Goal: Task Accomplishment & Management: Use online tool/utility

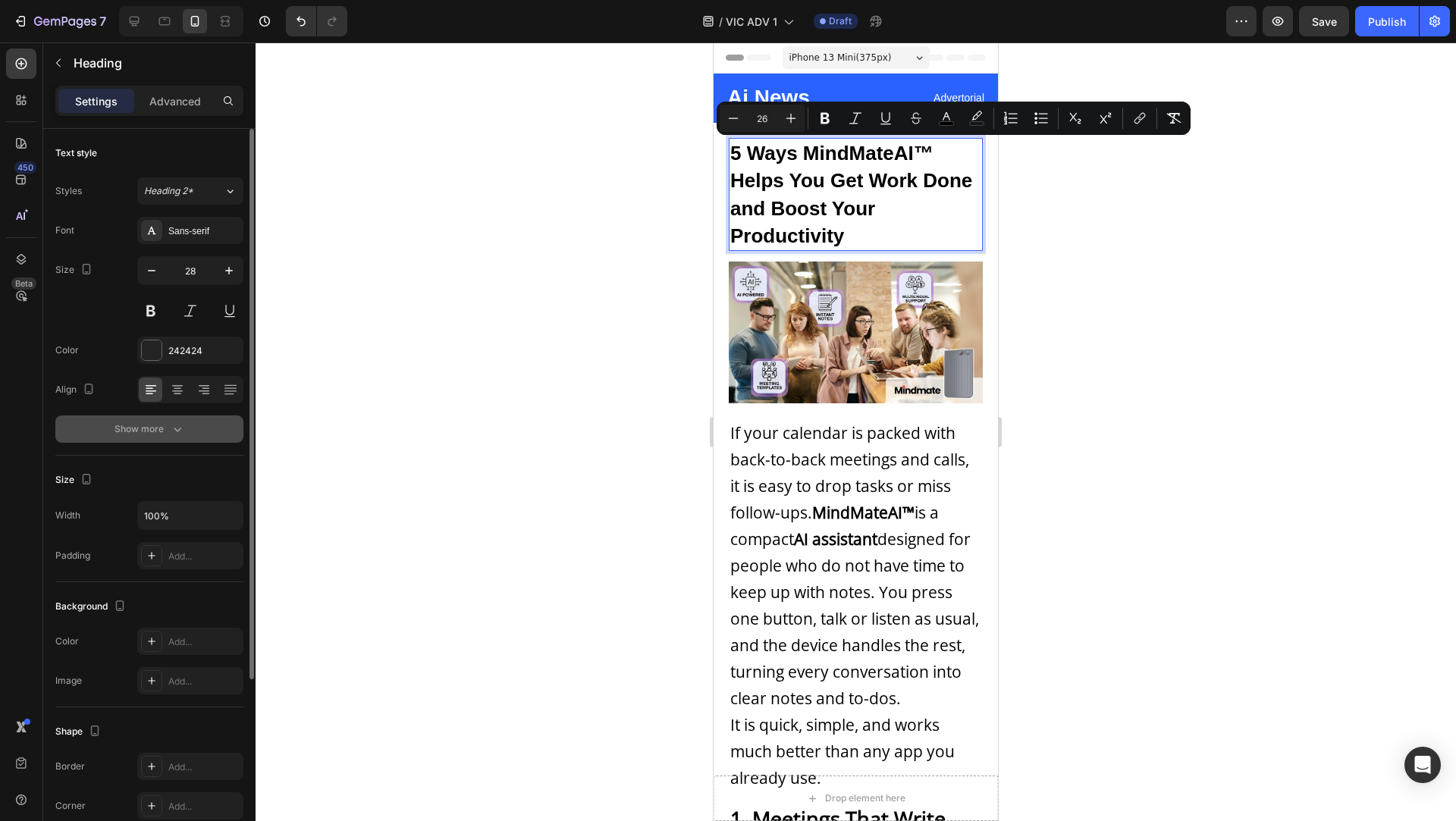
click at [178, 418] on button "Show more" at bounding box center [149, 429] width 188 height 28
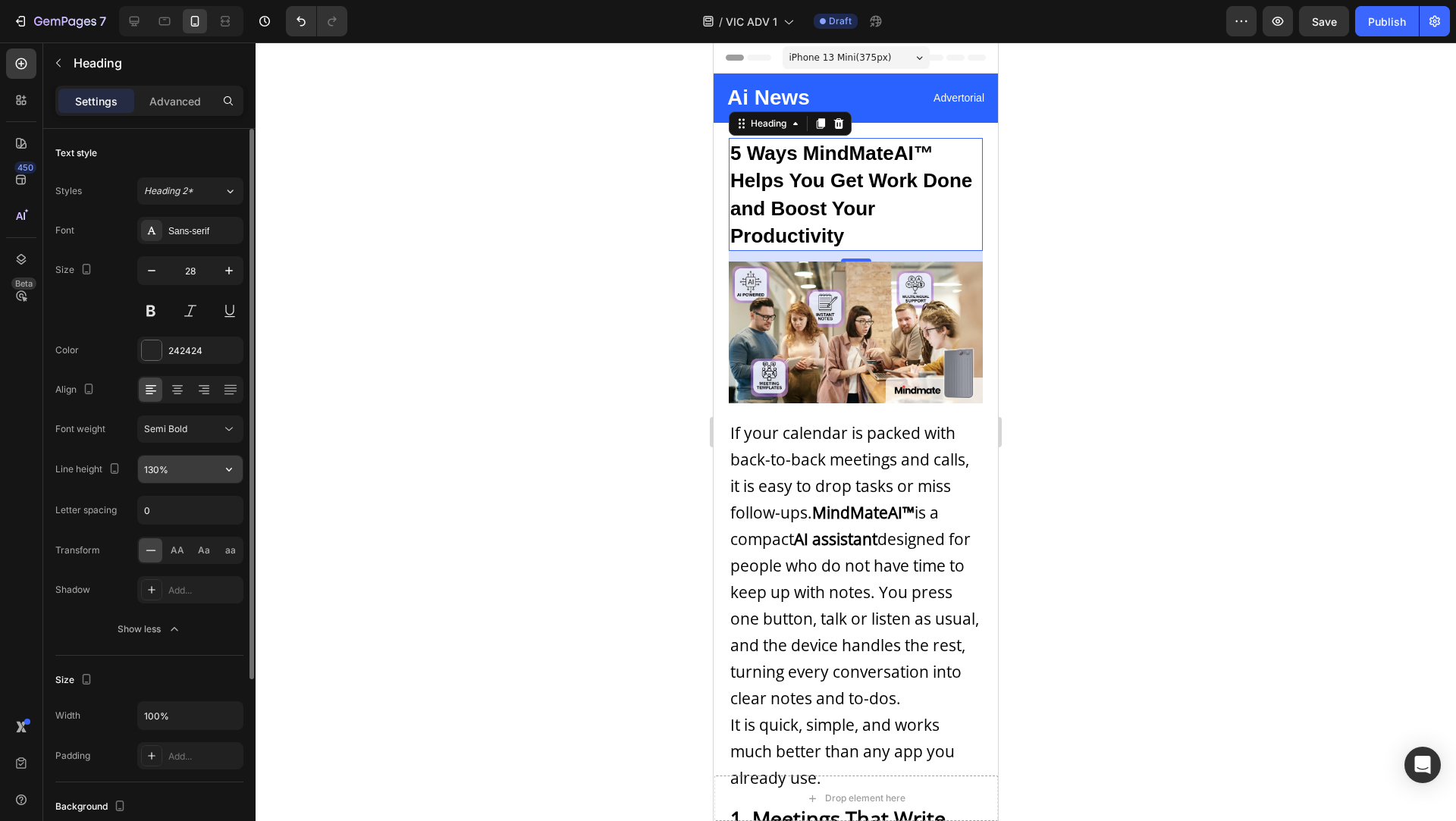
click at [146, 466] on input "130%" at bounding box center [189, 469] width 104 height 28
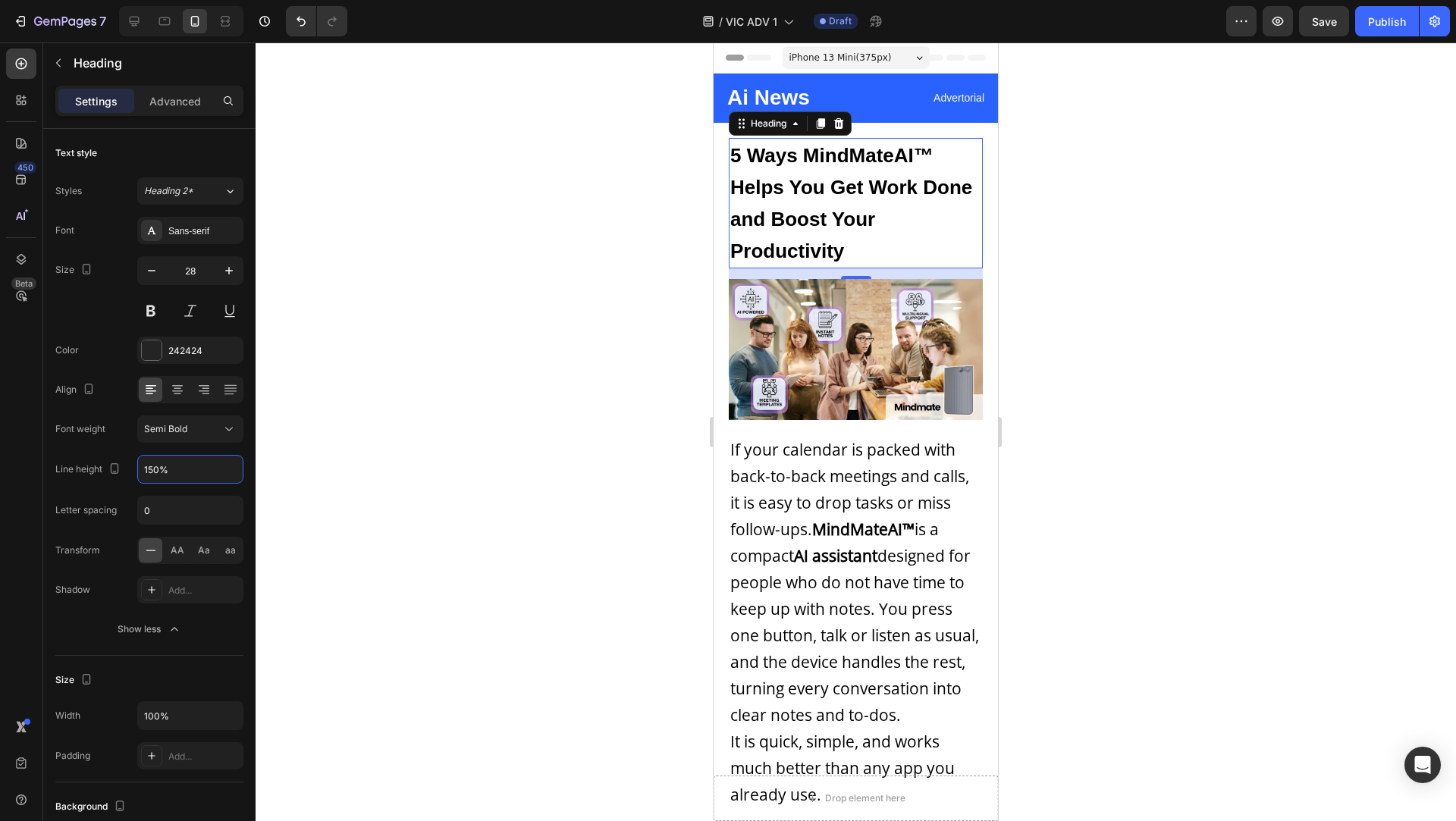
type input "150%"
click at [831, 195] on span "5 Ways MindMateAI™ Helps You Get Work Done and Boost Your Productivity" at bounding box center [850, 204] width 242 height 119
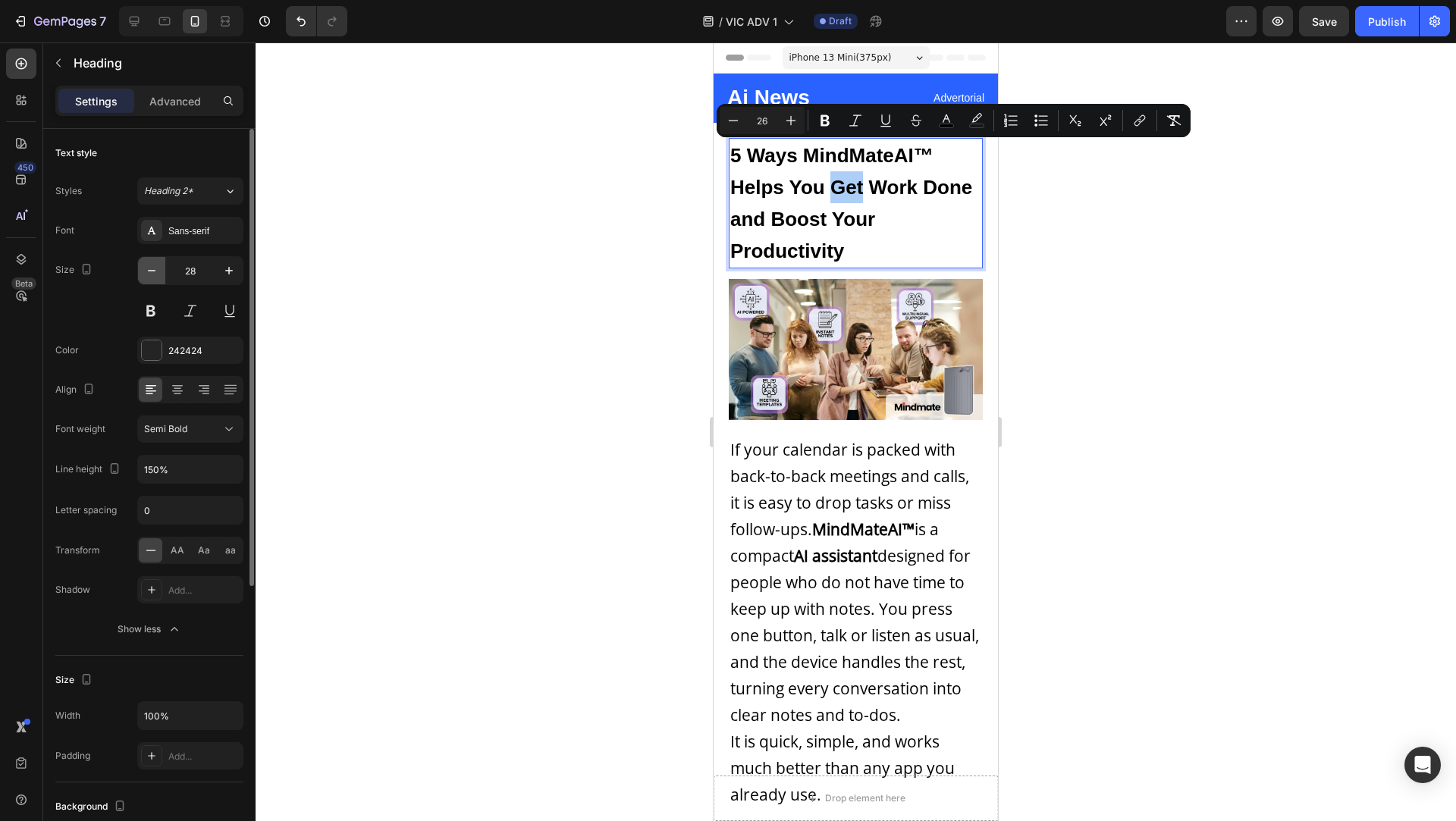
click at [155, 265] on icon "button" at bounding box center [152, 271] width 15 height 15
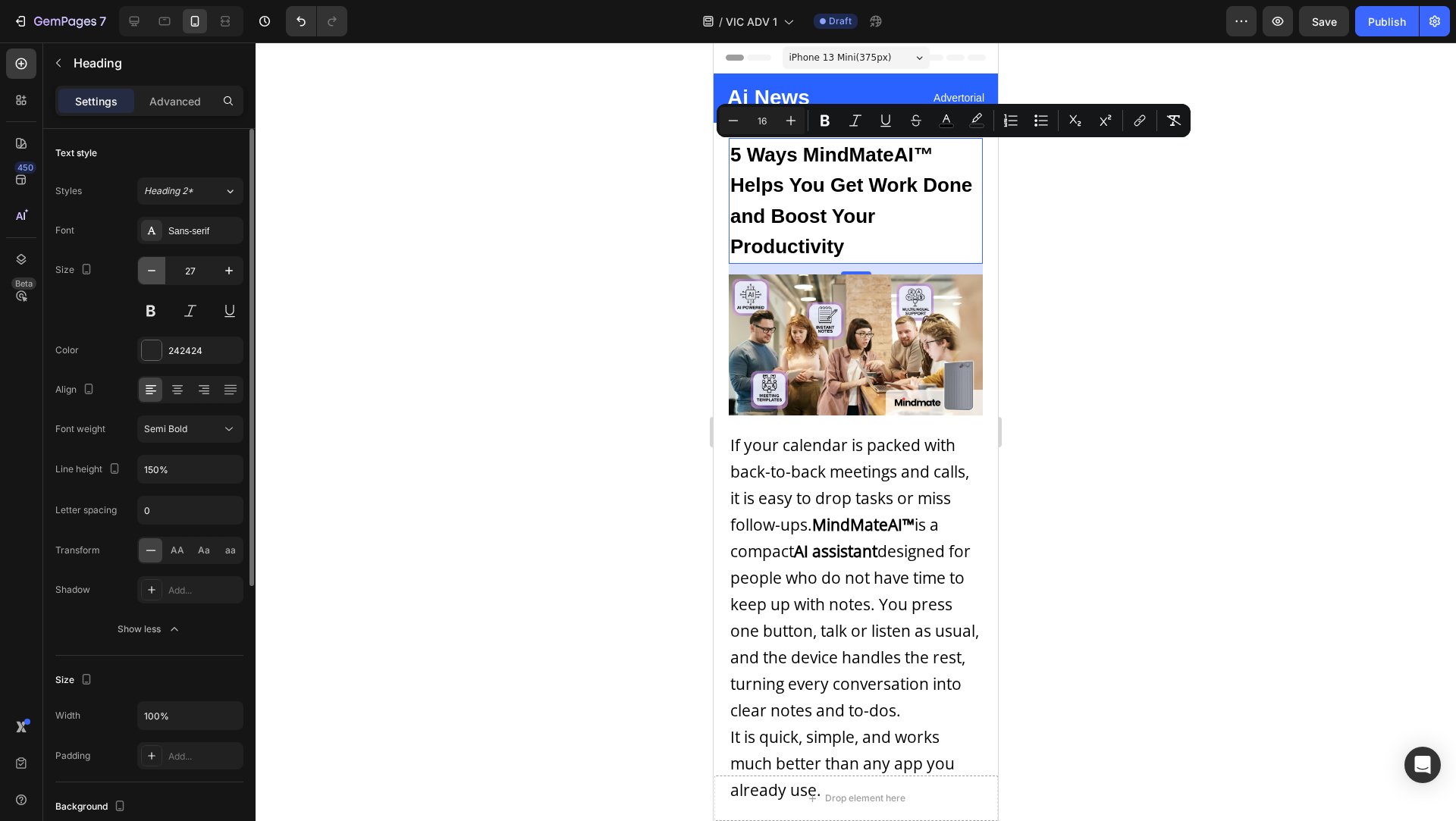
click at [155, 265] on icon "button" at bounding box center [152, 271] width 15 height 15
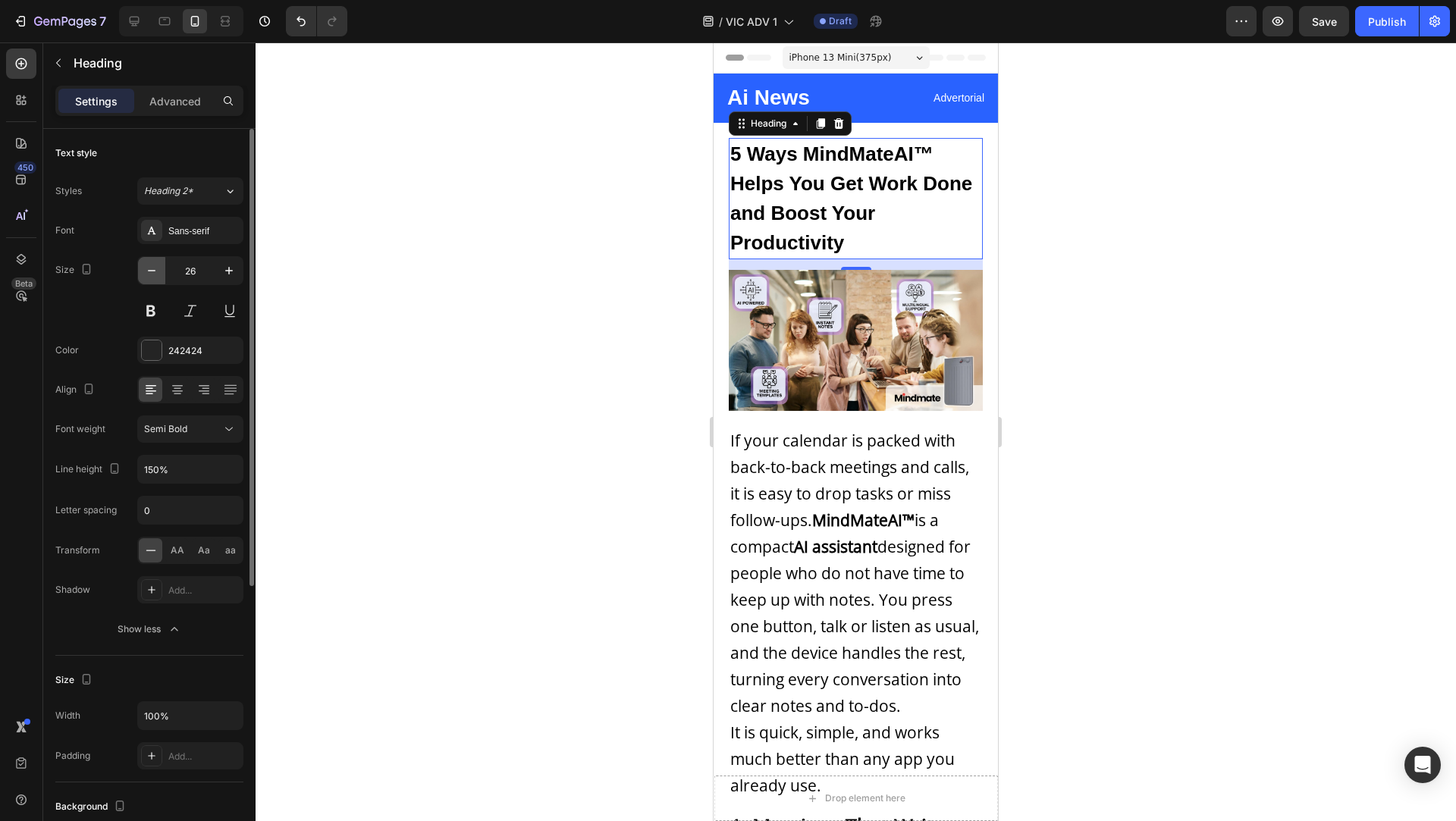
click at [150, 273] on icon "button" at bounding box center [152, 271] width 15 height 15
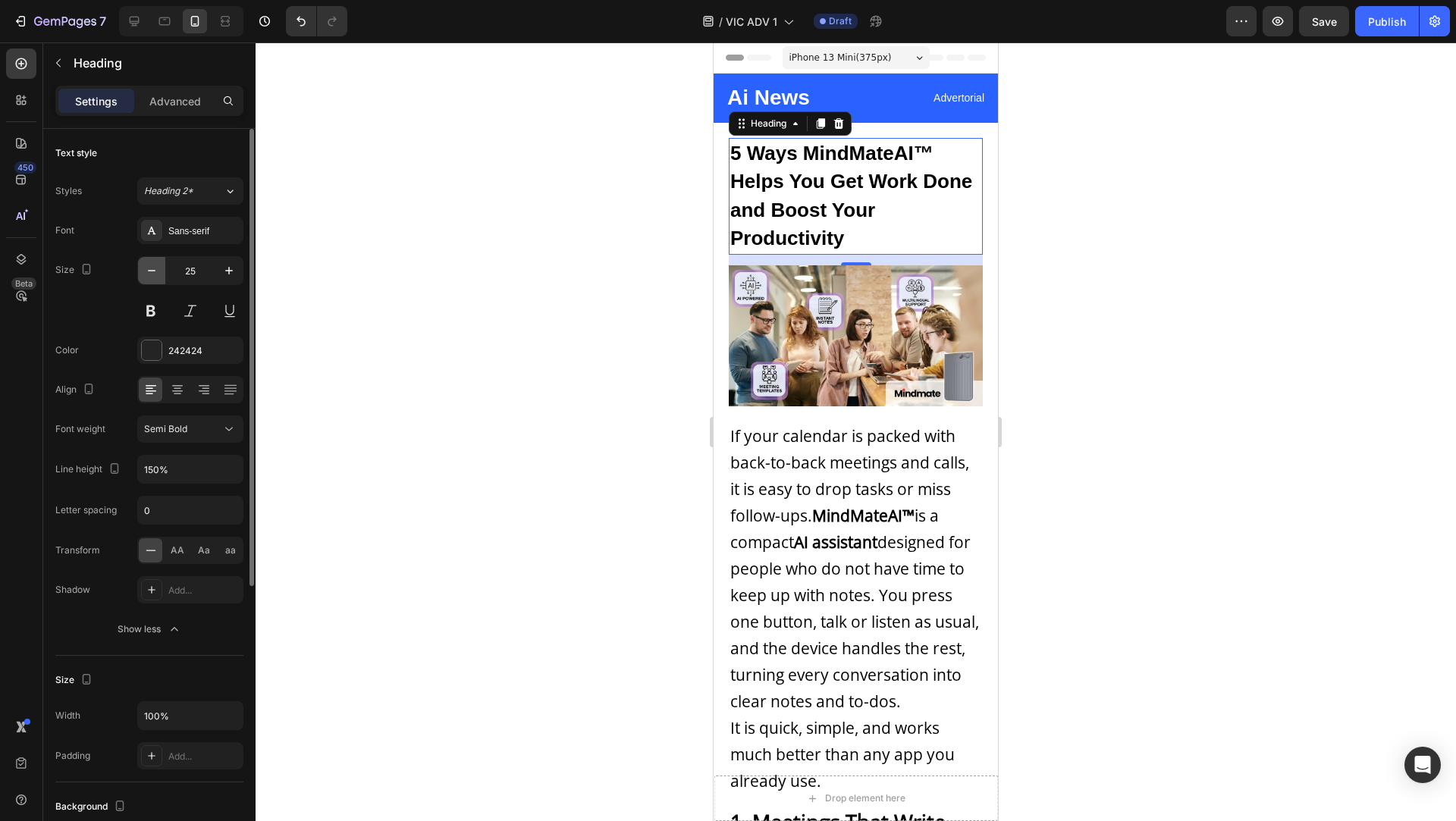
click at [150, 273] on icon "button" at bounding box center [152, 271] width 15 height 15
type input "24"
click at [680, 269] on div at bounding box center [855, 432] width 1201 height 779
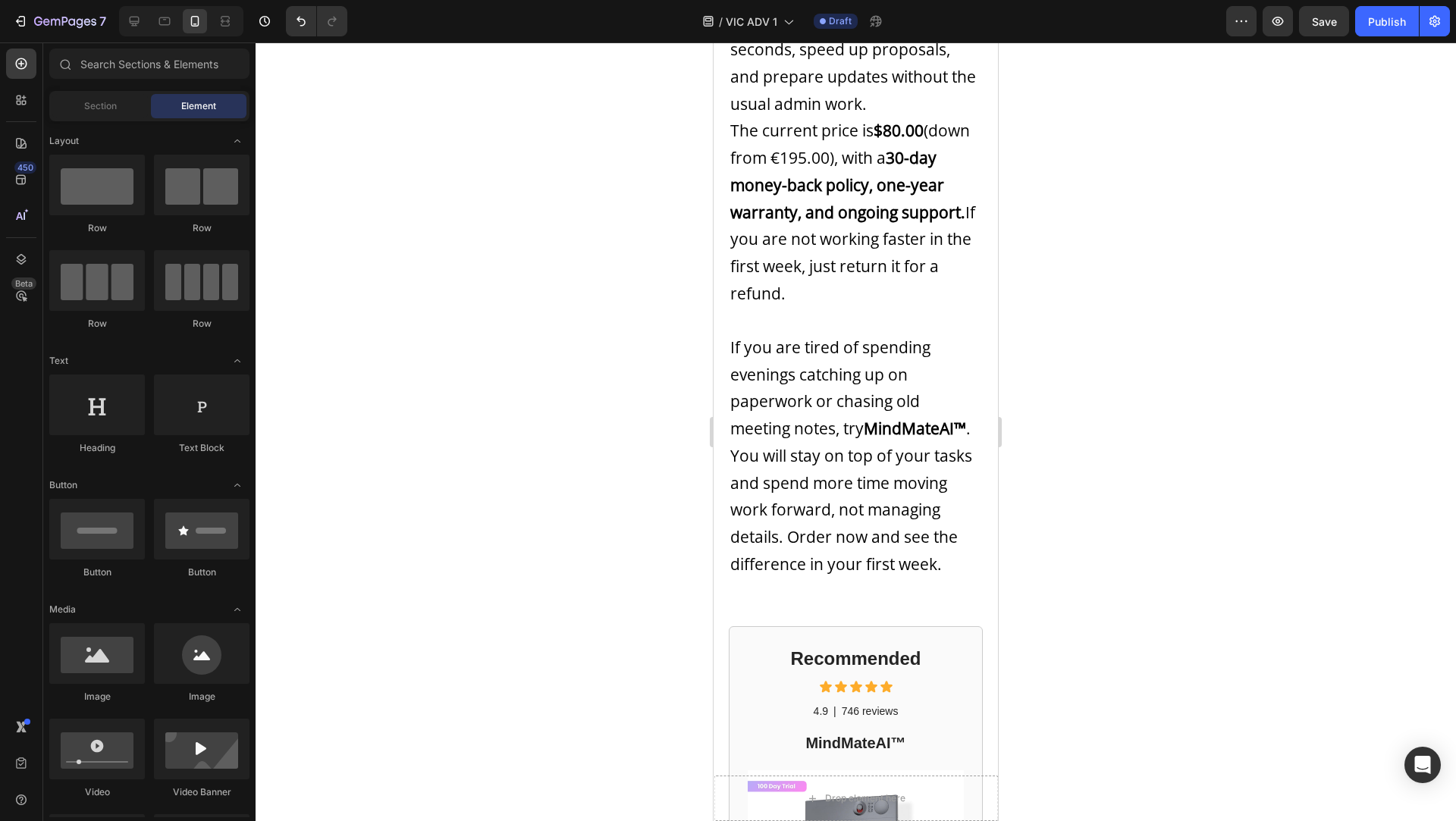
scroll to position [2914, 0]
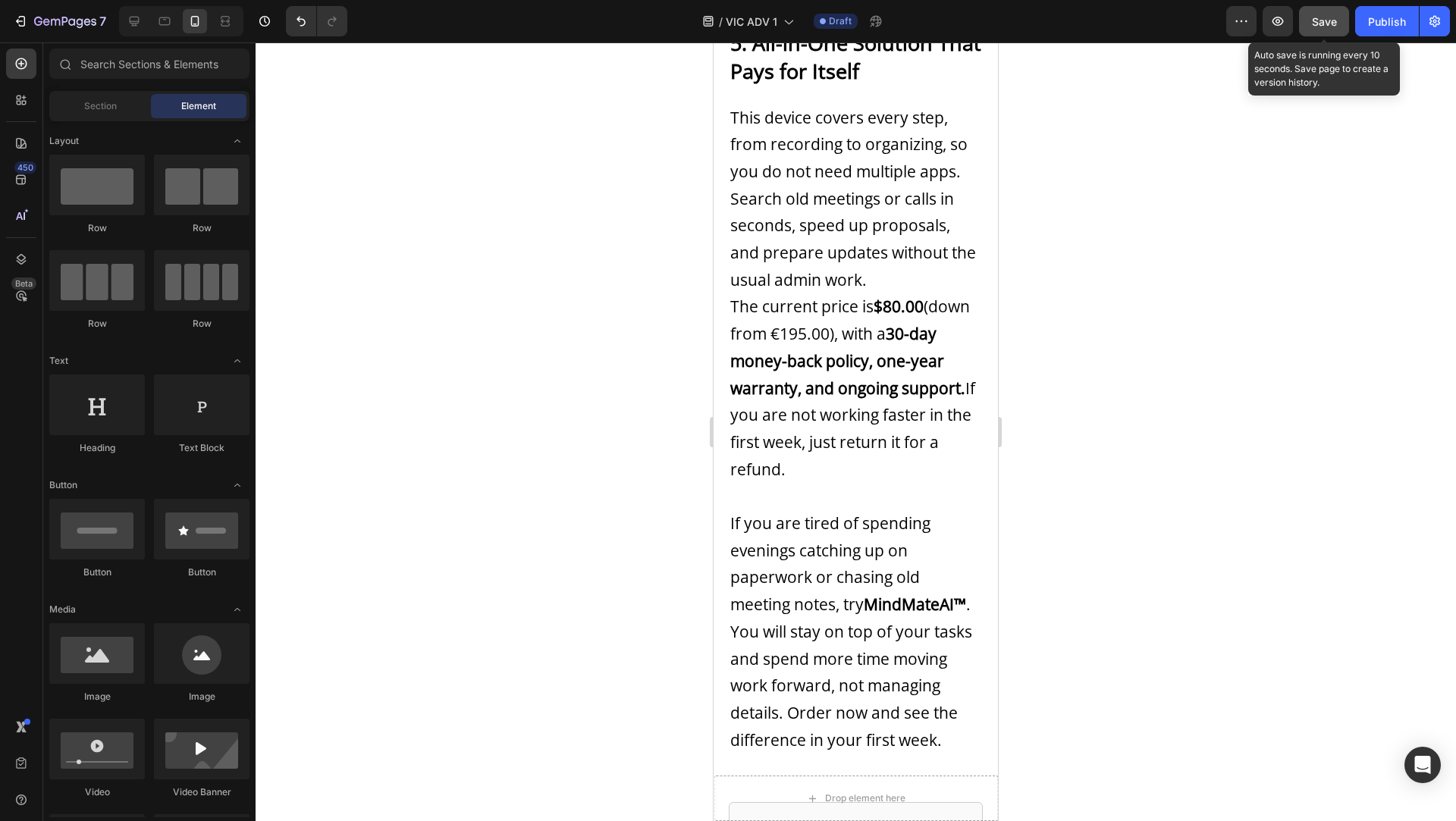
click at [1331, 25] on span "Save" at bounding box center [1324, 21] width 25 height 12
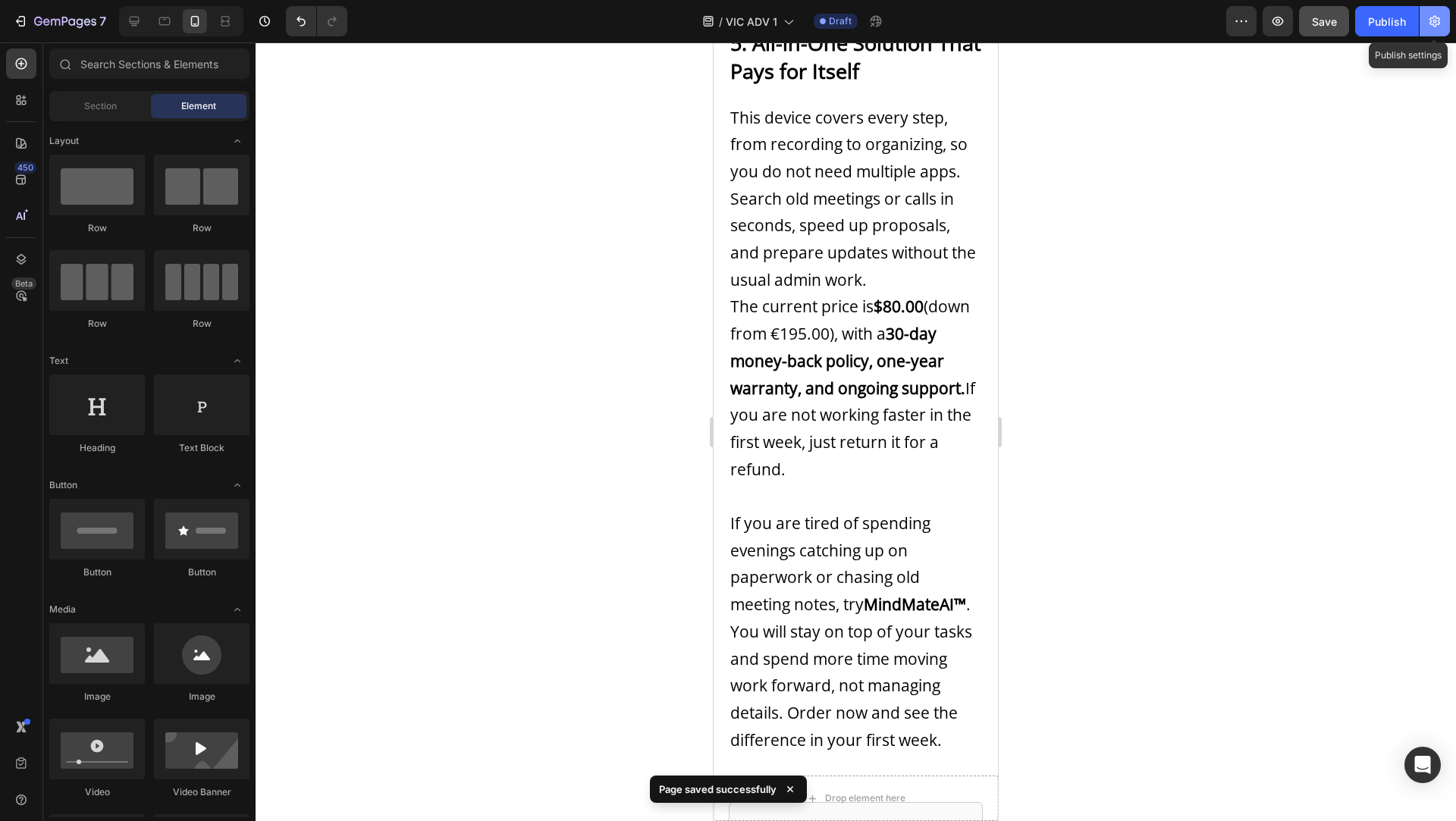
click at [1434, 21] on icon "button" at bounding box center [1435, 21] width 15 height 15
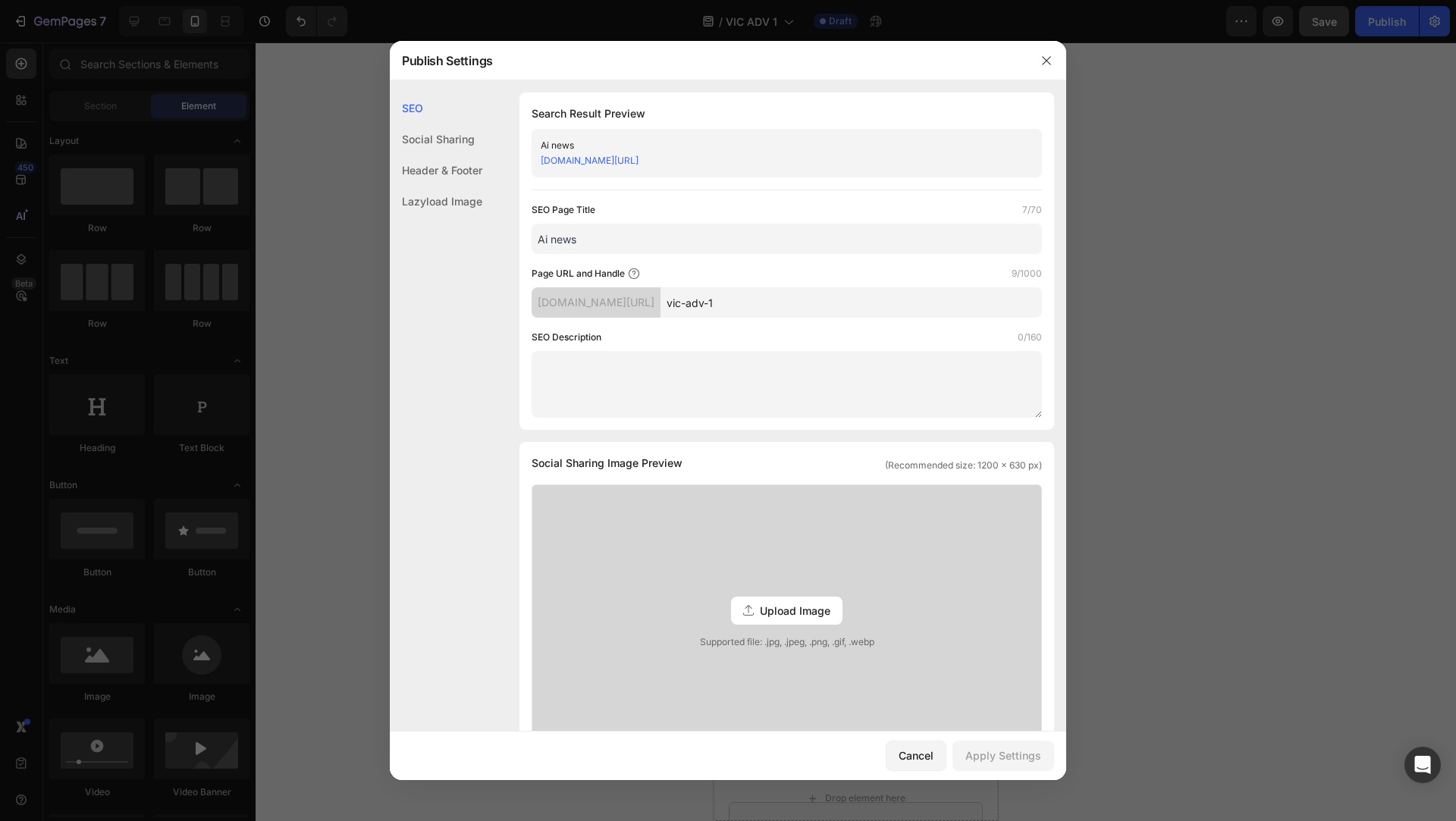
click at [819, 303] on input "vic-adv-1" at bounding box center [850, 302] width 382 height 31
type input "ai-news1"
click at [799, 275] on div "Page URL and Handle 8/1000" at bounding box center [786, 274] width 510 height 15
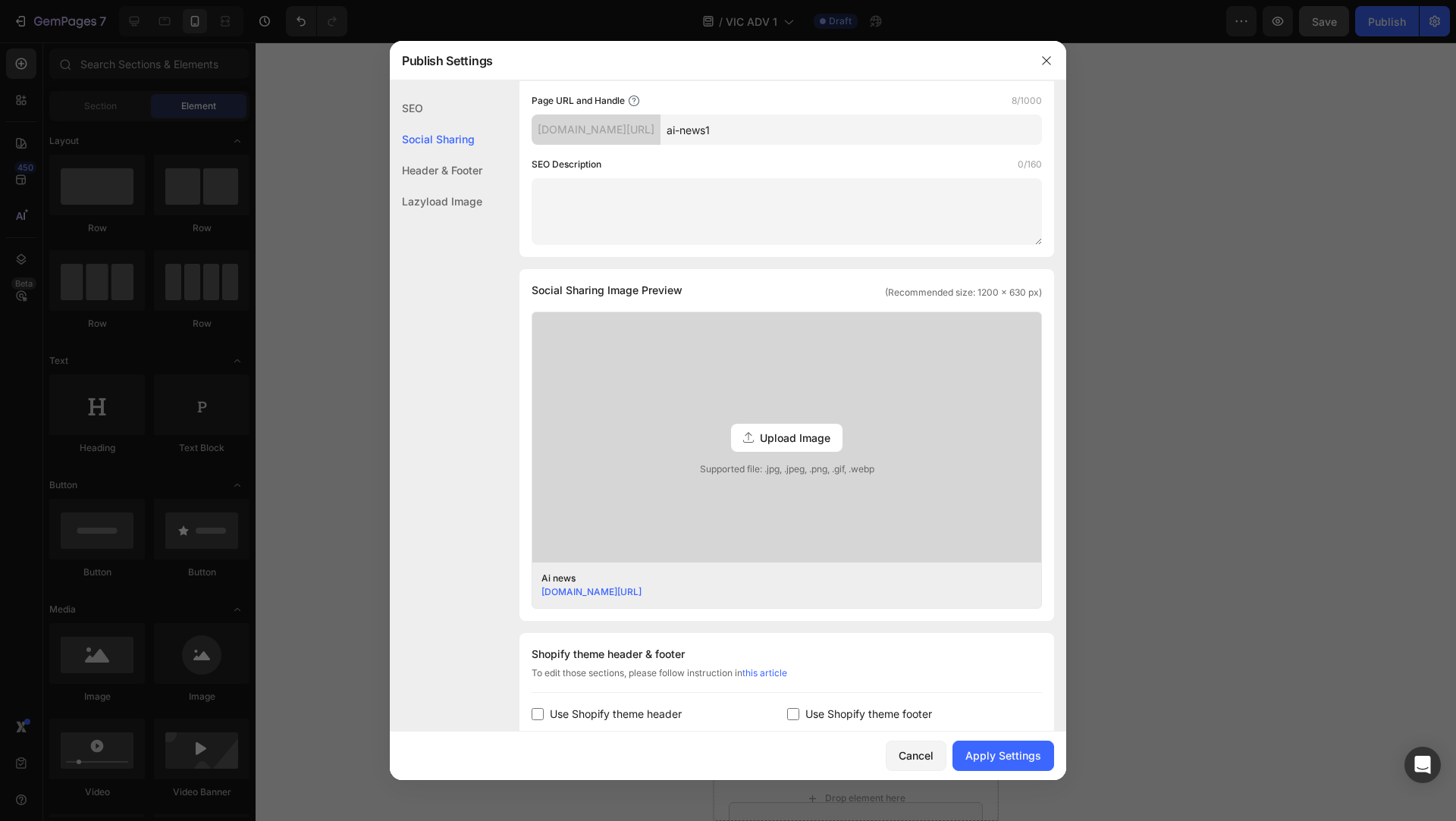
scroll to position [454, 0]
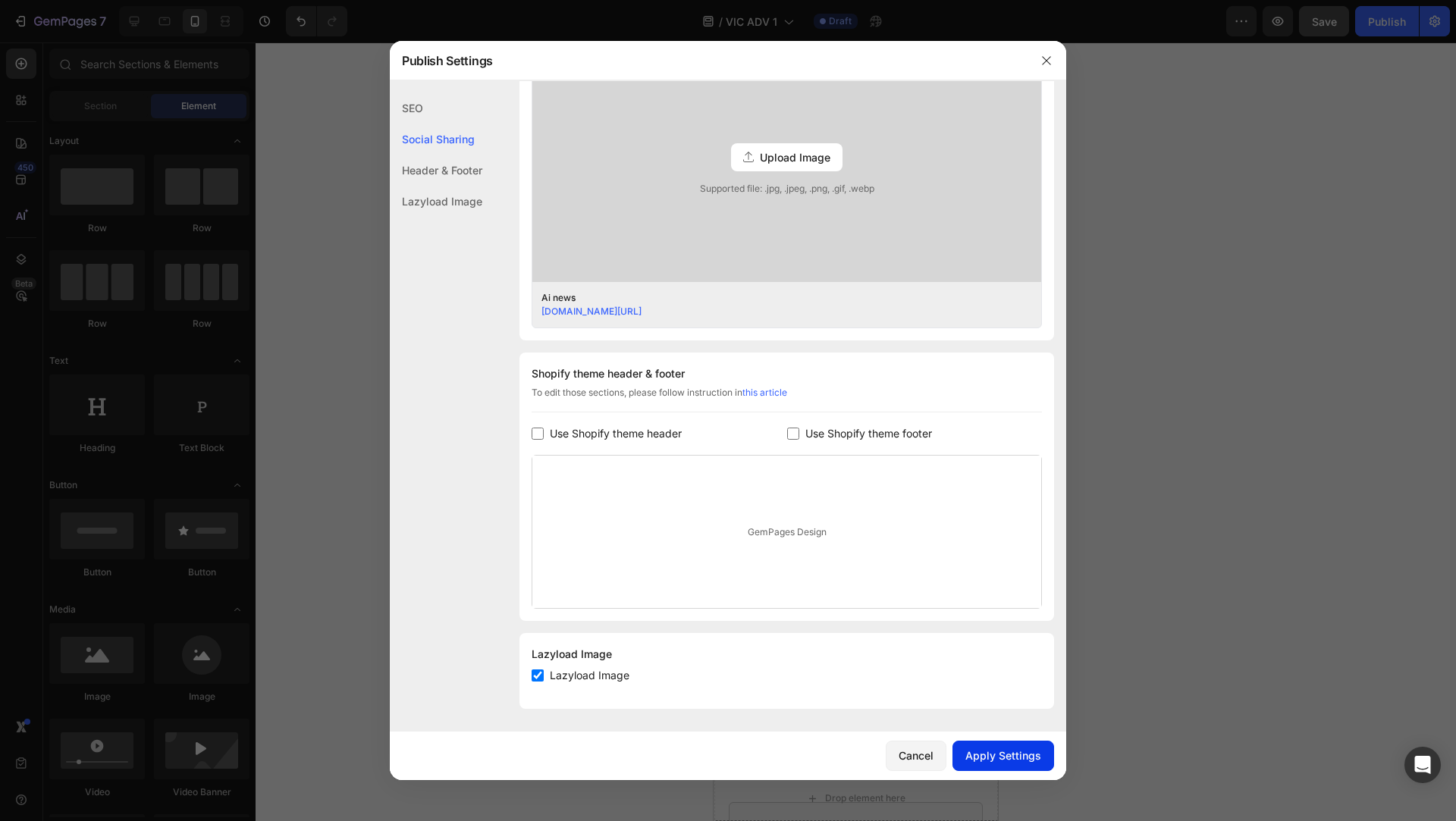
click at [992, 751] on div "Apply Settings" at bounding box center [1003, 755] width 76 height 16
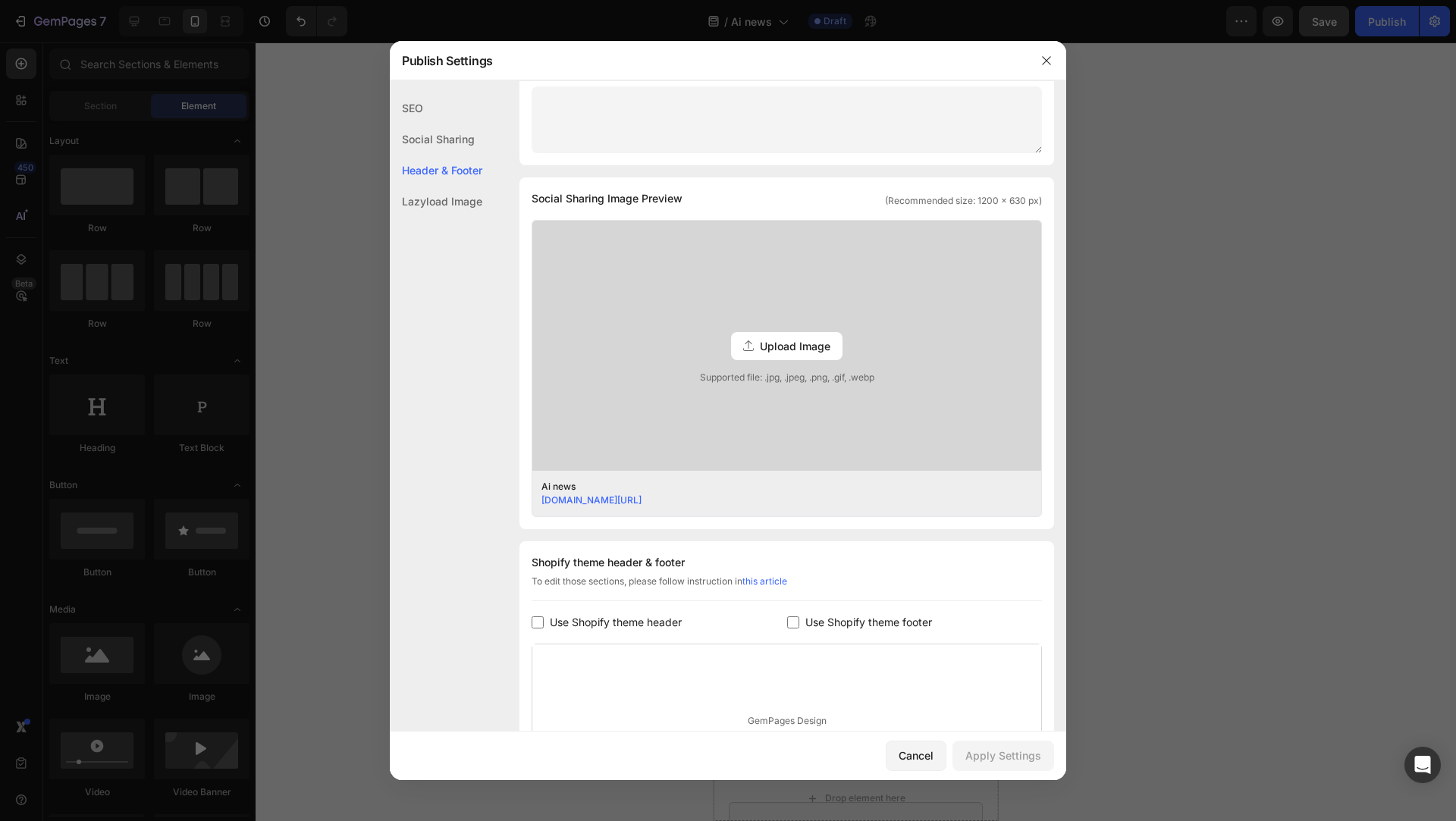
scroll to position [268, 0]
click at [1210, 503] on div at bounding box center [728, 410] width 1456 height 821
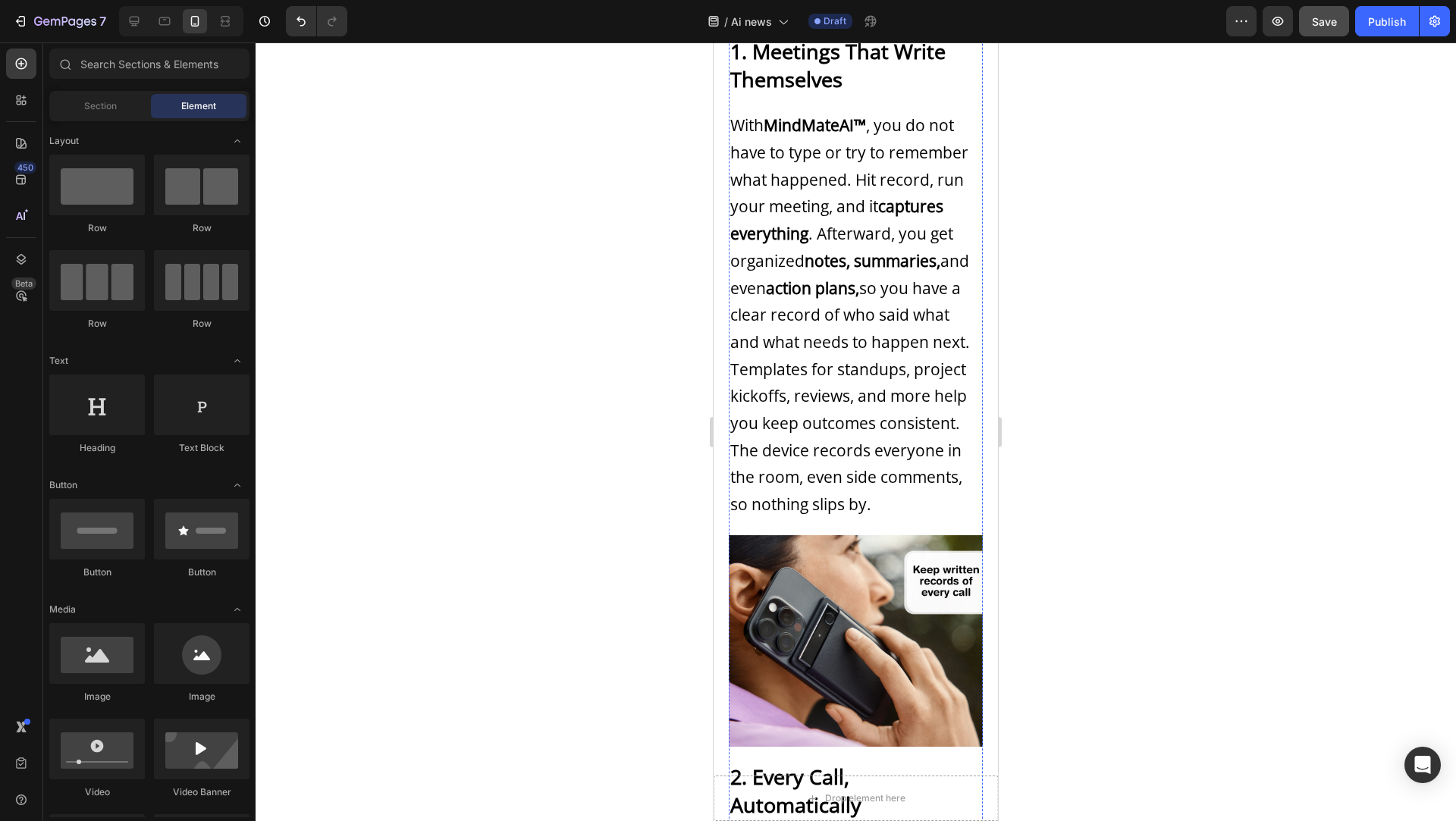
scroll to position [0, 0]
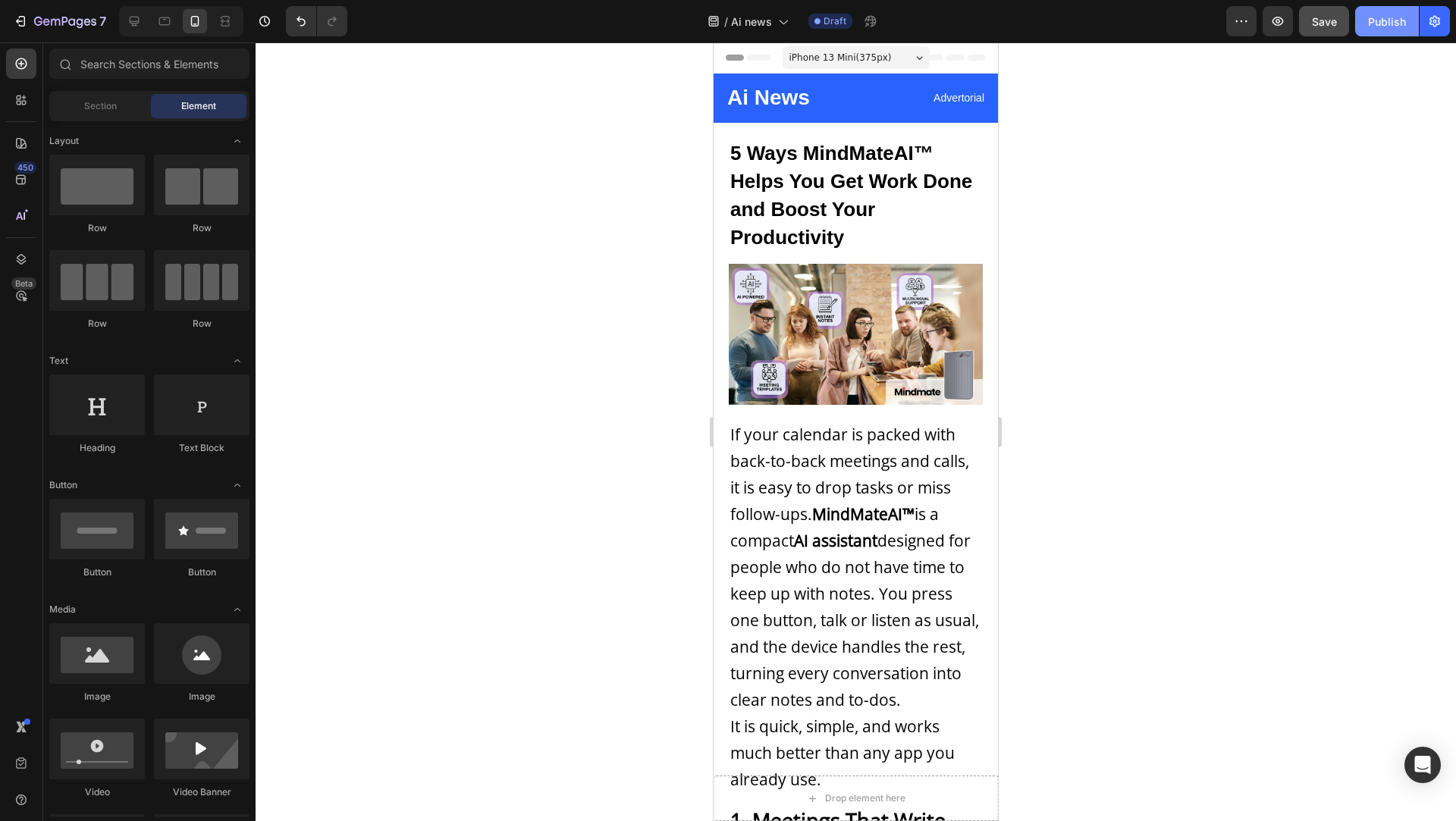
click at [1387, 16] on div "Publish" at bounding box center [1387, 21] width 38 height 16
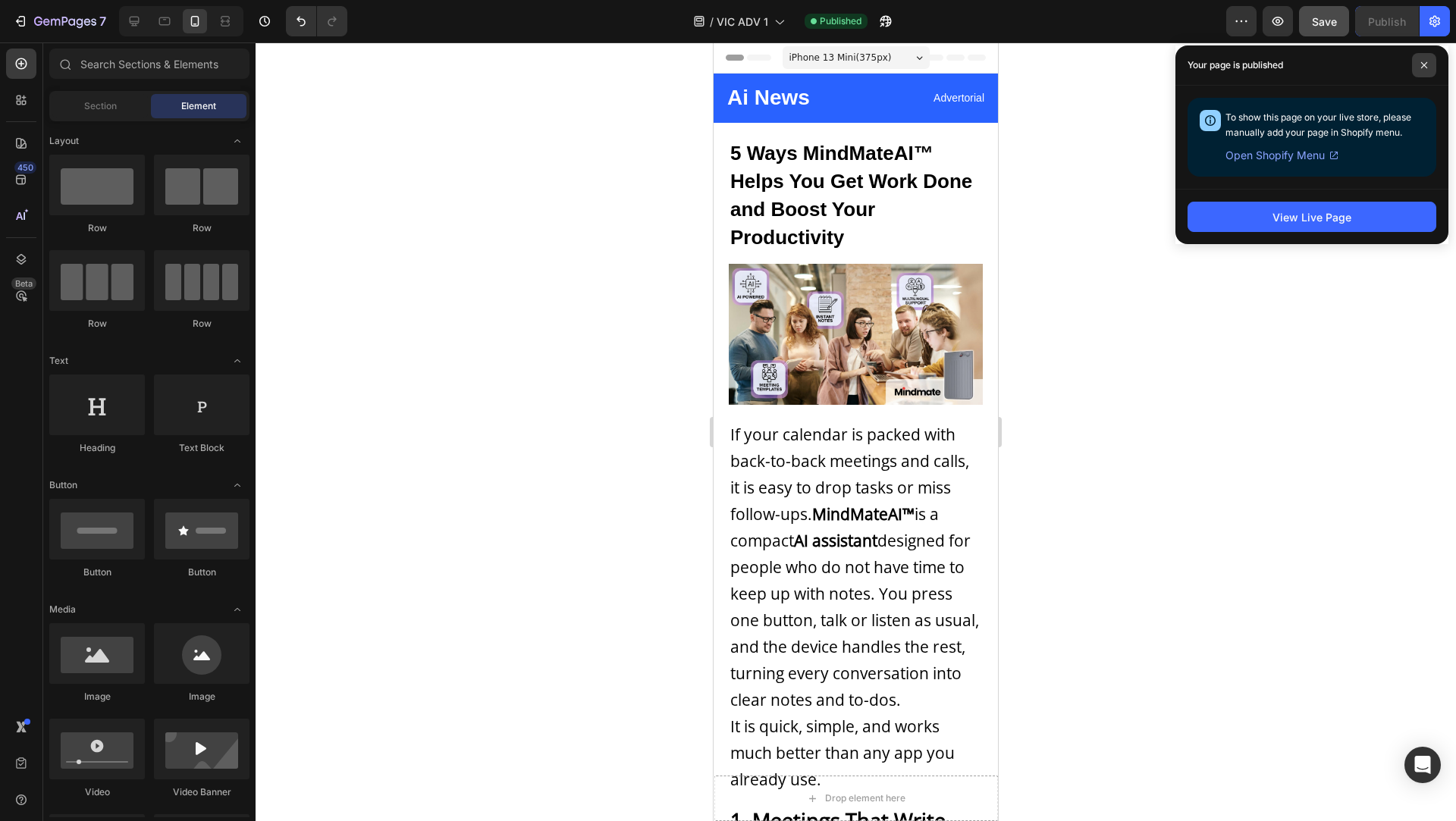
click at [1420, 62] on icon at bounding box center [1423, 65] width 8 height 8
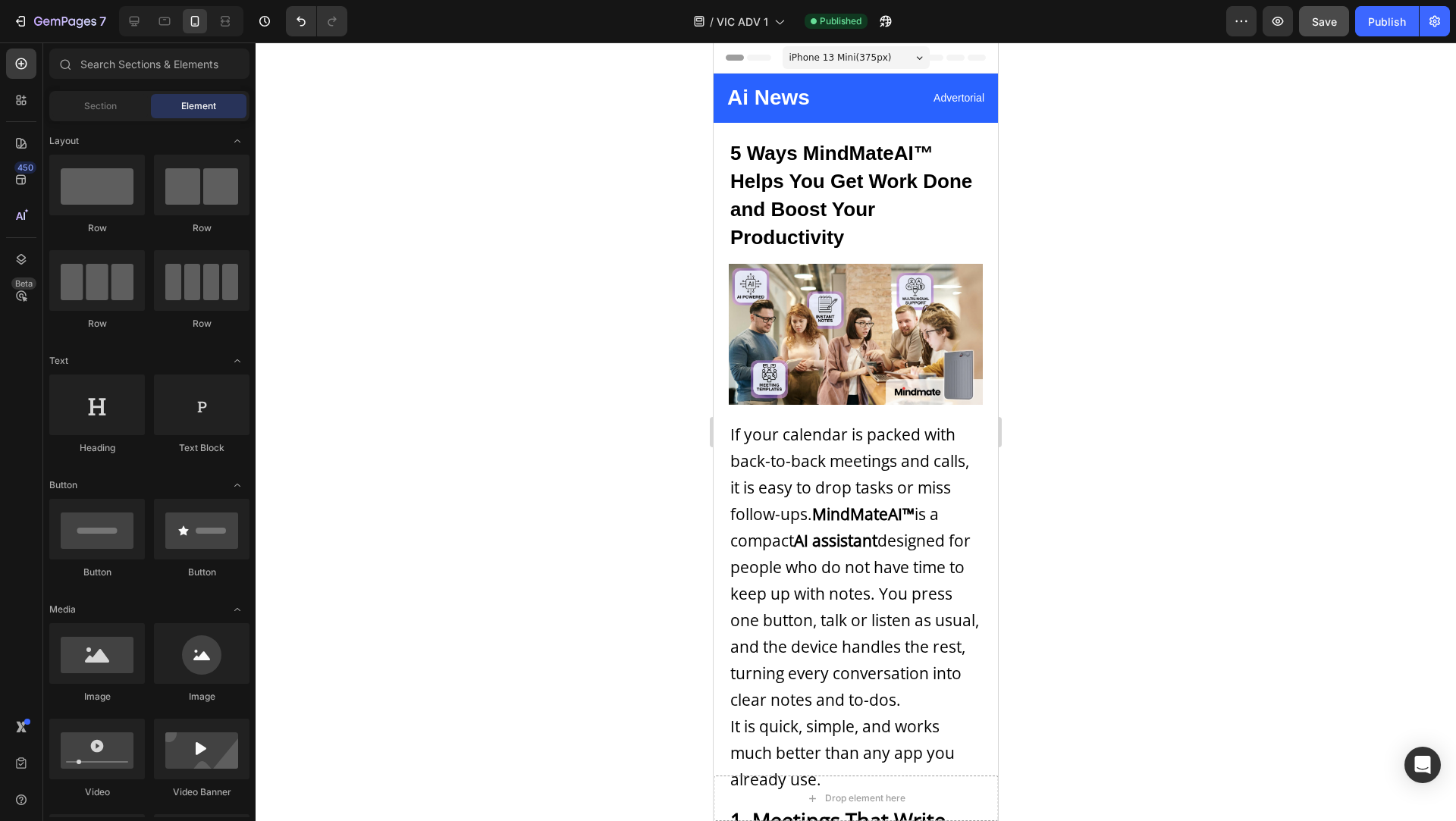
click at [638, 342] on div at bounding box center [855, 432] width 1201 height 779
click at [26, 30] on div "7" at bounding box center [58, 21] width 93 height 18
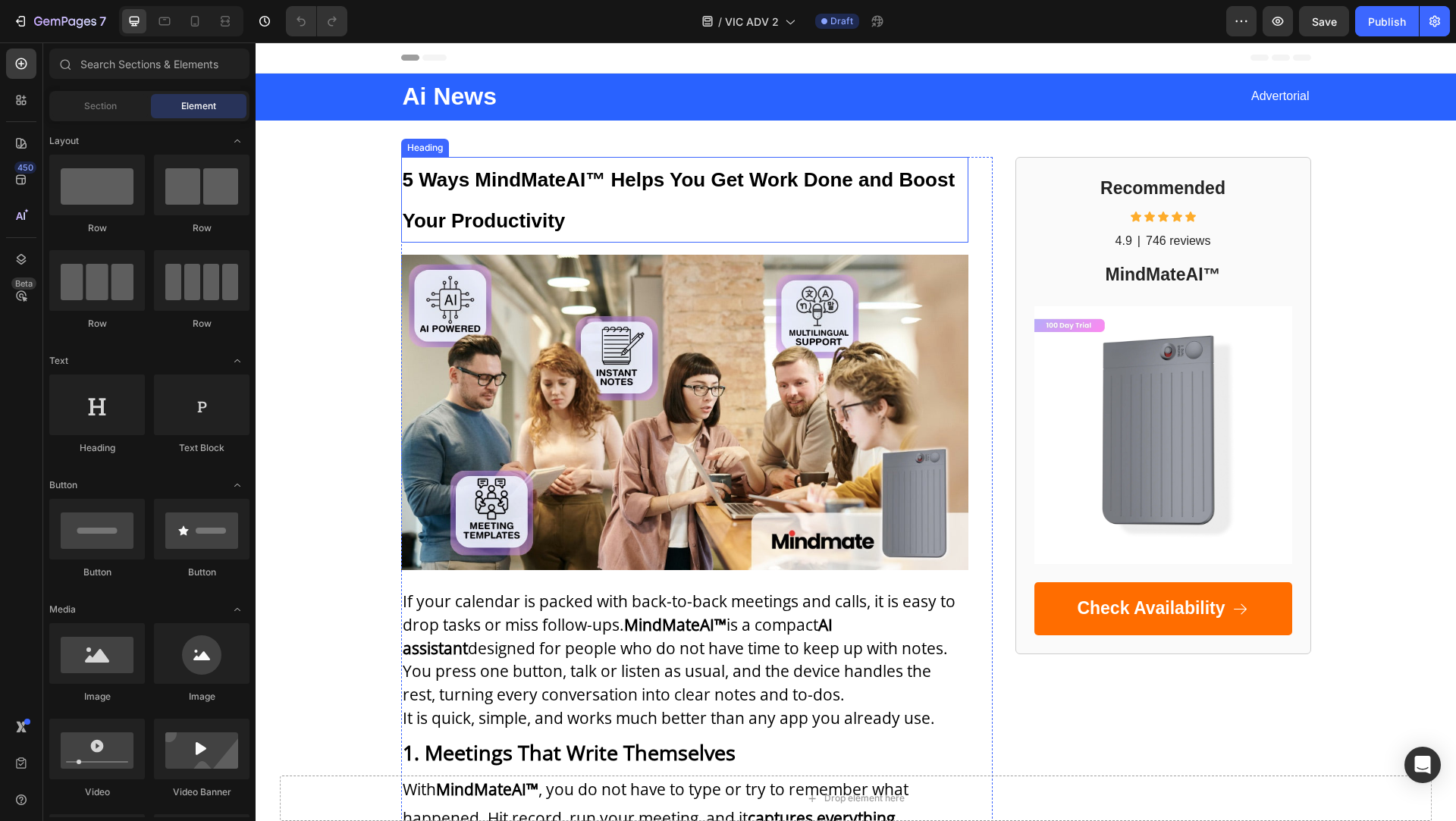
click at [427, 217] on span "5 Ways MindMateAI™ Helps You Get Work Done and Boost Your Productivity" at bounding box center [679, 200] width 553 height 64
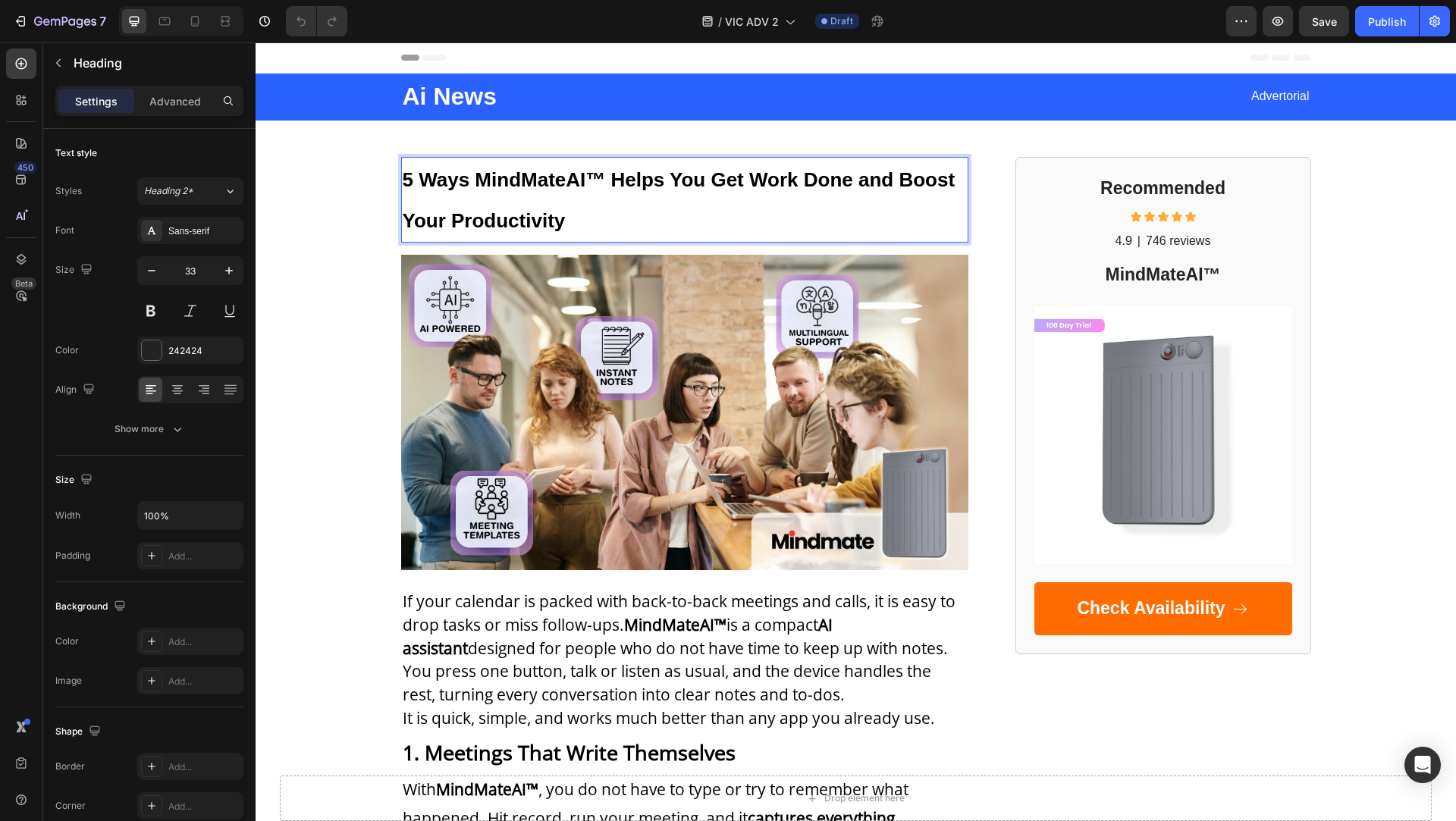
click at [427, 217] on span "5 Ways MindMateAI™ Helps You Get Work Done and Boost Your Productivity" at bounding box center [679, 200] width 553 height 64
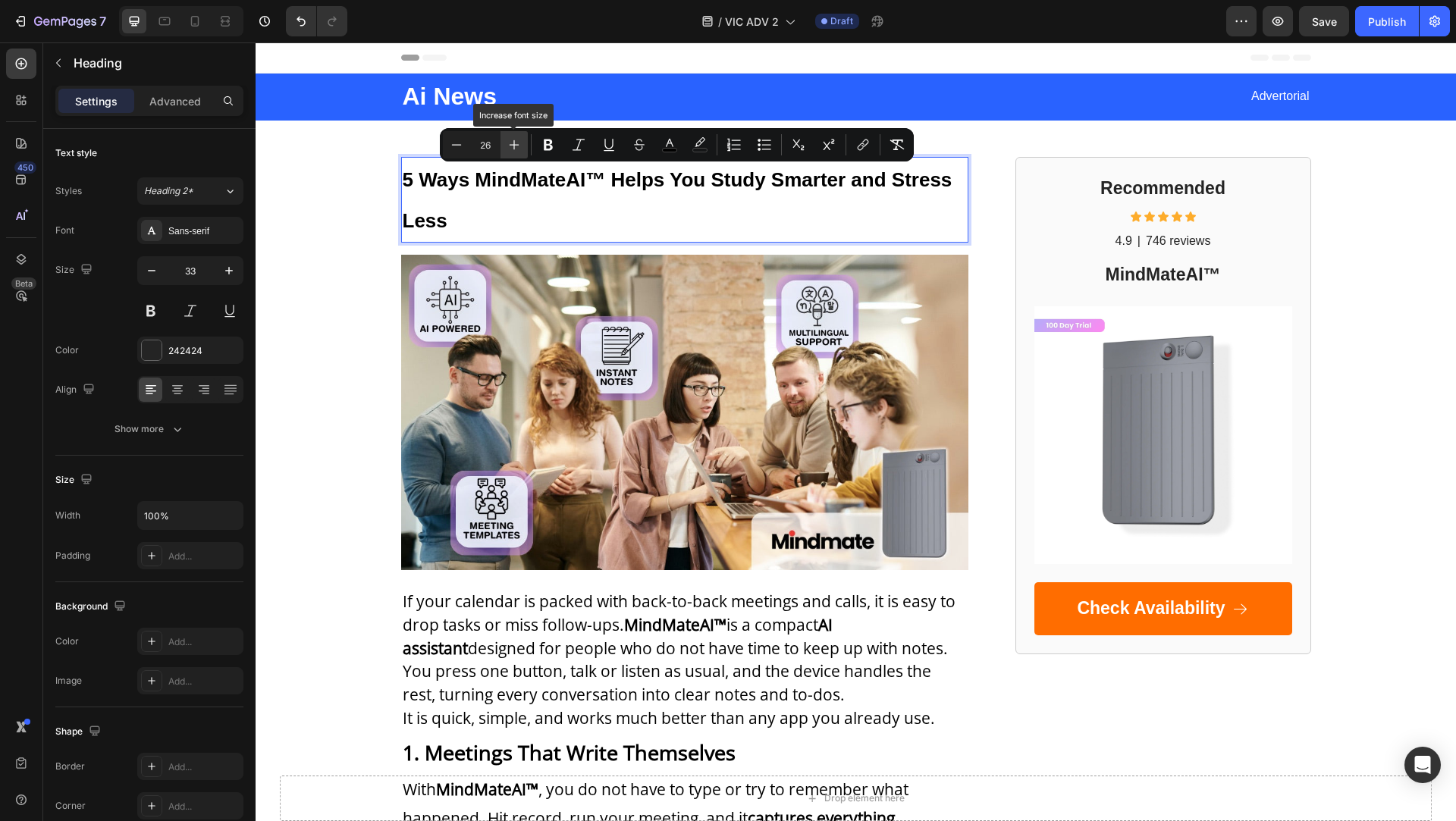
click at [514, 148] on icon "Editor contextual toolbar" at bounding box center [514, 144] width 15 height 15
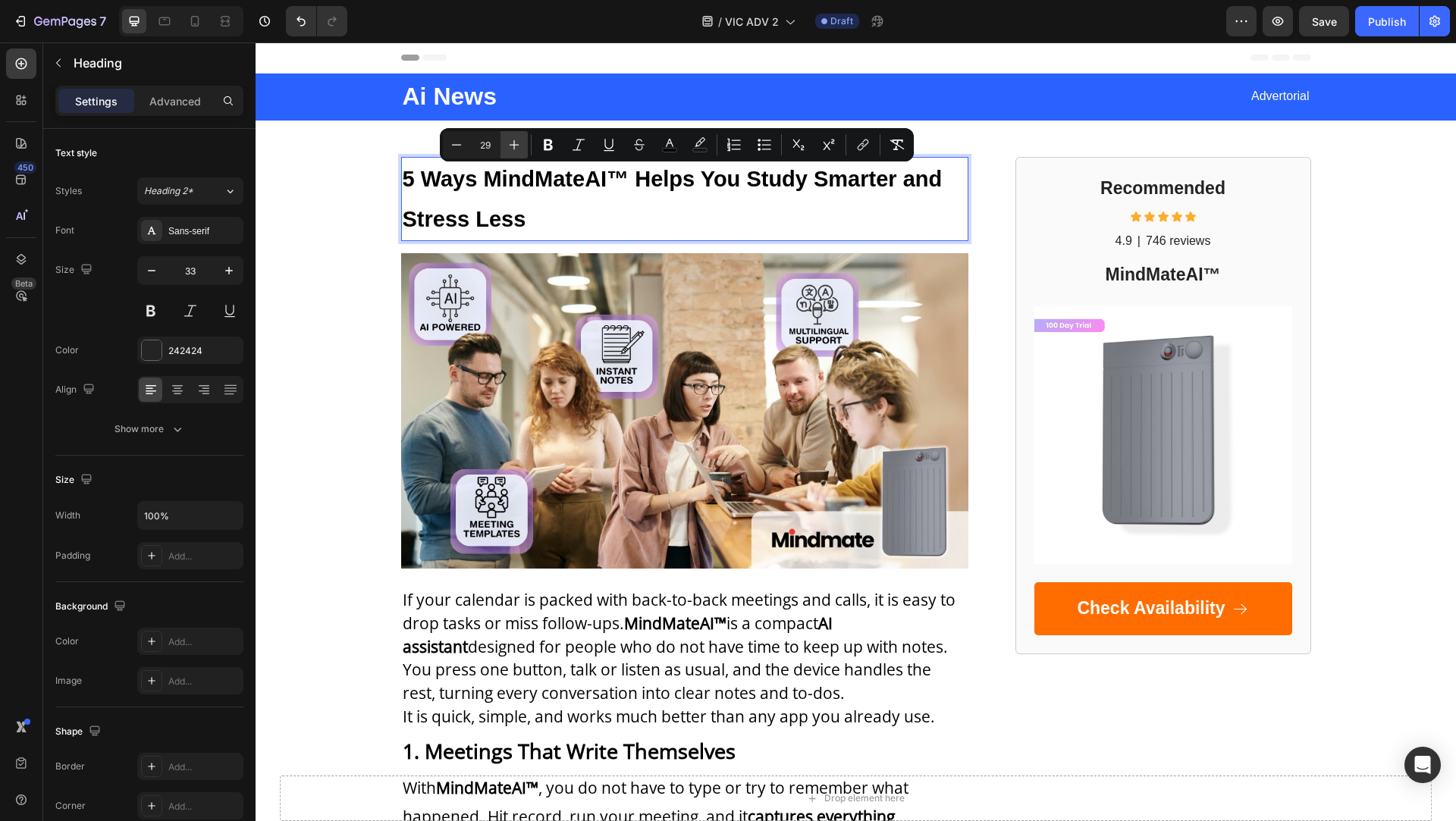
click at [514, 148] on icon "Editor contextual toolbar" at bounding box center [514, 144] width 15 height 15
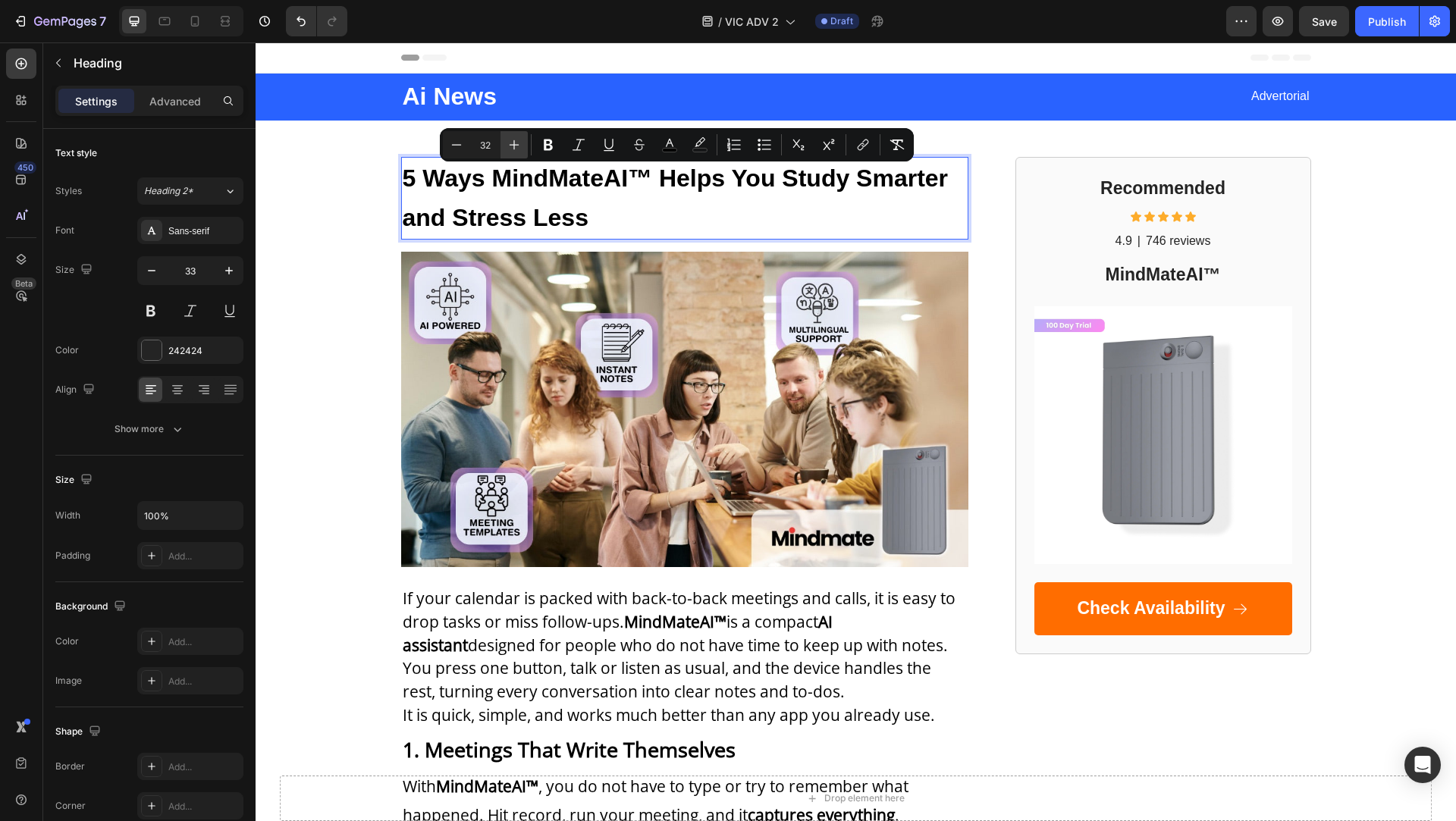
click at [514, 148] on icon "Editor contextual toolbar" at bounding box center [514, 144] width 15 height 15
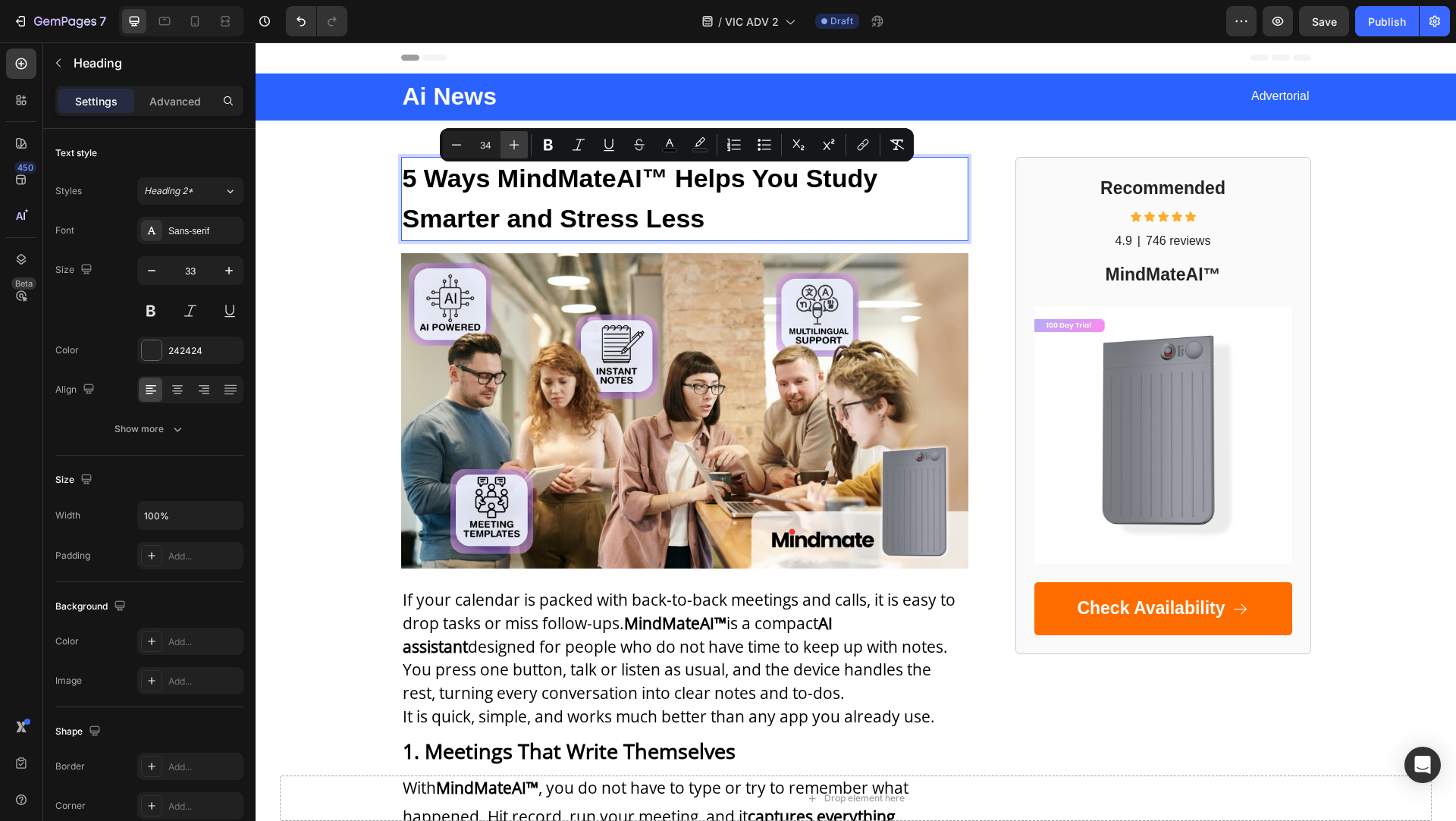
click at [514, 148] on icon "Editor contextual toolbar" at bounding box center [514, 144] width 15 height 15
type input "36"
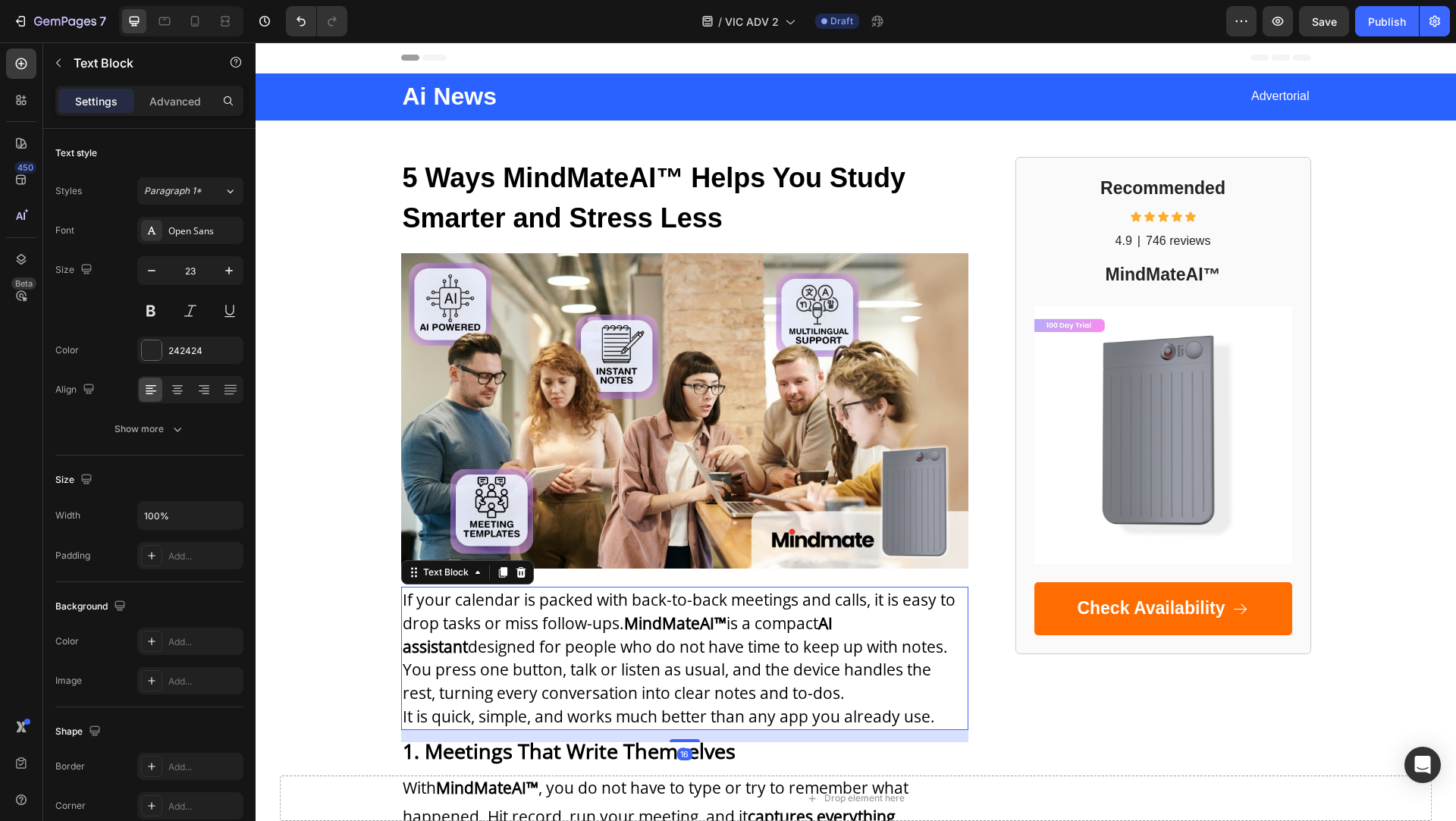
click at [475, 609] on span "If your calendar is packed with back-to-back meetings and calls, it is easy to …" at bounding box center [679, 647] width 553 height 115
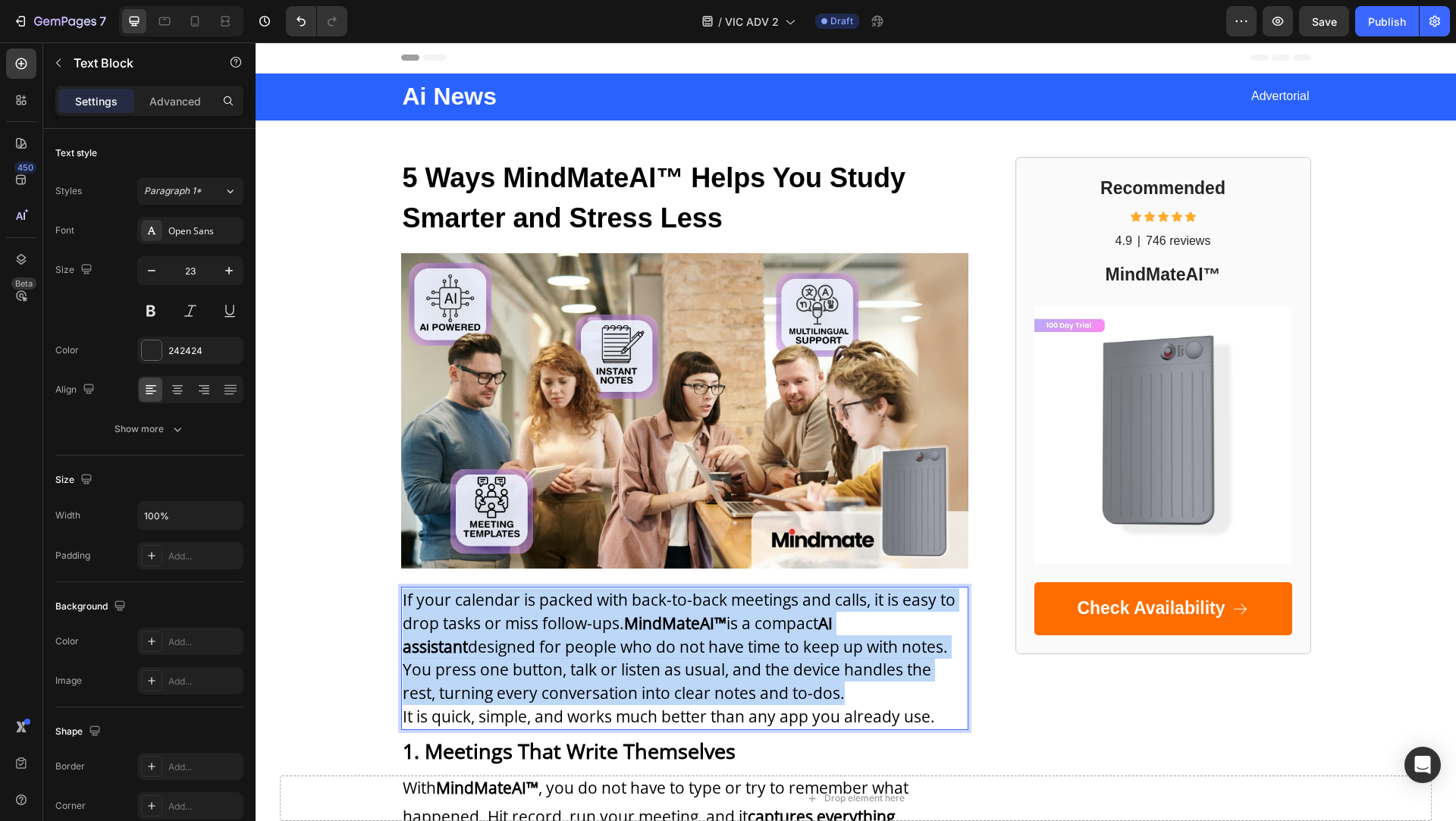
click at [475, 609] on span "If your calendar is packed with back-to-back meetings and calls, it is easy to …" at bounding box center [679, 647] width 553 height 115
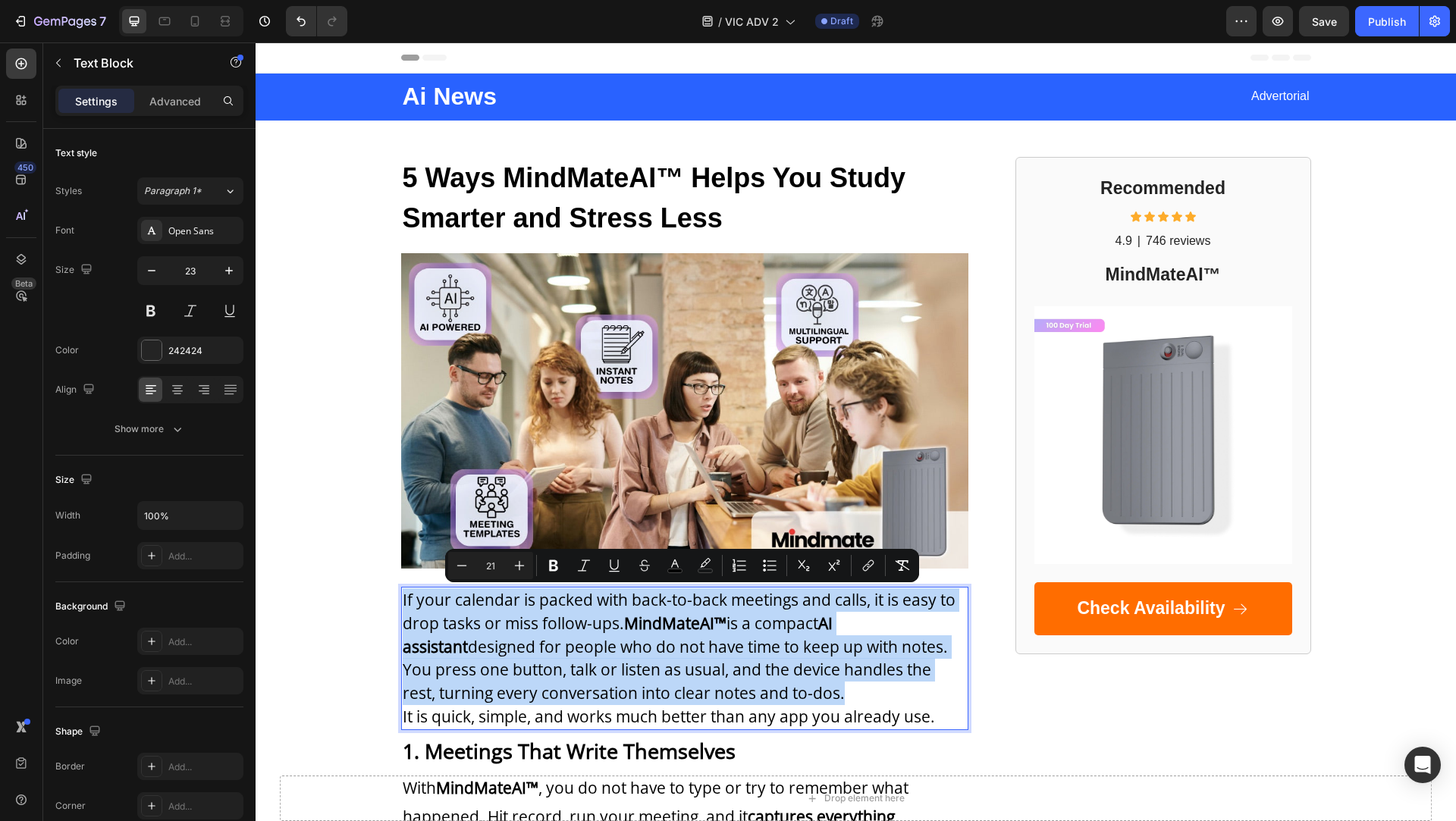
type input "11"
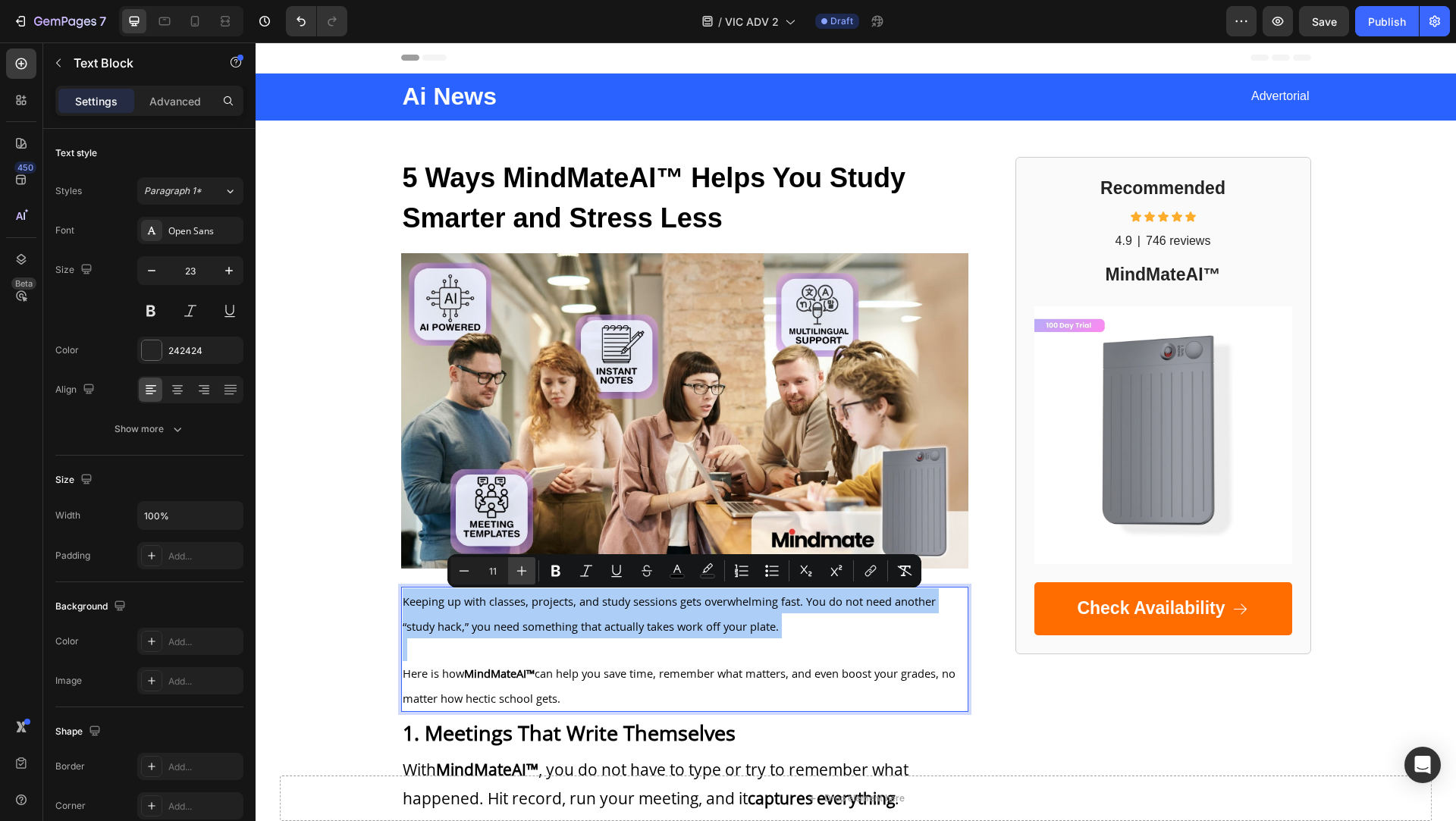
click at [518, 573] on icon "Editor contextual toolbar" at bounding box center [521, 571] width 15 height 15
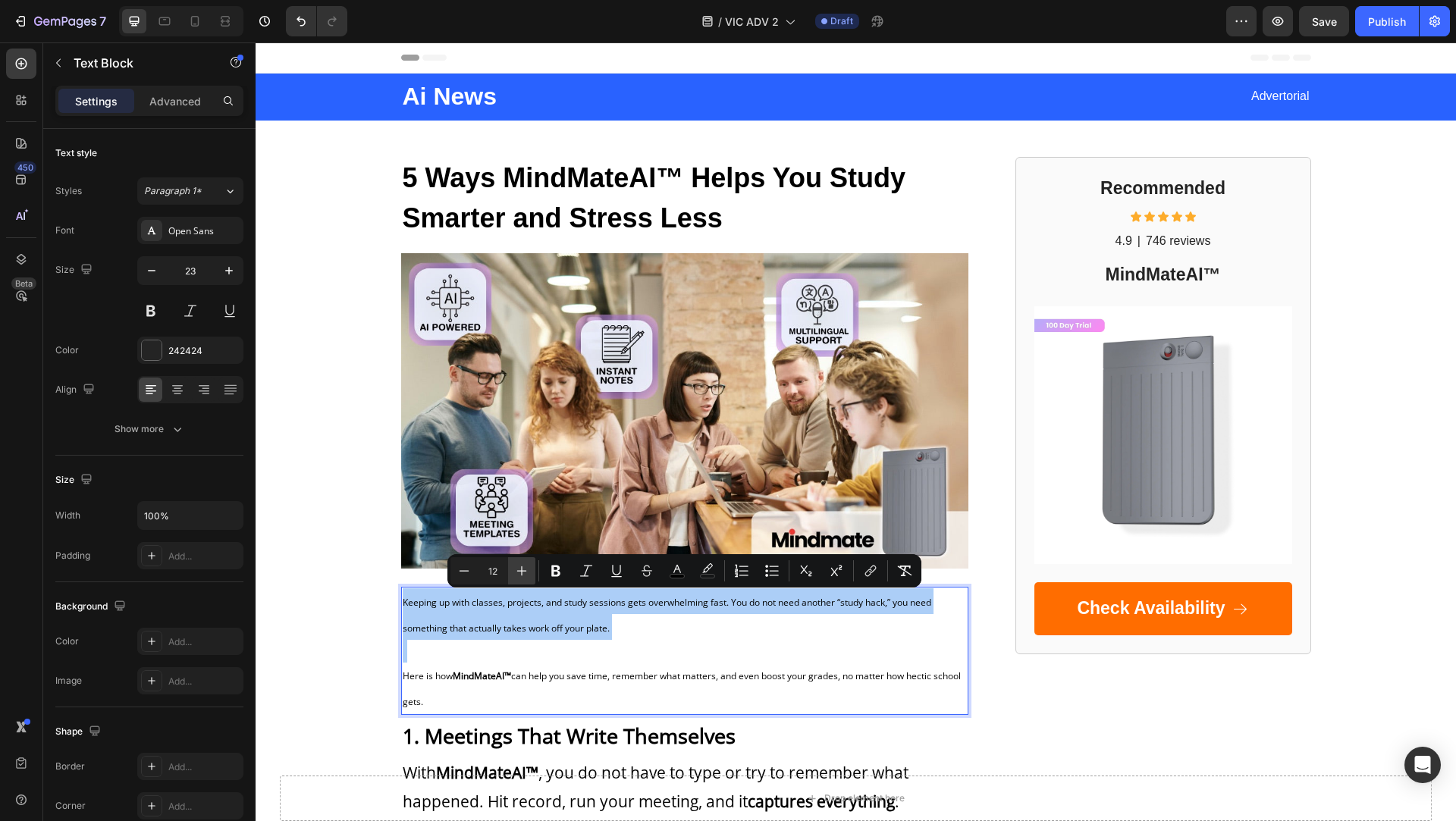
click at [518, 573] on icon "Editor contextual toolbar" at bounding box center [521, 571] width 15 height 15
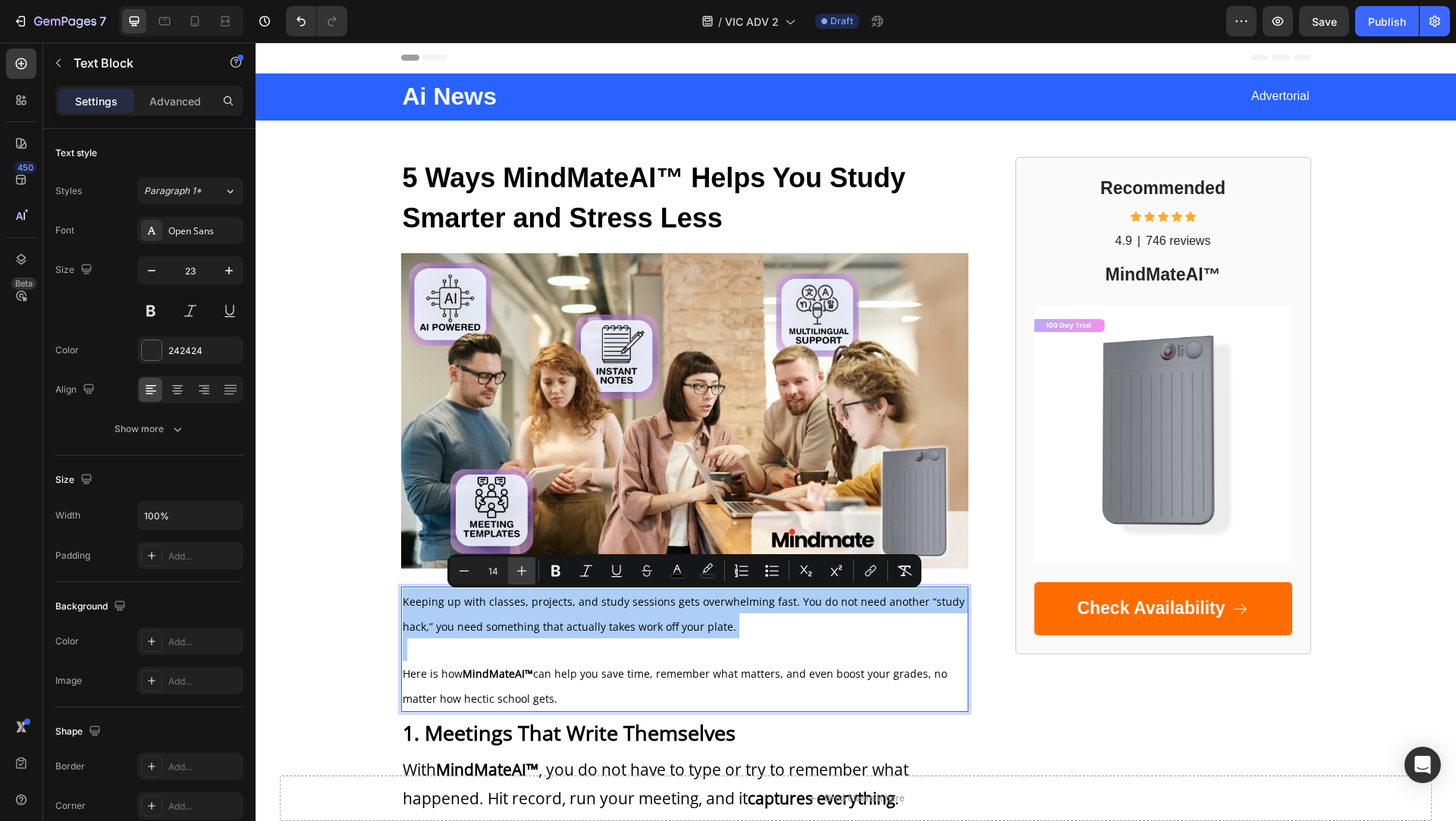
click at [518, 573] on icon "Editor contextual toolbar" at bounding box center [521, 571] width 15 height 15
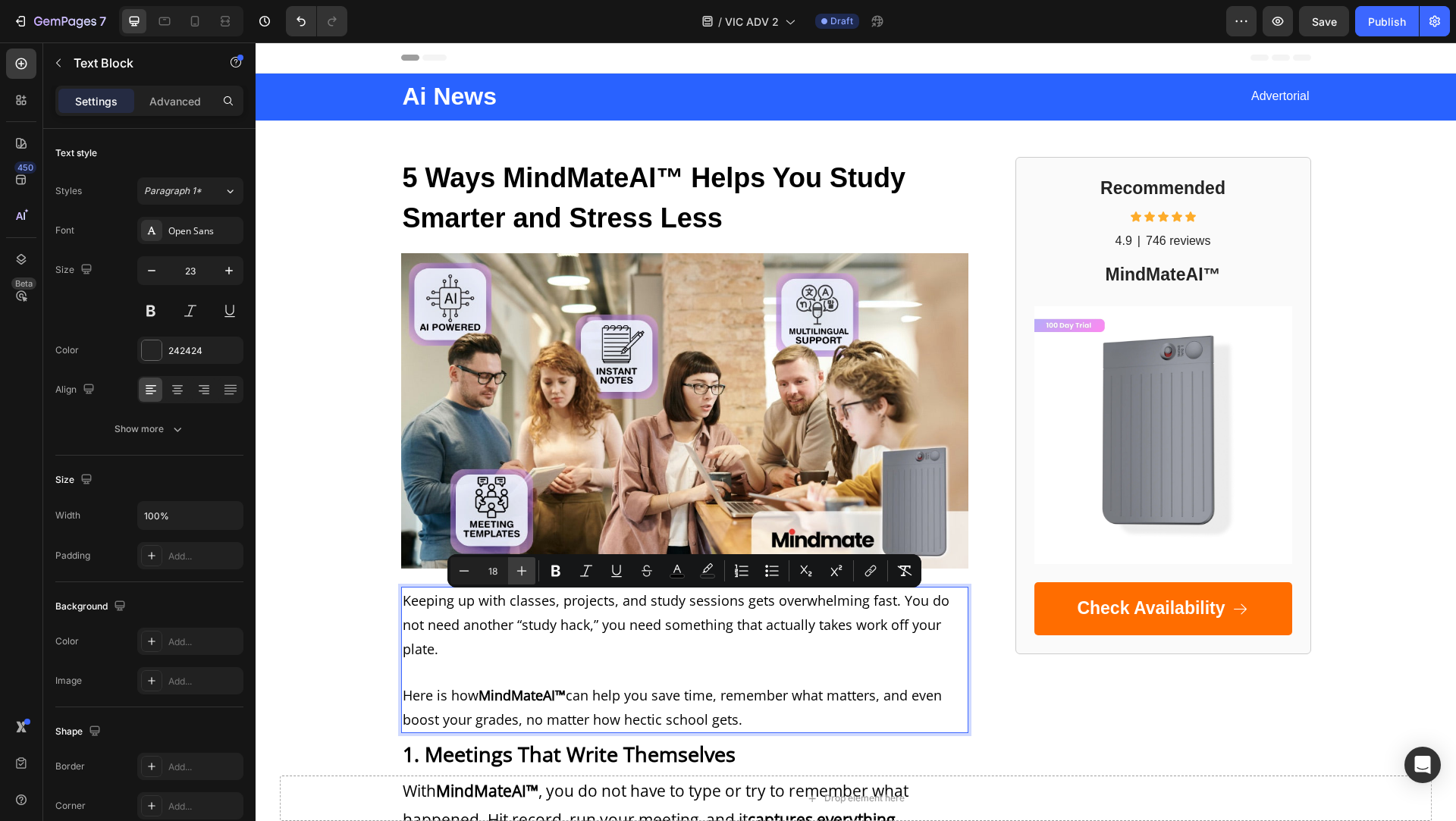
click at [518, 573] on icon "Editor contextual toolbar" at bounding box center [521, 571] width 15 height 15
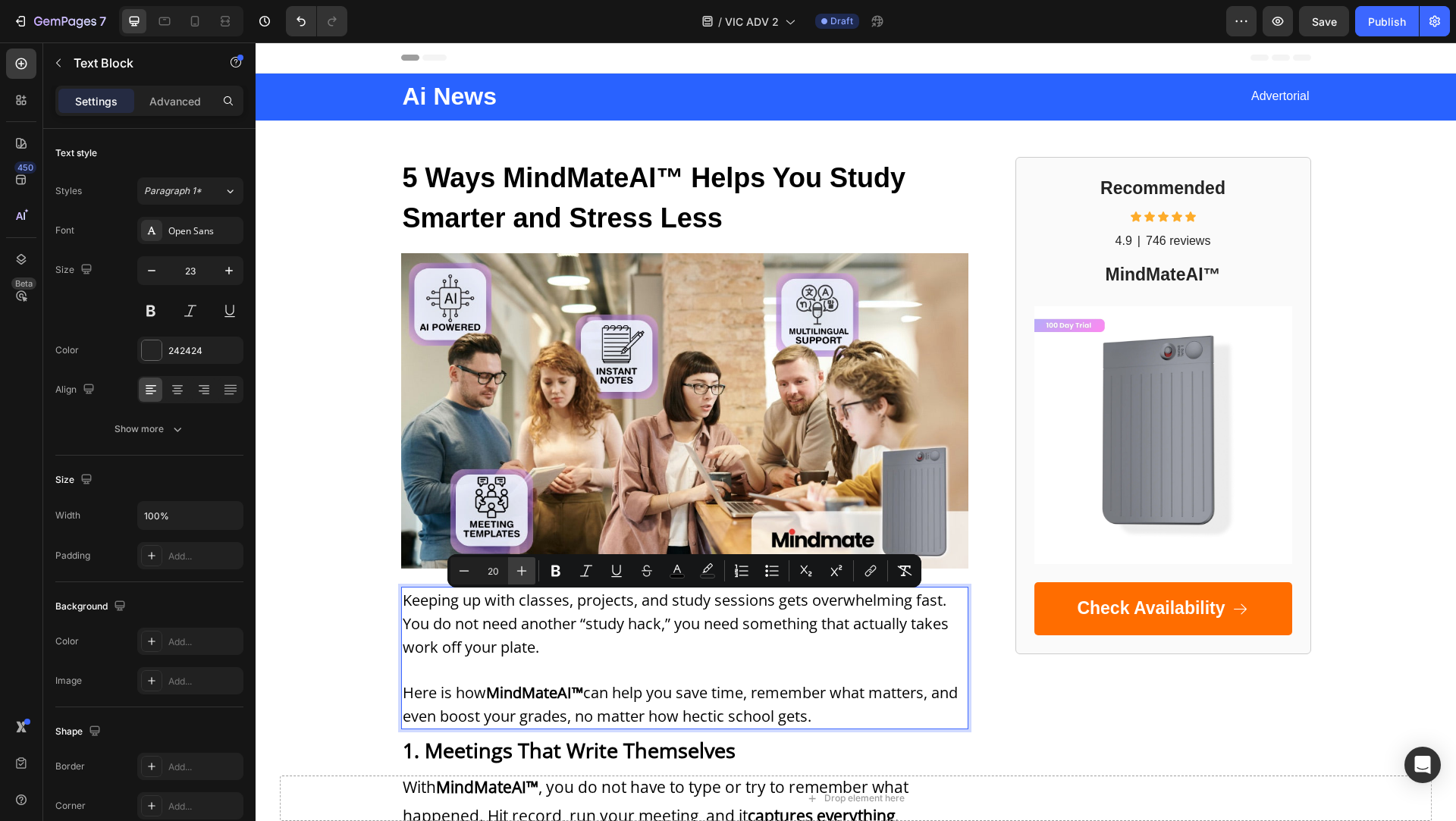
click at [518, 573] on icon "Editor contextual toolbar" at bounding box center [521, 571] width 15 height 15
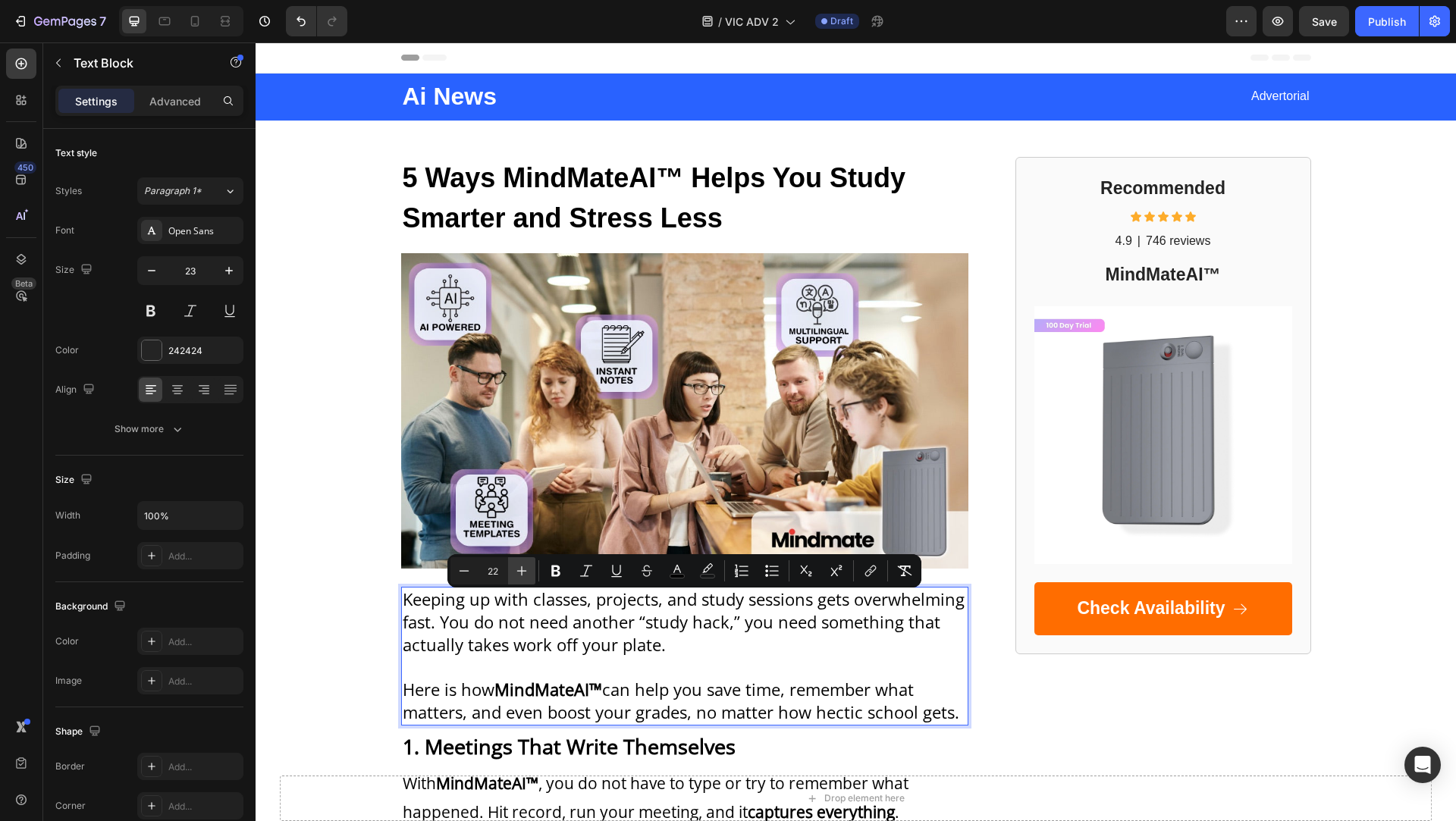
click at [518, 573] on icon "Editor contextual toolbar" at bounding box center [521, 571] width 15 height 15
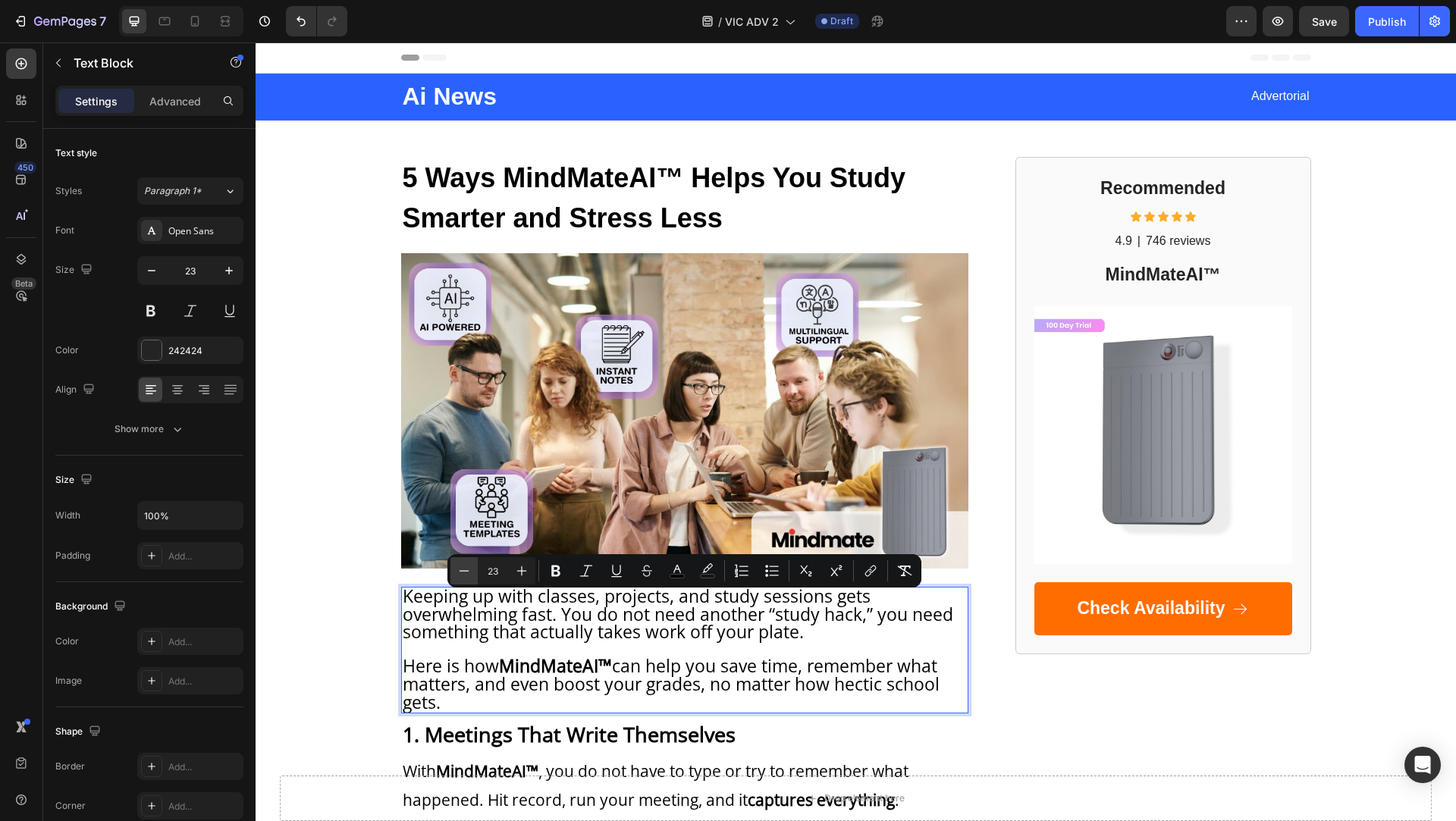
click at [455, 569] on button "Minus" at bounding box center [464, 571] width 28 height 28
type input "22"
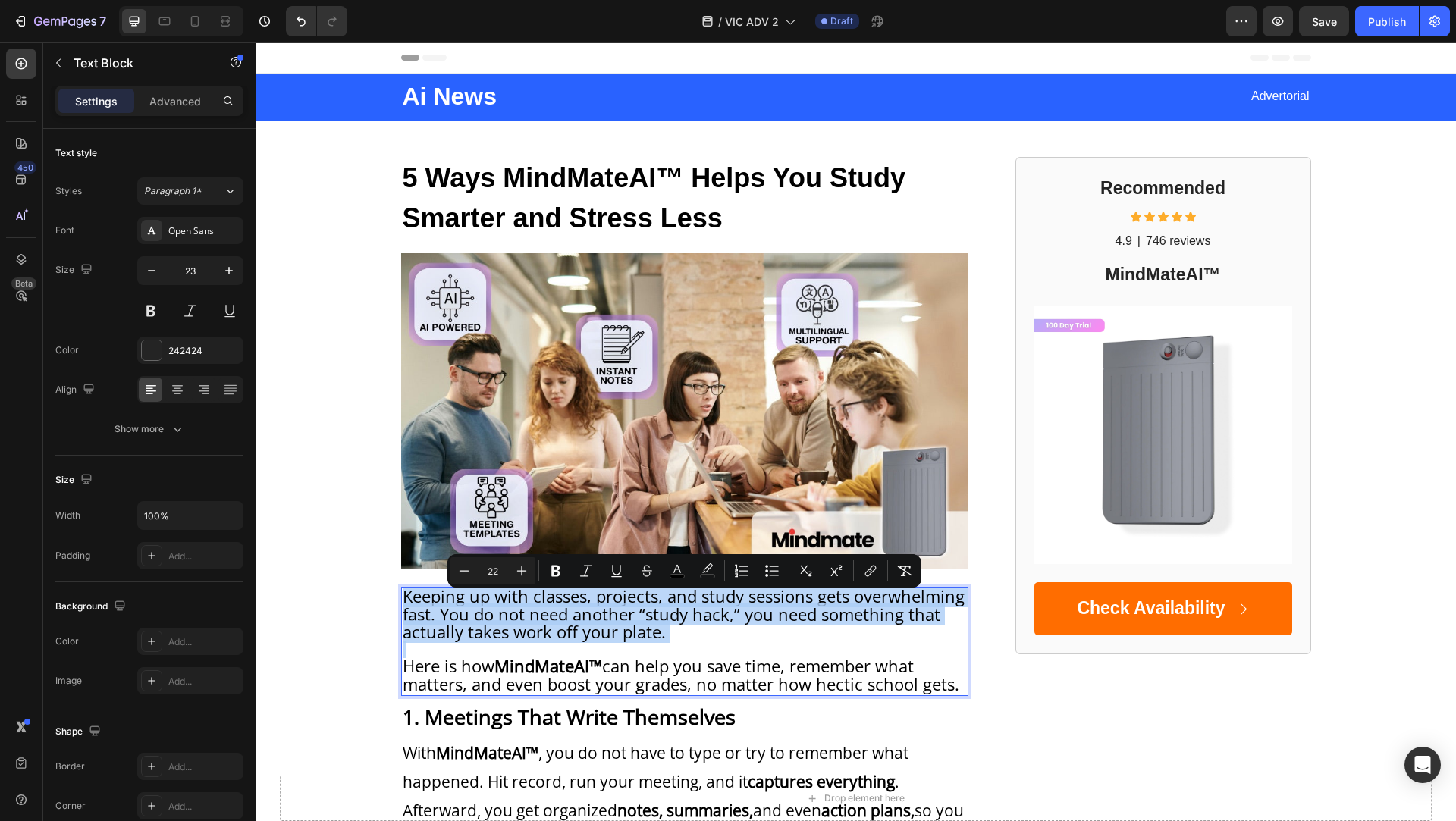
click at [504, 627] on span "Keeping up with classes, projects, and study sessions gets overwhelming fast. Y…" at bounding box center [683, 614] width 562 height 59
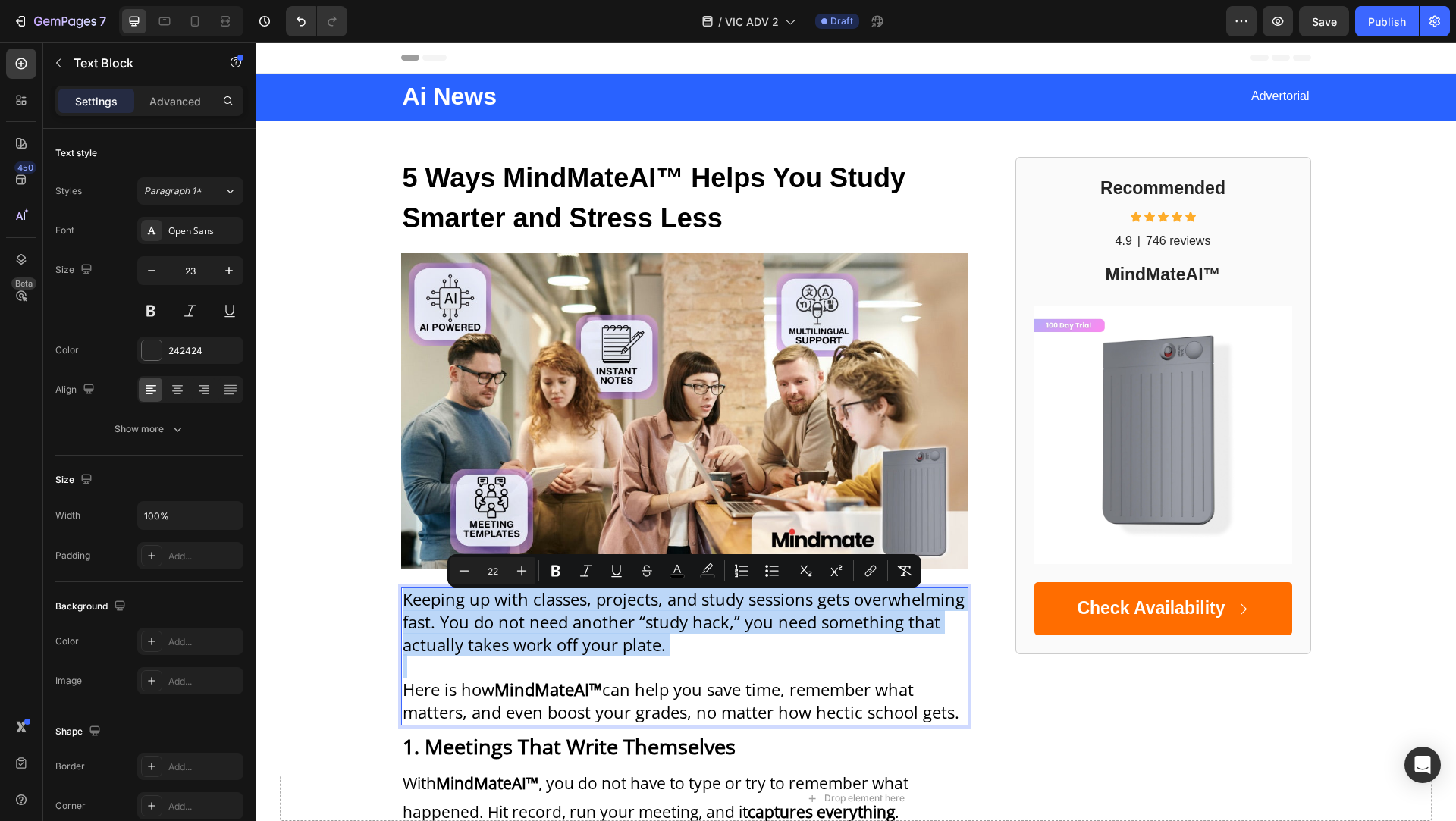
click at [504, 627] on span "Keeping up with classes, projects, and study sessions gets overwhelming fast. Y…" at bounding box center [683, 621] width 562 height 68
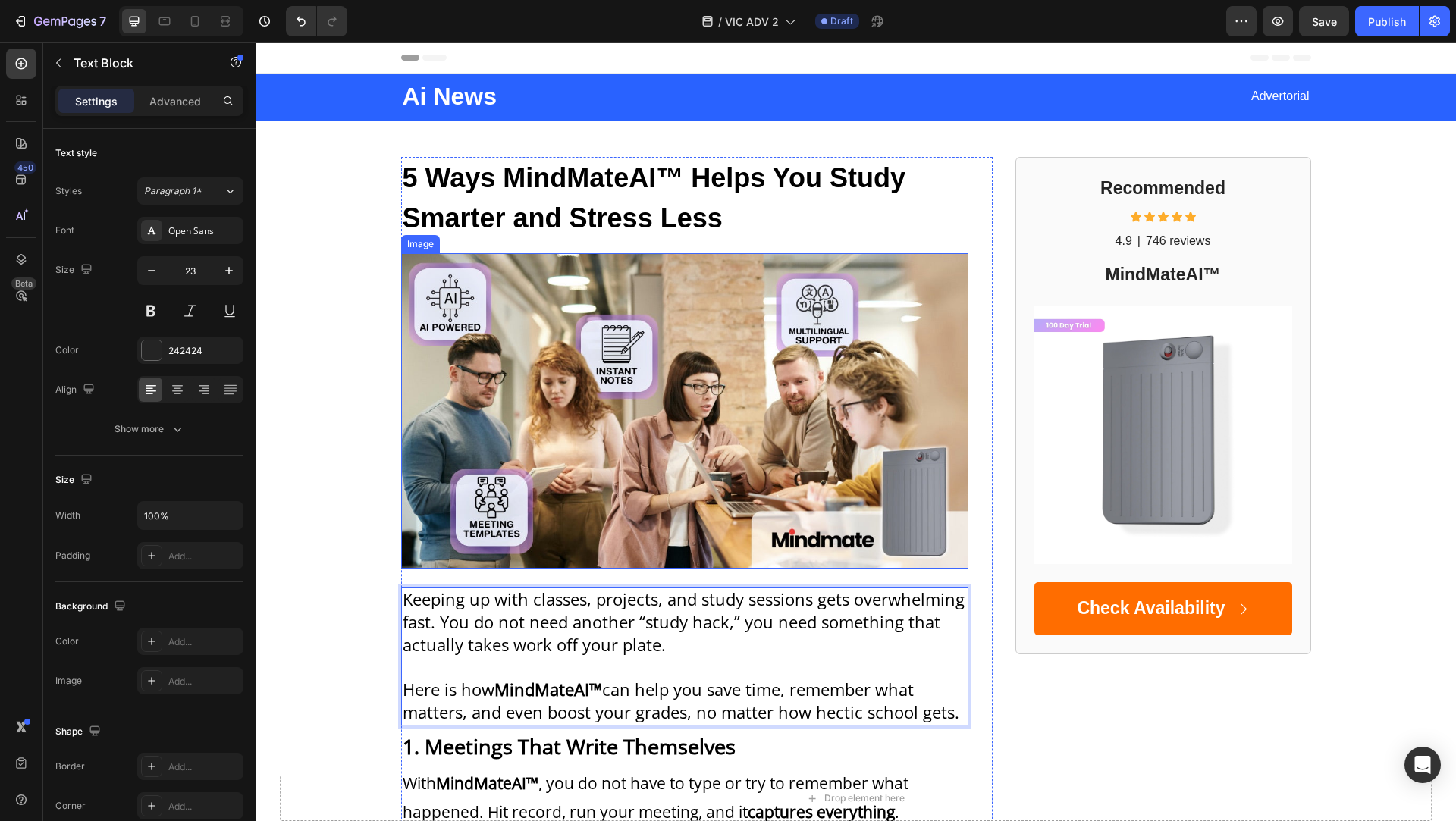
click at [553, 426] on img at bounding box center [684, 411] width 567 height 316
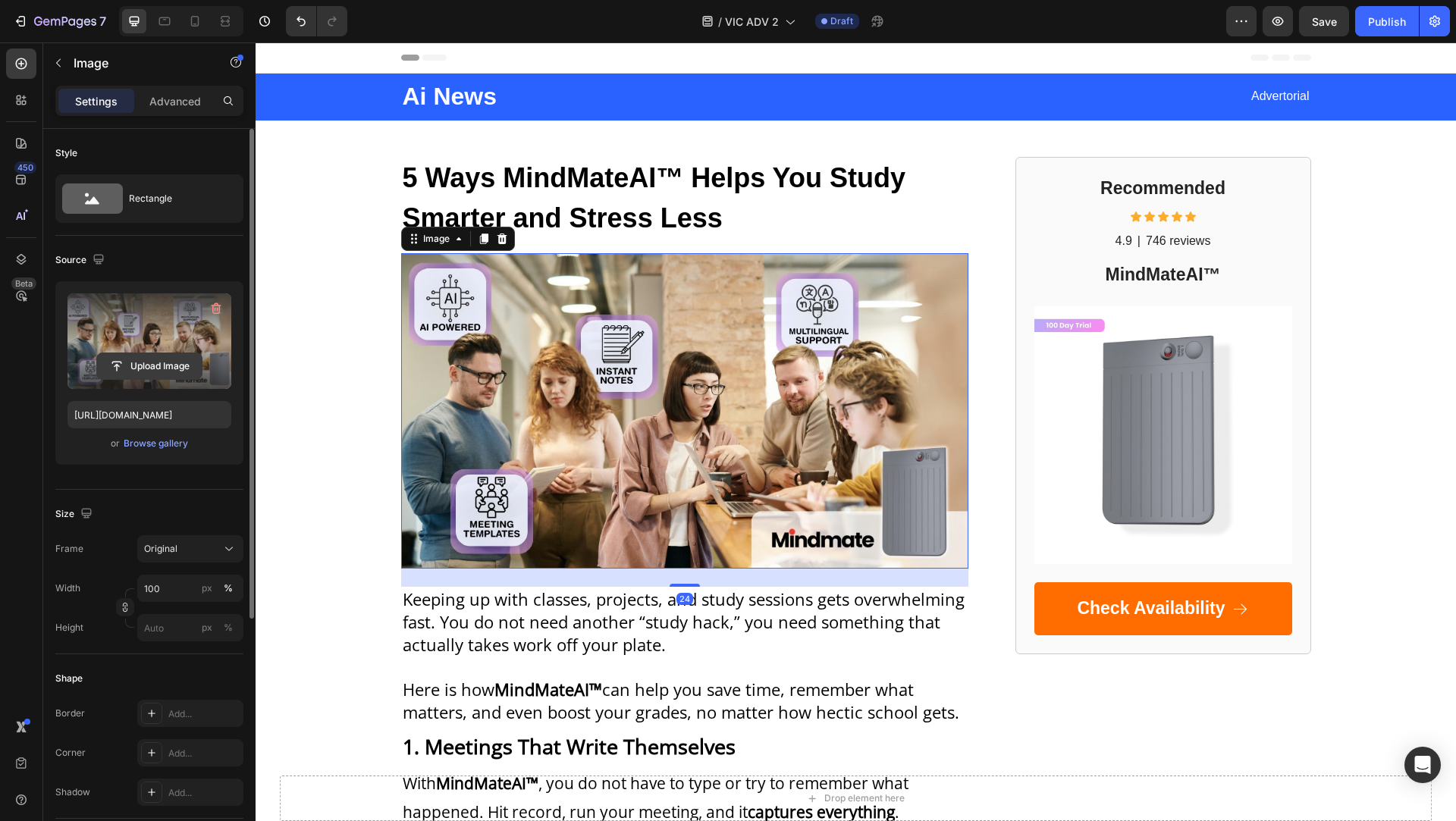
click at [144, 364] on input "file" at bounding box center [148, 366] width 104 height 26
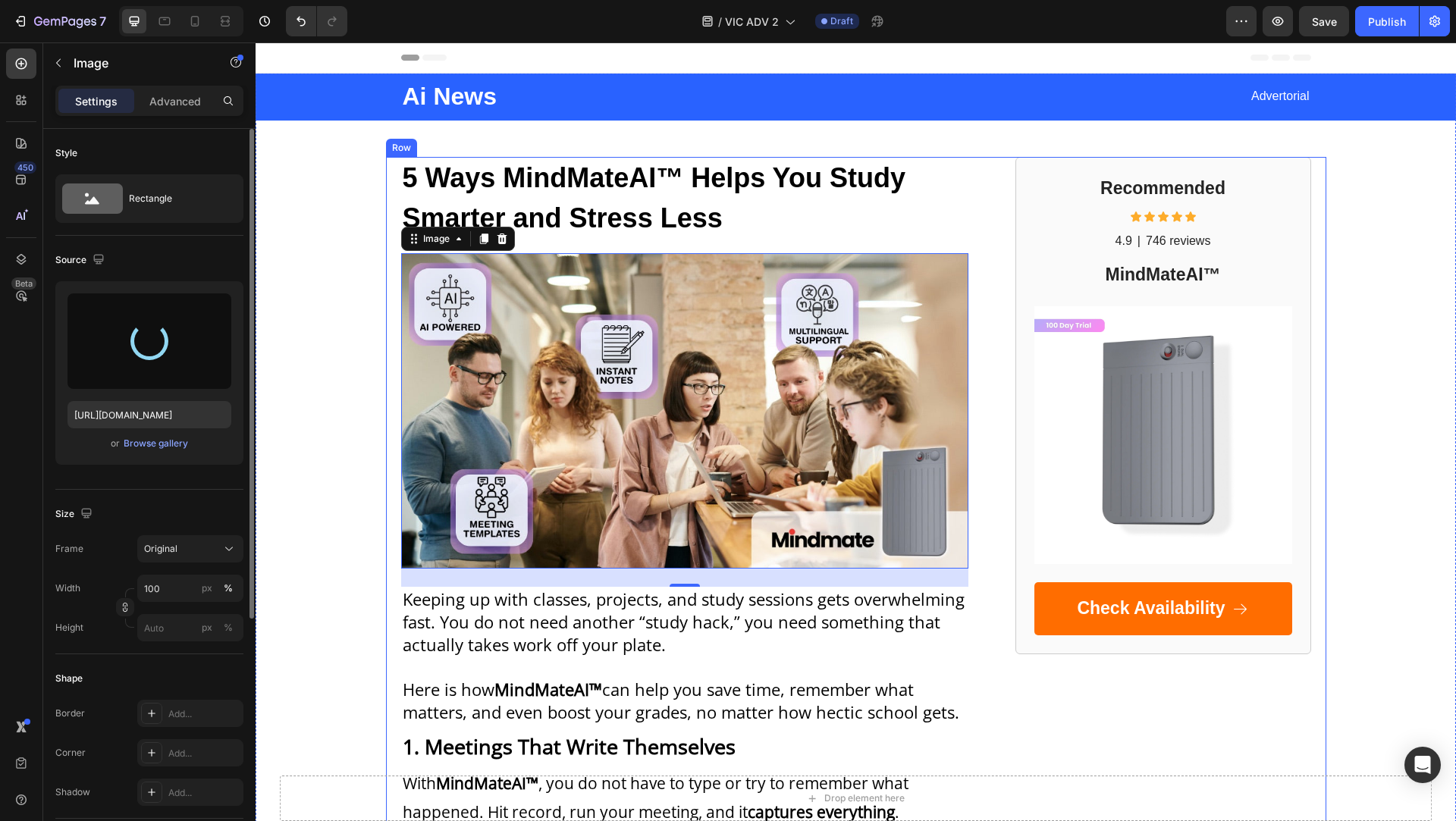
type input "https://cdn.shopify.com/s/files/1/0916/4272/4619/files/gempages_559726889166439…"
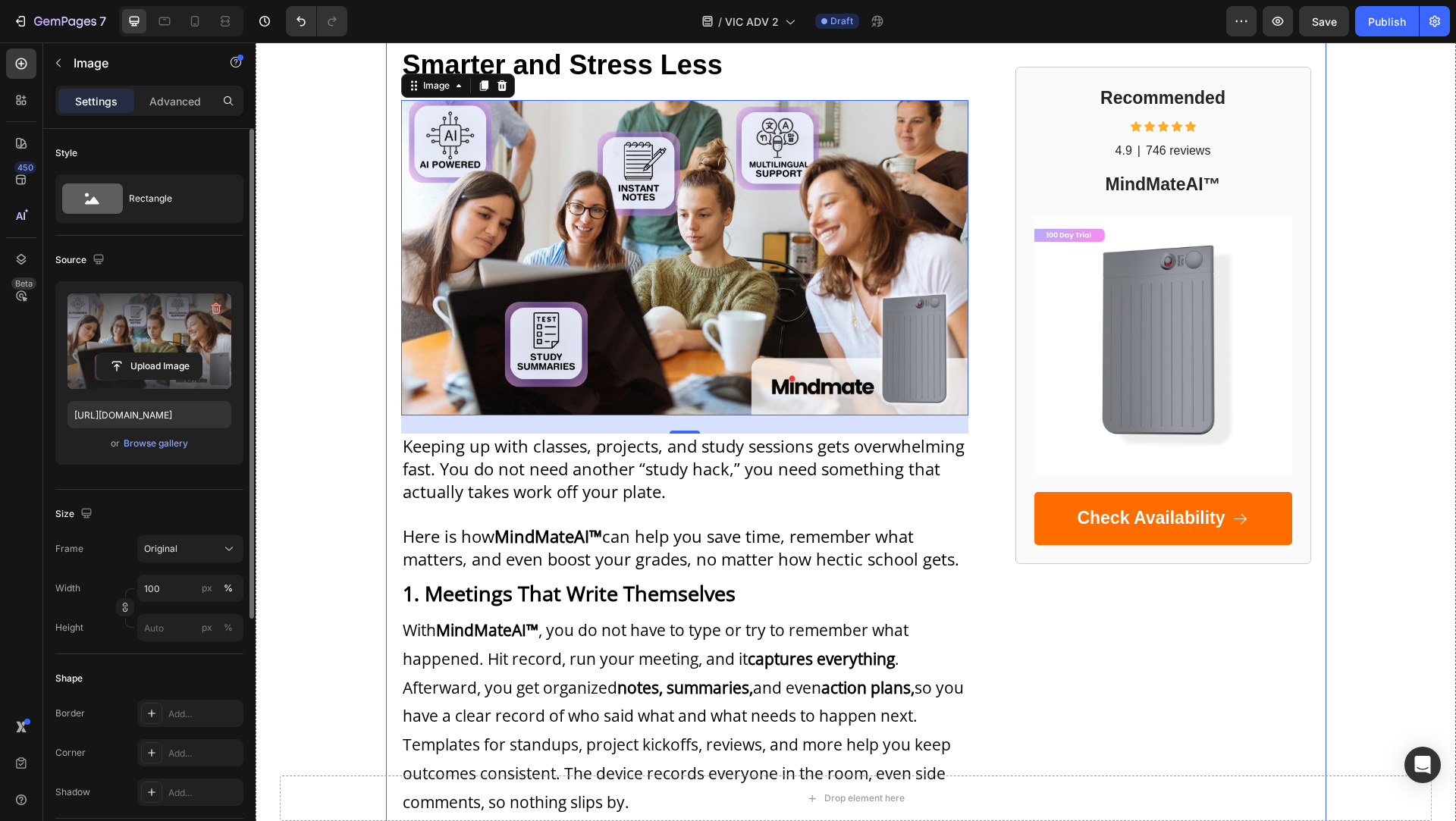
scroll to position [171, 0]
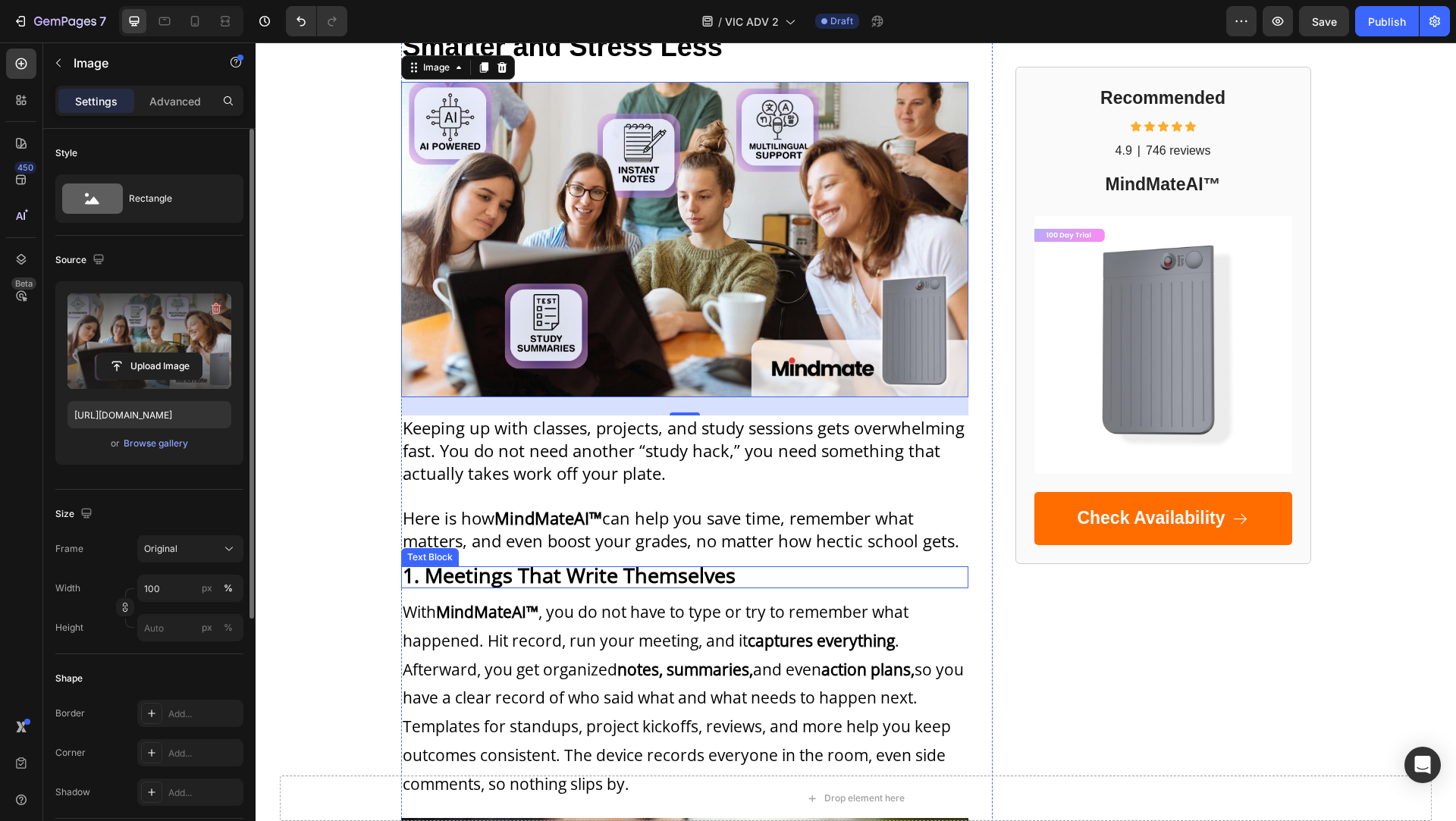
click at [519, 584] on strong "1. Meetings That Write Themselves" at bounding box center [569, 574] width 333 height 28
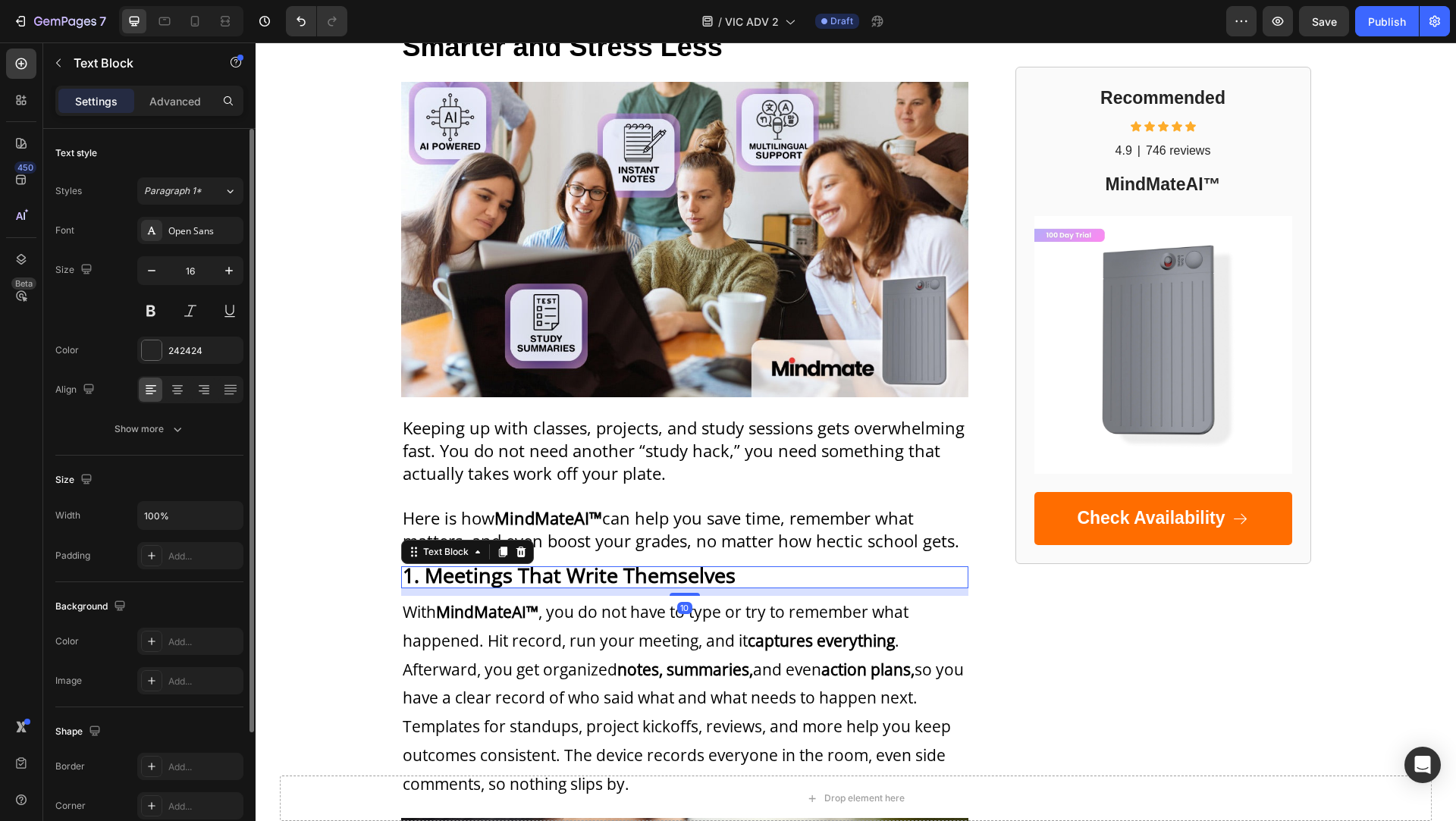
click at [519, 584] on strong "1. Meetings That Write Themselves" at bounding box center [569, 574] width 333 height 28
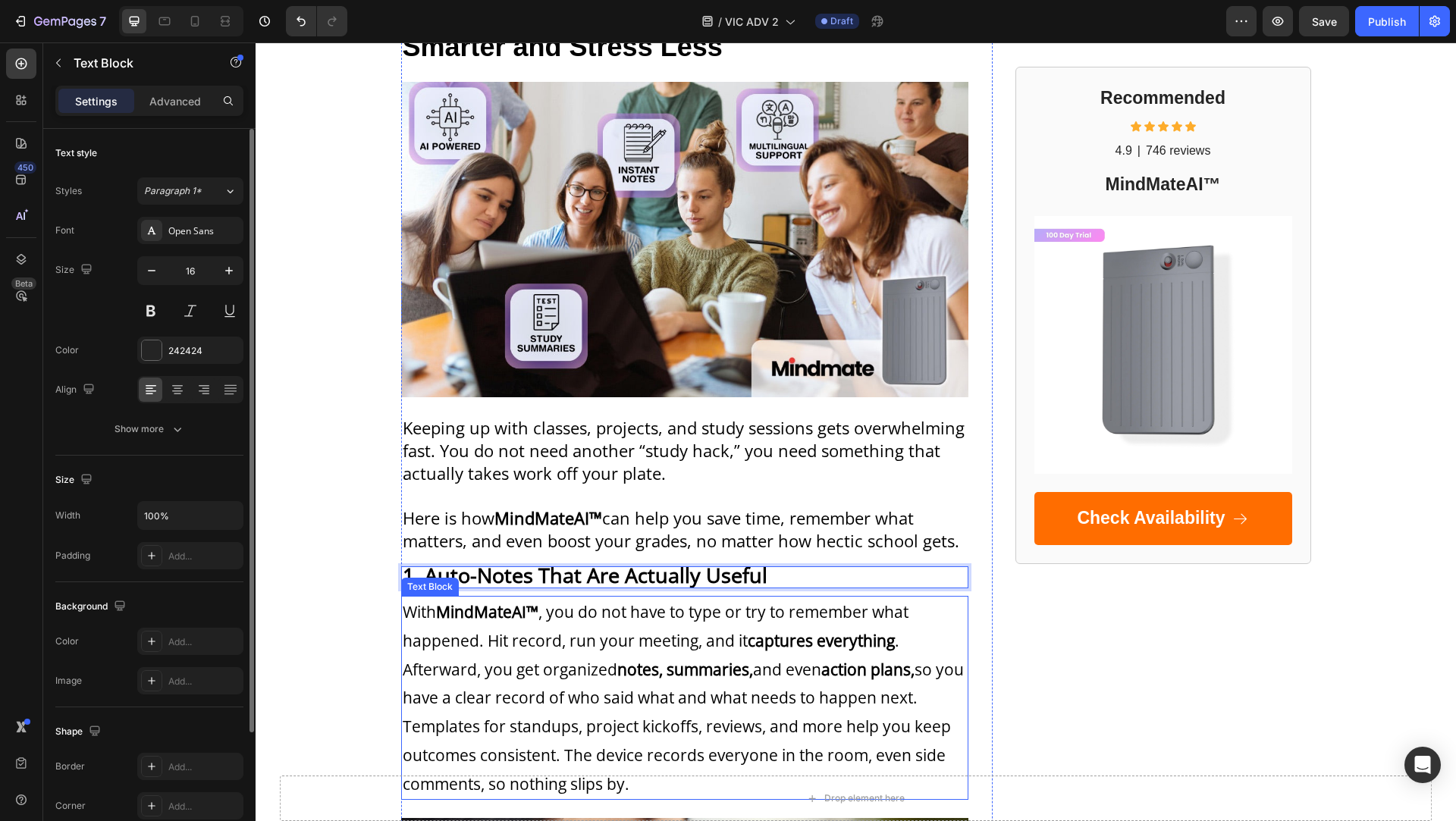
click at [491, 681] on span "With MindMateAI™ , you do not have to type or try to remember what happened. Hi…" at bounding box center [683, 655] width 561 height 107
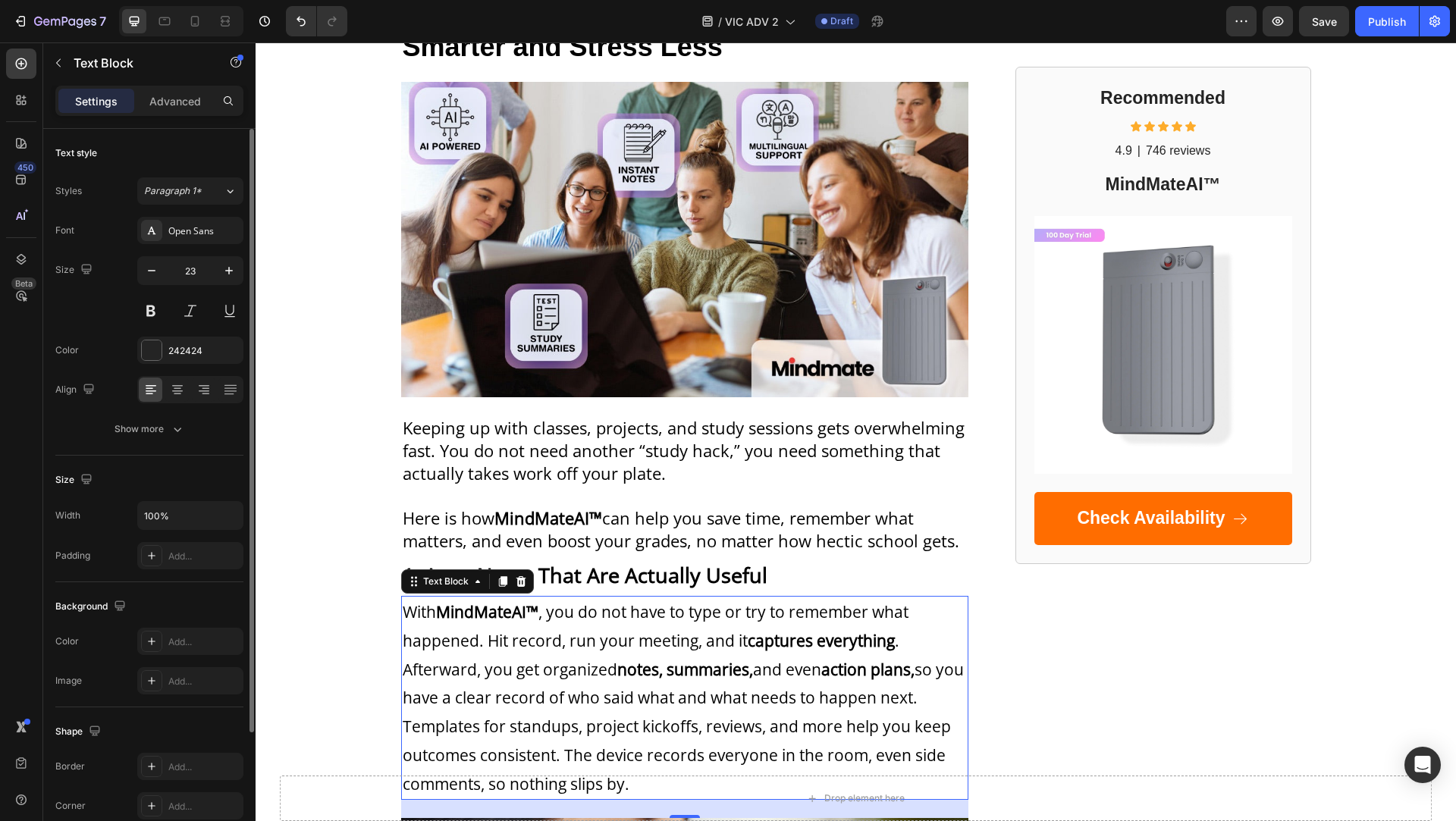
click at [491, 681] on span "With MindMateAI™ , you do not have to type or try to remember what happened. Hi…" at bounding box center [683, 655] width 561 height 107
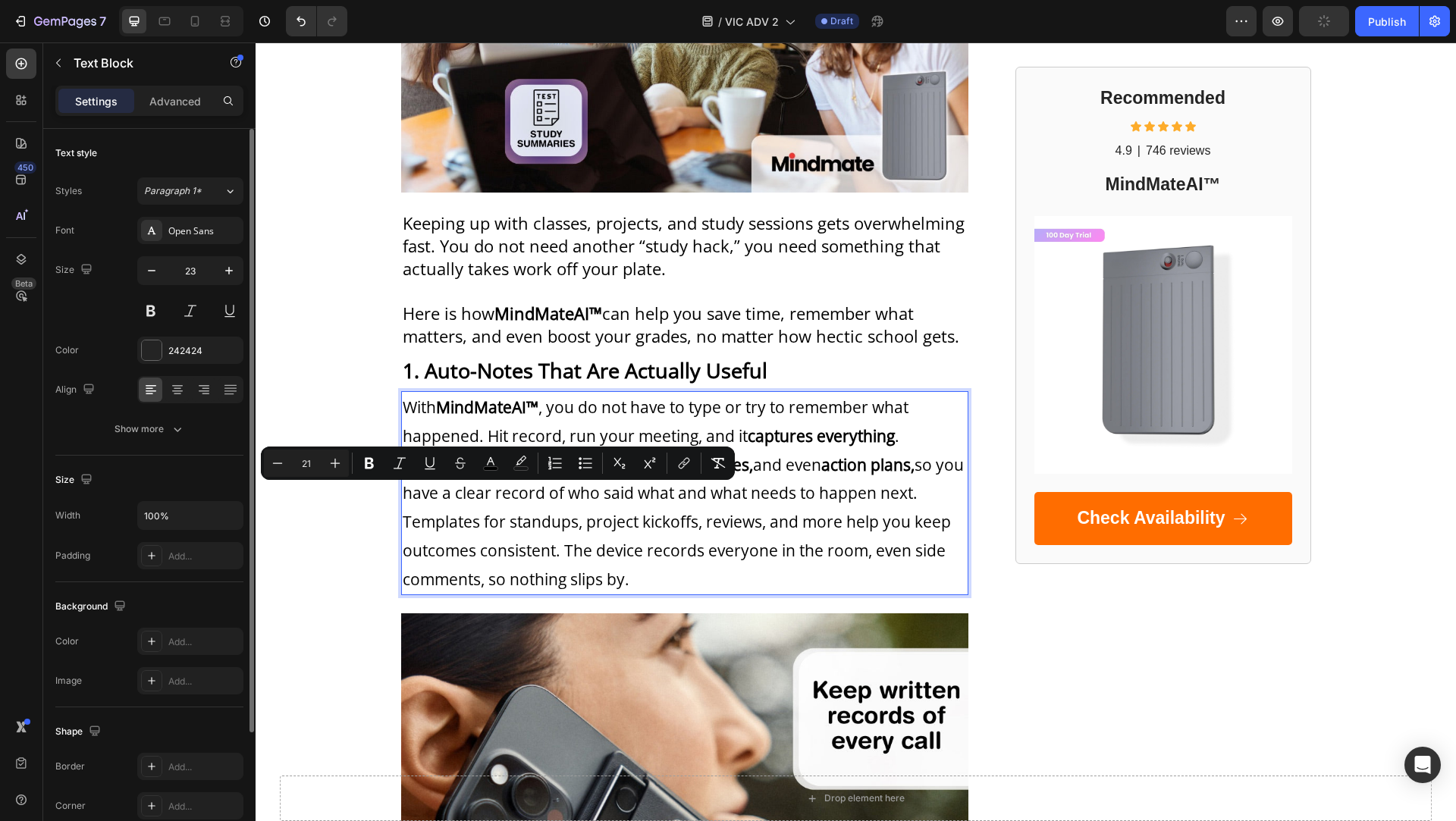
scroll to position [384, 0]
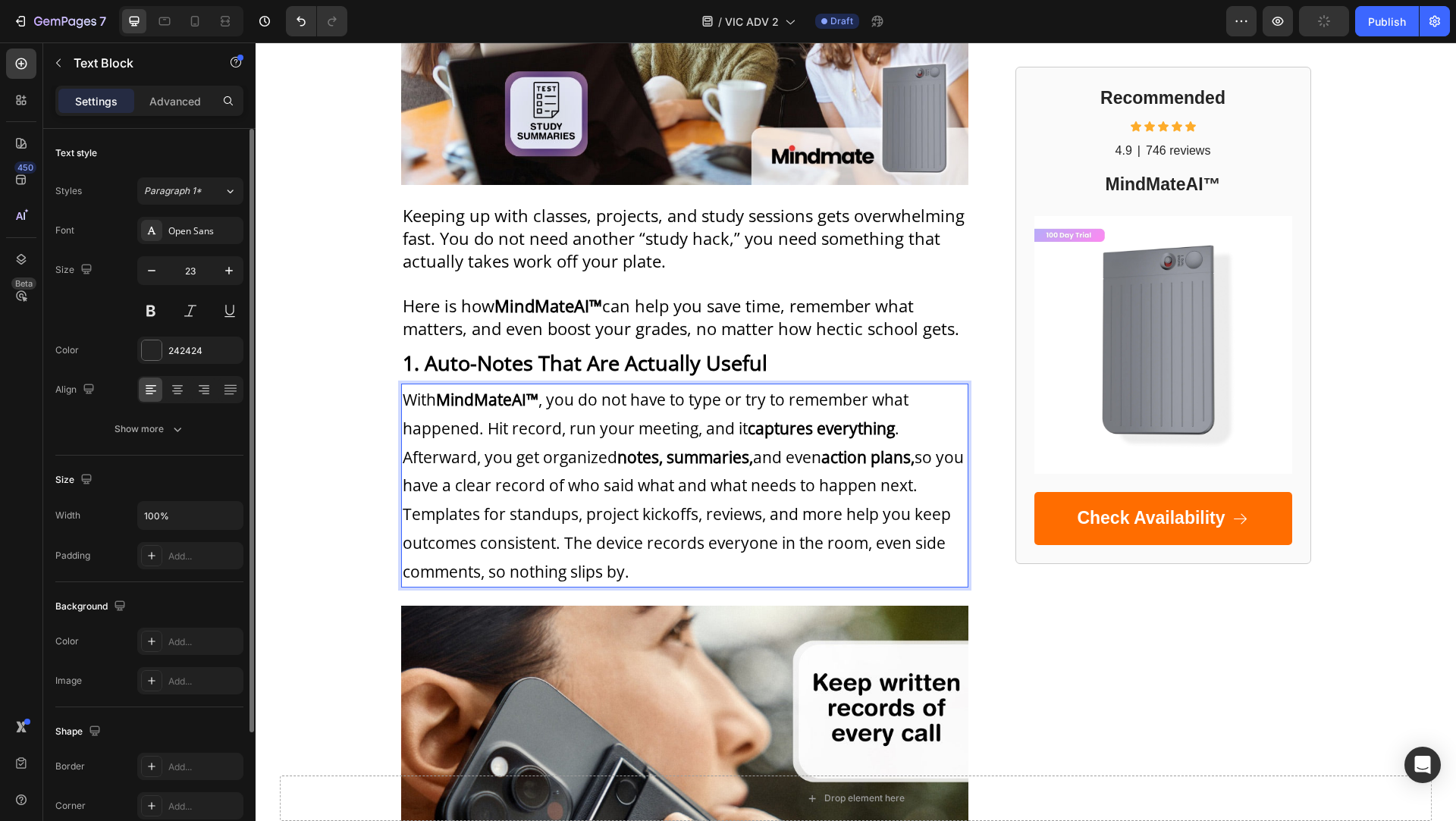
click at [519, 520] on span "Templates for standups, project kickoffs, reviews, and more help you keep outco…" at bounding box center [676, 543] width 548 height 78
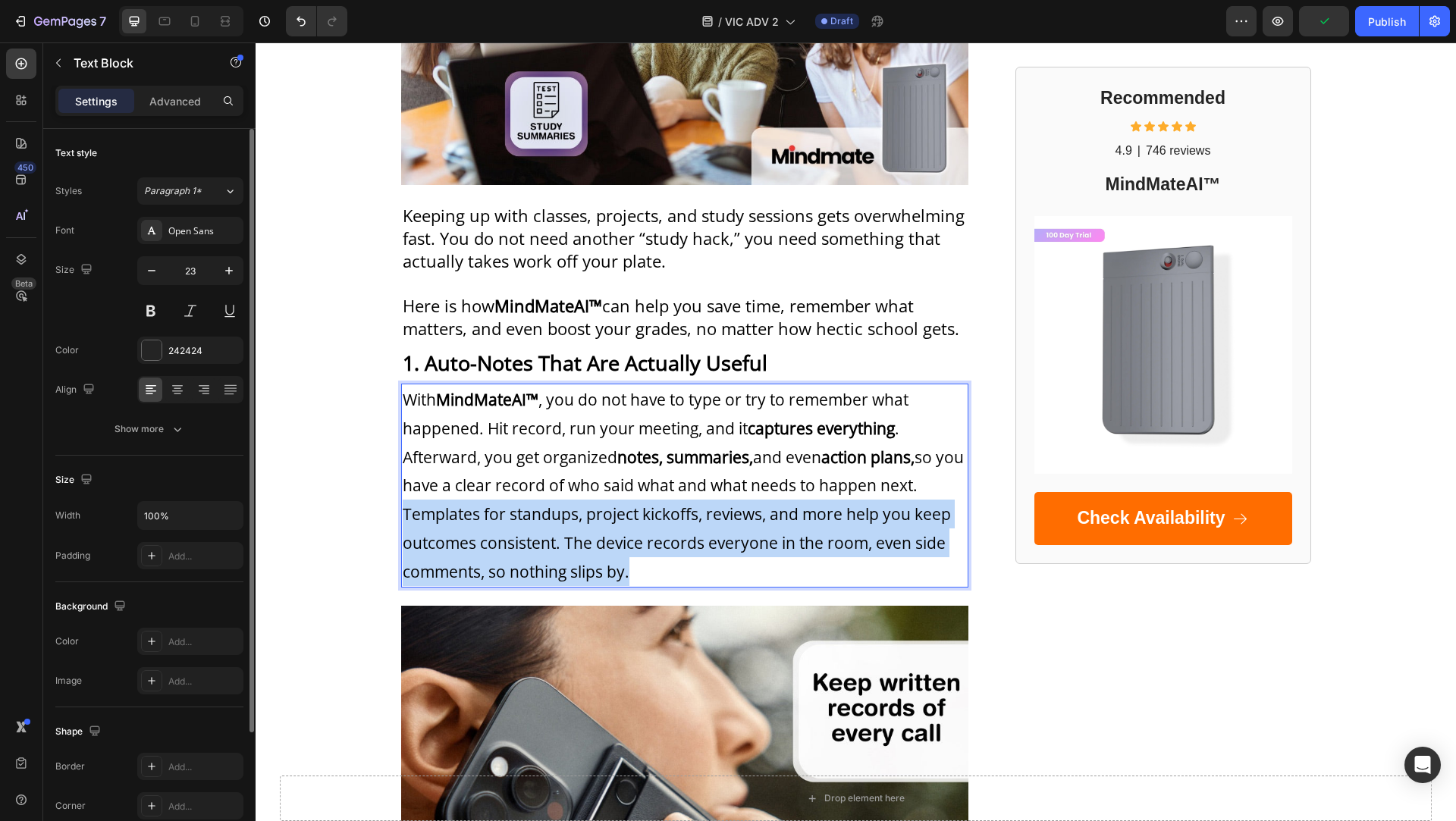
click at [519, 520] on span "Templates for standups, project kickoffs, reviews, and more help you keep outco…" at bounding box center [676, 543] width 548 height 78
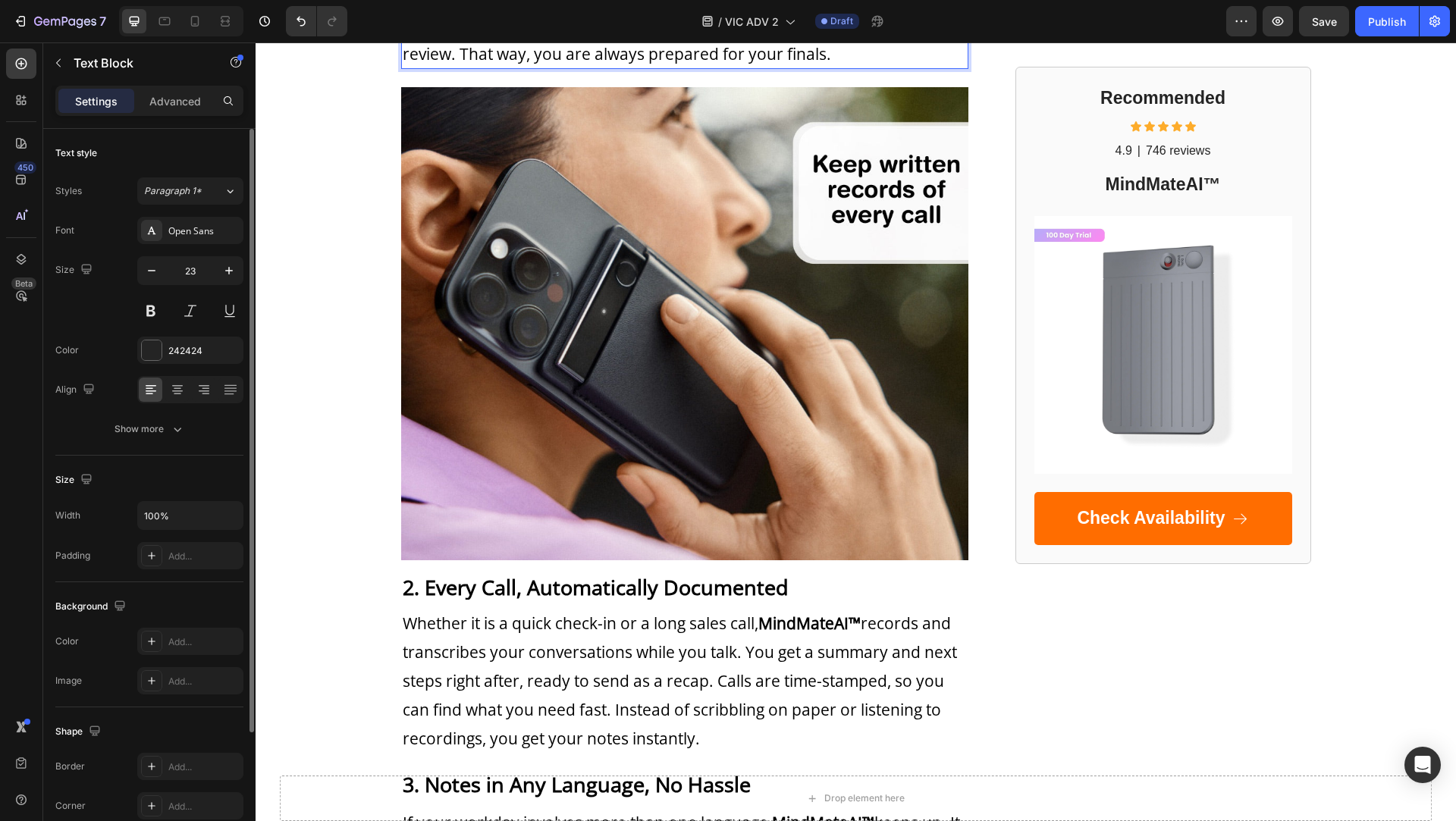
scroll to position [931, 0]
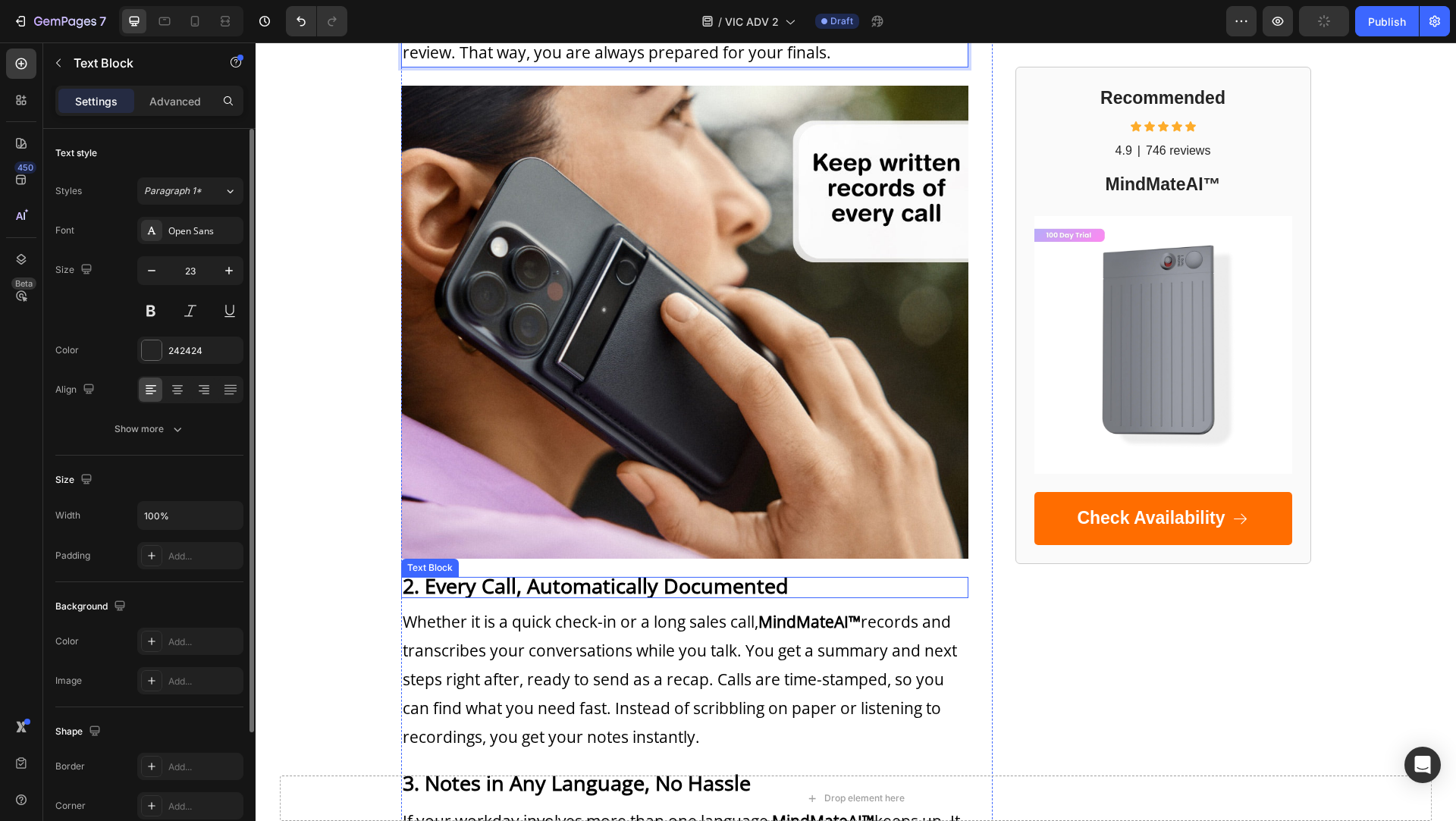
click at [508, 588] on strong "2. Every Call, Automatically Documented" at bounding box center [595, 586] width 386 height 28
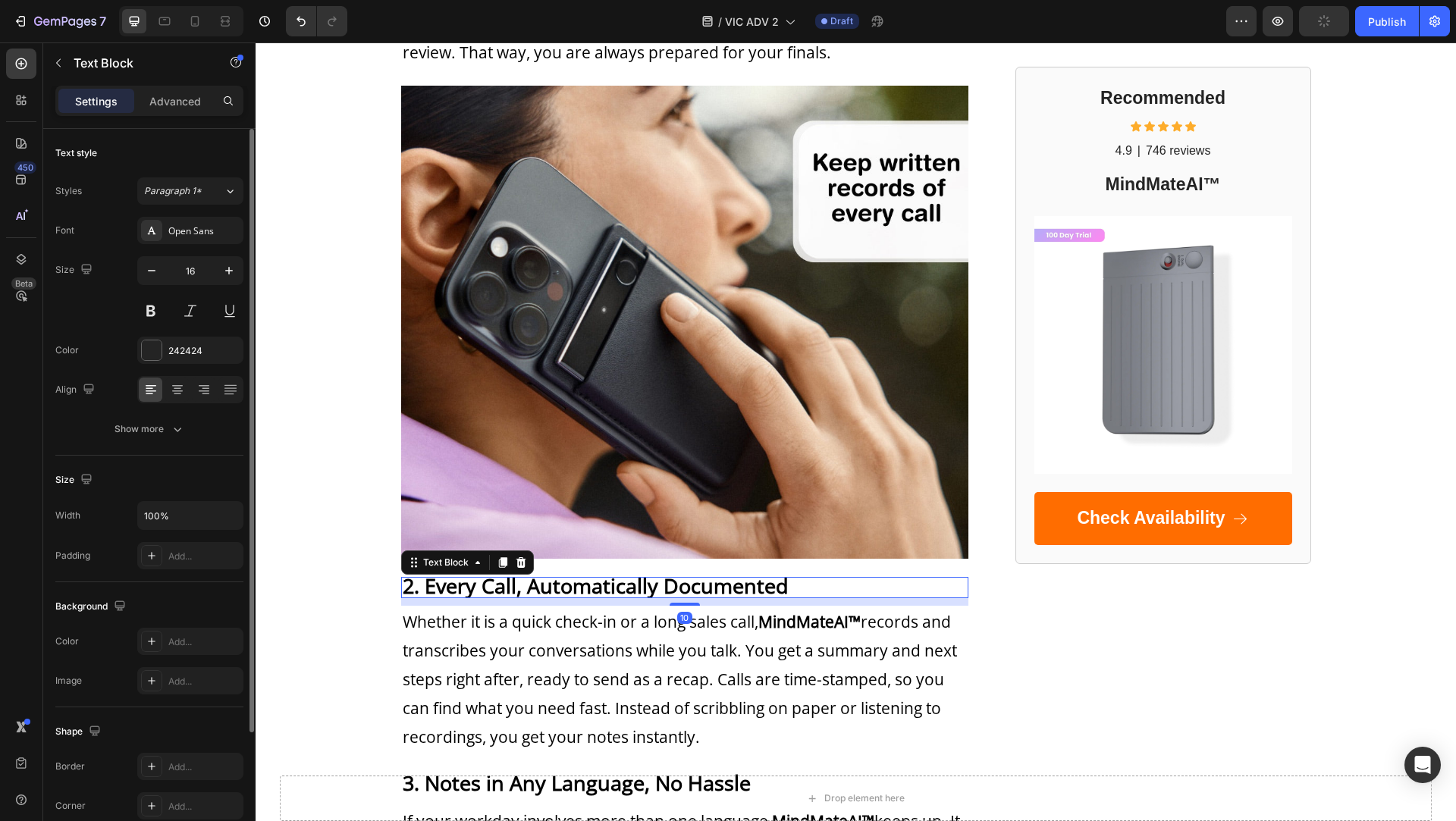
click at [508, 588] on strong "2. Every Call, Automatically Documented" at bounding box center [595, 586] width 386 height 28
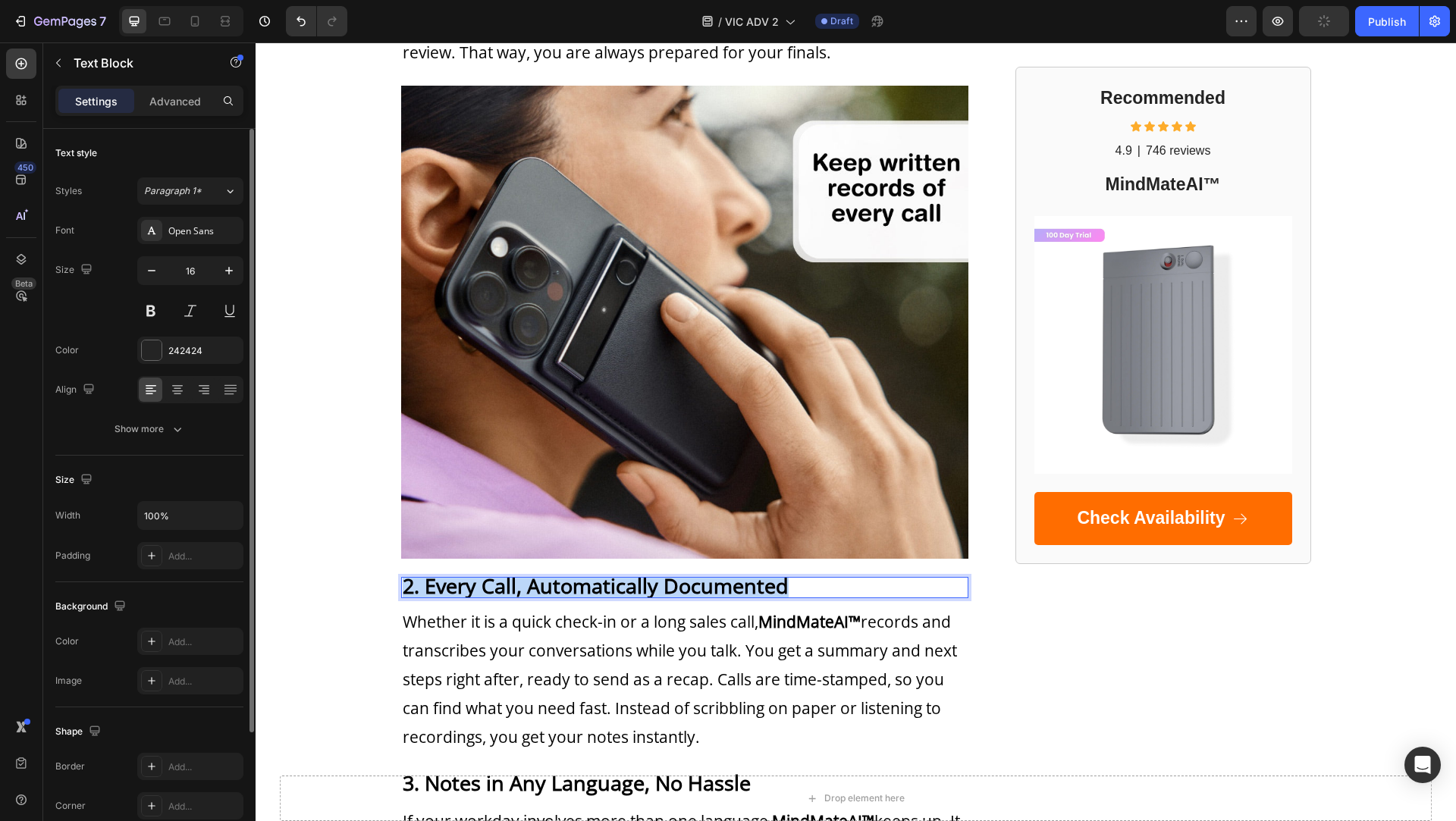
click at [508, 588] on strong "2. Every Call, Automatically Documented" at bounding box center [595, 586] width 386 height 28
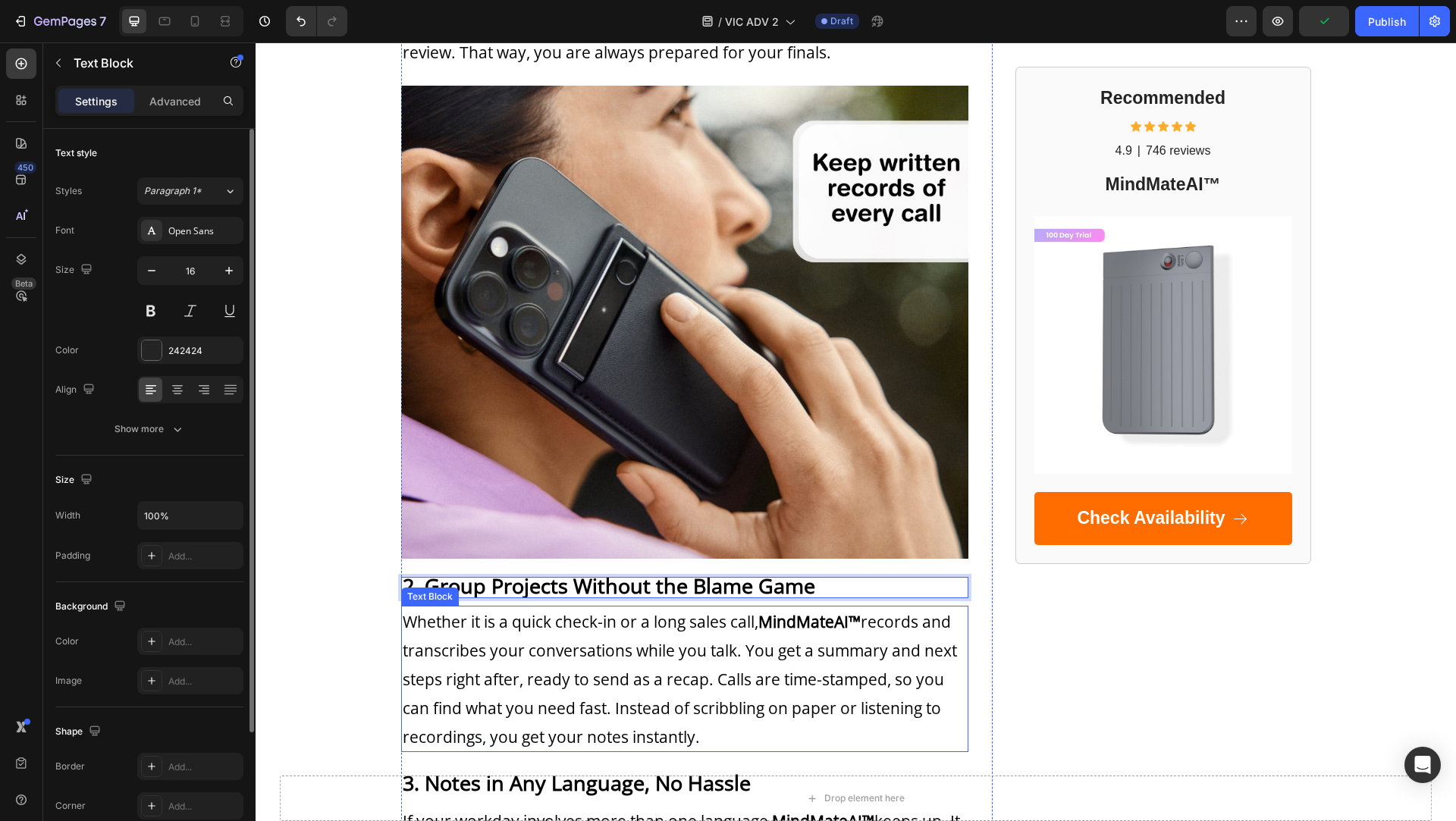
click at [525, 664] on p "Whether it is a quick check-in or a long sales call, MindMateAI™ records and tr…" at bounding box center [685, 679] width 564 height 144
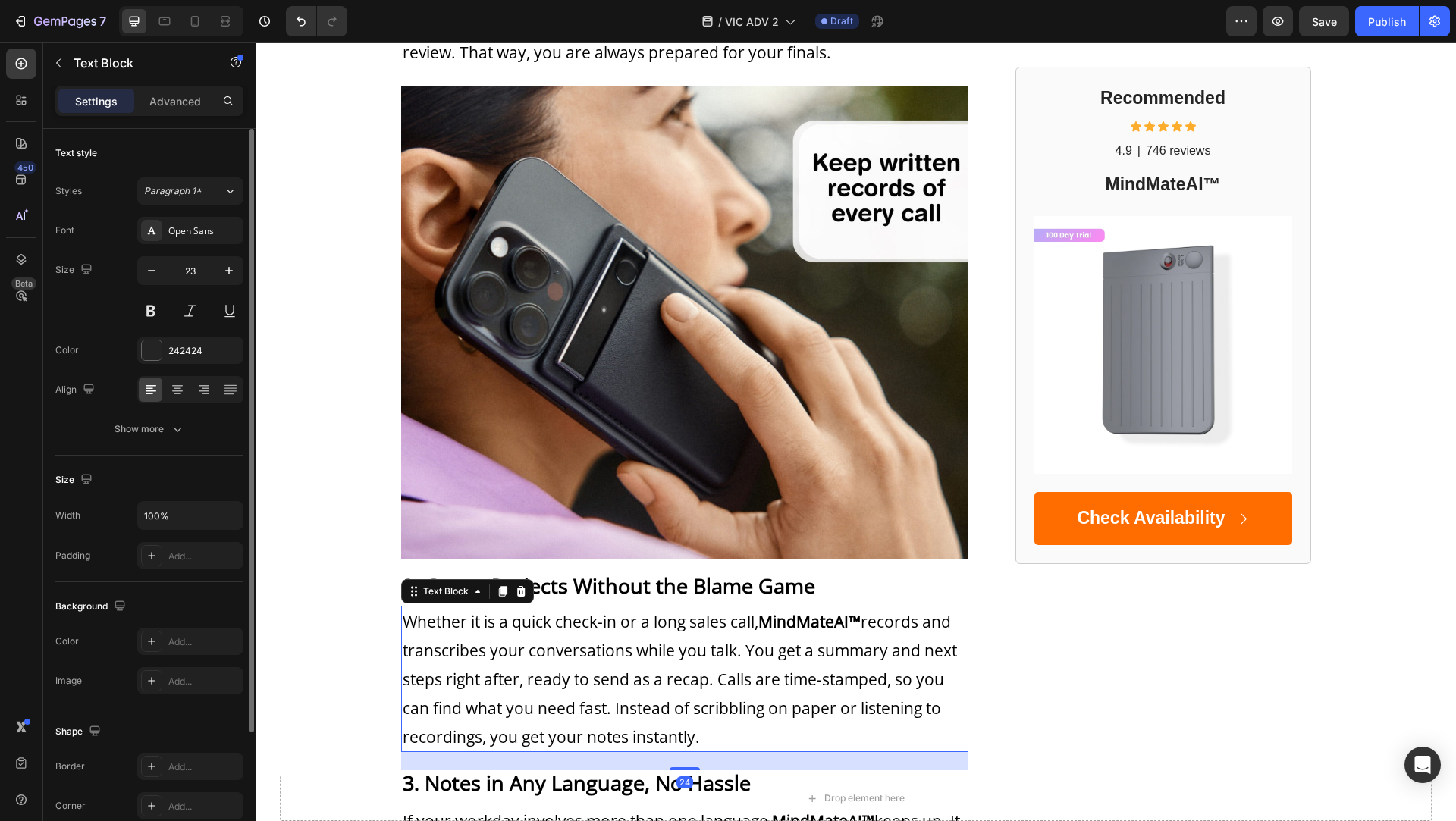
click at [525, 664] on p "Whether it is a quick check-in or a long sales call, MindMateAI™ records and tr…" at bounding box center [685, 679] width 564 height 144
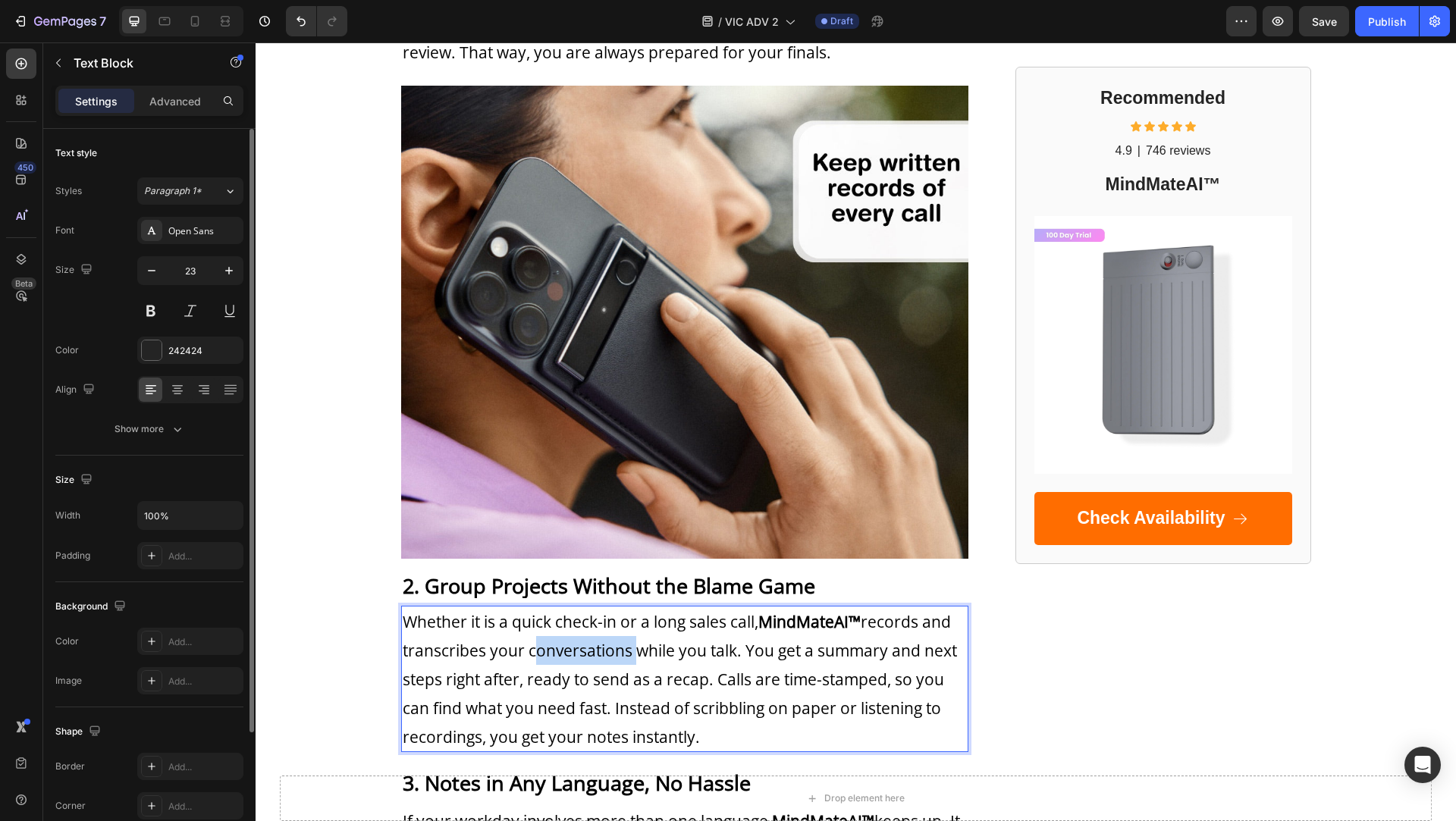
click at [525, 664] on p "Whether it is a quick check-in or a long sales call, MindMateAI™ records and tr…" at bounding box center [685, 679] width 564 height 144
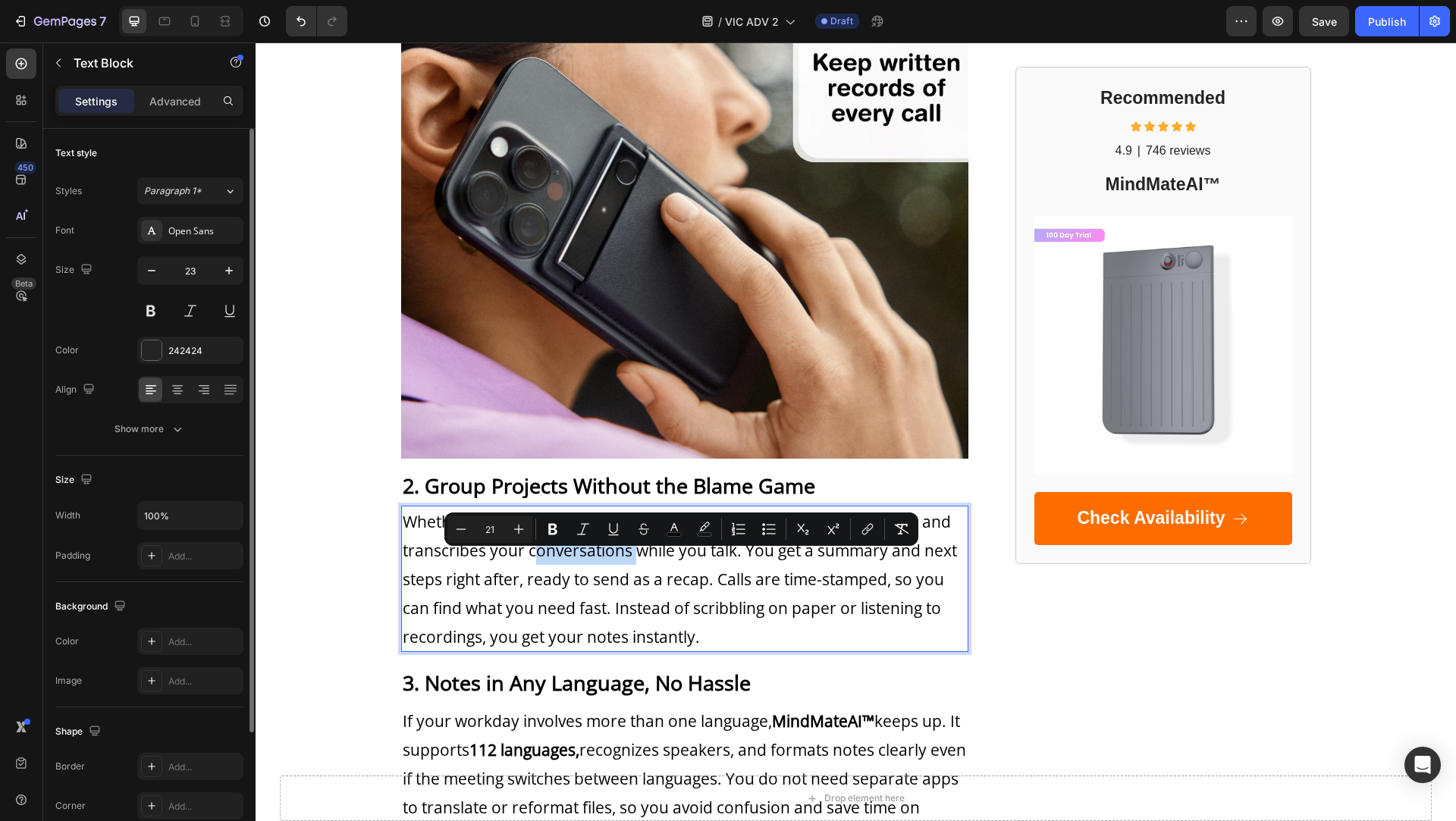
scroll to position [1041, 0]
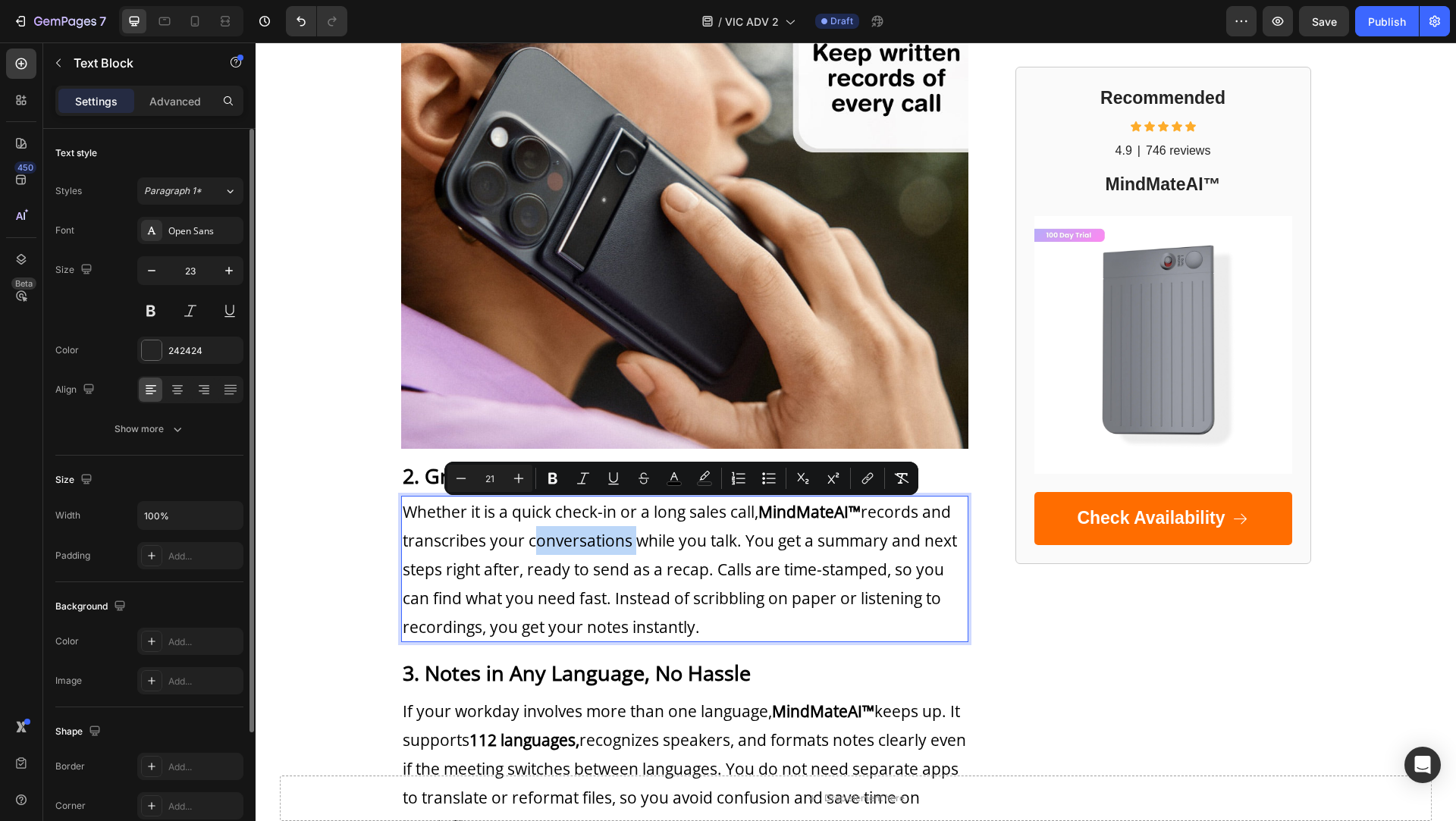
type input "11"
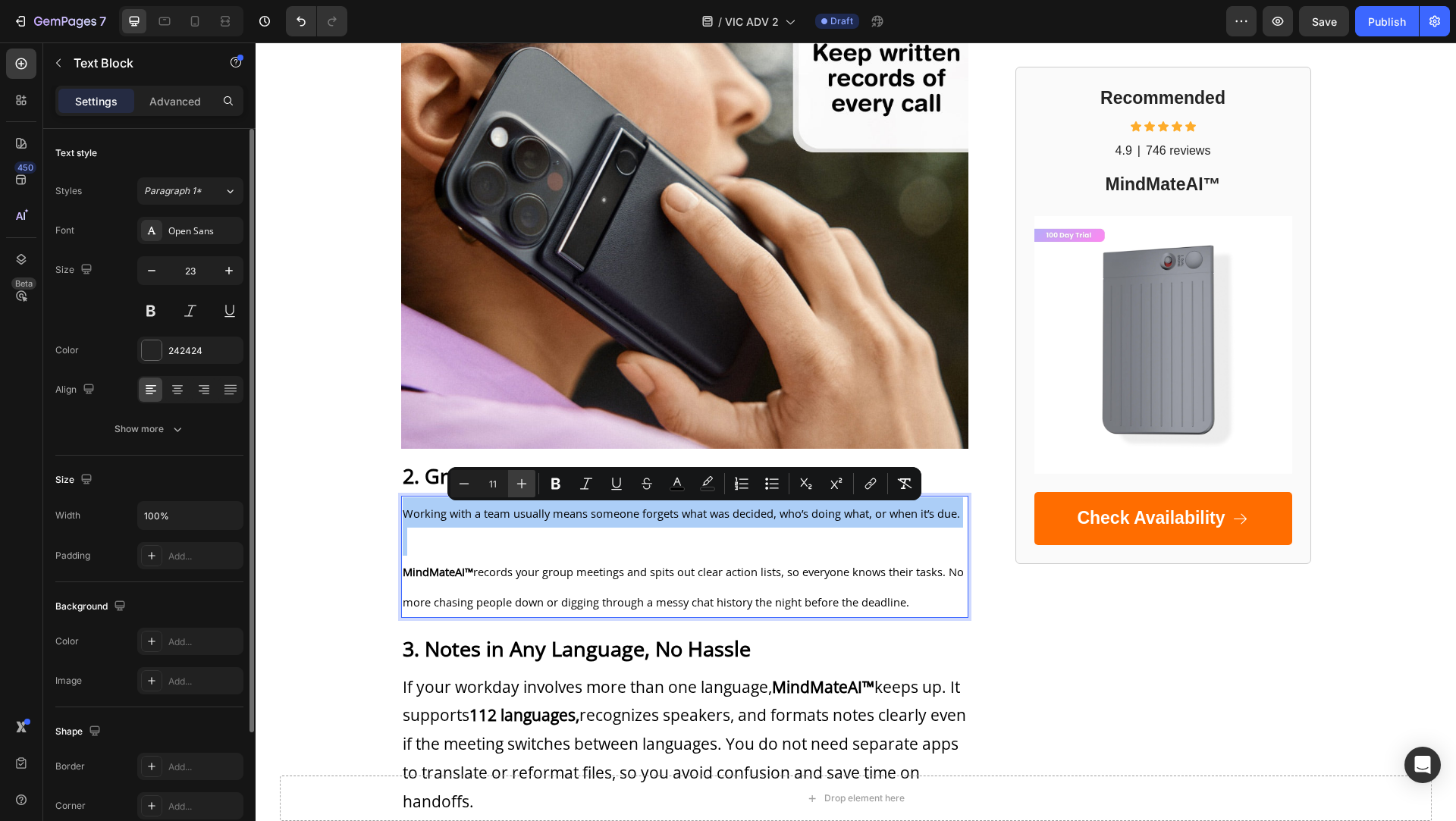
click at [520, 484] on icon "Editor contextual toolbar" at bounding box center [522, 484] width 10 height 10
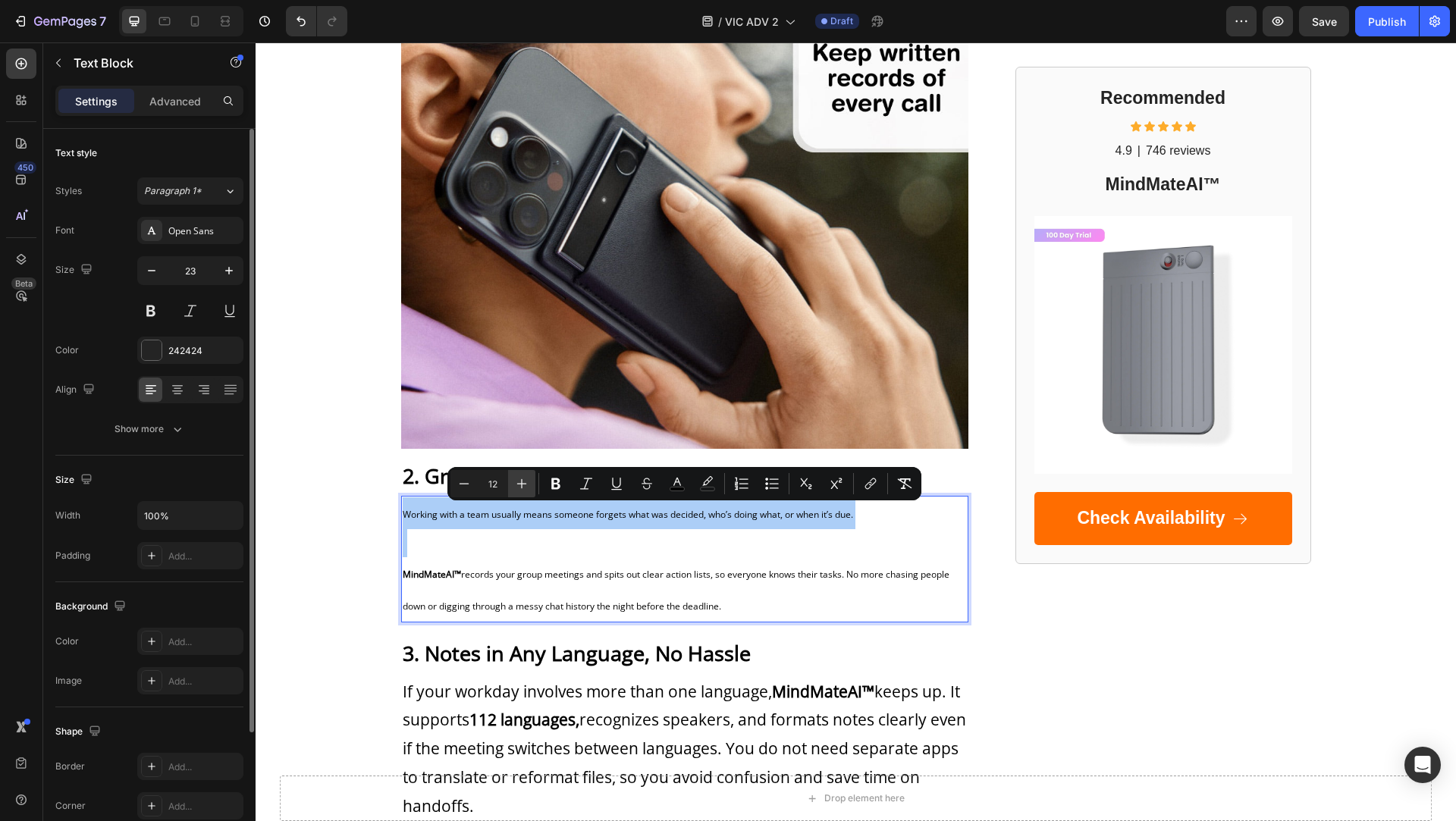
click at [520, 484] on icon "Editor contextual toolbar" at bounding box center [522, 484] width 10 height 10
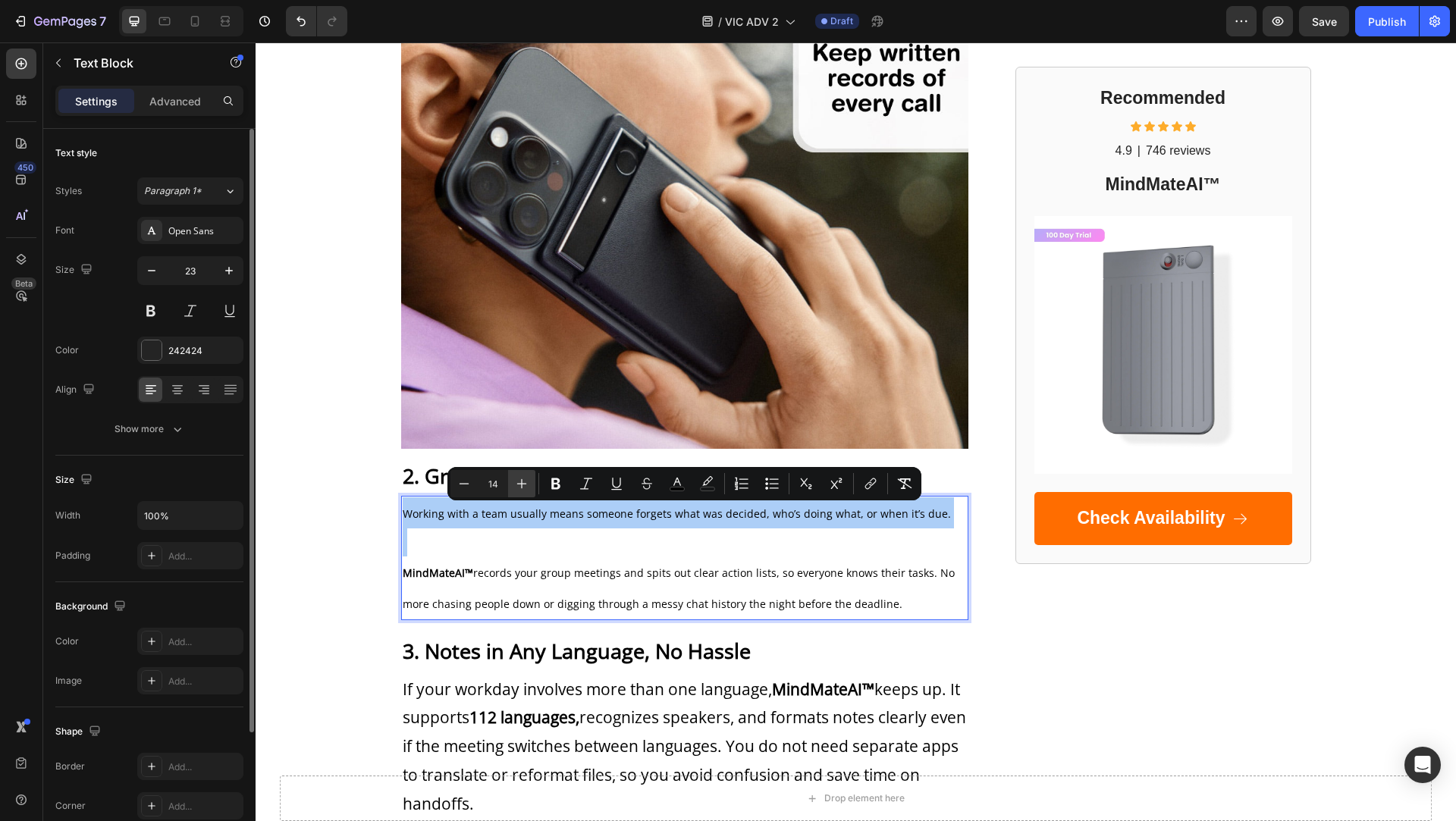
click at [520, 484] on icon "Editor contextual toolbar" at bounding box center [522, 484] width 10 height 10
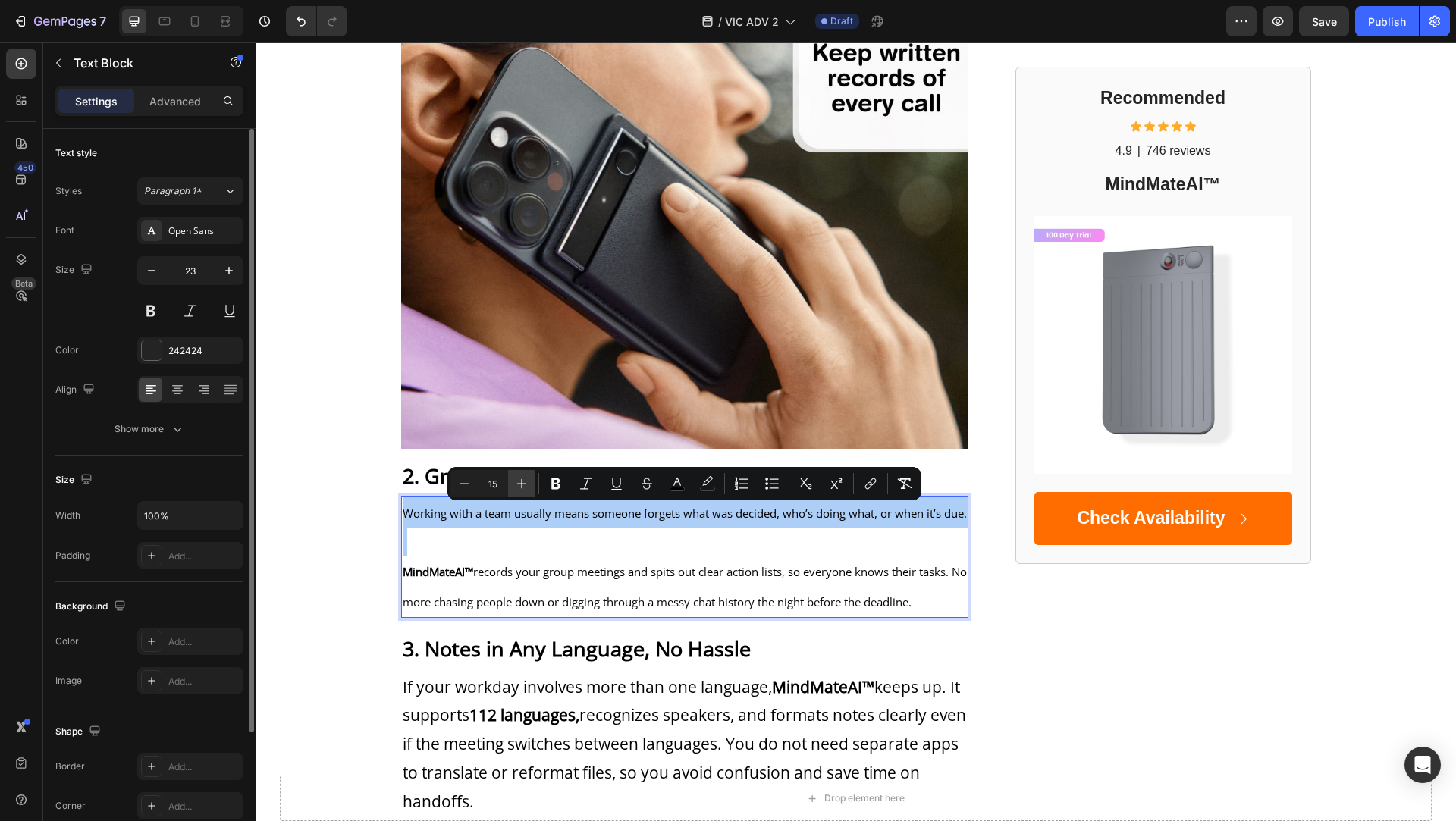
click at [520, 484] on icon "Editor contextual toolbar" at bounding box center [522, 484] width 10 height 10
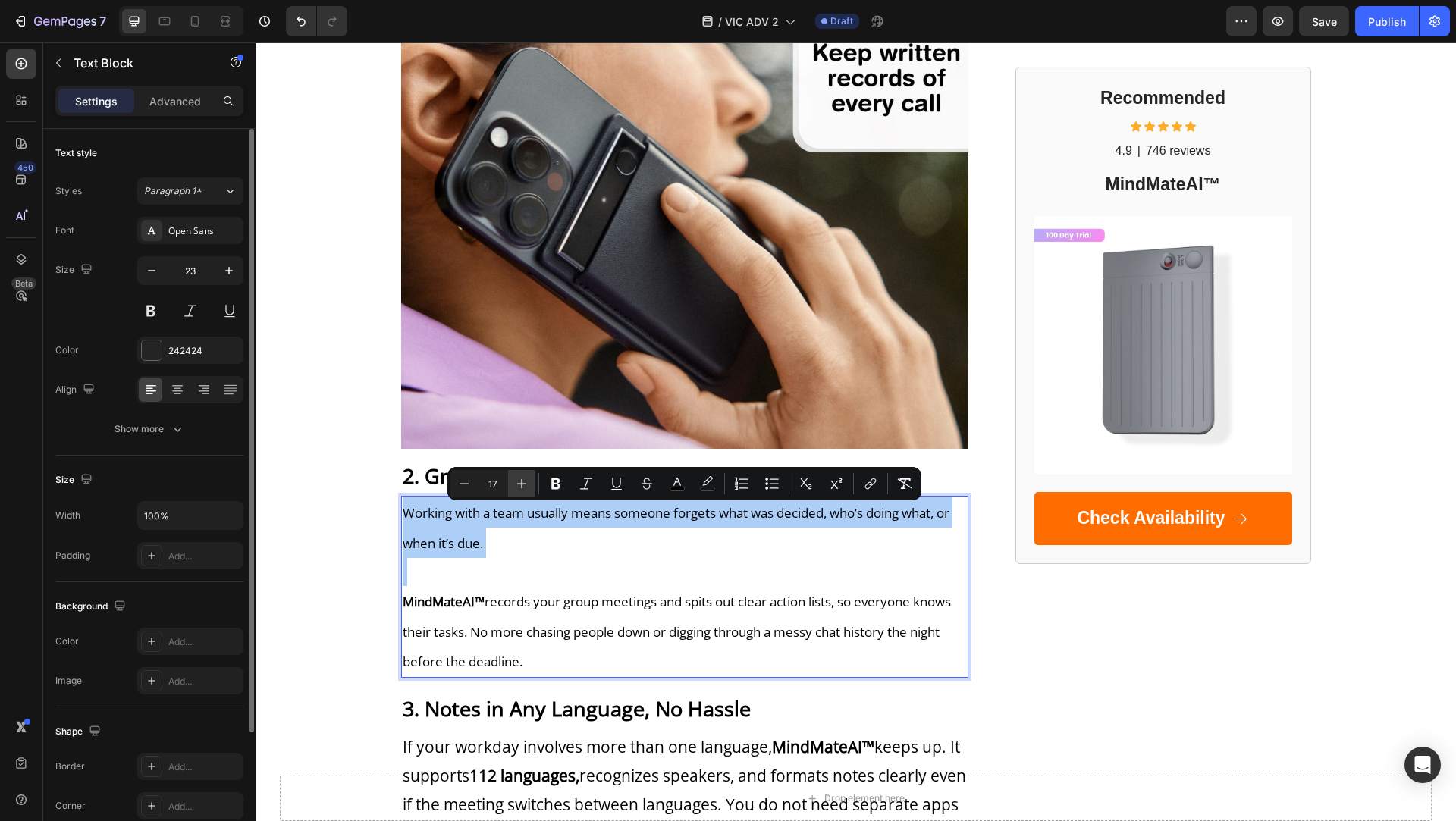
click at [520, 484] on icon "Editor contextual toolbar" at bounding box center [522, 484] width 10 height 10
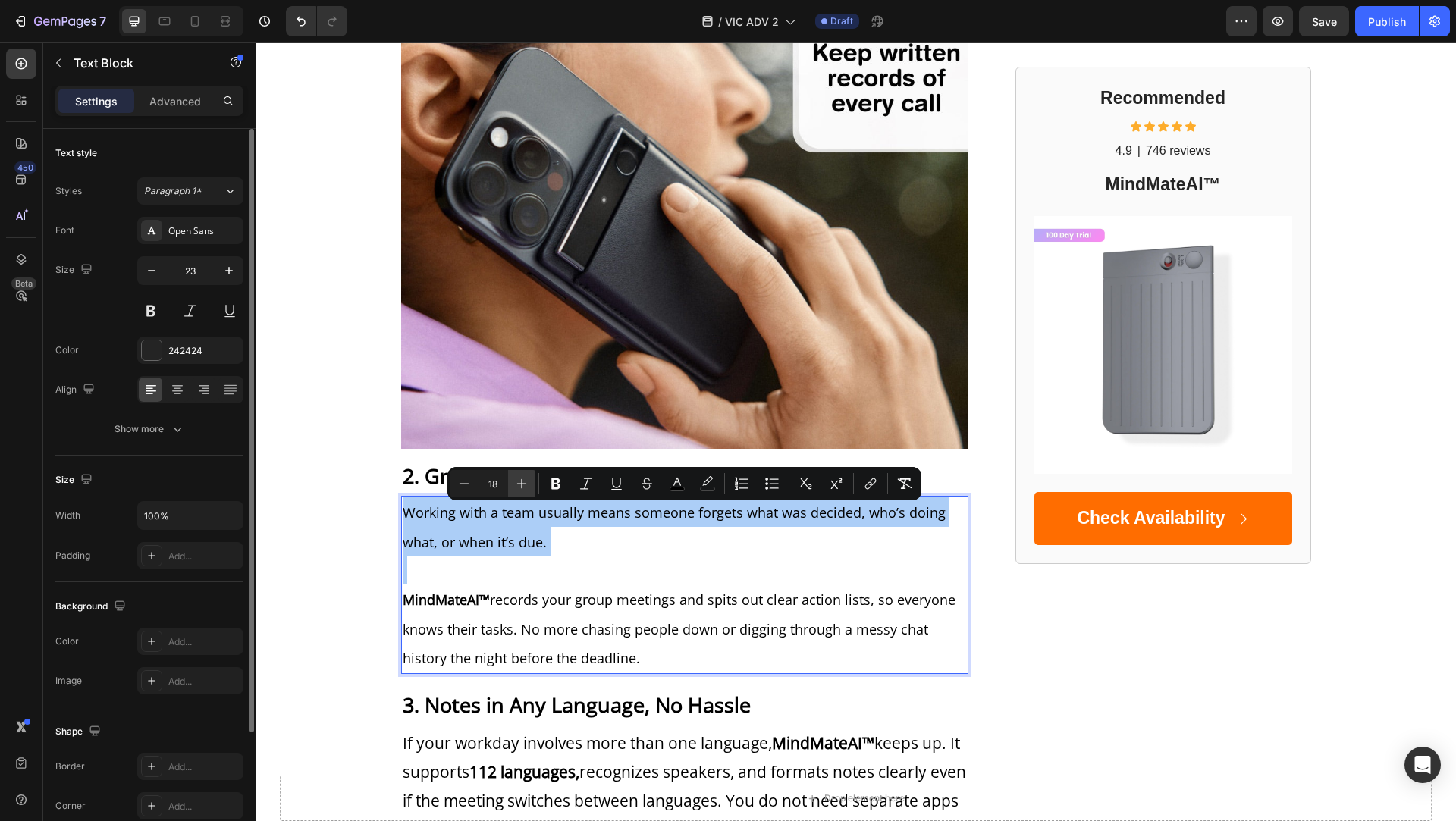
click at [520, 484] on icon "Editor contextual toolbar" at bounding box center [522, 484] width 10 height 10
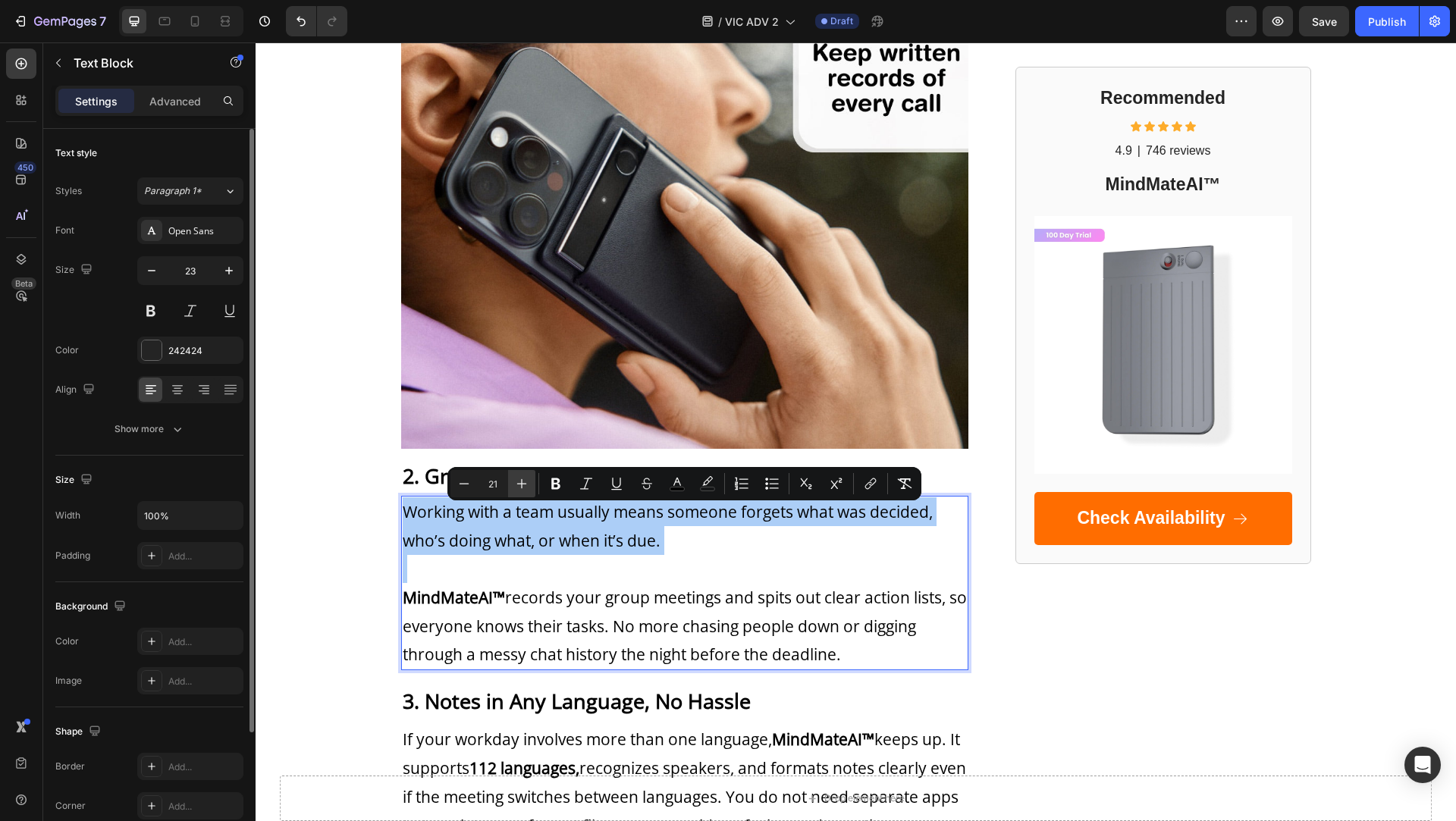
click at [520, 484] on icon "Editor contextual toolbar" at bounding box center [522, 484] width 10 height 10
type input "22"
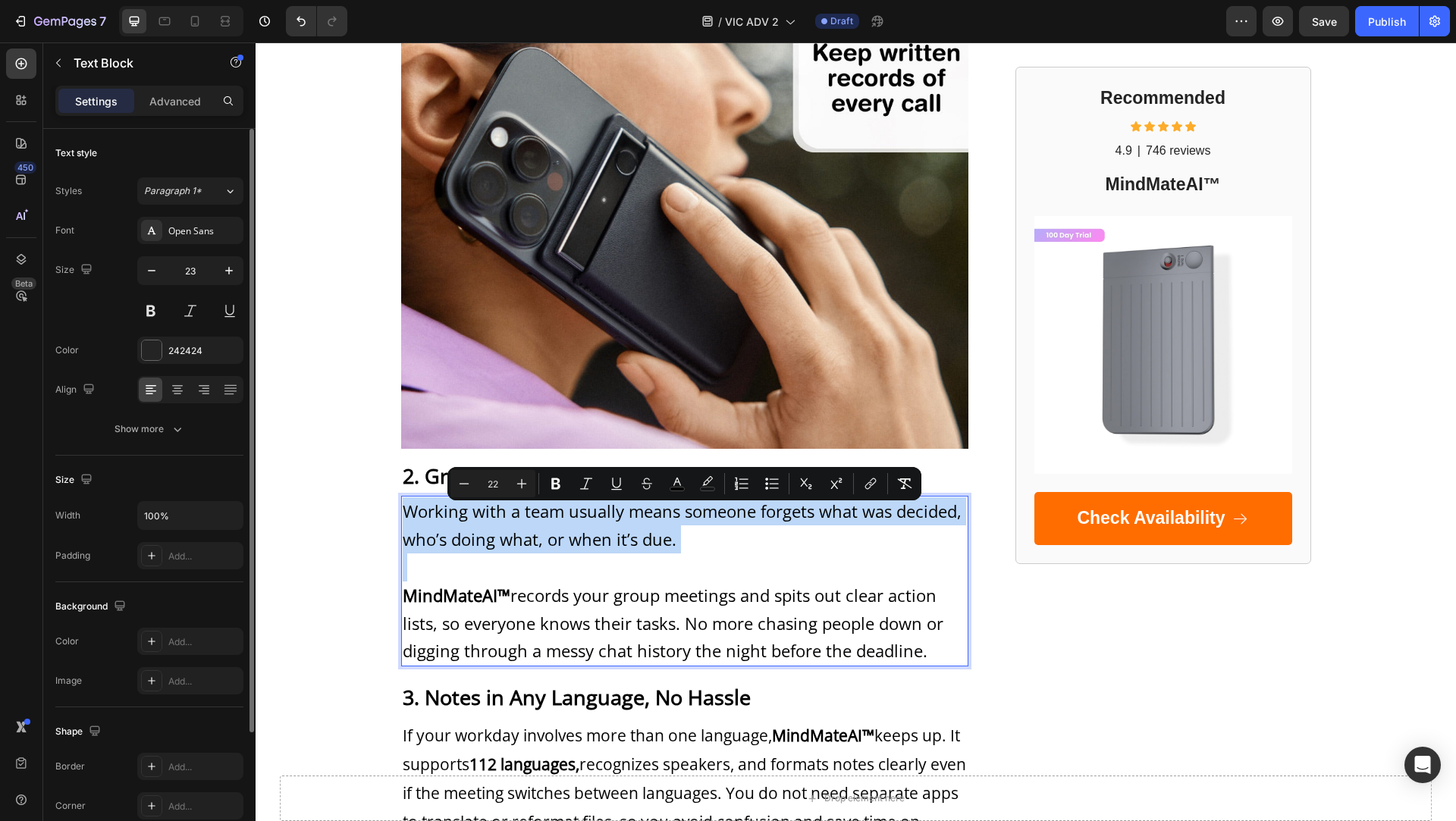
click at [507, 577] on p "Rich Text Editor. Editing area: main" at bounding box center [685, 567] width 564 height 28
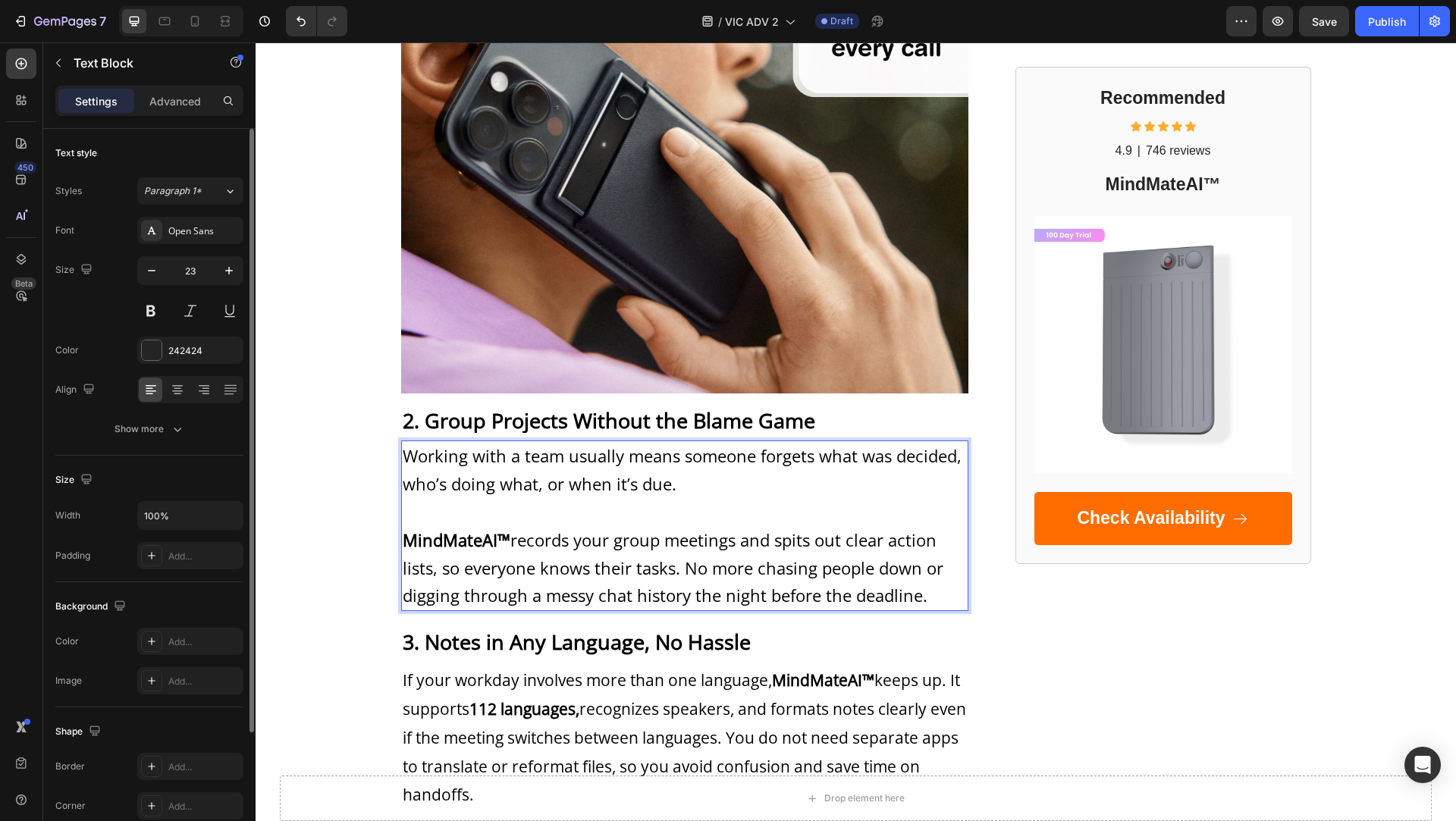
scroll to position [1104, 0]
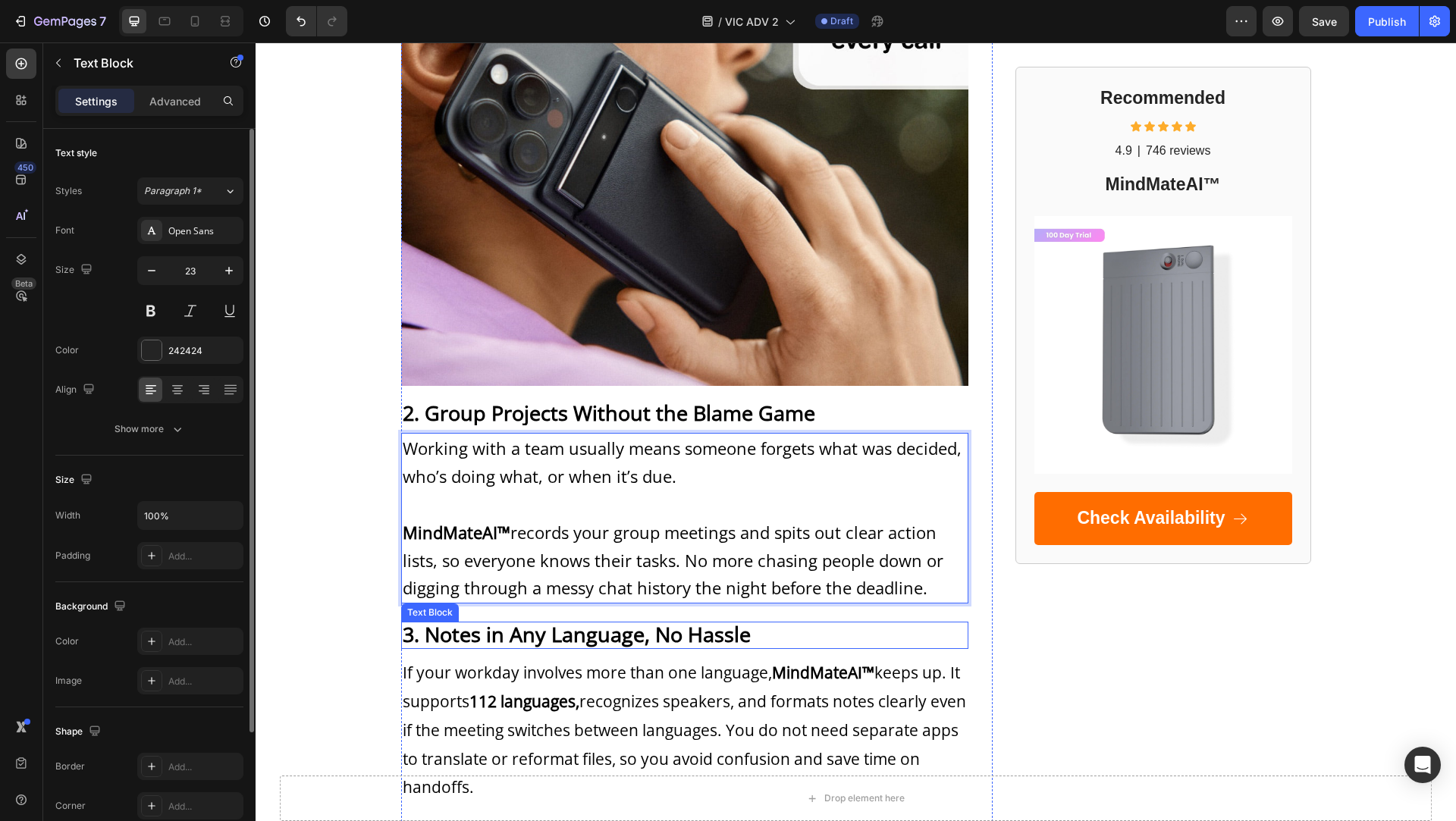
click at [484, 630] on strong "3. Notes in Any Language, No Hassle" at bounding box center [577, 633] width 348 height 28
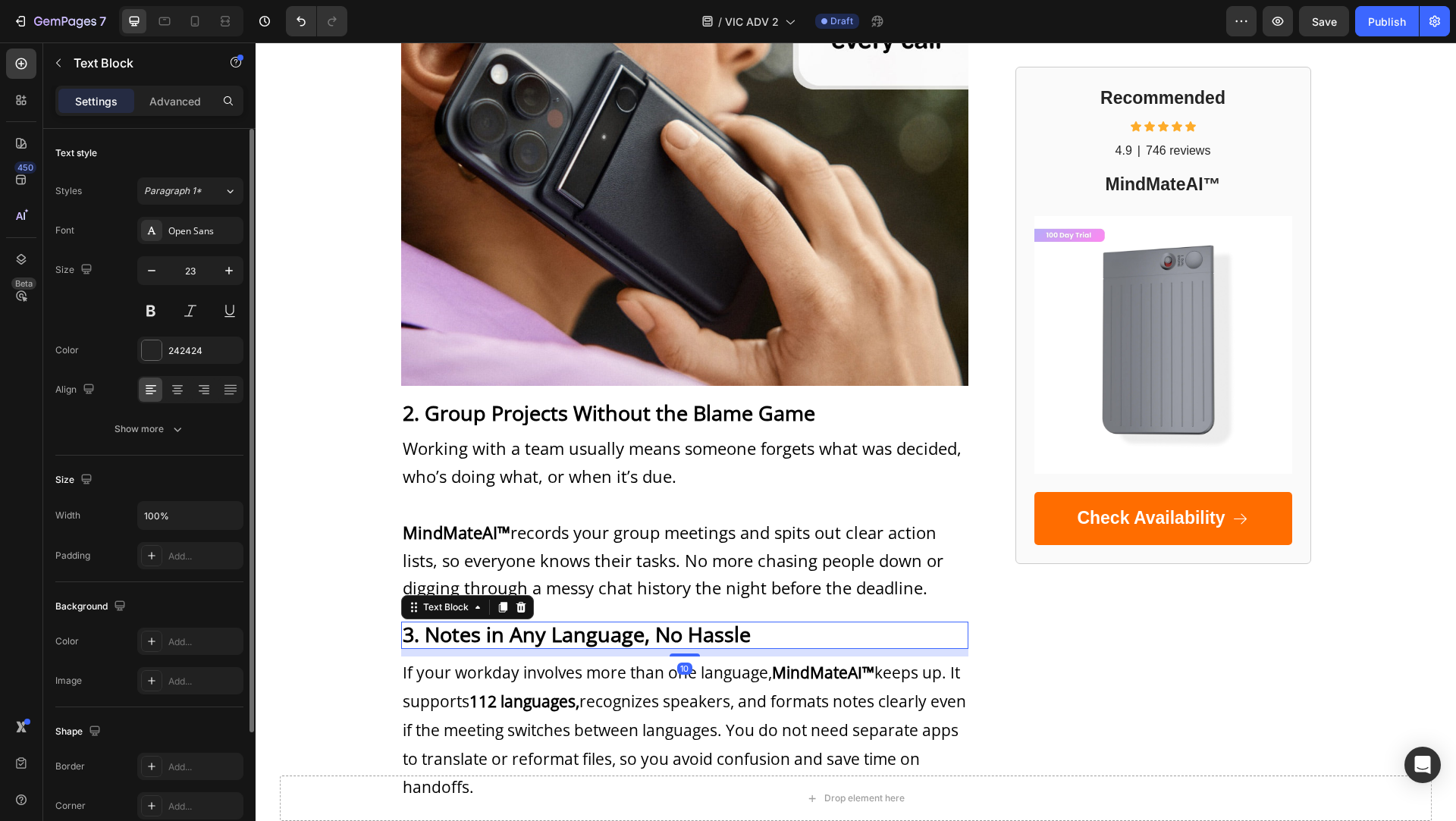
click at [484, 630] on strong "3. Notes in Any Language, No Hassle" at bounding box center [577, 633] width 348 height 28
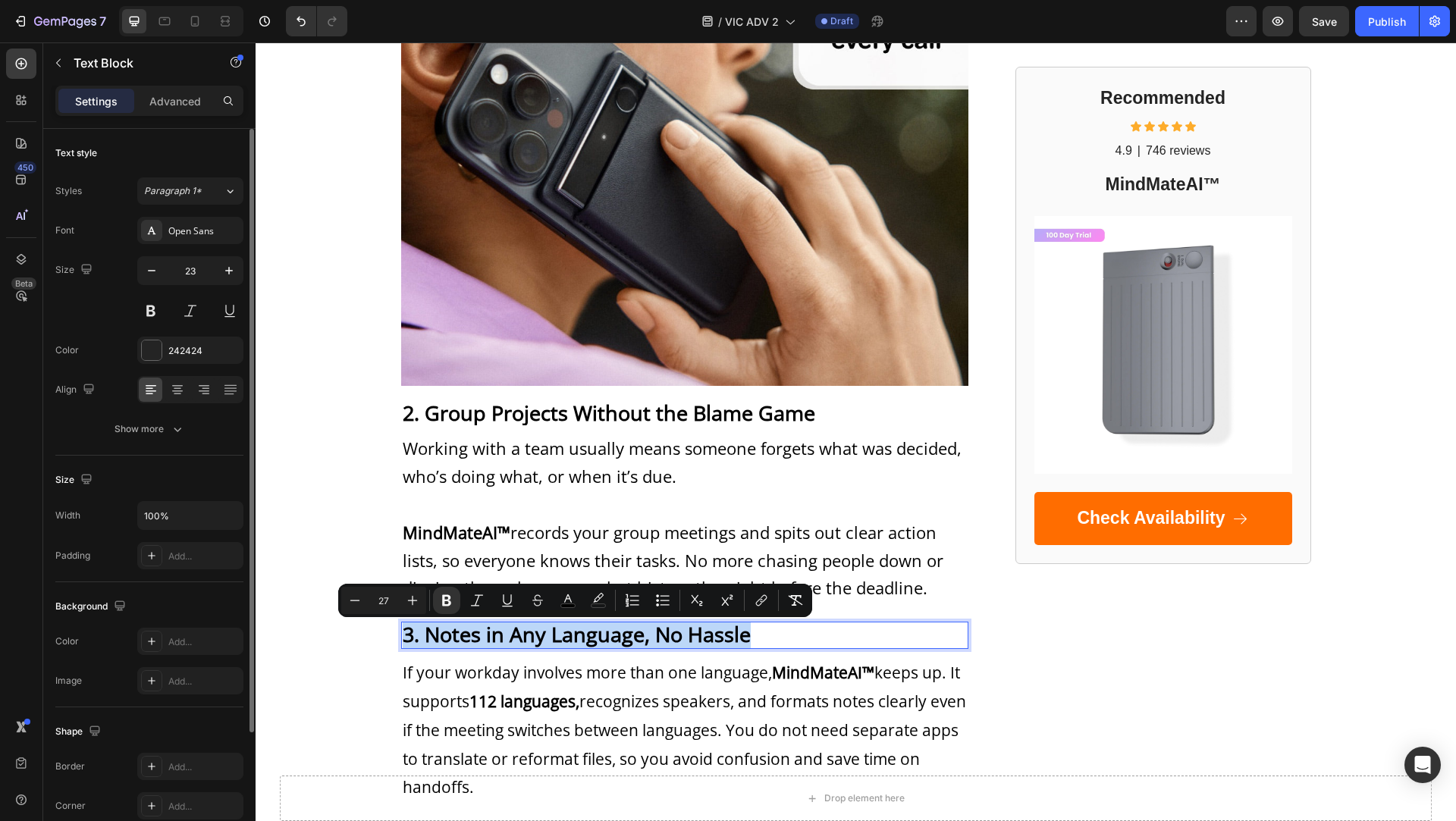
type input "11"
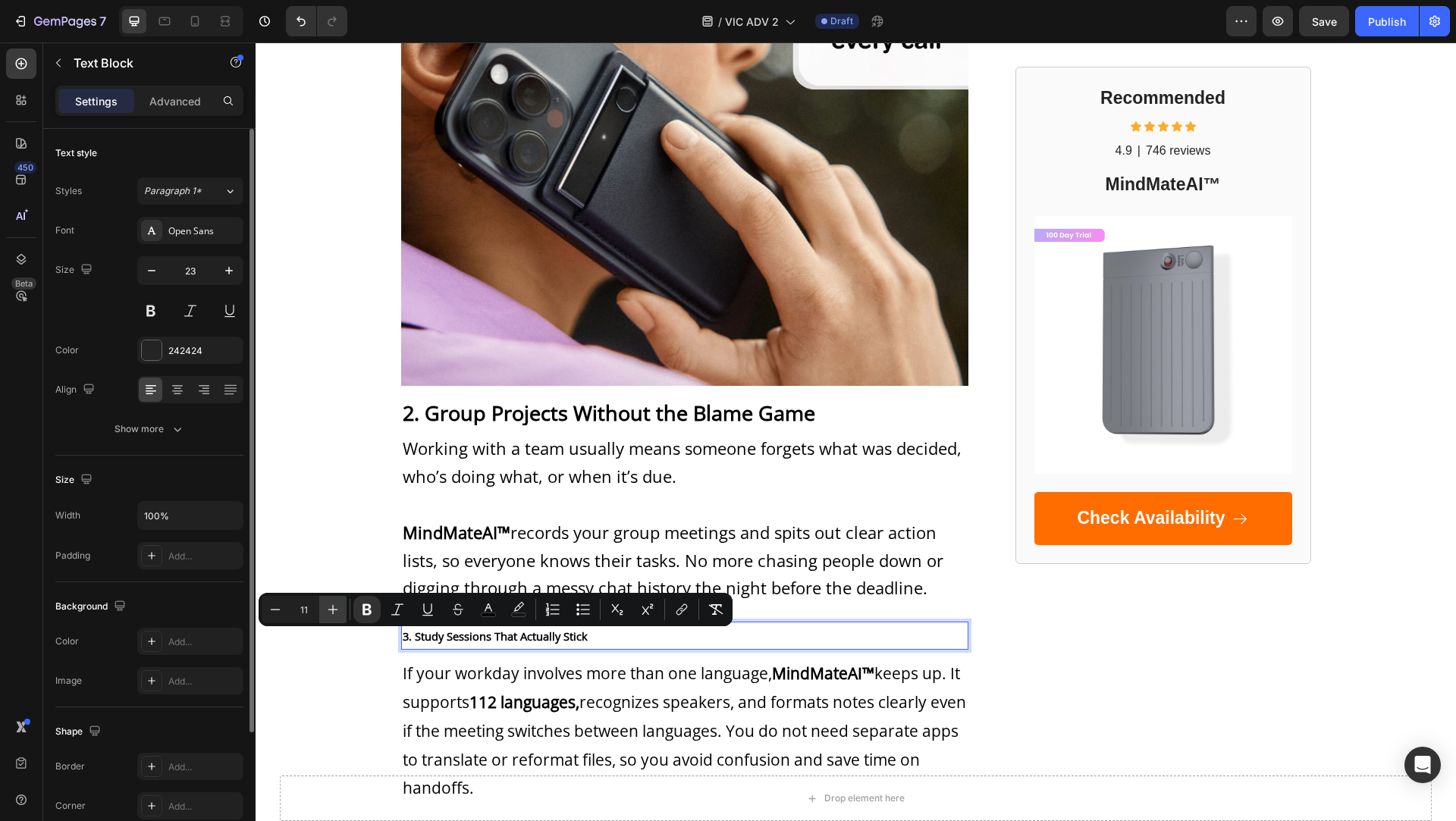
click at [327, 608] on icon "Editor contextual toolbar" at bounding box center [333, 610] width 15 height 15
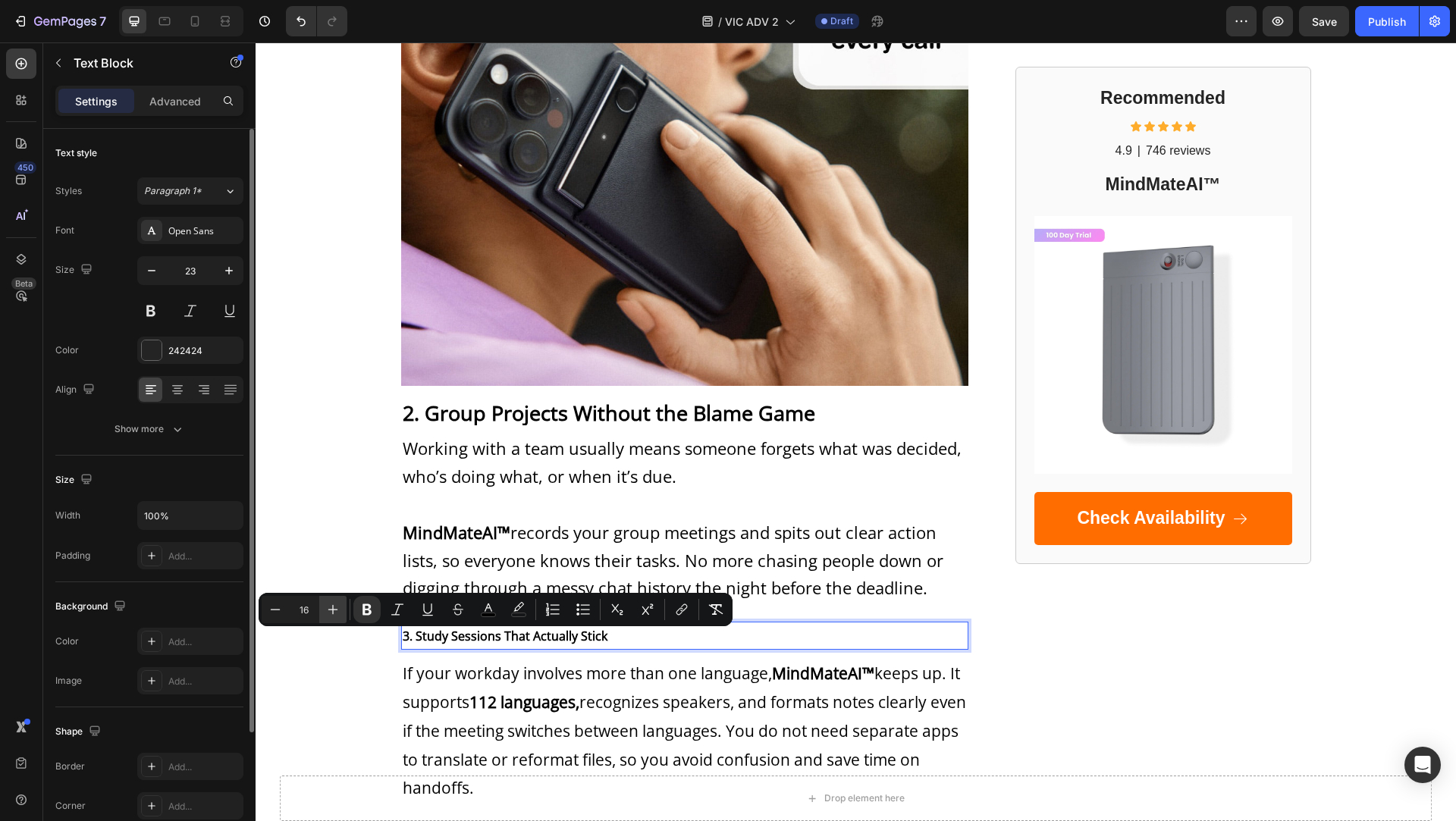
click at [327, 608] on icon "Editor contextual toolbar" at bounding box center [333, 610] width 15 height 15
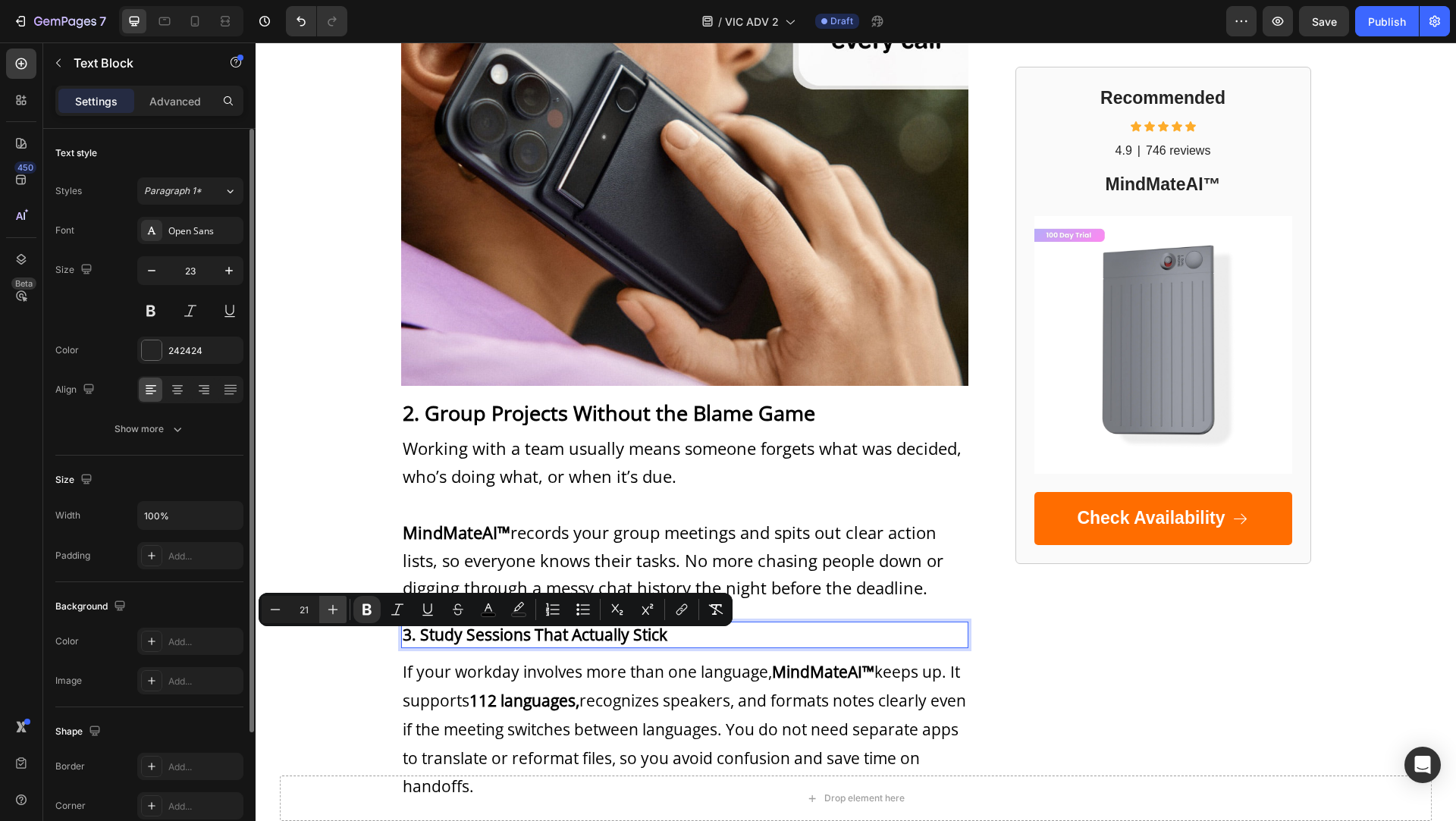
click at [327, 608] on icon "Editor contextual toolbar" at bounding box center [333, 610] width 15 height 15
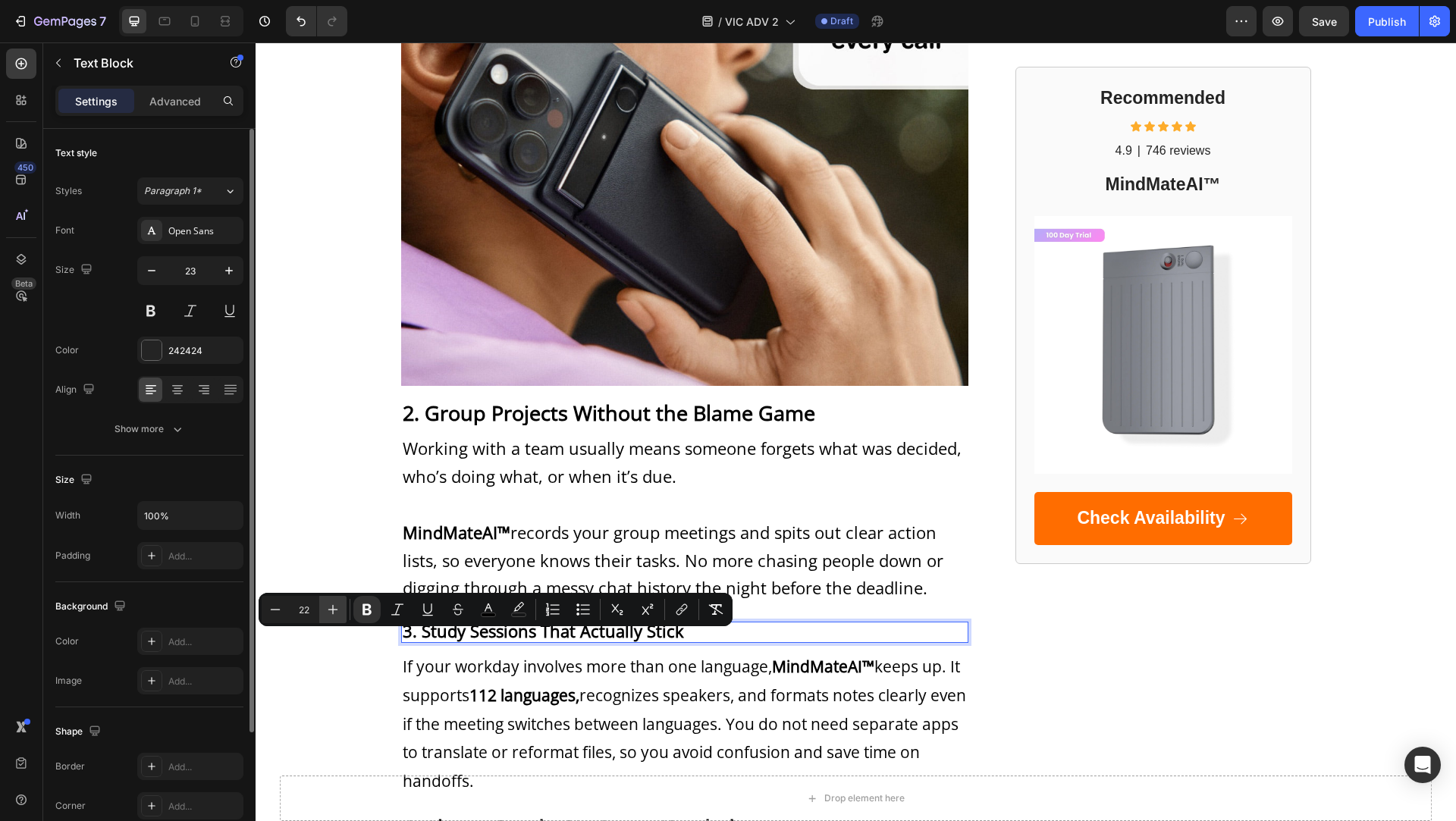
click at [327, 608] on icon "Editor contextual toolbar" at bounding box center [333, 610] width 15 height 15
type input "24"
click at [569, 405] on strong "2. Group Projects Without the Blame Game" at bounding box center [608, 412] width 412 height 28
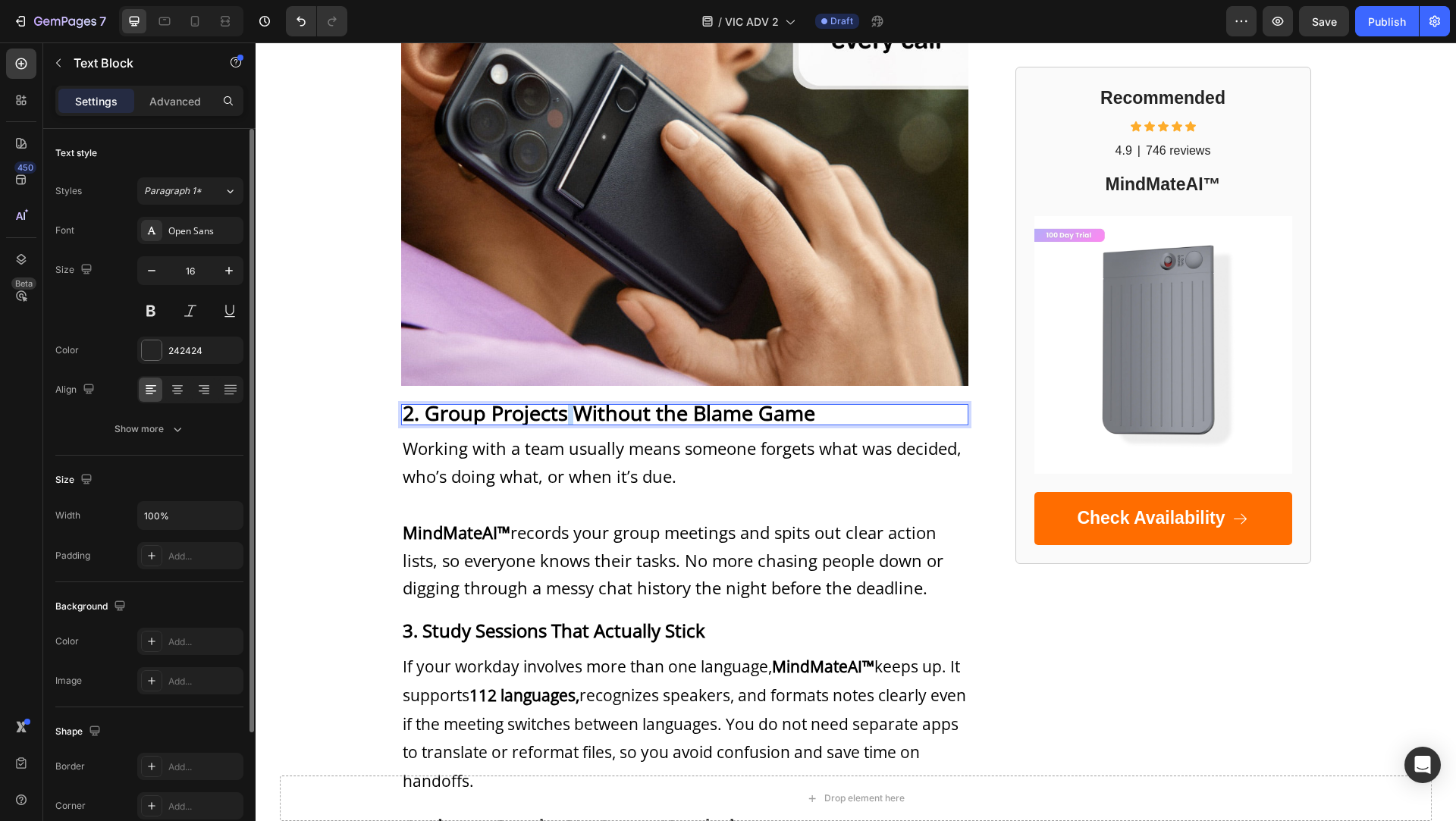
click at [568, 410] on strong "2. Group Projects Without the Blame Game" at bounding box center [608, 412] width 412 height 28
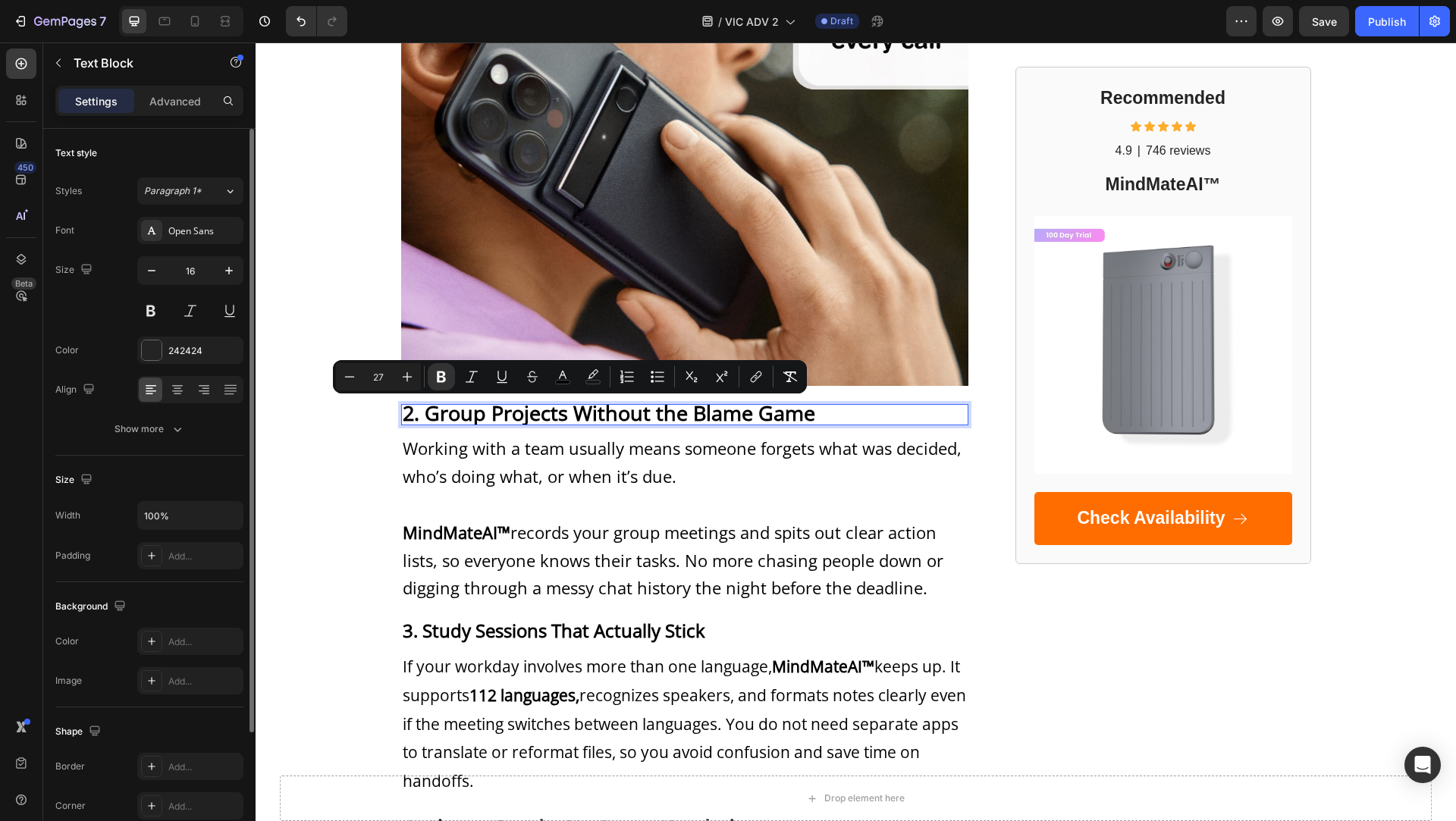
click at [586, 418] on strong "2. Group Projects Without the Blame Game" at bounding box center [608, 412] width 412 height 28
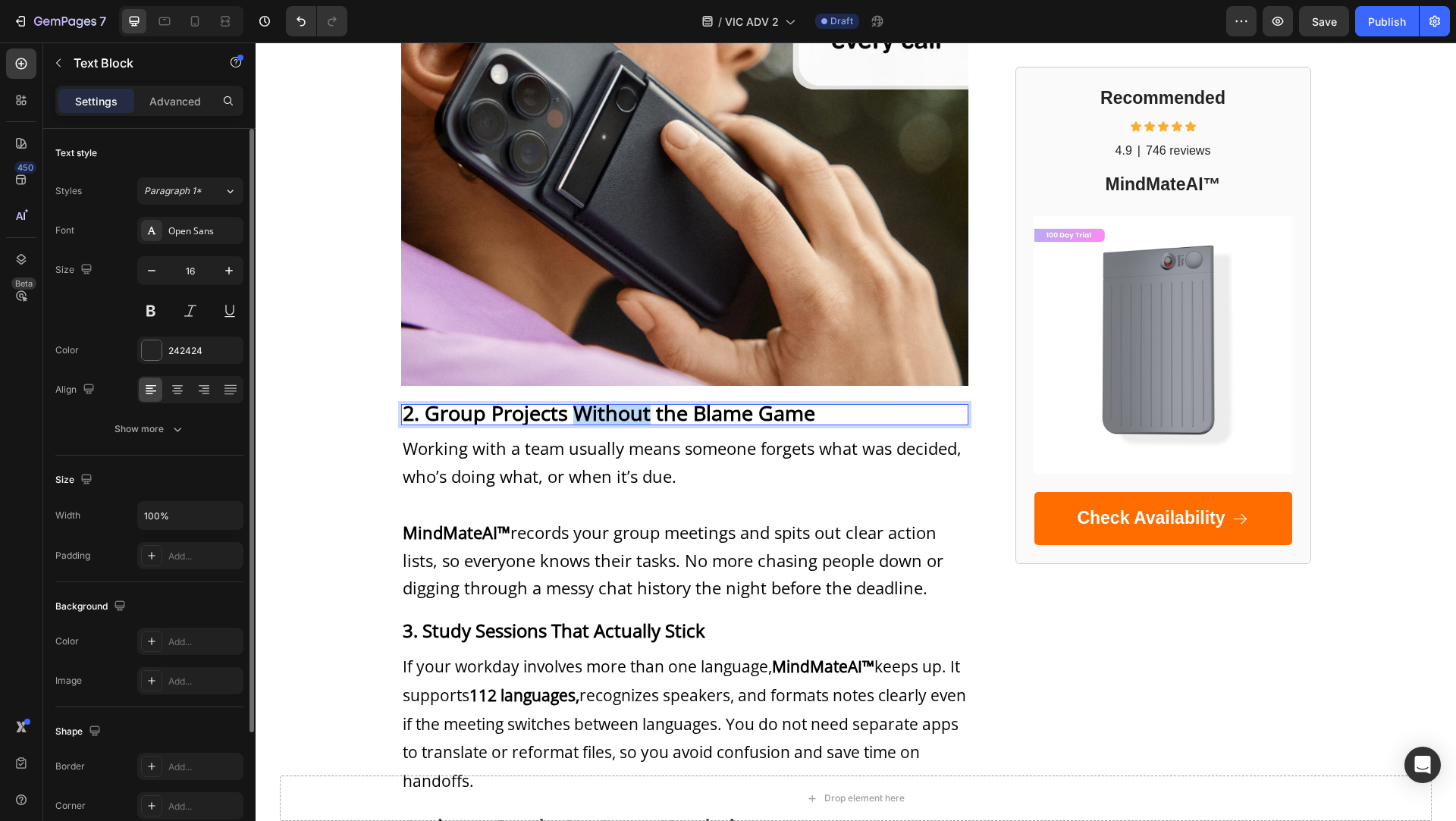
click at [586, 418] on strong "2. Group Projects Without the Blame Game" at bounding box center [608, 412] width 412 height 28
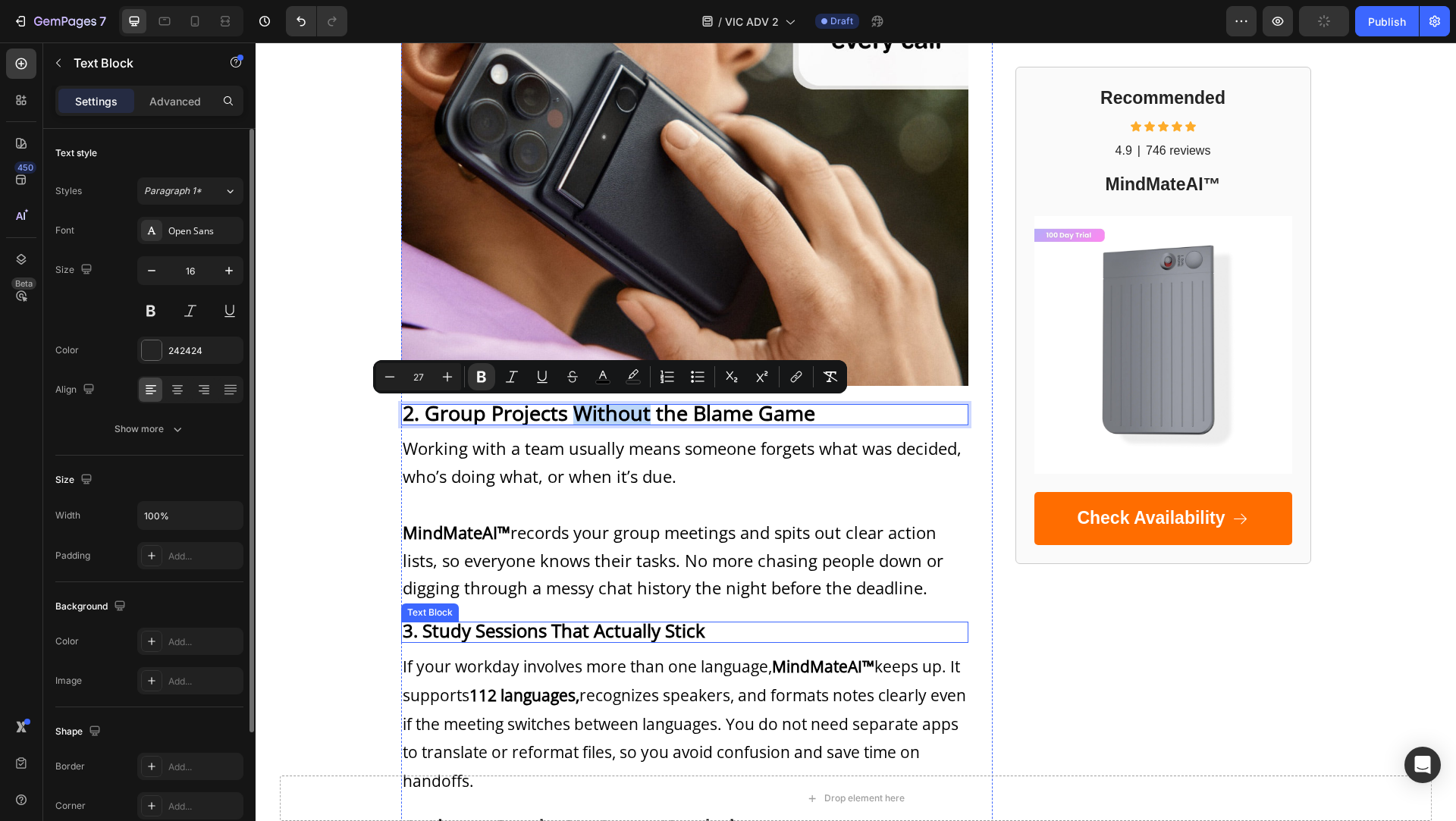
click at [560, 640] on strong "3. Study Sessions That Actually Stick" at bounding box center [554, 631] width 302 height 25
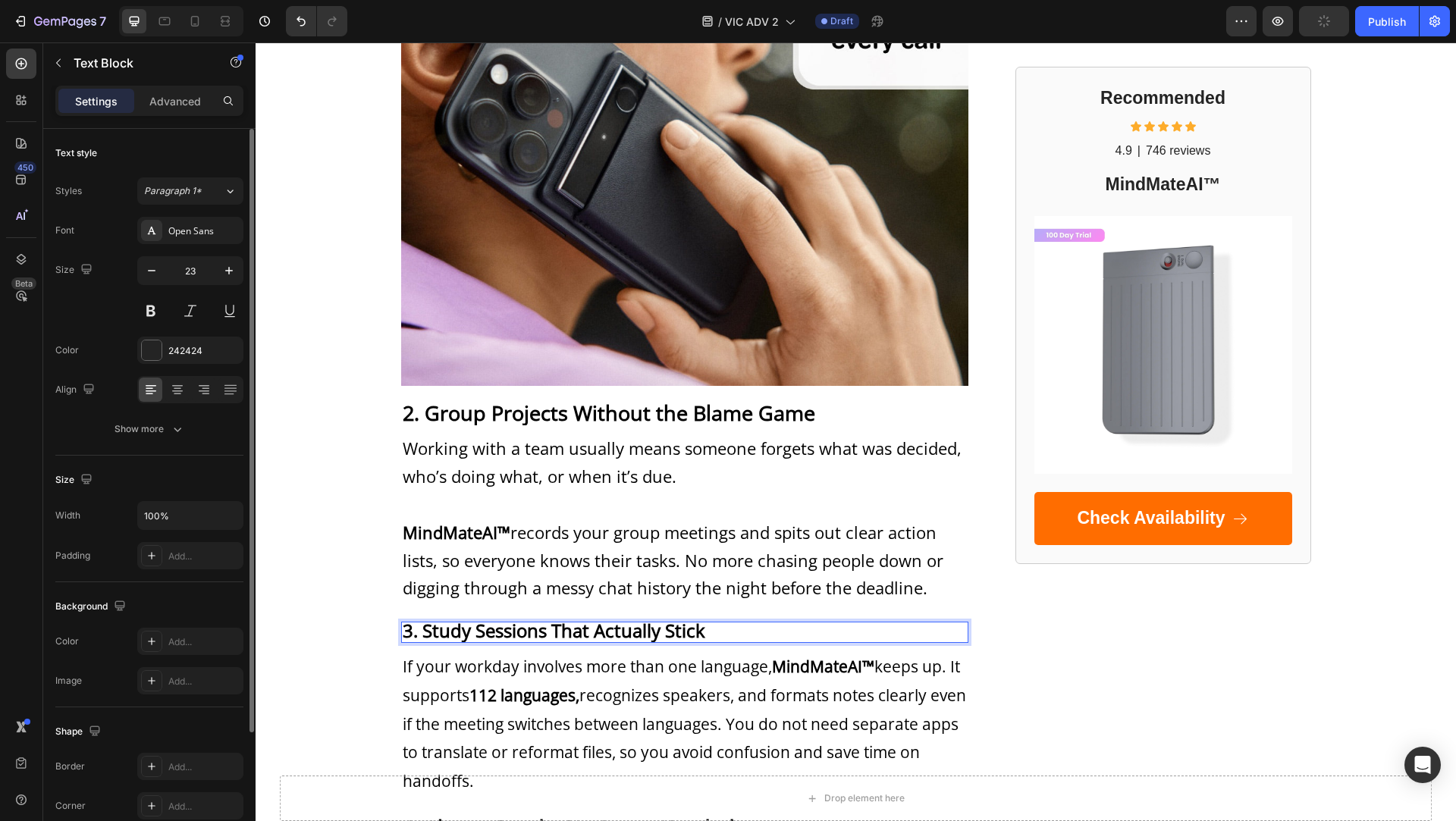
click at [560, 640] on strong "3. Study Sessions That Actually Stick" at bounding box center [554, 631] width 302 height 25
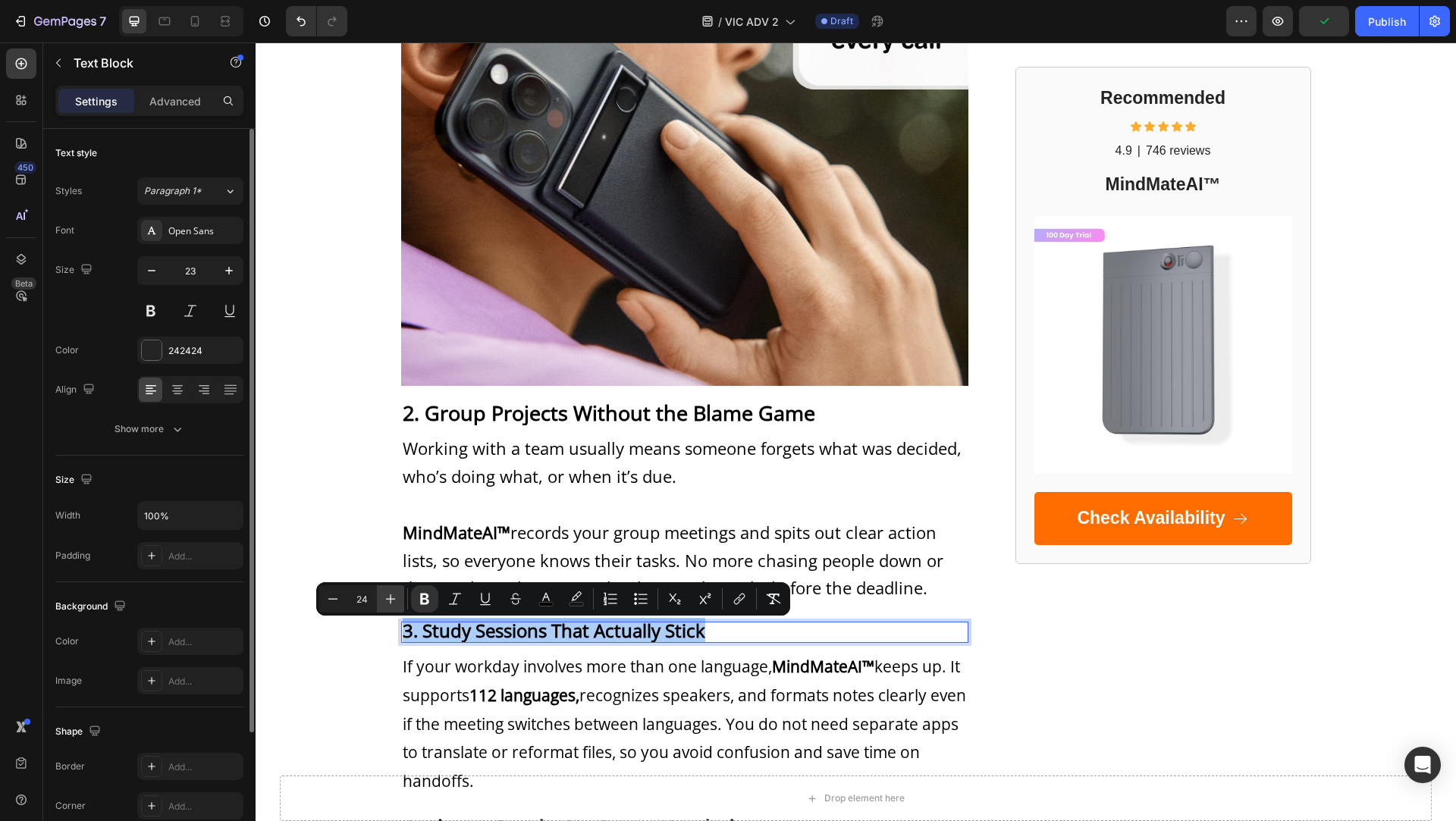
click at [400, 598] on button "Plus" at bounding box center [390, 599] width 28 height 28
type input "27"
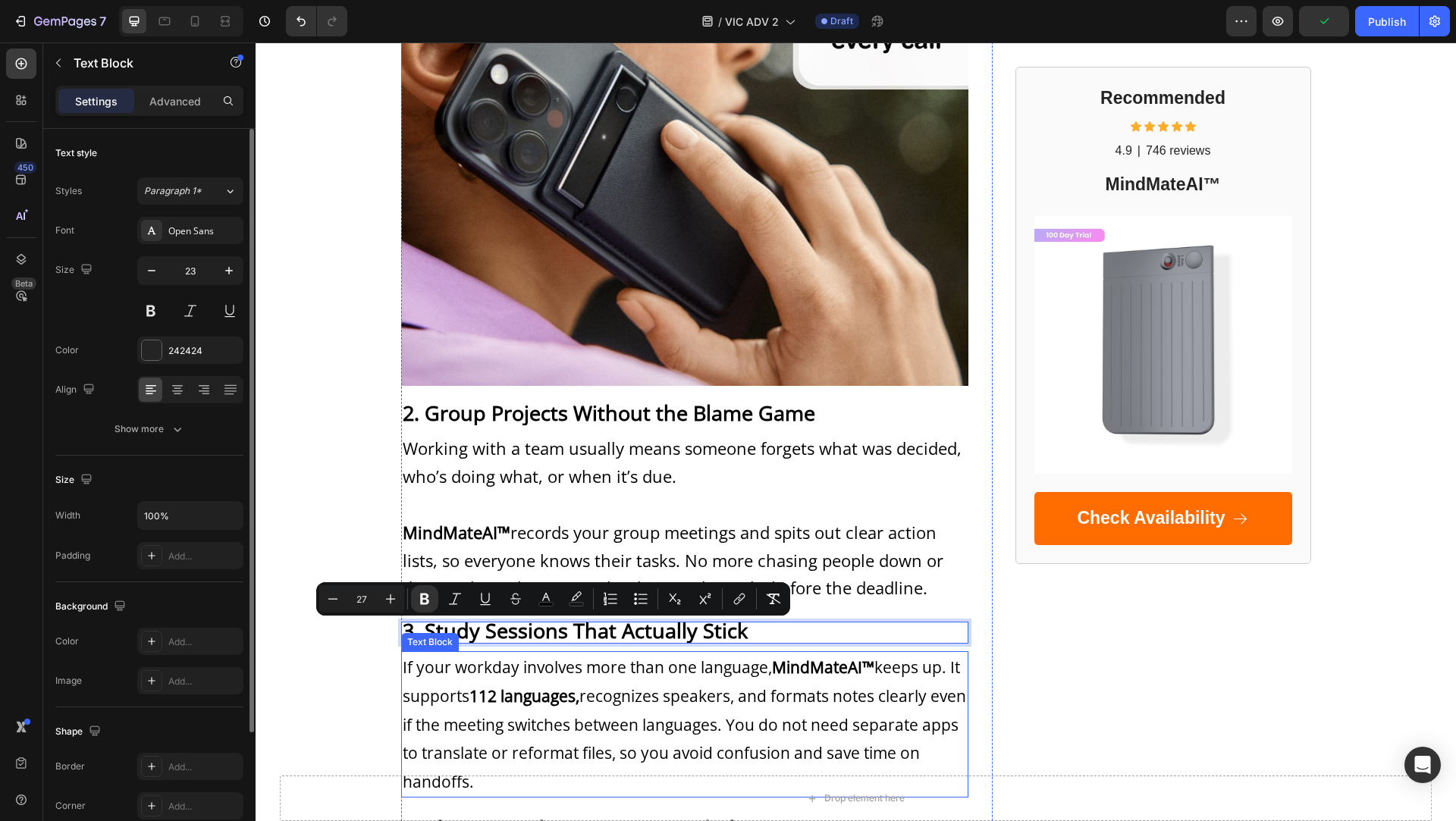
click at [519, 711] on p "If your workday involves more than one language, MindMateAI™ keeps up. It suppo…" at bounding box center [685, 724] width 564 height 144
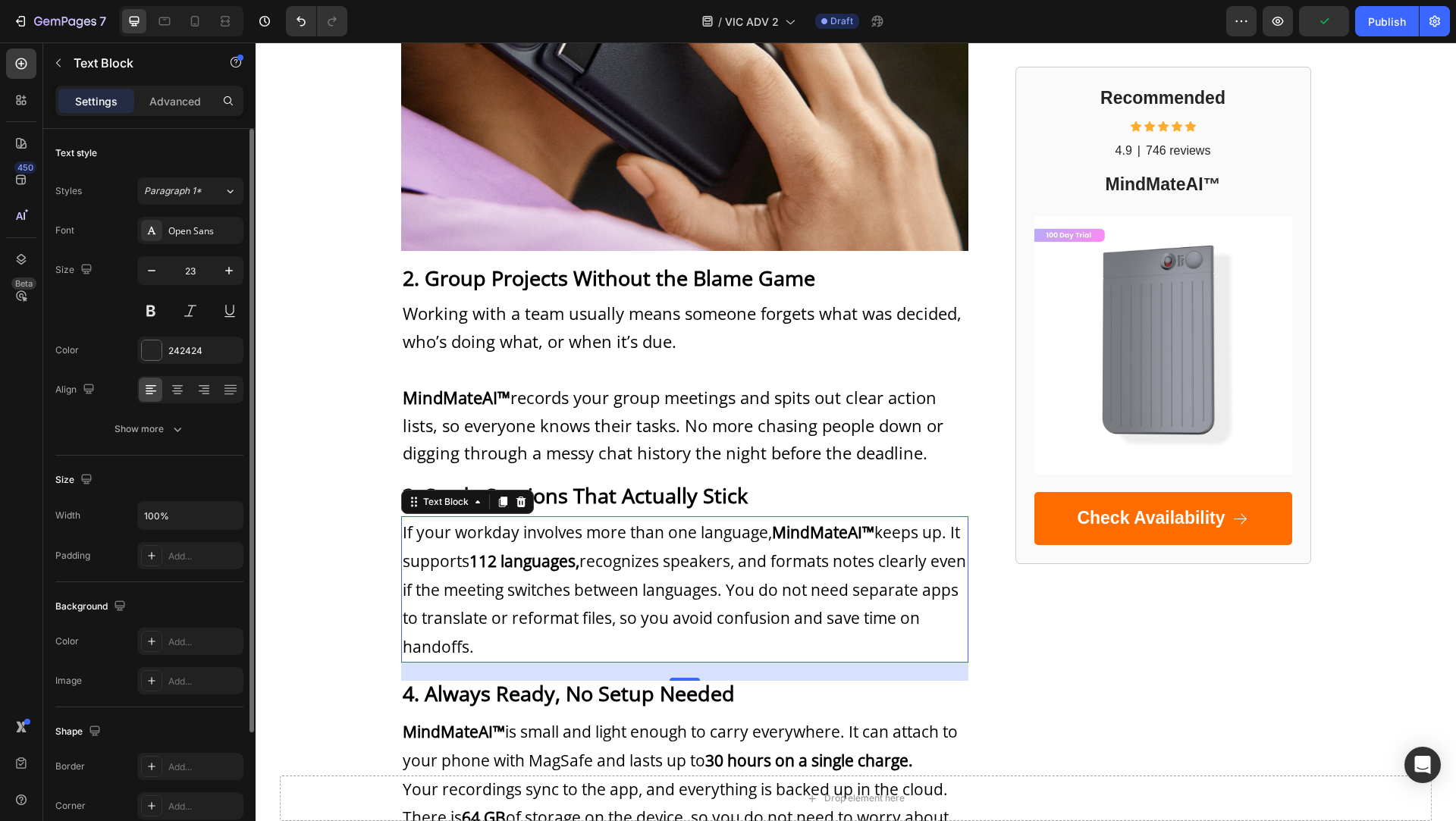
scroll to position [1251, 0]
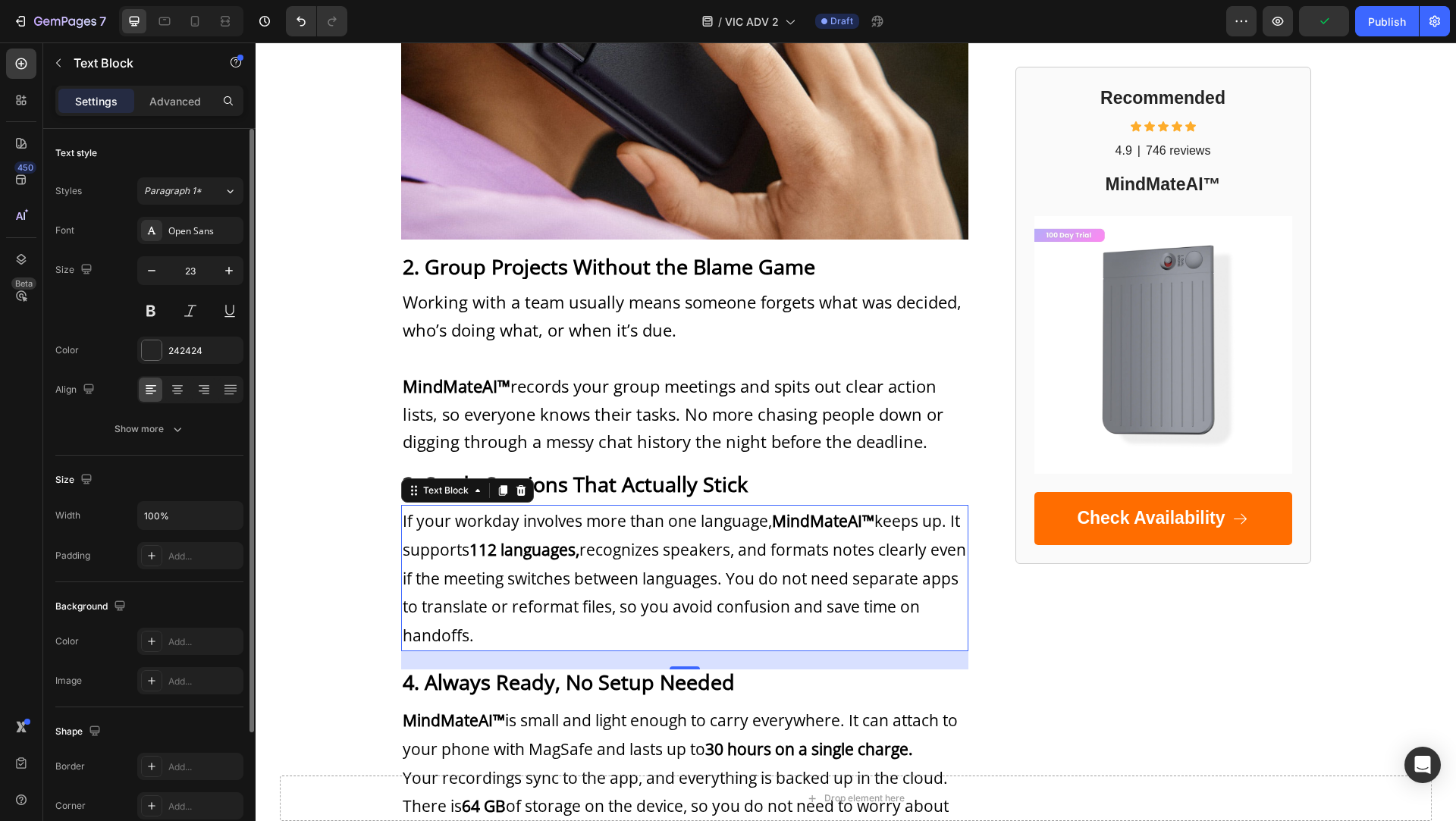
click at [564, 597] on p "If your workday involves more than one language, MindMateAI™ keeps up. It suppo…" at bounding box center [685, 578] width 564 height 144
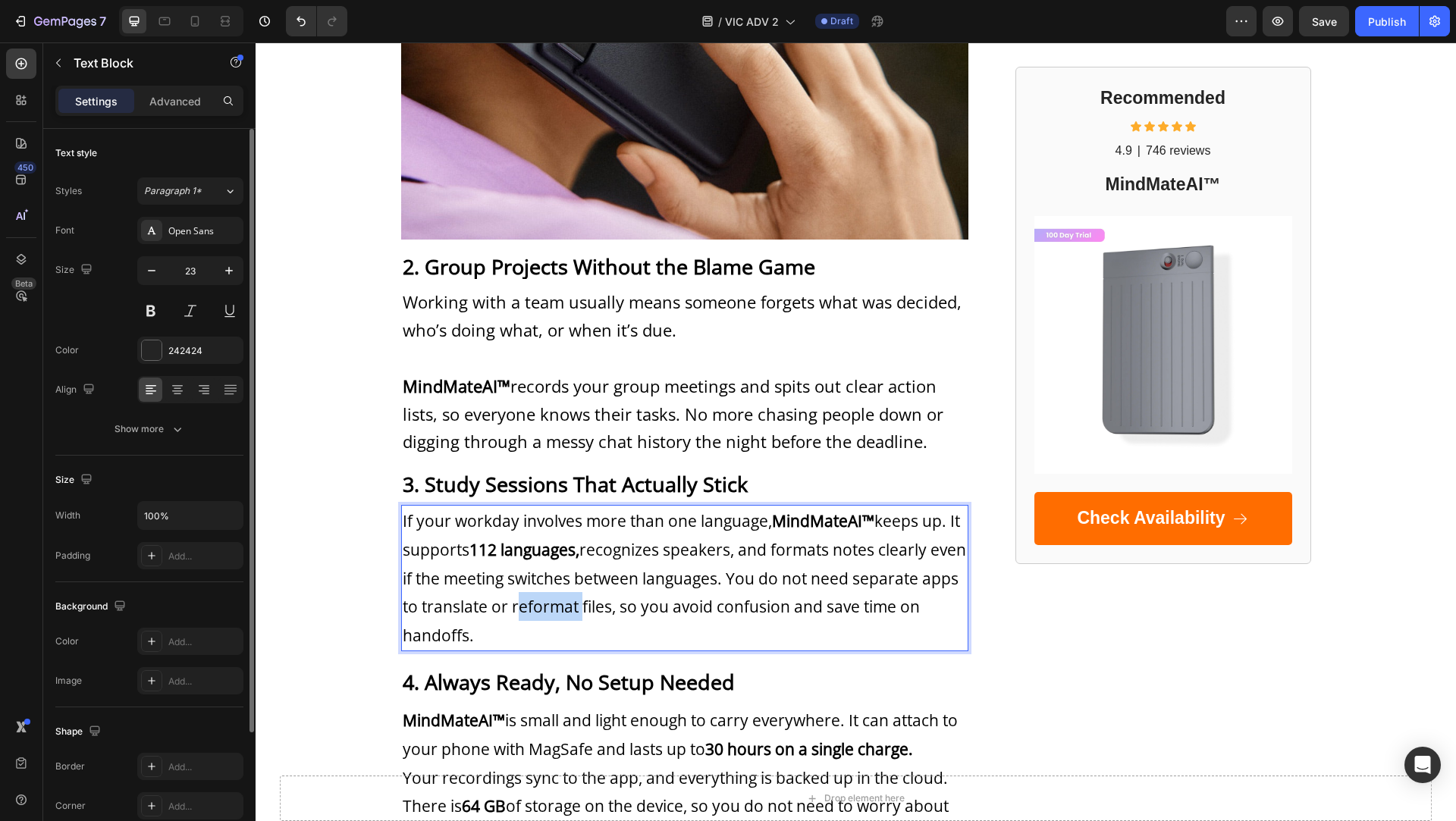
click at [564, 597] on p "If your workday involves more than one language, MindMateAI™ keeps up. It suppo…" at bounding box center [685, 578] width 564 height 144
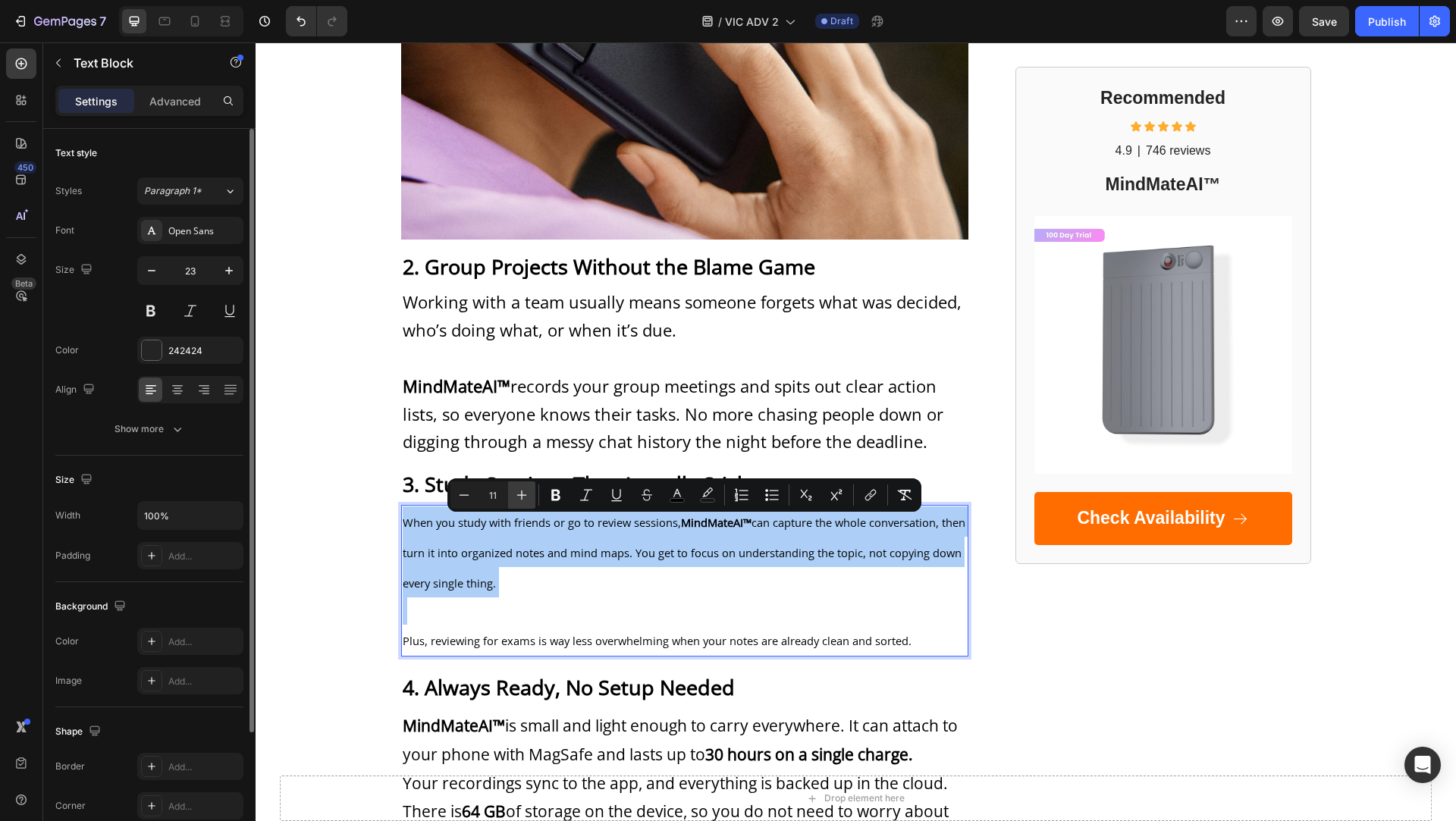
click at [520, 495] on icon "Editor contextual toolbar" at bounding box center [522, 496] width 10 height 10
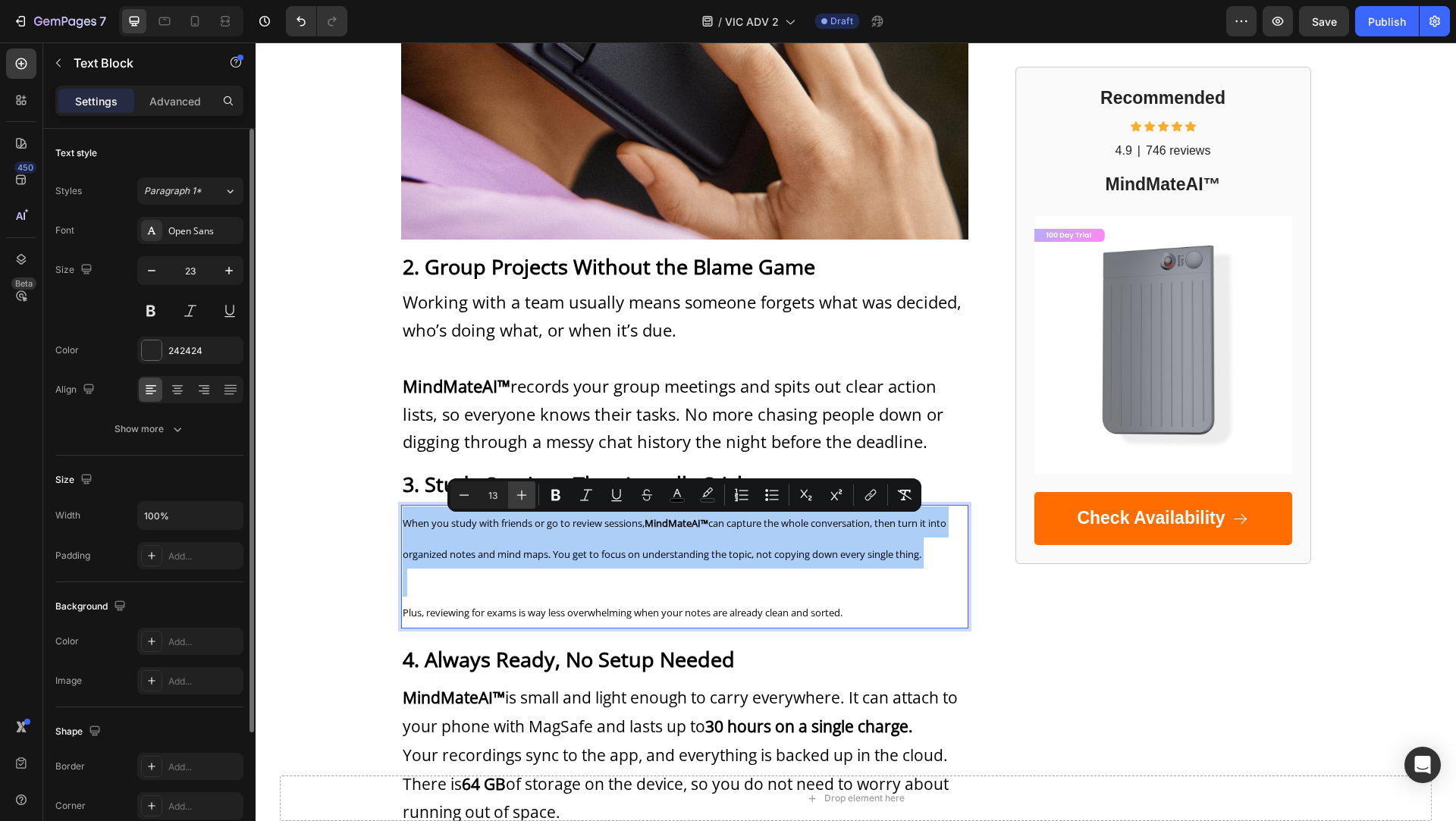
click at [520, 495] on icon "Editor contextual toolbar" at bounding box center [522, 496] width 10 height 10
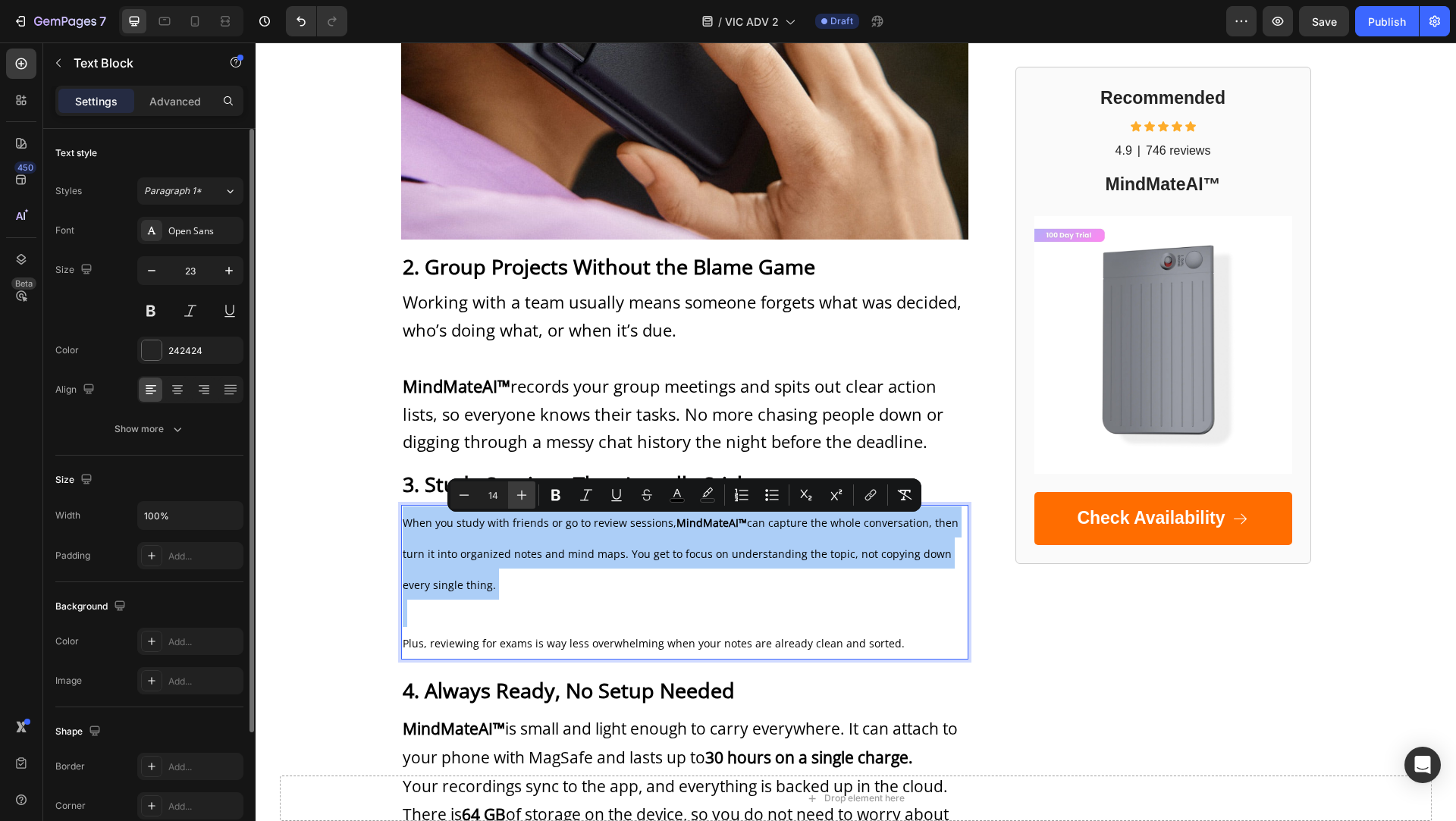
click at [520, 495] on icon "Editor contextual toolbar" at bounding box center [522, 496] width 10 height 10
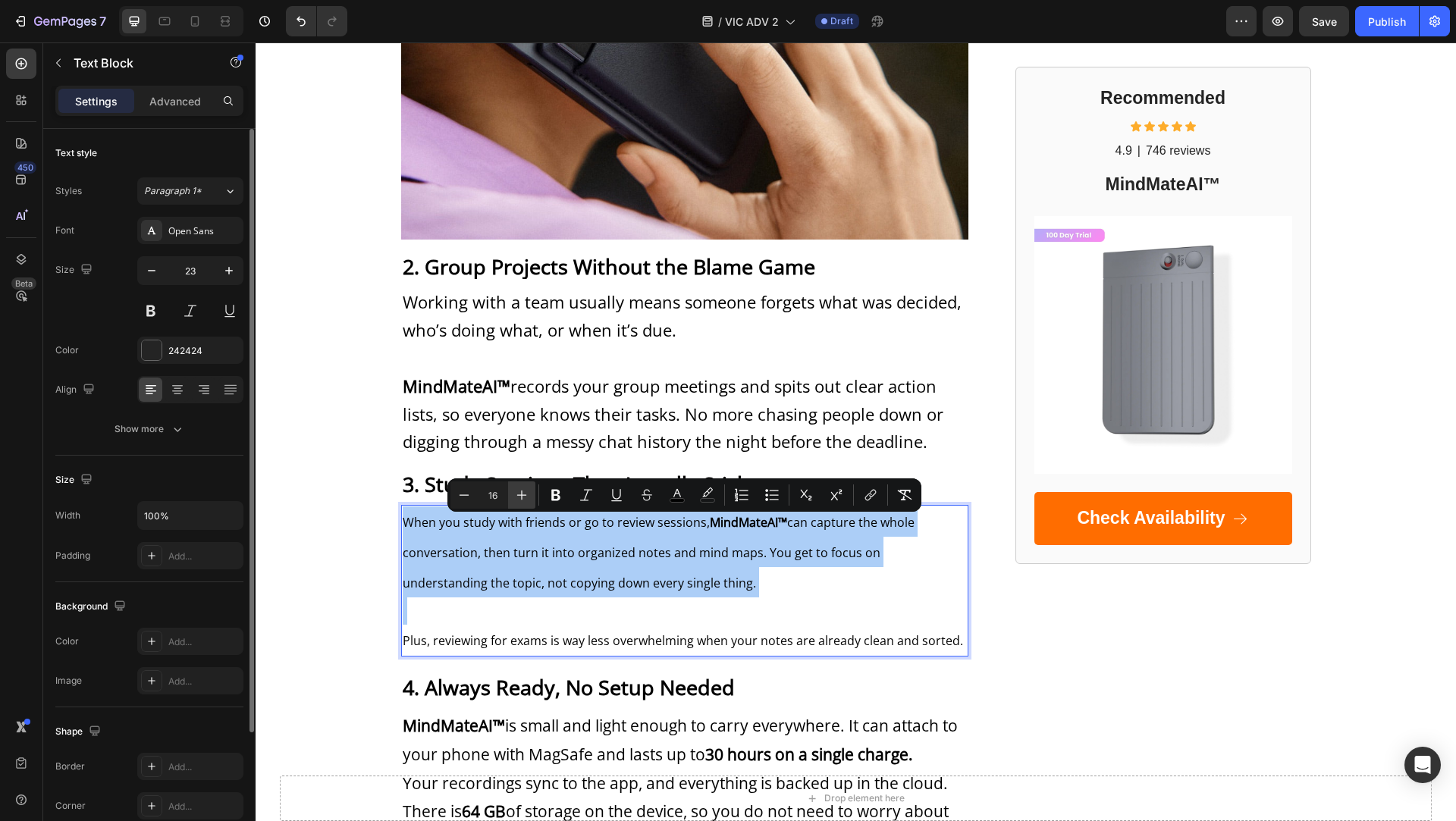
click at [520, 495] on icon "Editor contextual toolbar" at bounding box center [522, 496] width 10 height 10
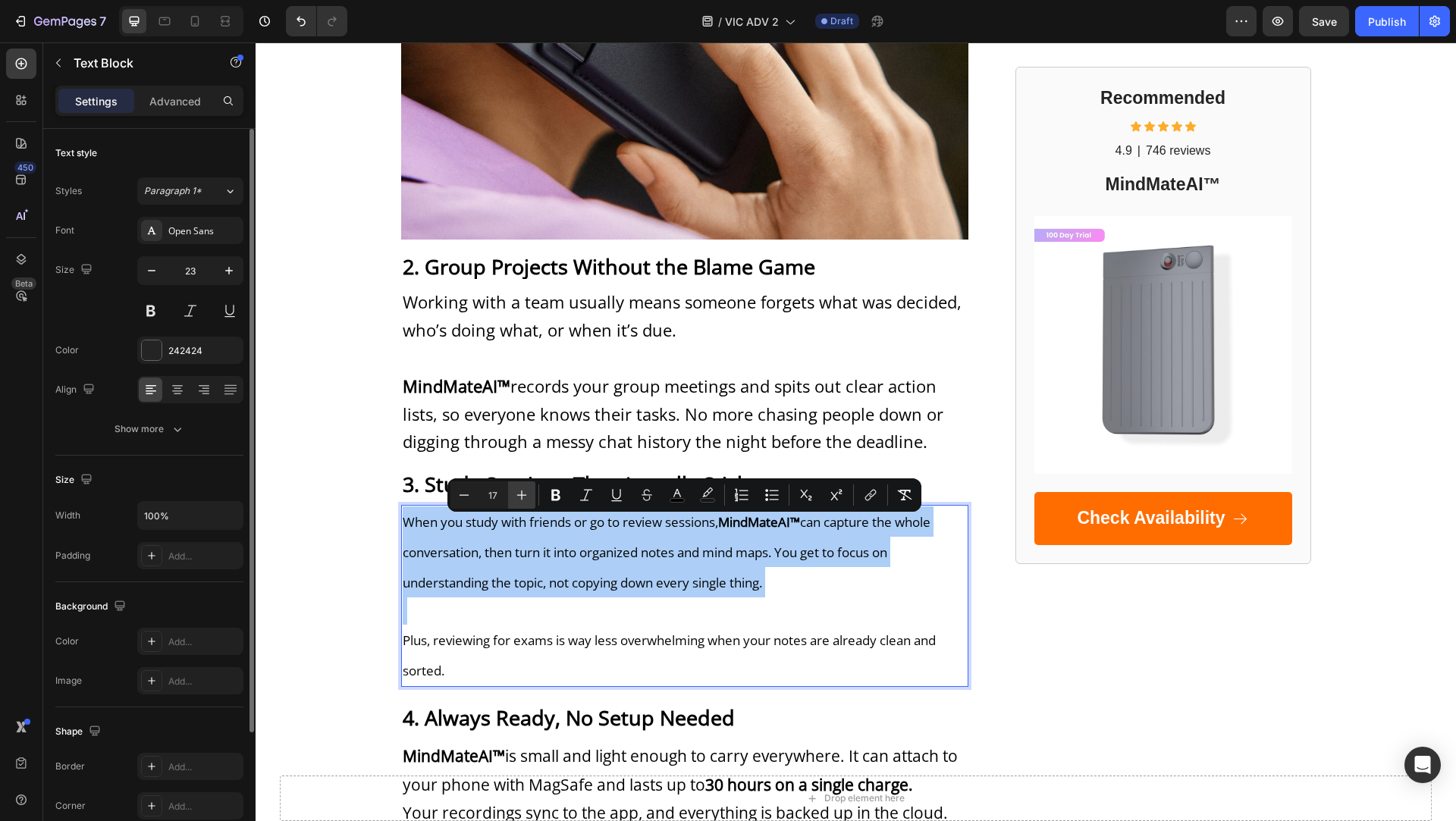
click at [520, 495] on icon "Editor contextual toolbar" at bounding box center [522, 496] width 10 height 10
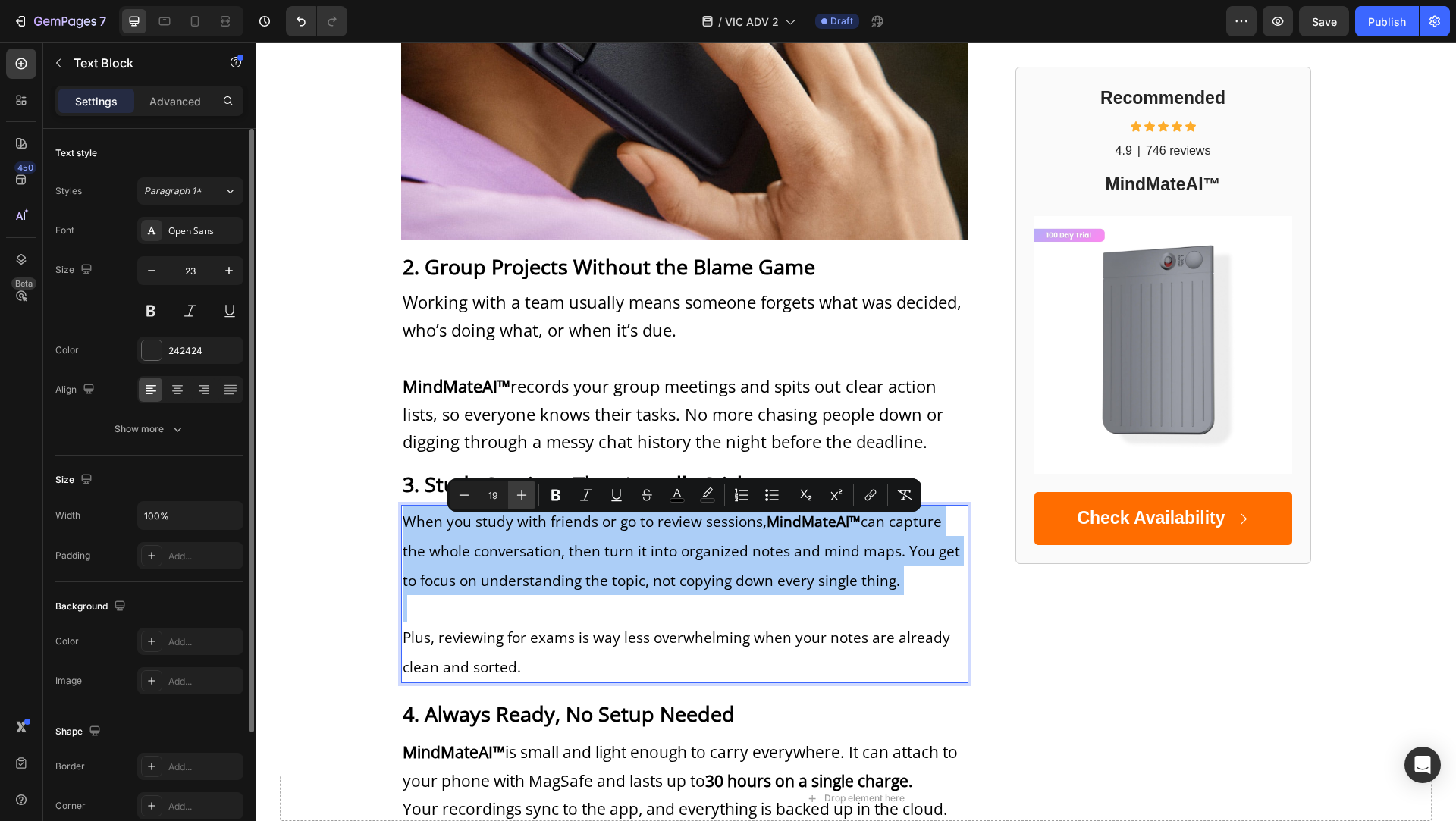
click at [520, 495] on icon "Editor contextual toolbar" at bounding box center [522, 496] width 10 height 10
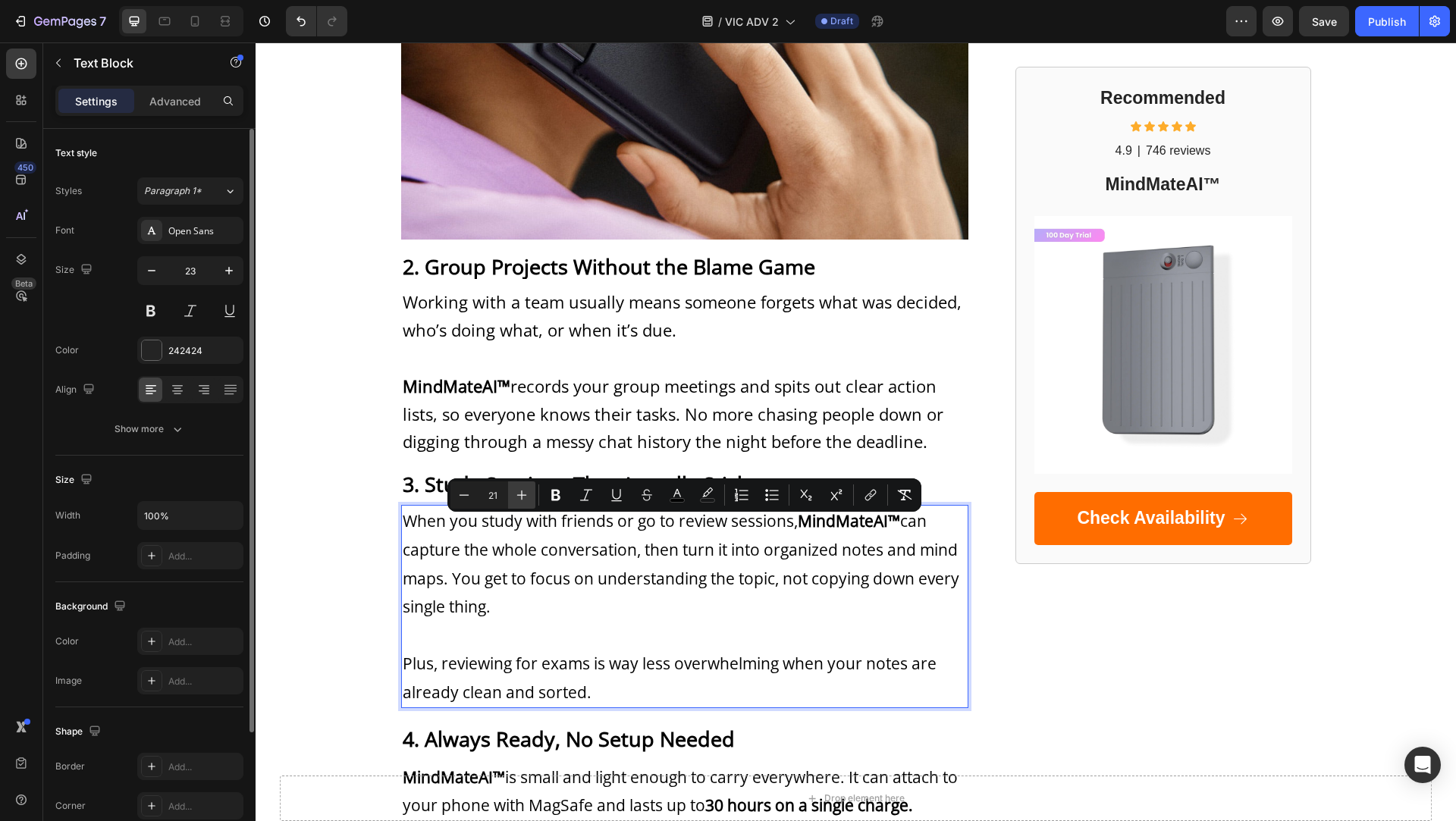
click at [520, 495] on icon "Editor contextual toolbar" at bounding box center [522, 496] width 10 height 10
type input "22"
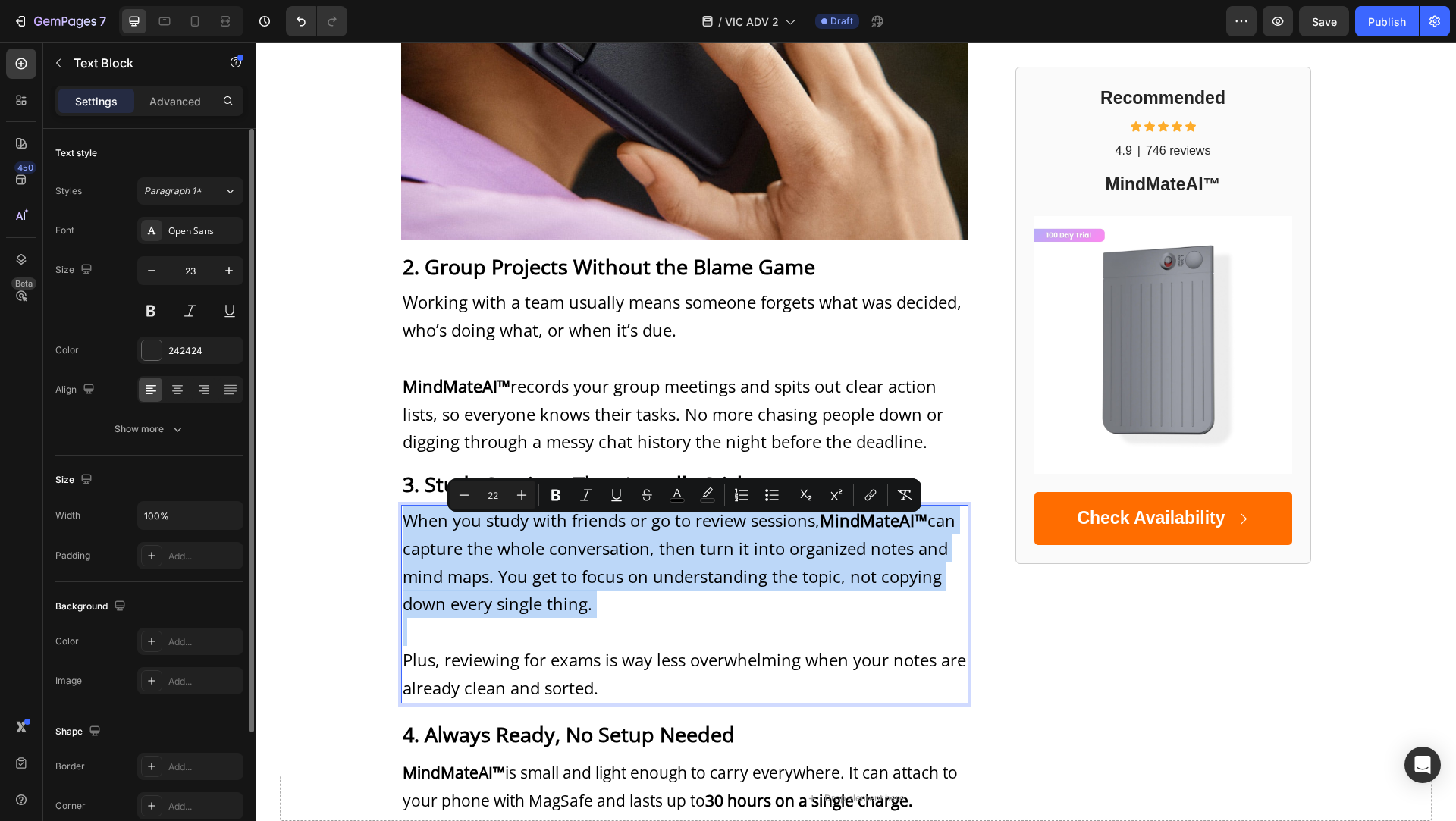
click at [499, 571] on span "When you study with friends or go to review sessions, MindMateAI™ can capture t…" at bounding box center [679, 562] width 553 height 106
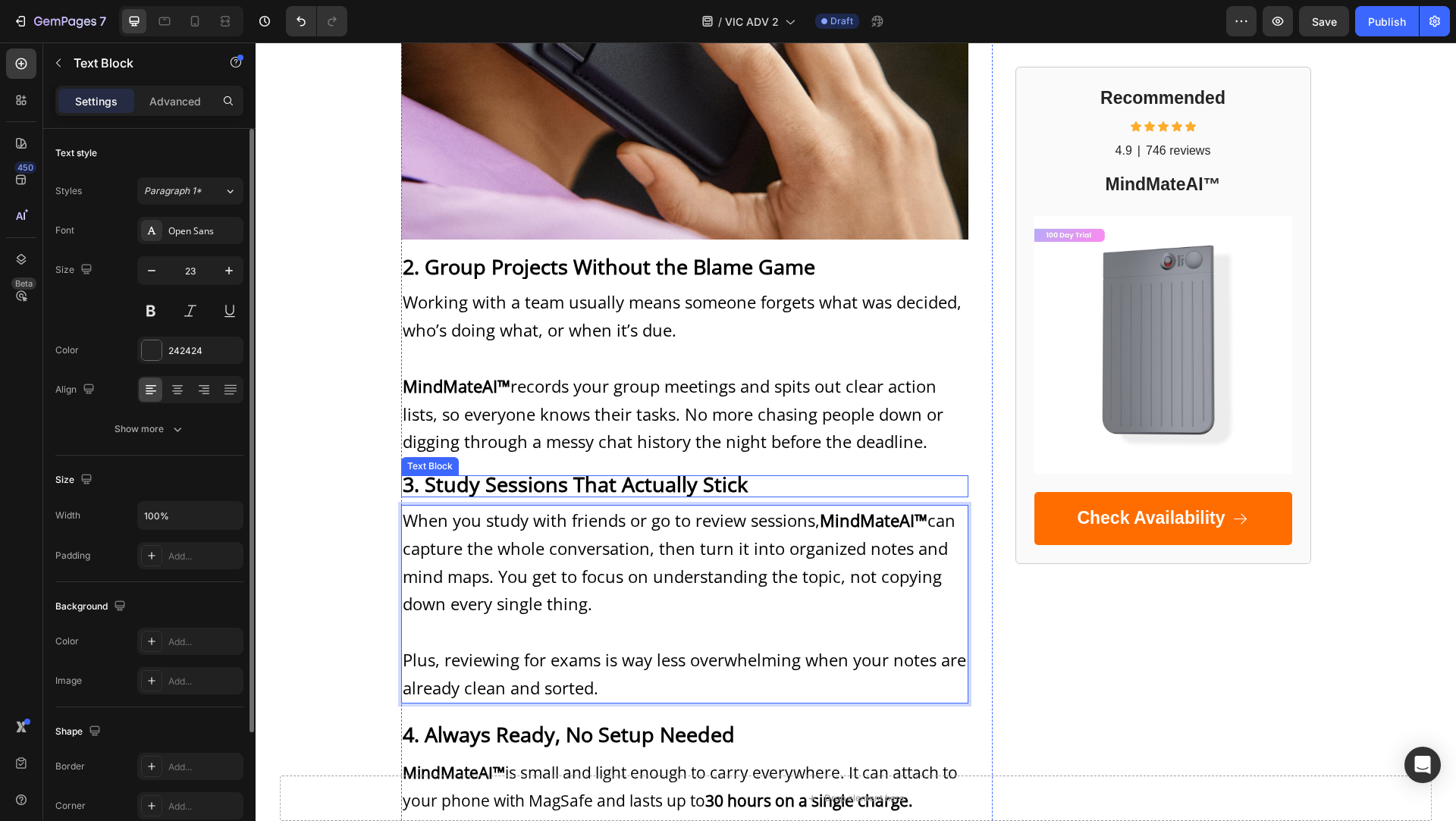
click at [487, 488] on strong "3. Study Sessions That Actually Stick" at bounding box center [575, 483] width 345 height 28
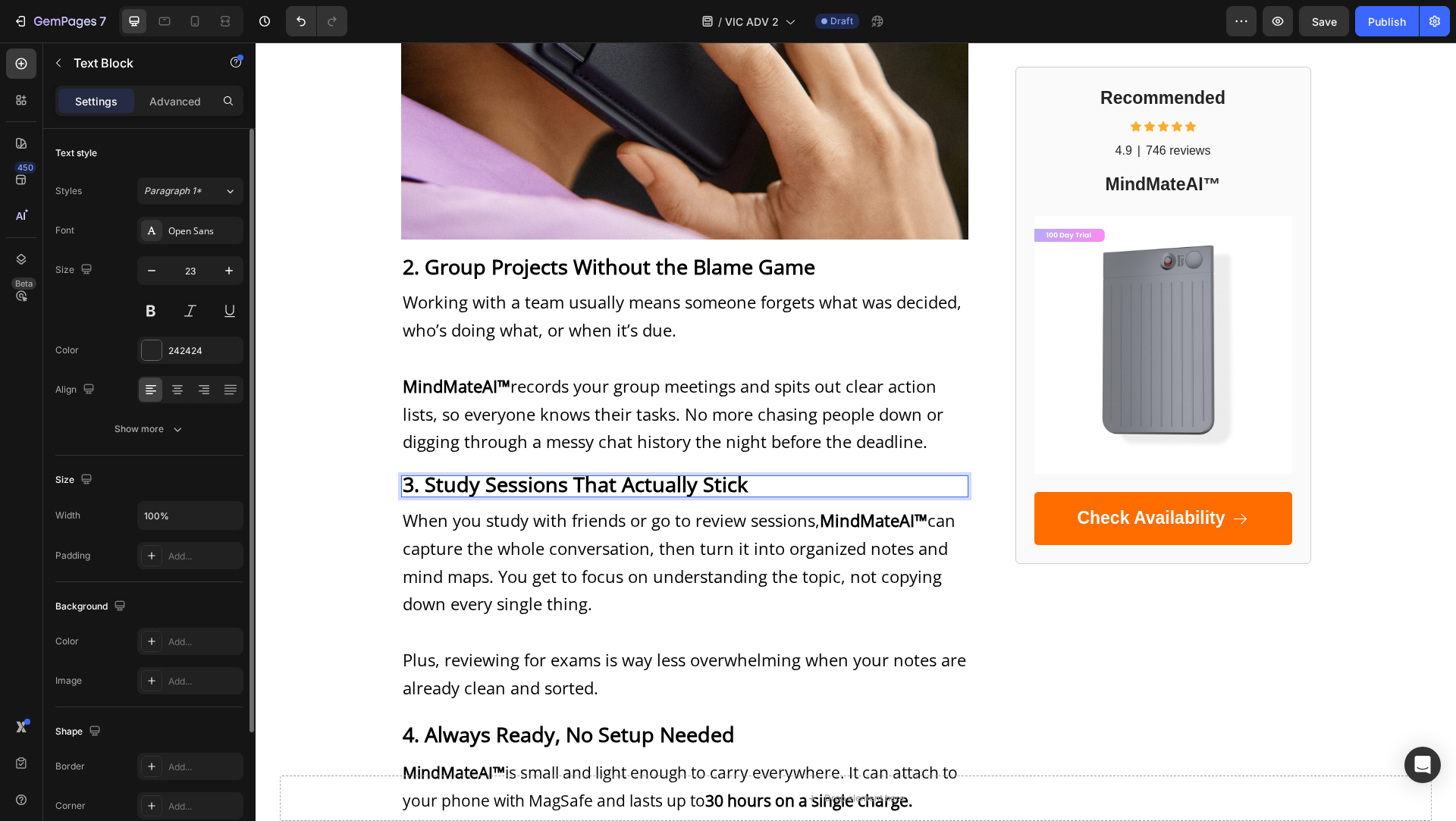
click at [490, 488] on strong "3. Study Sessions That Actually Stick" at bounding box center [575, 483] width 345 height 28
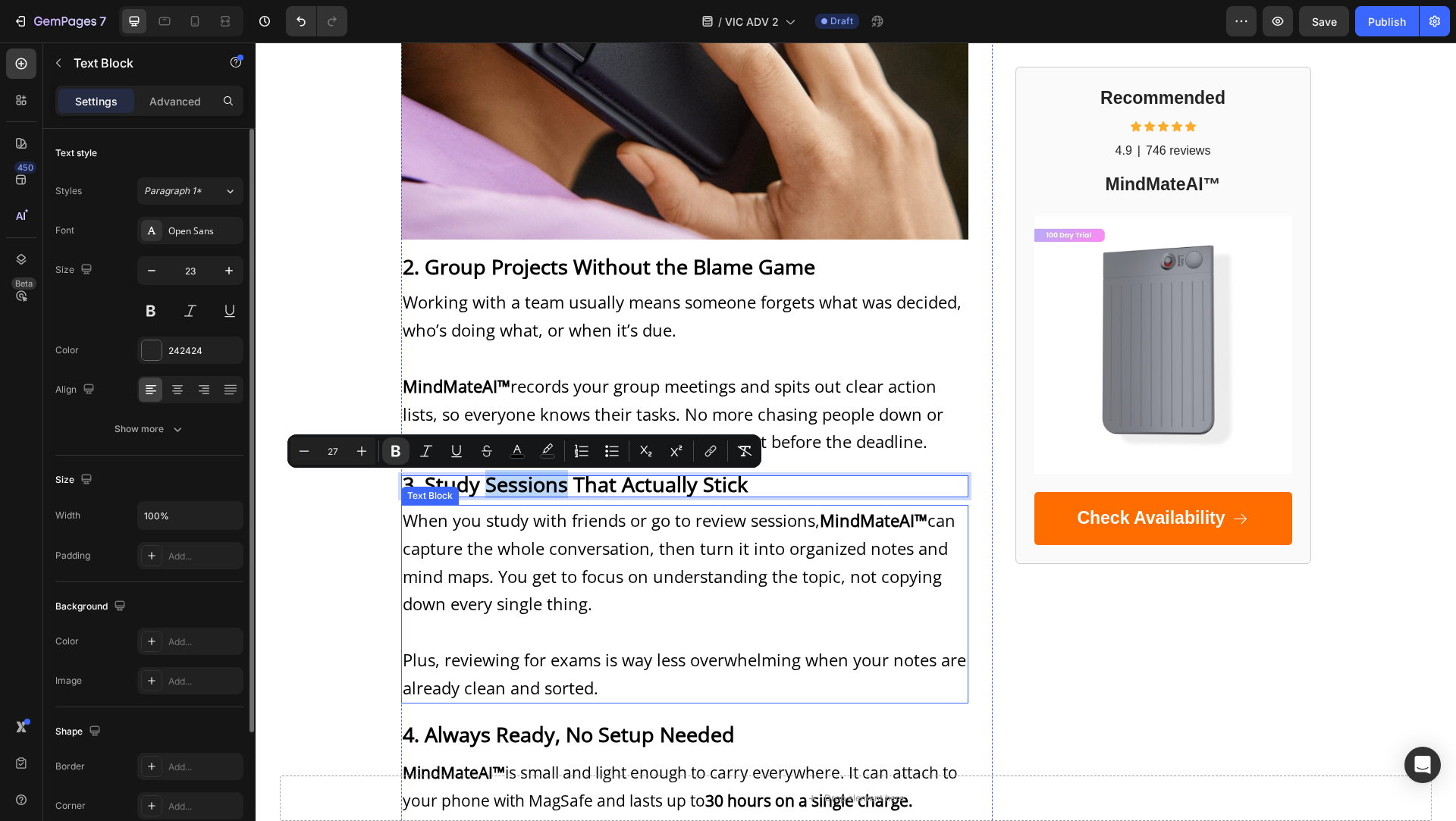
click at [520, 569] on span "When you study with friends or go to review sessions, MindMateAI™ can capture t…" at bounding box center [679, 562] width 553 height 106
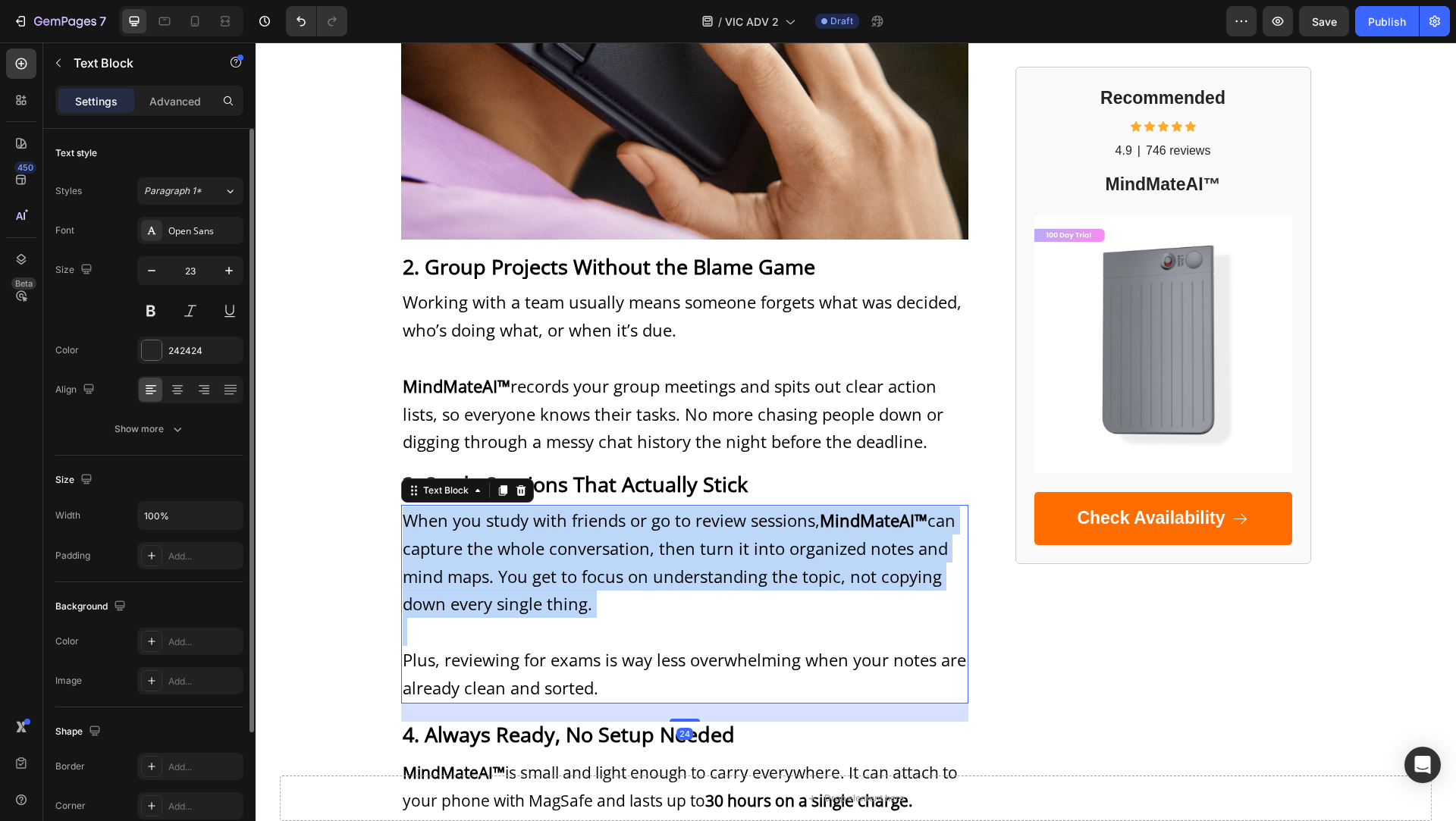
click at [520, 569] on span "When you study with friends or go to review sessions, MindMateAI™ can capture t…" at bounding box center [679, 562] width 553 height 106
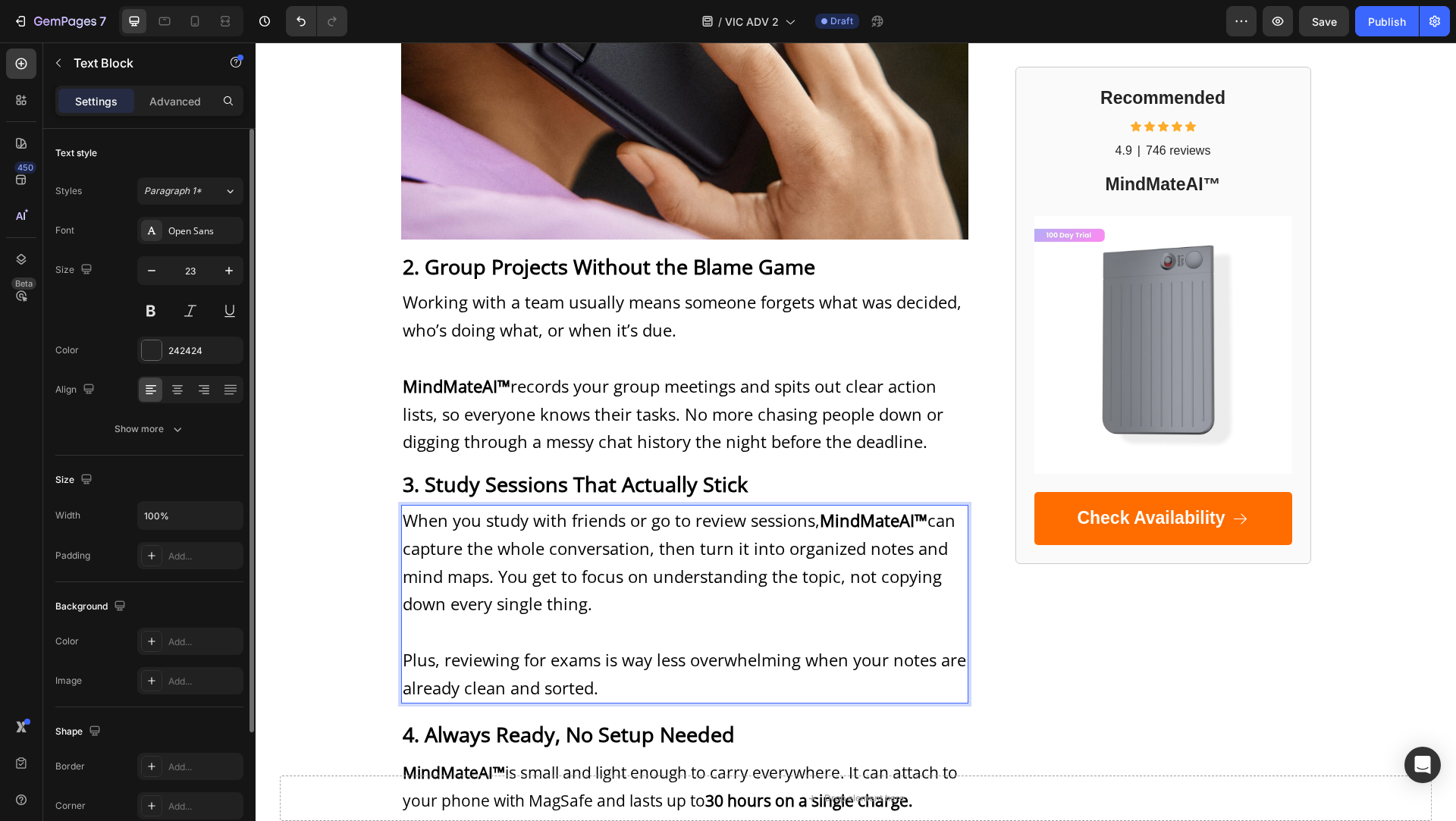
click at [482, 699] on span "Plus, reviewing for exams is way less overwhelming when your notes are already …" at bounding box center [684, 674] width 563 height 51
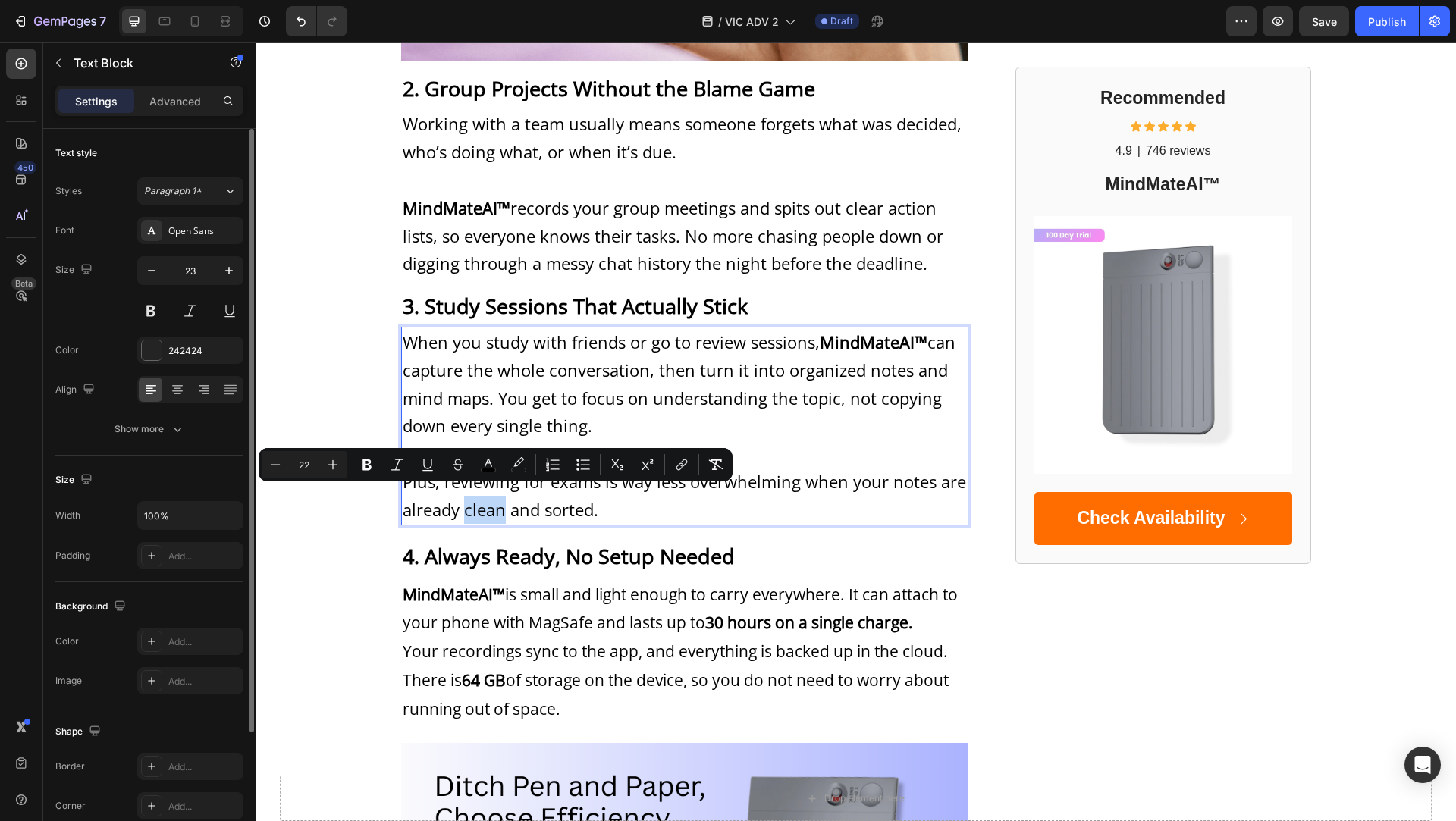
scroll to position [1446, 0]
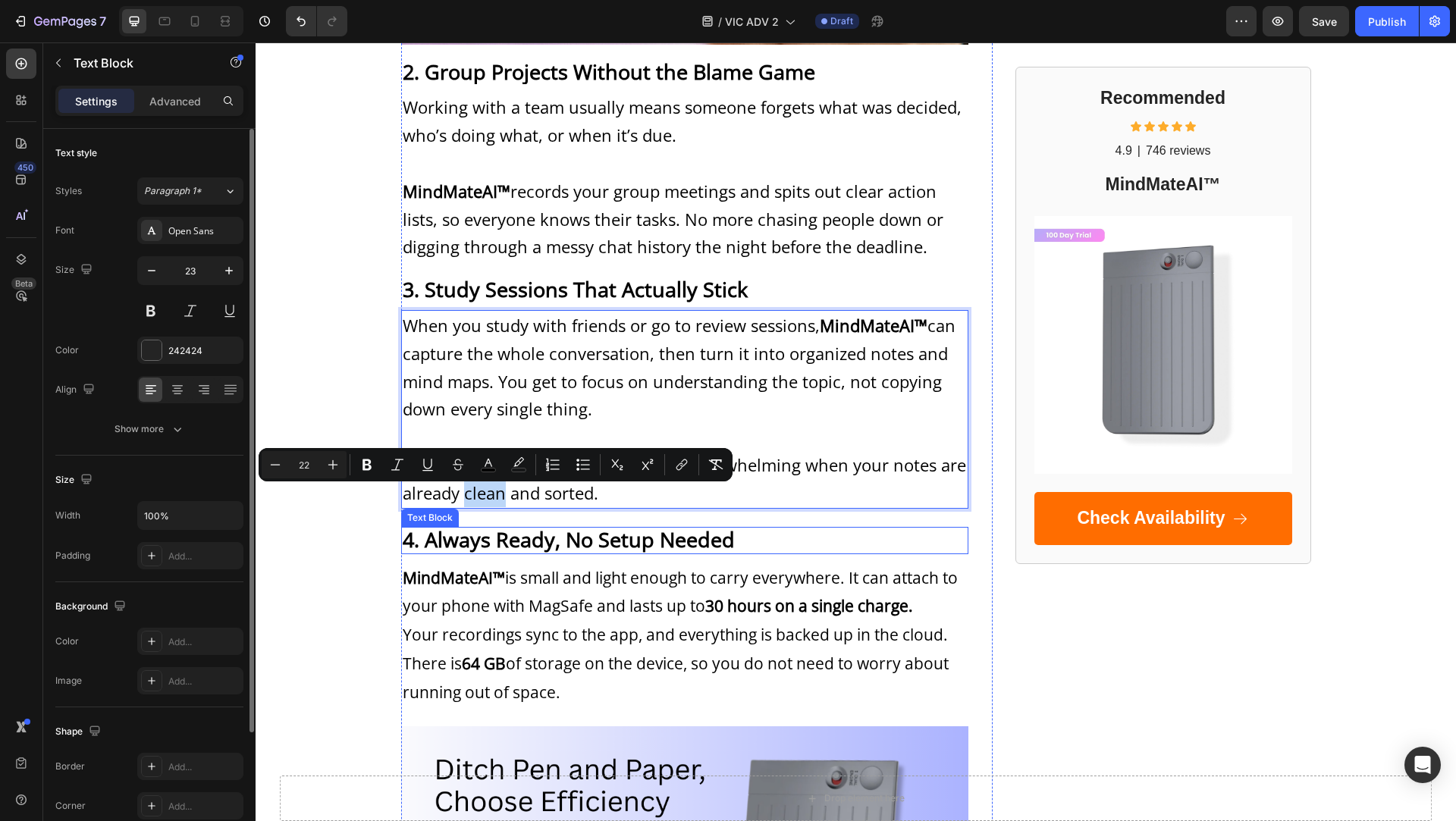
click at [526, 543] on strong "4. Always Ready, No Setup Needed" at bounding box center [568, 539] width 332 height 28
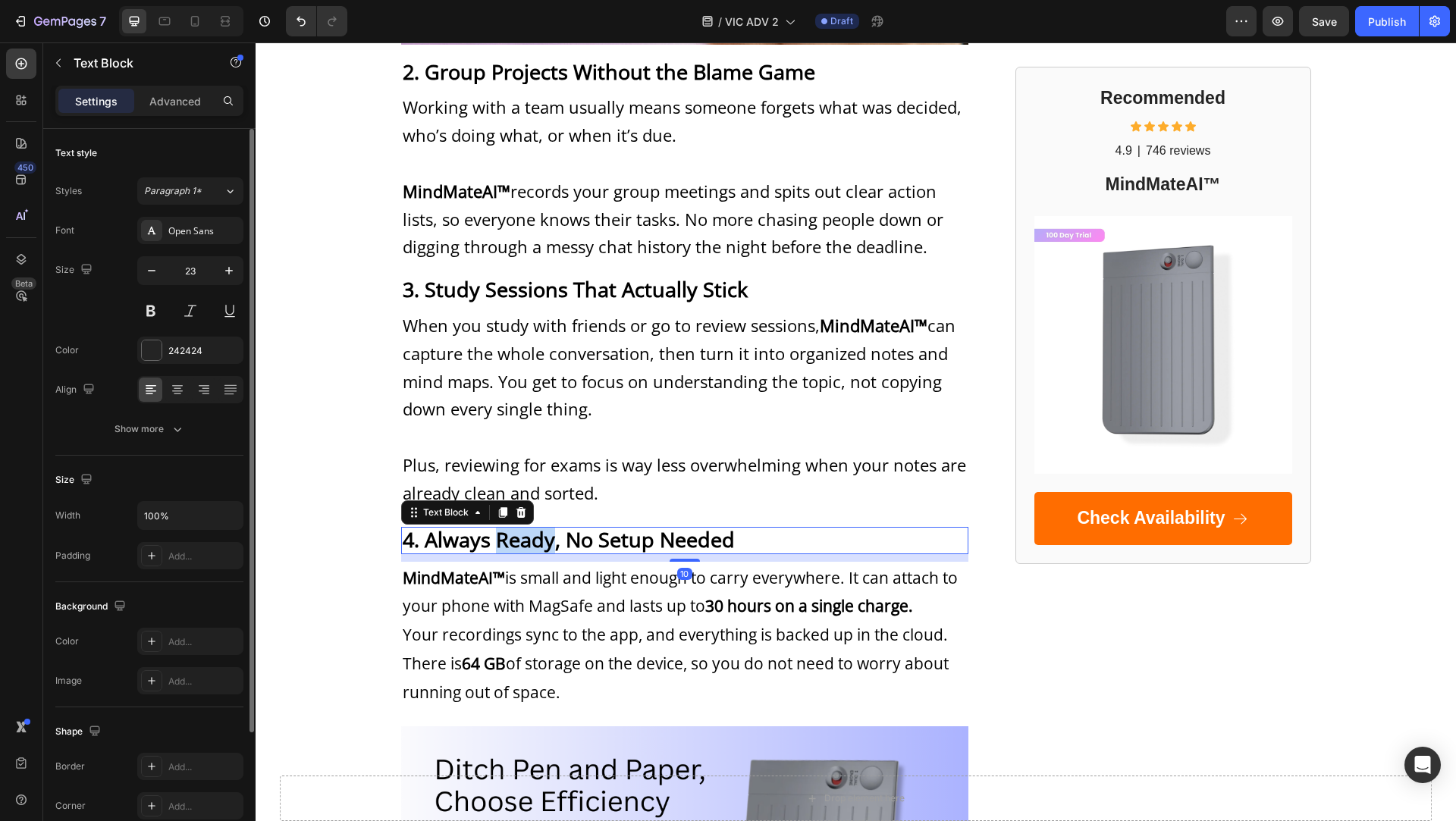
click at [526, 543] on strong "4. Always Ready, No Setup Needed" at bounding box center [568, 539] width 332 height 28
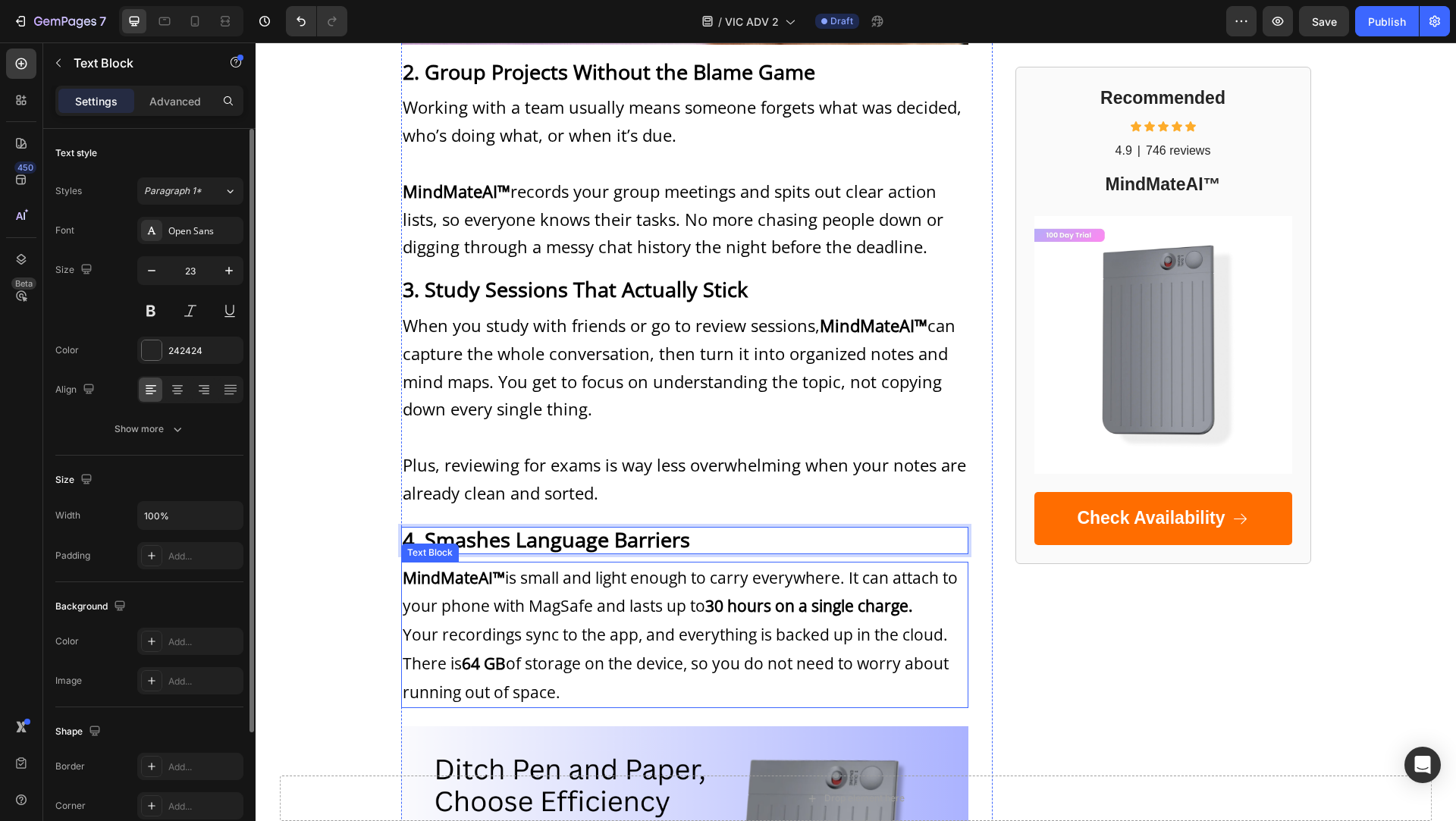
click at [455, 604] on span "MindMateAI™ is small and light enough to carry everywhere. It can attach to you…" at bounding box center [680, 592] width 555 height 50
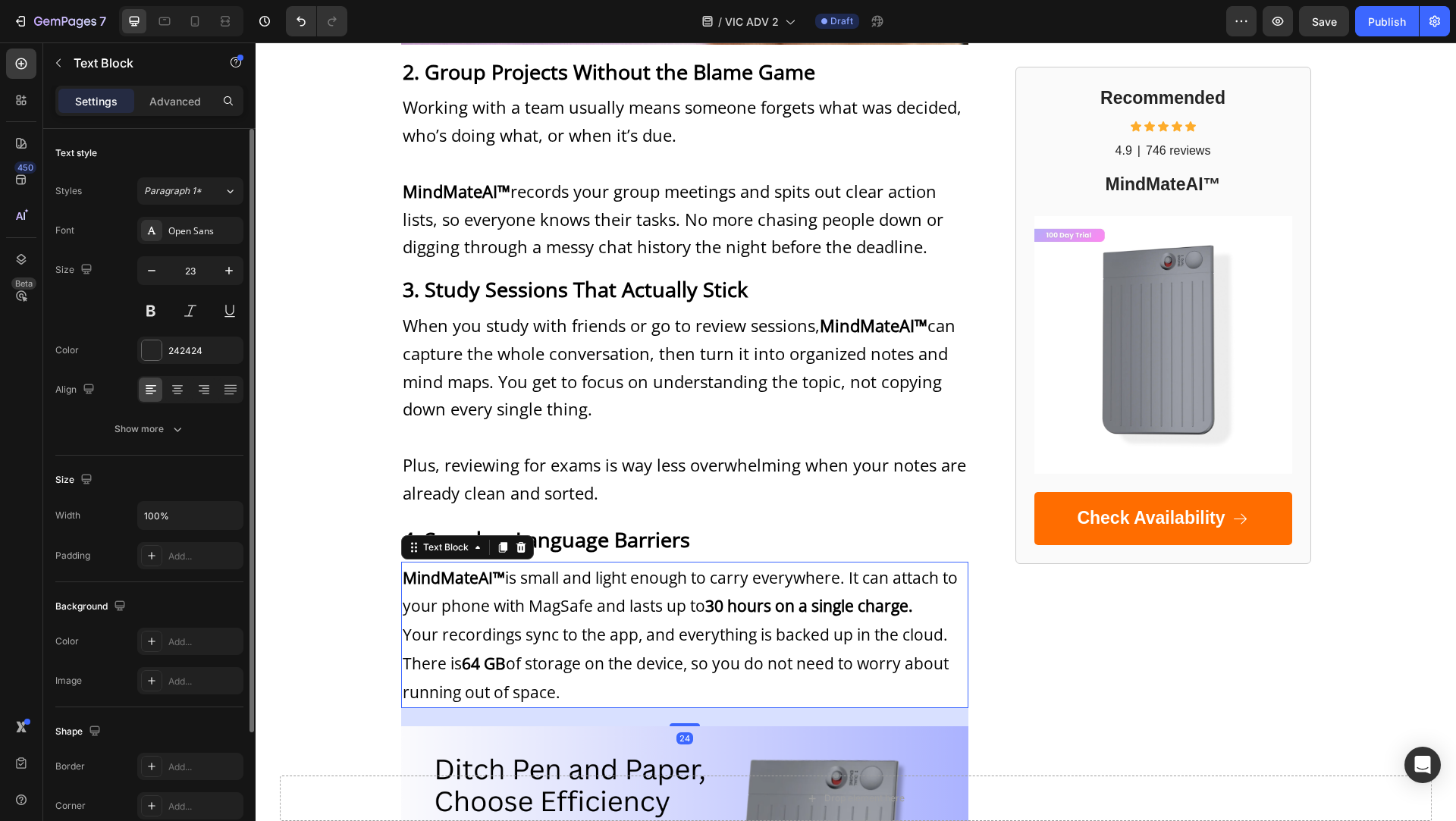
click at [455, 604] on span "MindMateAI™ is small and light enough to carry everywhere. It can attach to you…" at bounding box center [680, 592] width 555 height 50
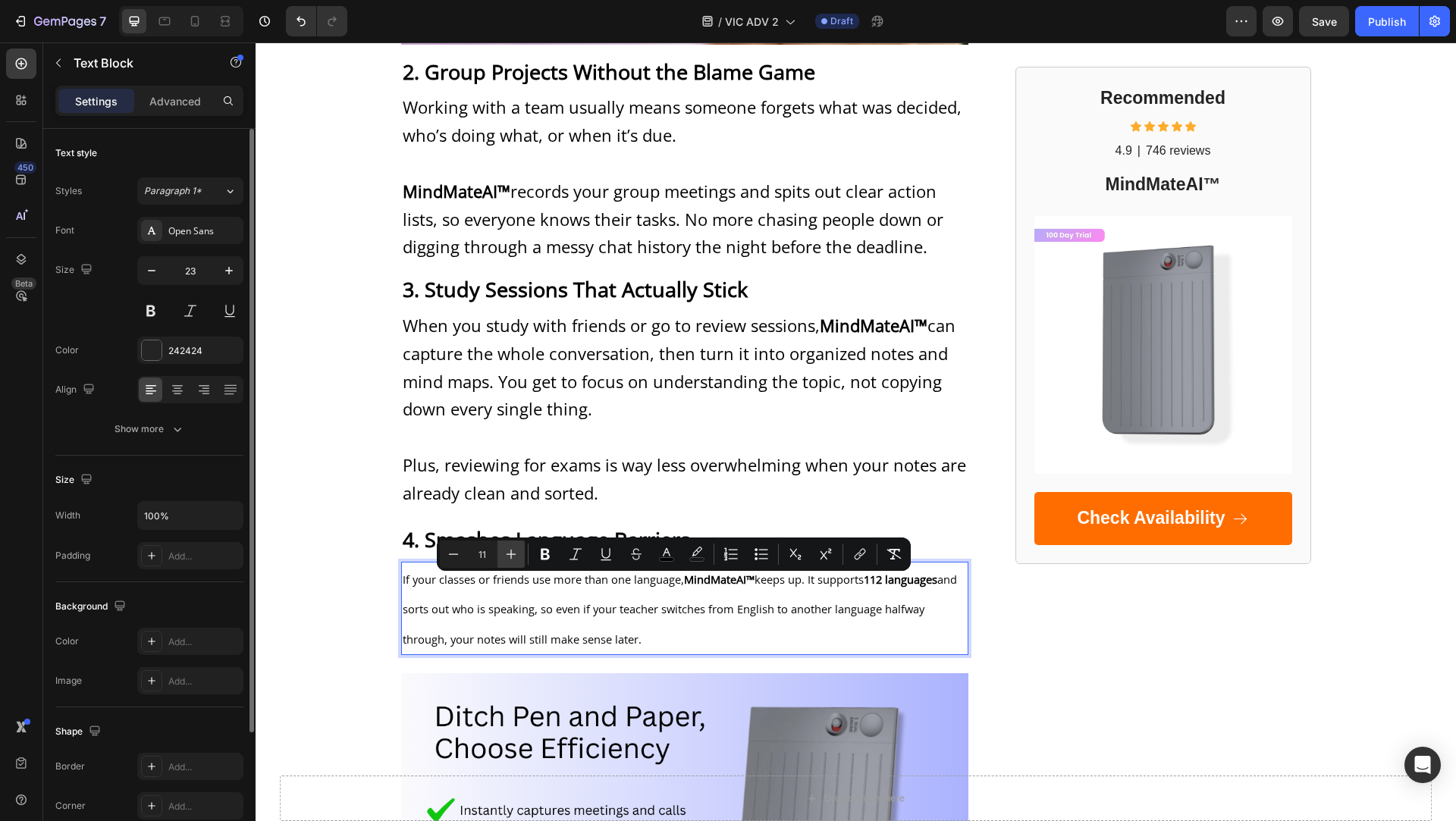
click at [508, 554] on icon "Editor contextual toolbar" at bounding box center [511, 555] width 10 height 10
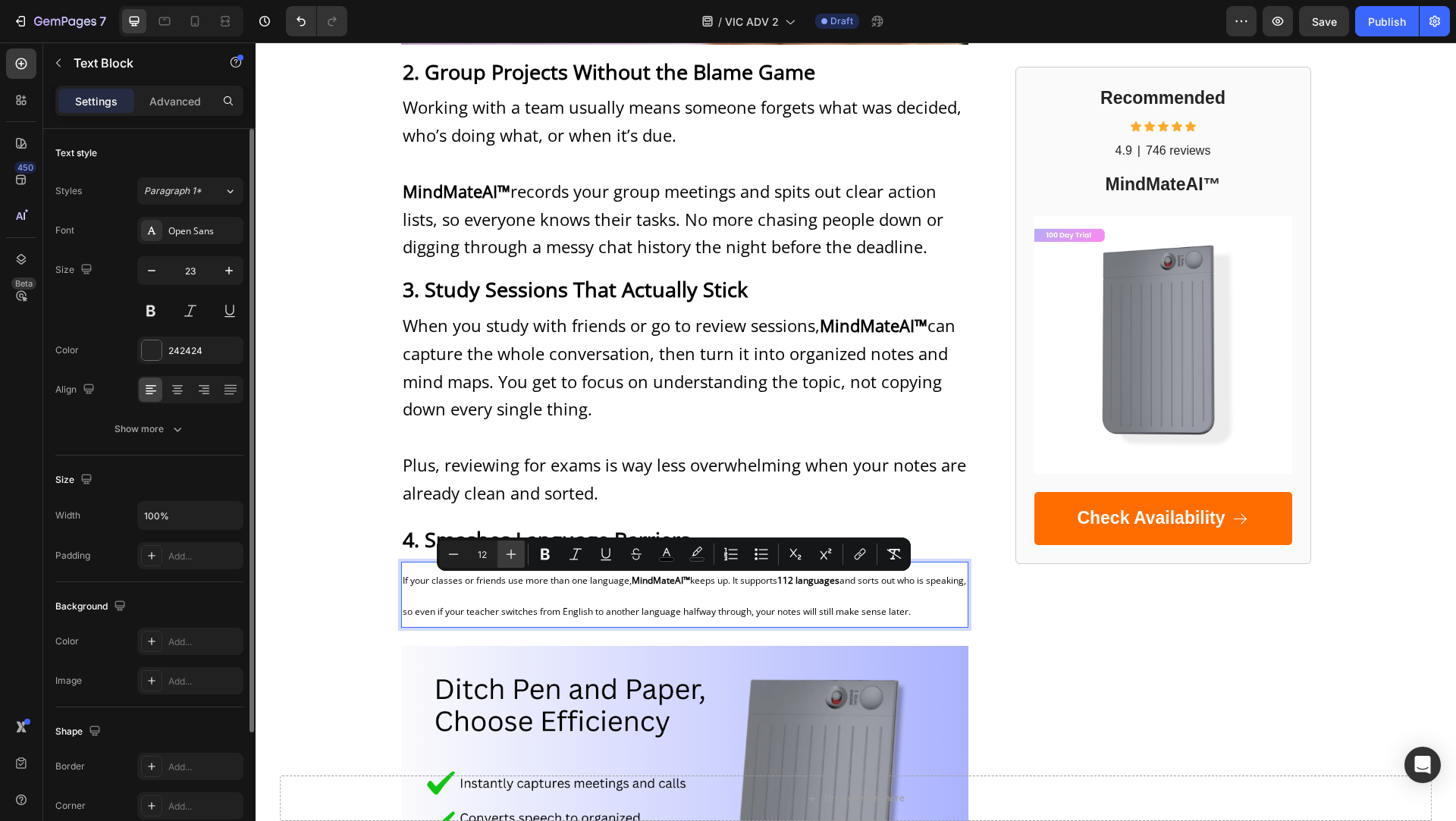
click at [508, 554] on icon "Editor contextual toolbar" at bounding box center [511, 555] width 10 height 10
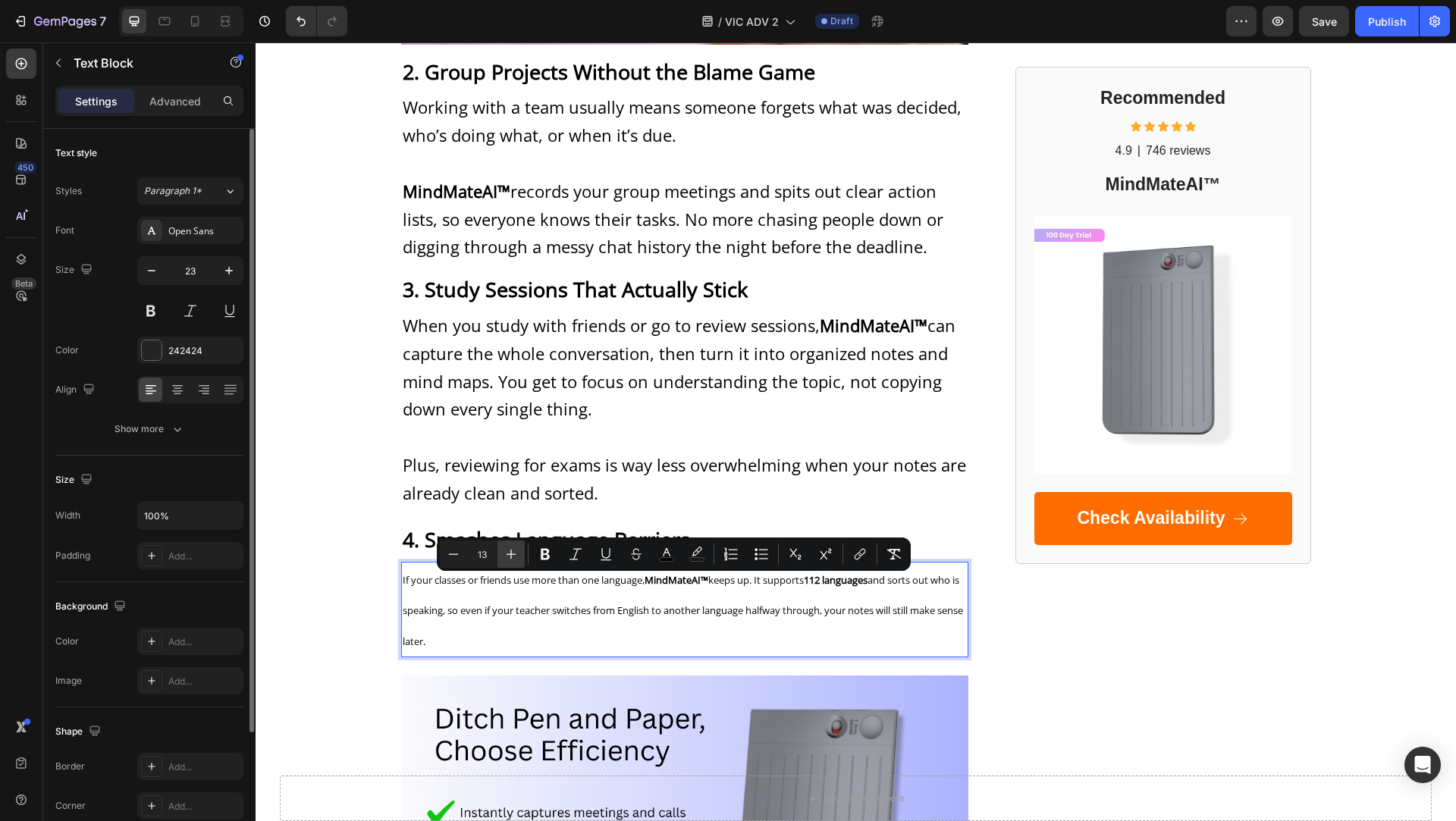
click at [508, 554] on icon "Editor contextual toolbar" at bounding box center [511, 555] width 10 height 10
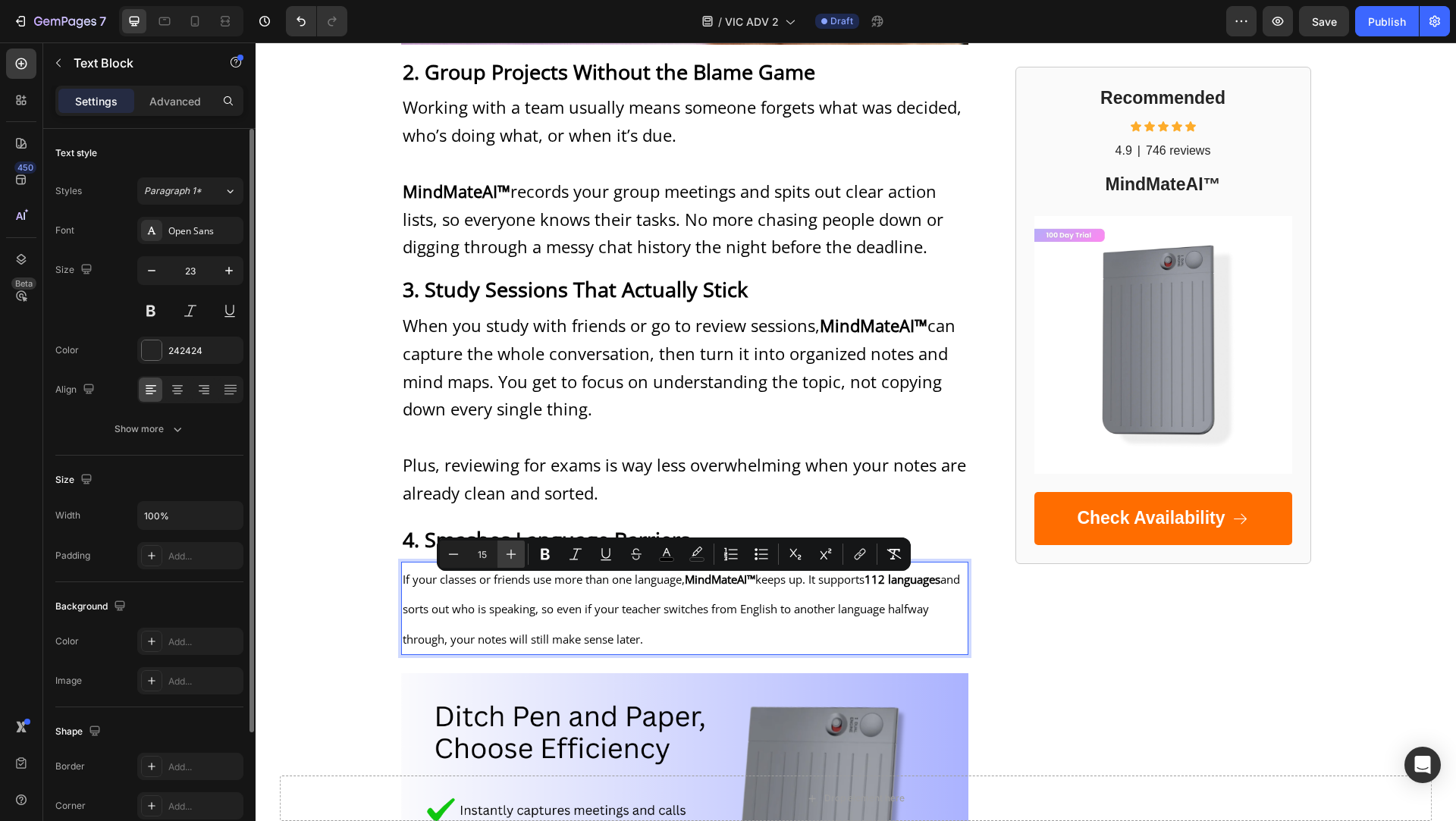
click at [508, 554] on icon "Editor contextual toolbar" at bounding box center [511, 555] width 10 height 10
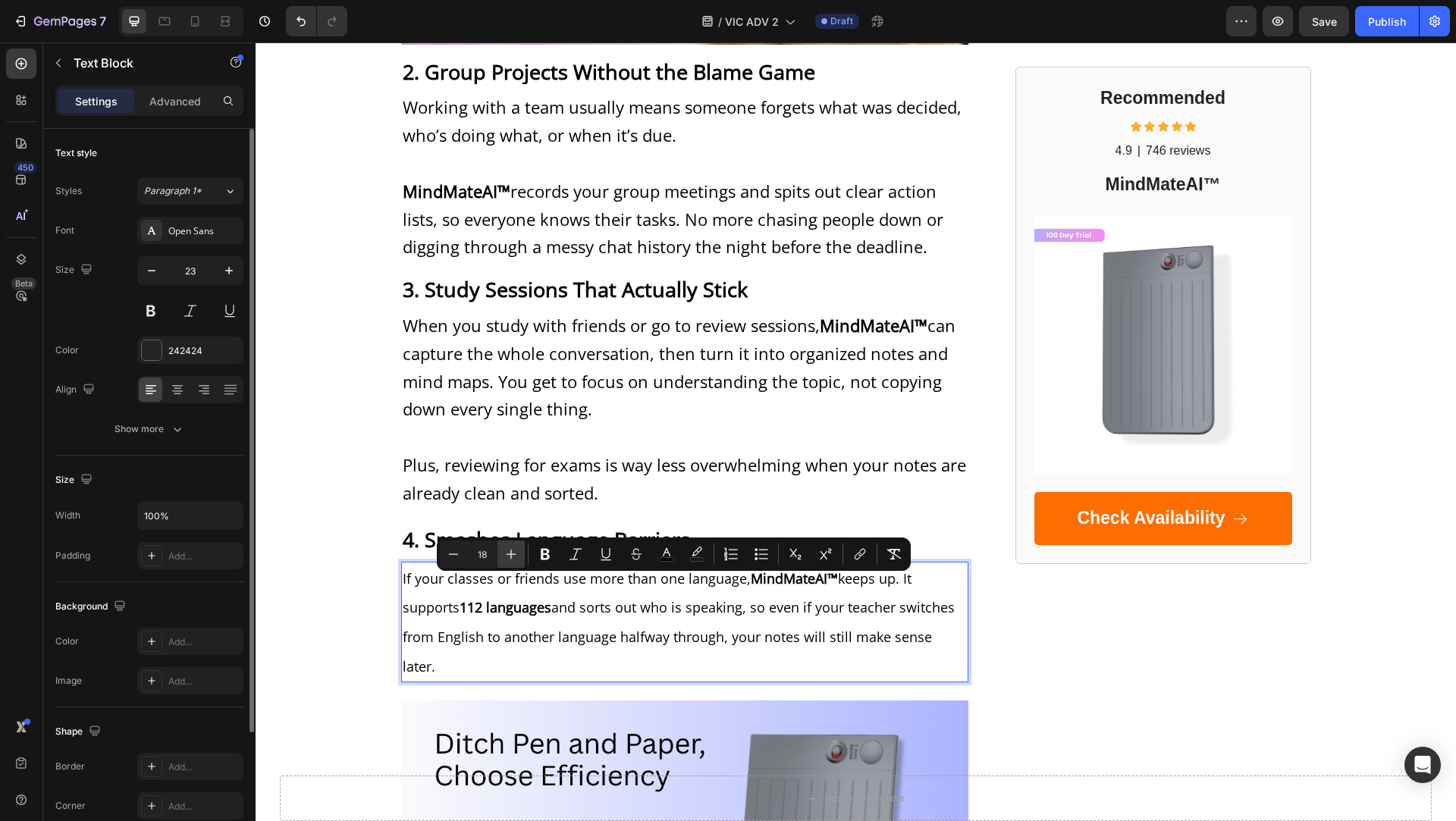
click at [508, 554] on icon "Editor contextual toolbar" at bounding box center [511, 555] width 10 height 10
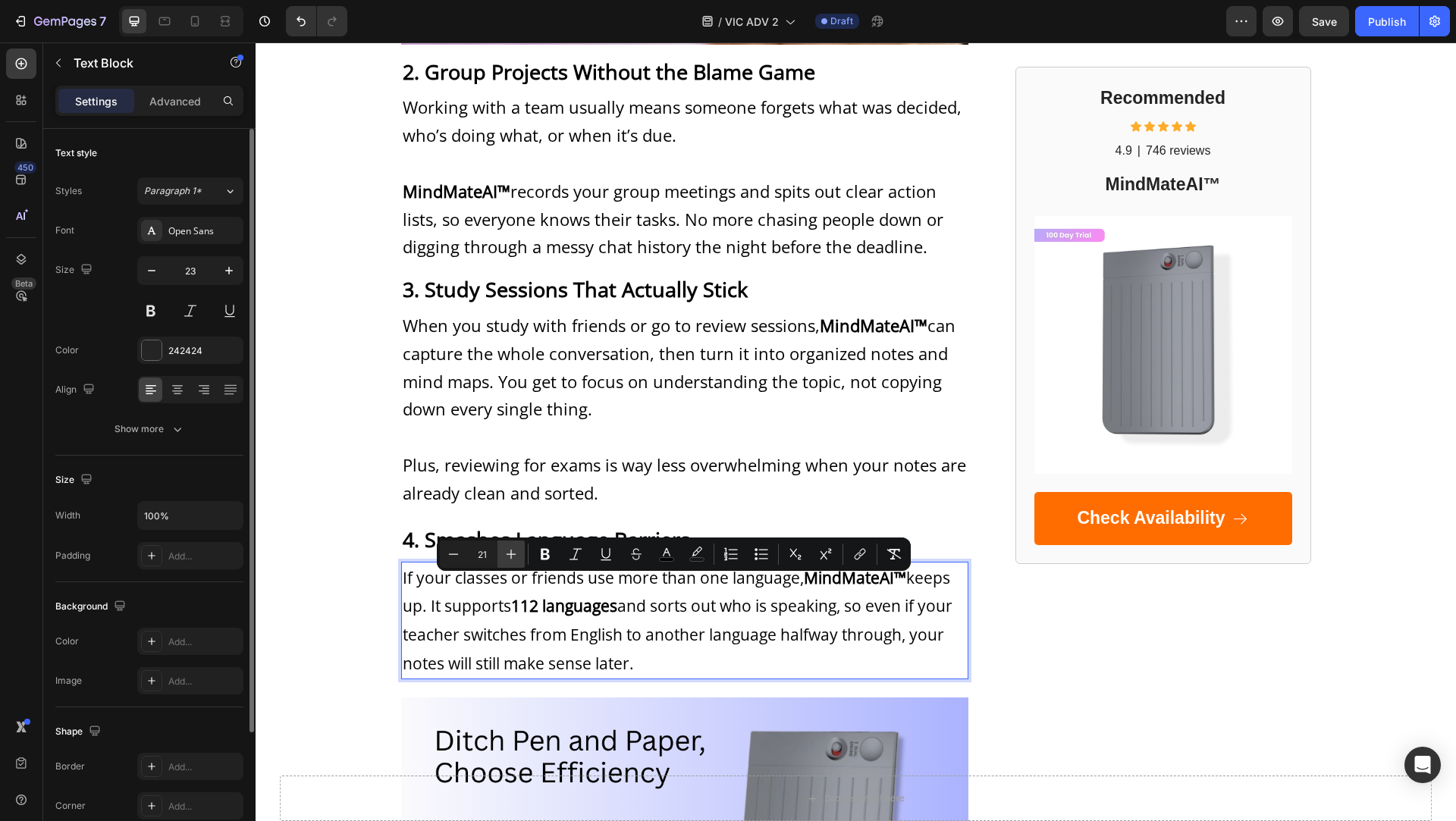
click at [508, 554] on icon "Editor contextual toolbar" at bounding box center [511, 555] width 10 height 10
type input "22"
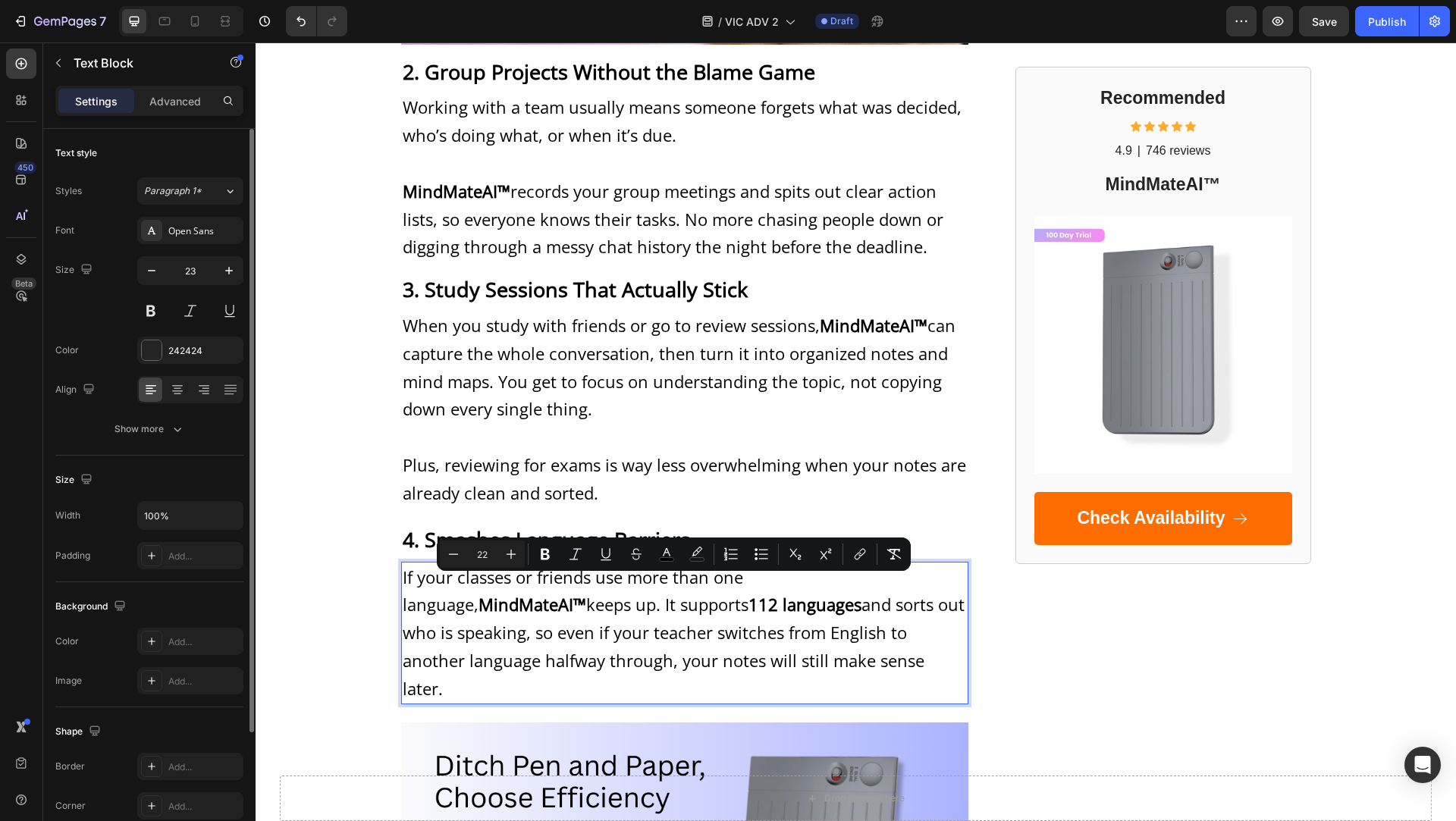
click at [510, 631] on span "If your classes or friends use more than one language, MindMateAI™ keeps up. It…" at bounding box center [683, 632] width 562 height 134
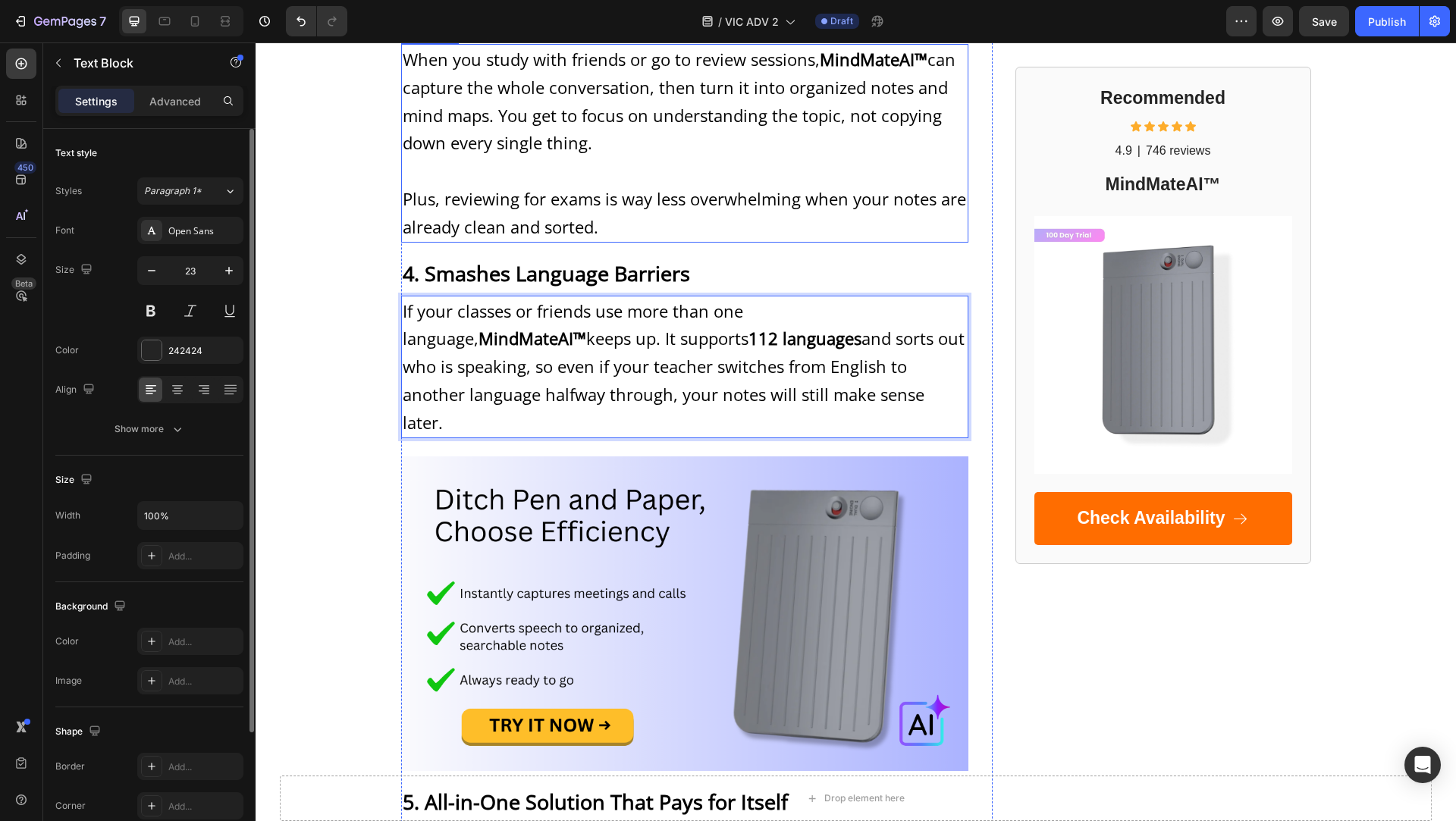
scroll to position [1714, 0]
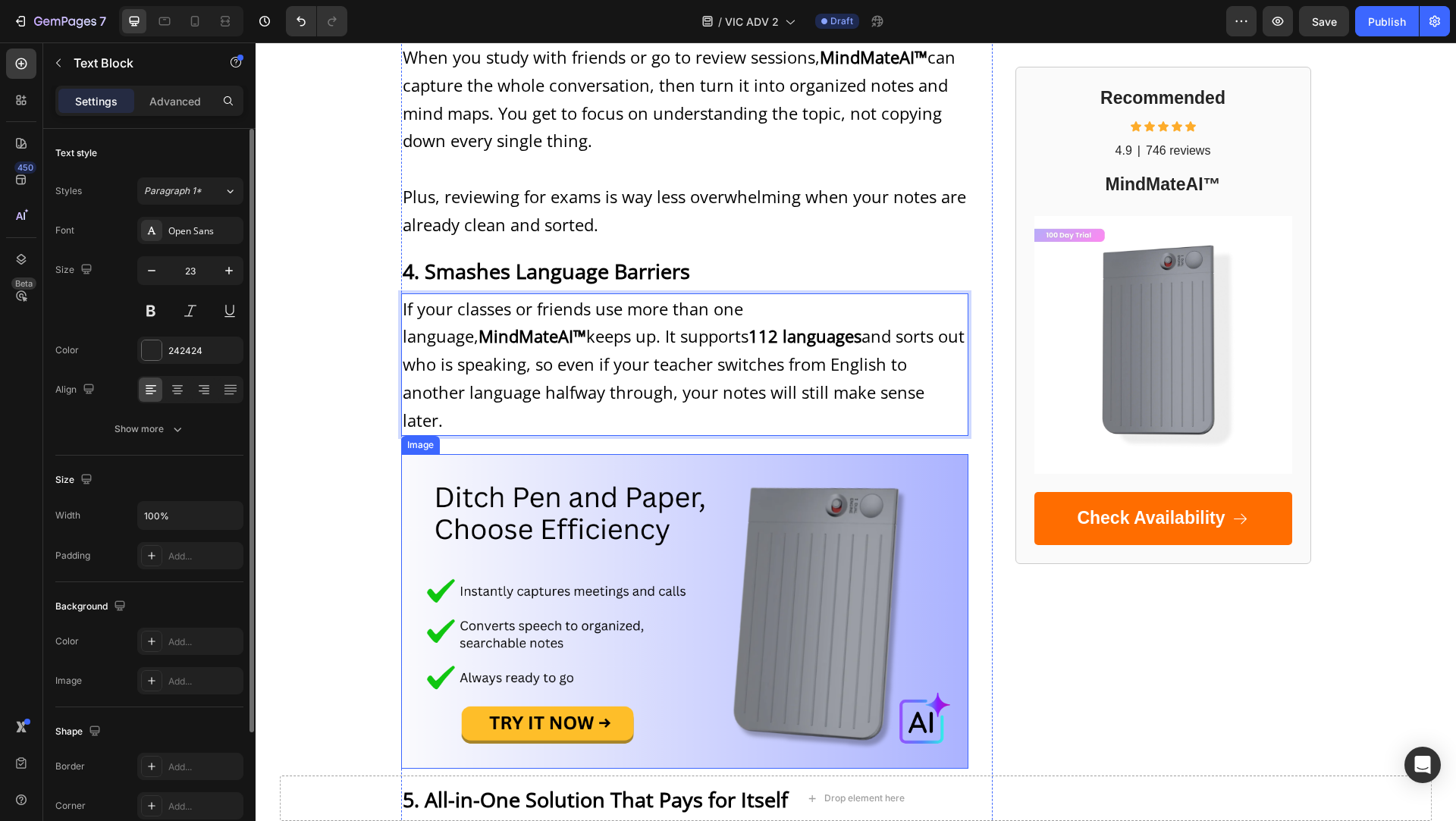
click at [664, 534] on img at bounding box center [684, 612] width 567 height 316
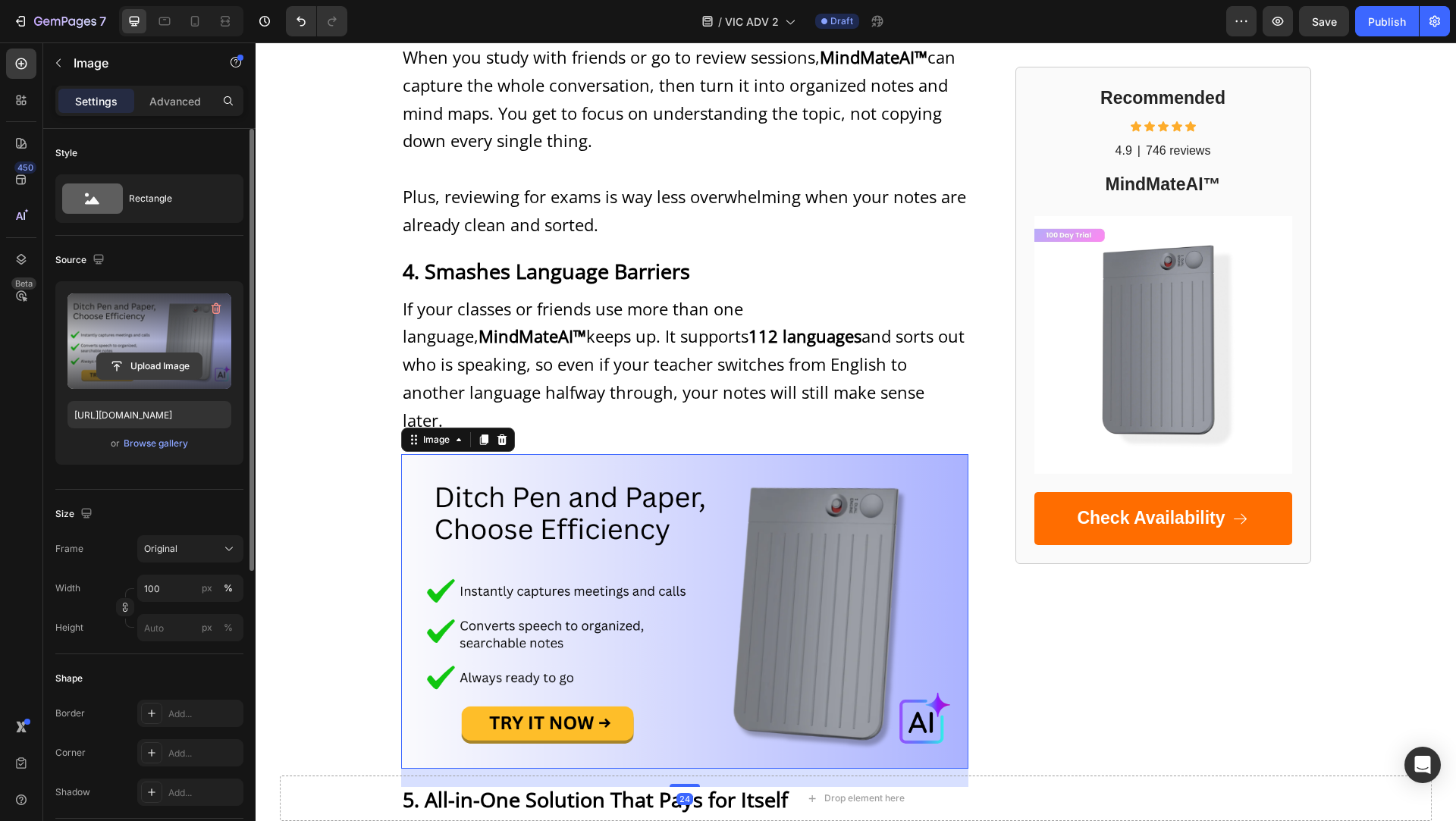
click at [140, 365] on input "file" at bounding box center [148, 366] width 104 height 26
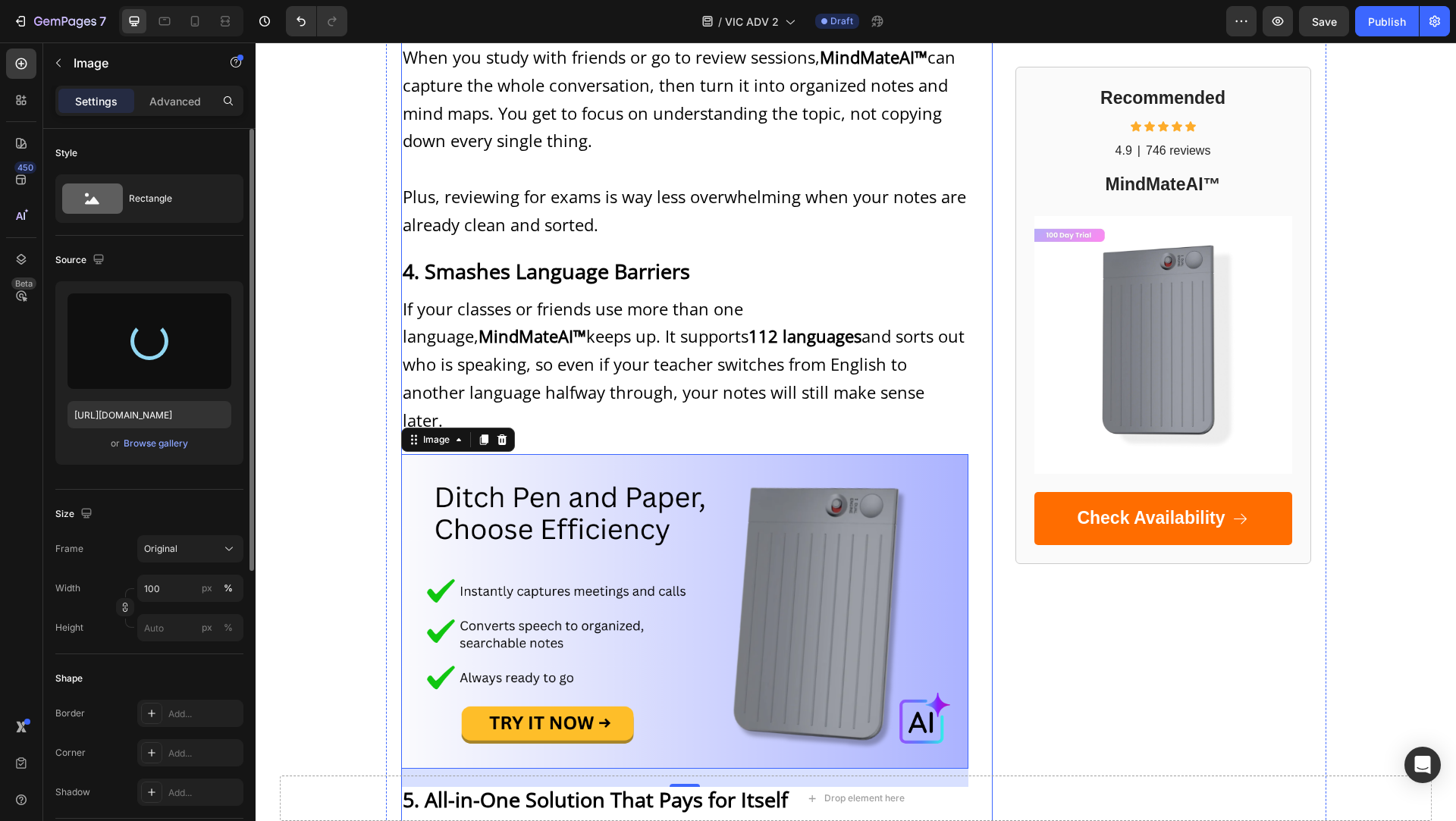
type input "https://cdn.shopify.com/s/files/1/0916/4272/4619/files/gempages_559726889166439…"
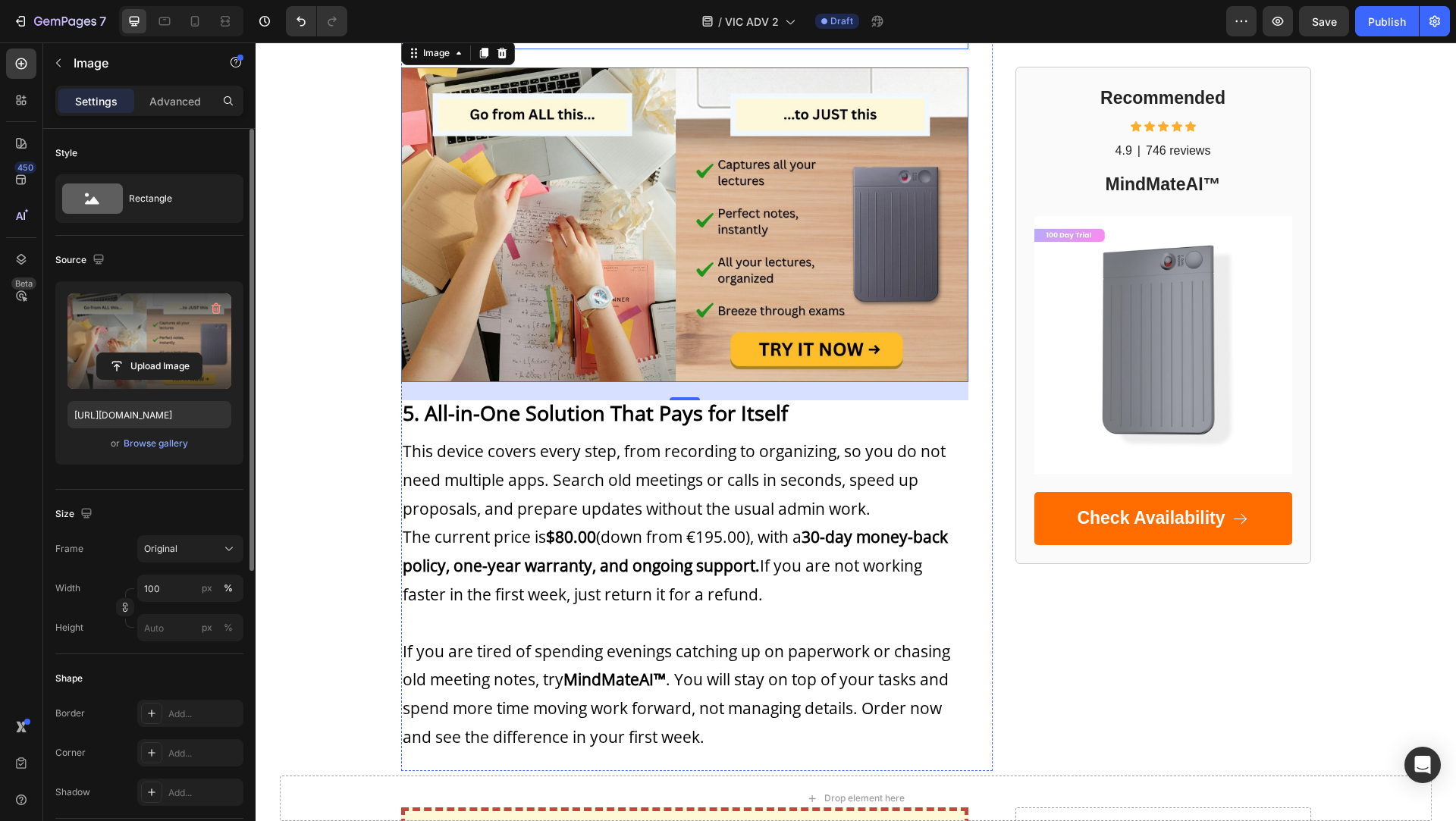
scroll to position [2107, 0]
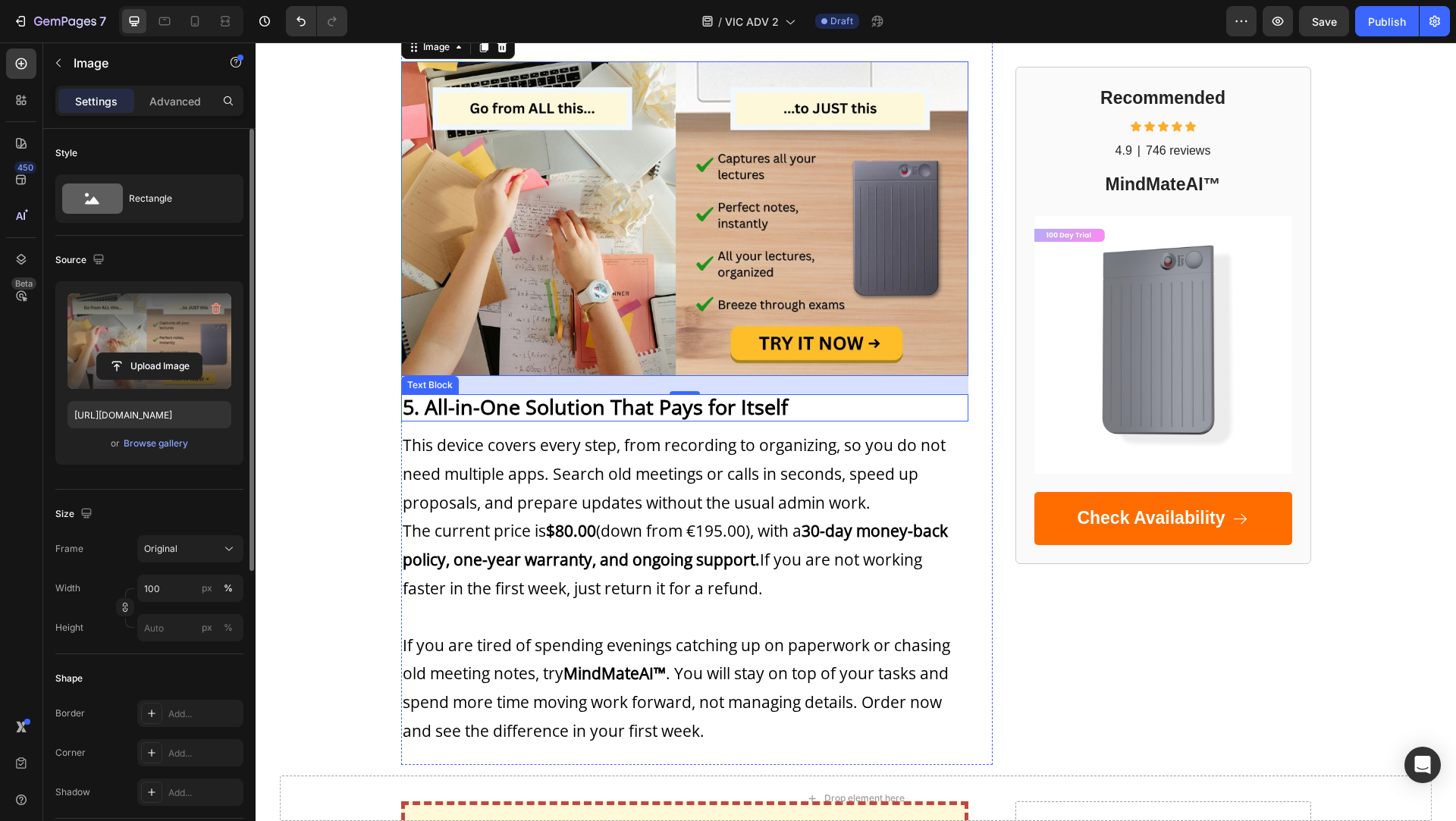
click at [527, 393] on strong "5. All-in-One Solution That Pays for Itself" at bounding box center [595, 407] width 386 height 28
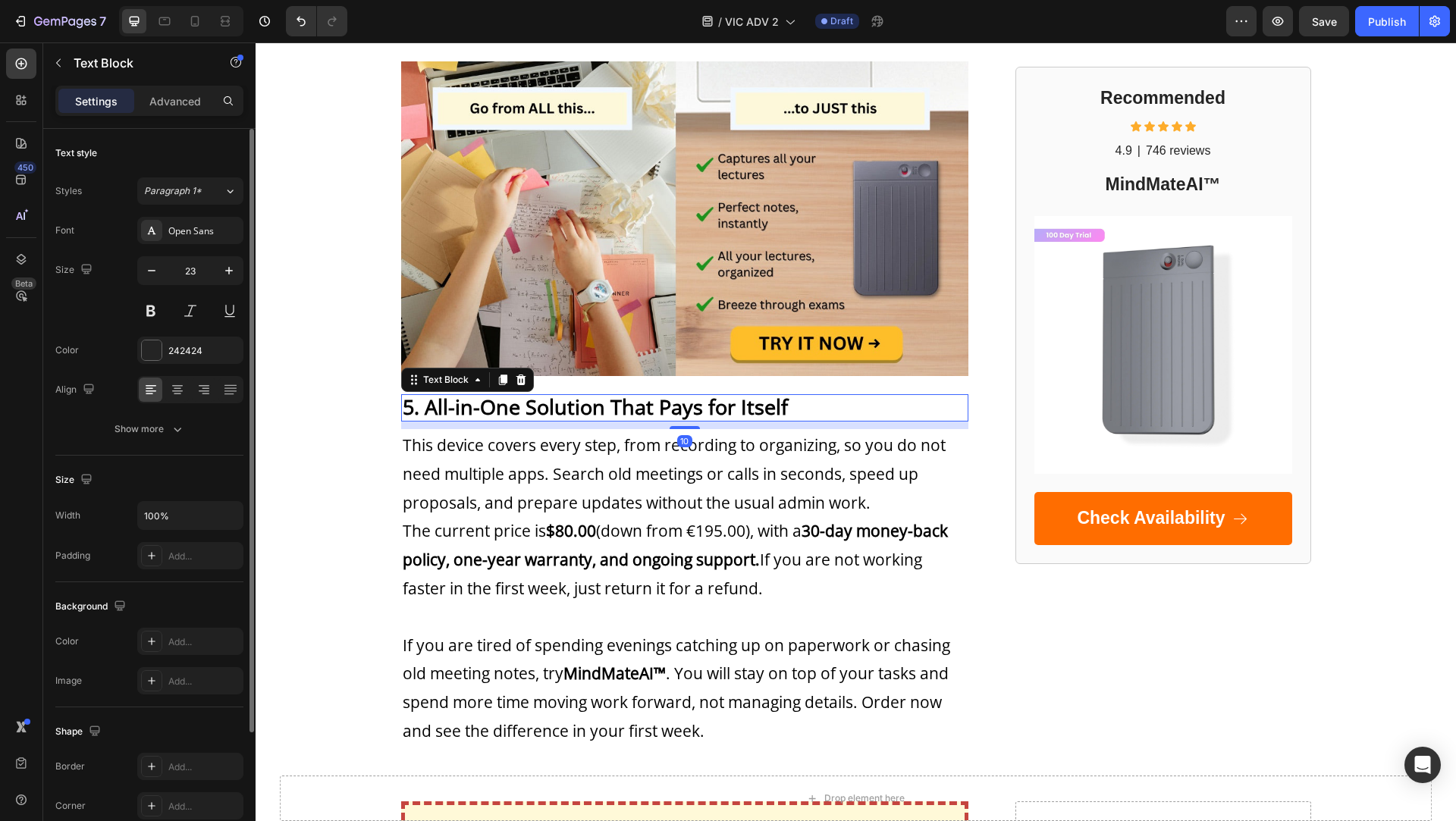
click at [527, 393] on strong "5. All-in-One Solution That Pays for Itself" at bounding box center [595, 407] width 386 height 28
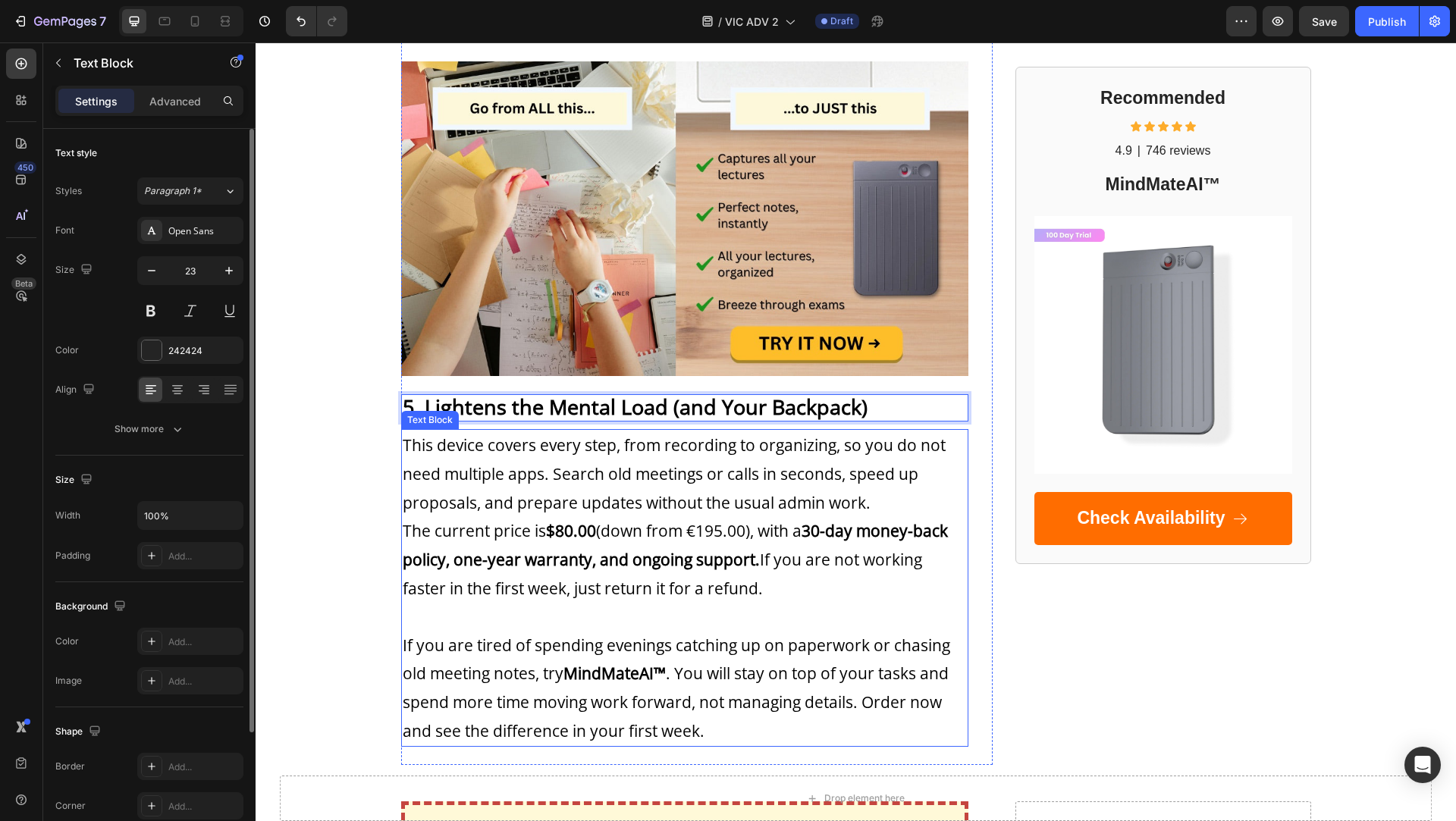
click at [413, 434] on span "This device covers every step, from recording to organizing, so you do not need…" at bounding box center [673, 474] width 542 height 78
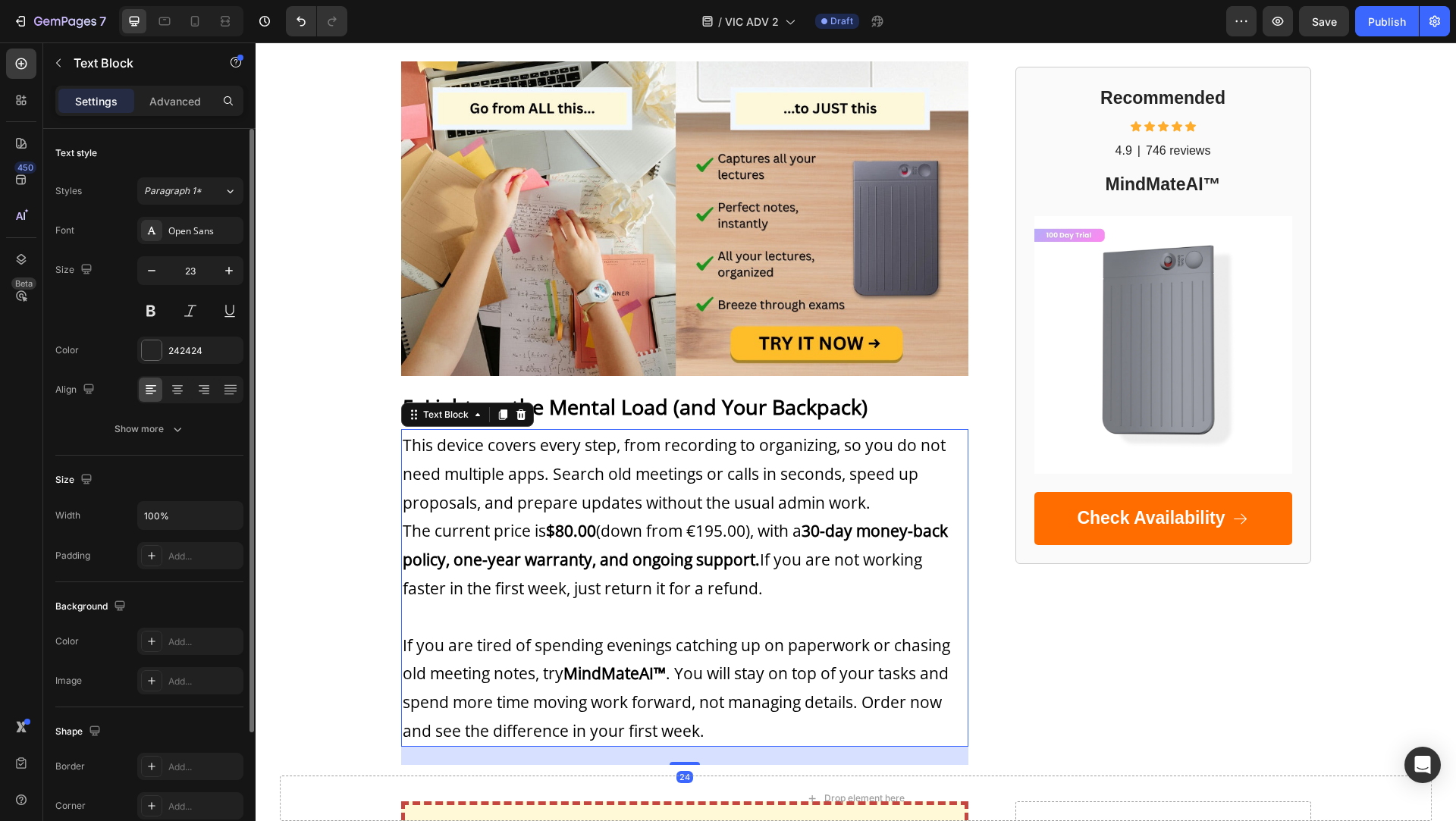
click at [413, 434] on span "This device covers every step, from recording to organizing, so you do not need…" at bounding box center [673, 474] width 542 height 78
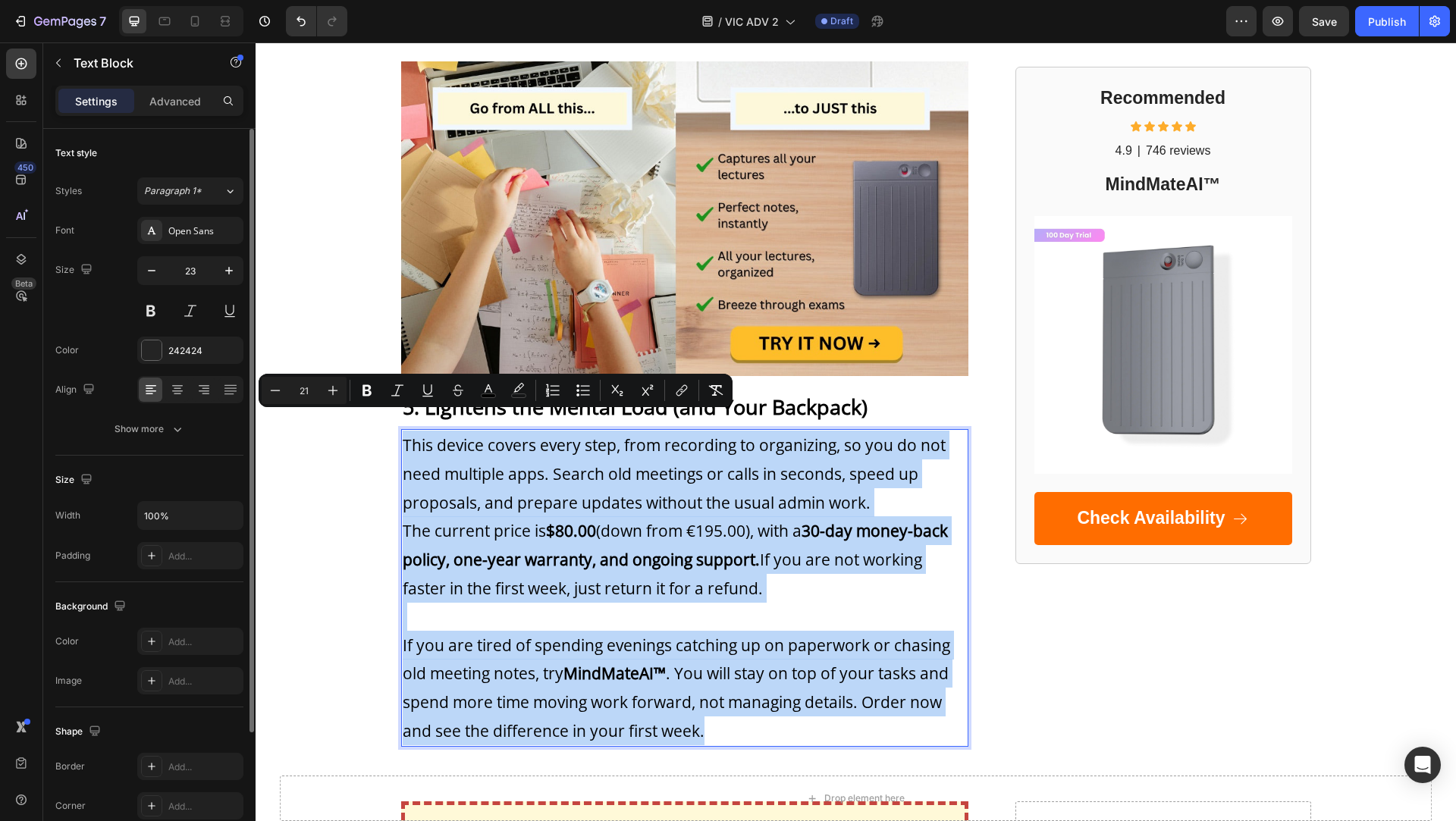
click at [760, 709] on p "If you are tired of spending evenings catching up on paperwork or chasing old m…" at bounding box center [685, 674] width 564 height 143
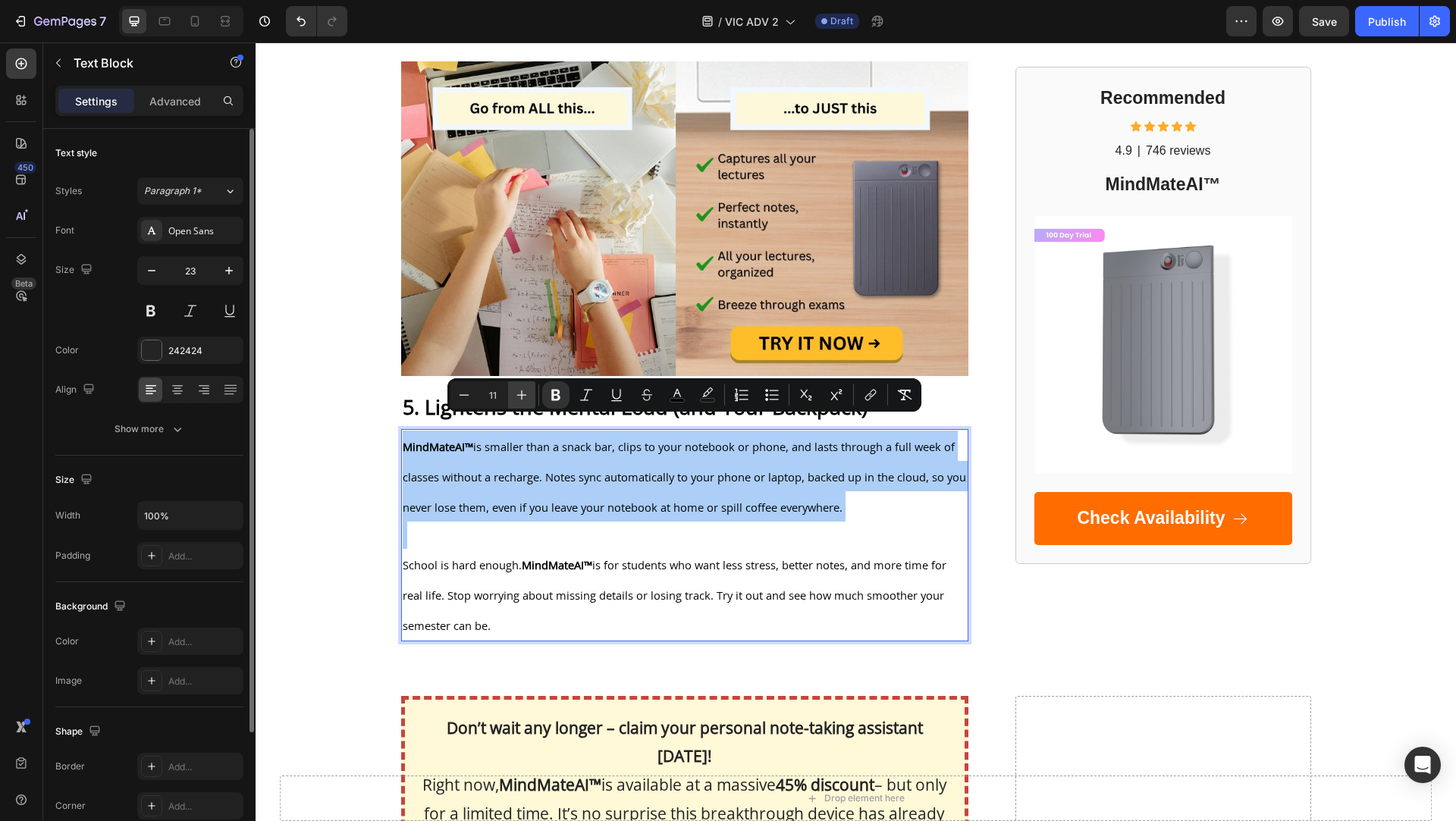
click at [521, 400] on icon "Editor contextual toolbar" at bounding box center [521, 395] width 15 height 15
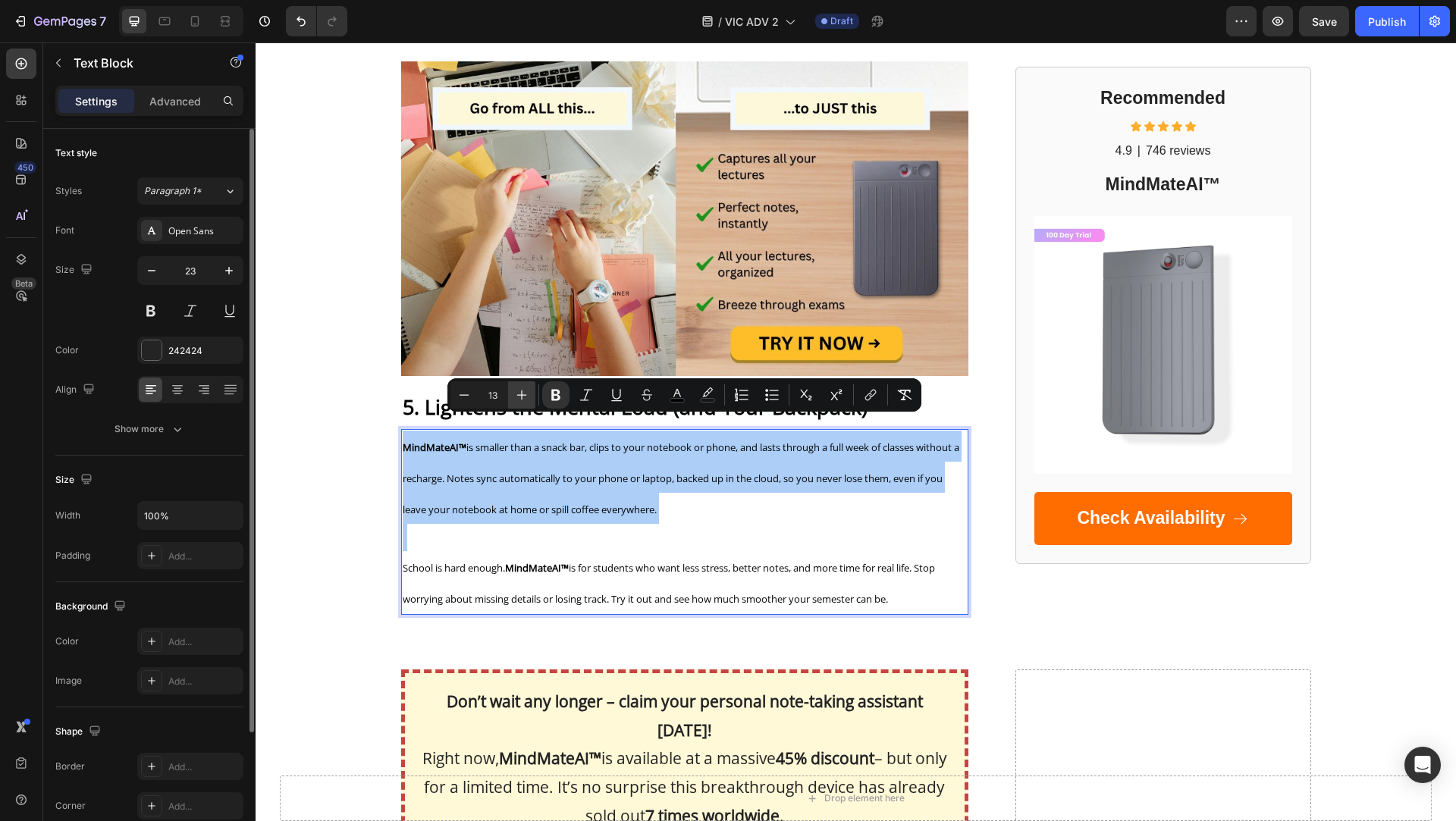
click at [521, 400] on icon "Editor contextual toolbar" at bounding box center [521, 395] width 15 height 15
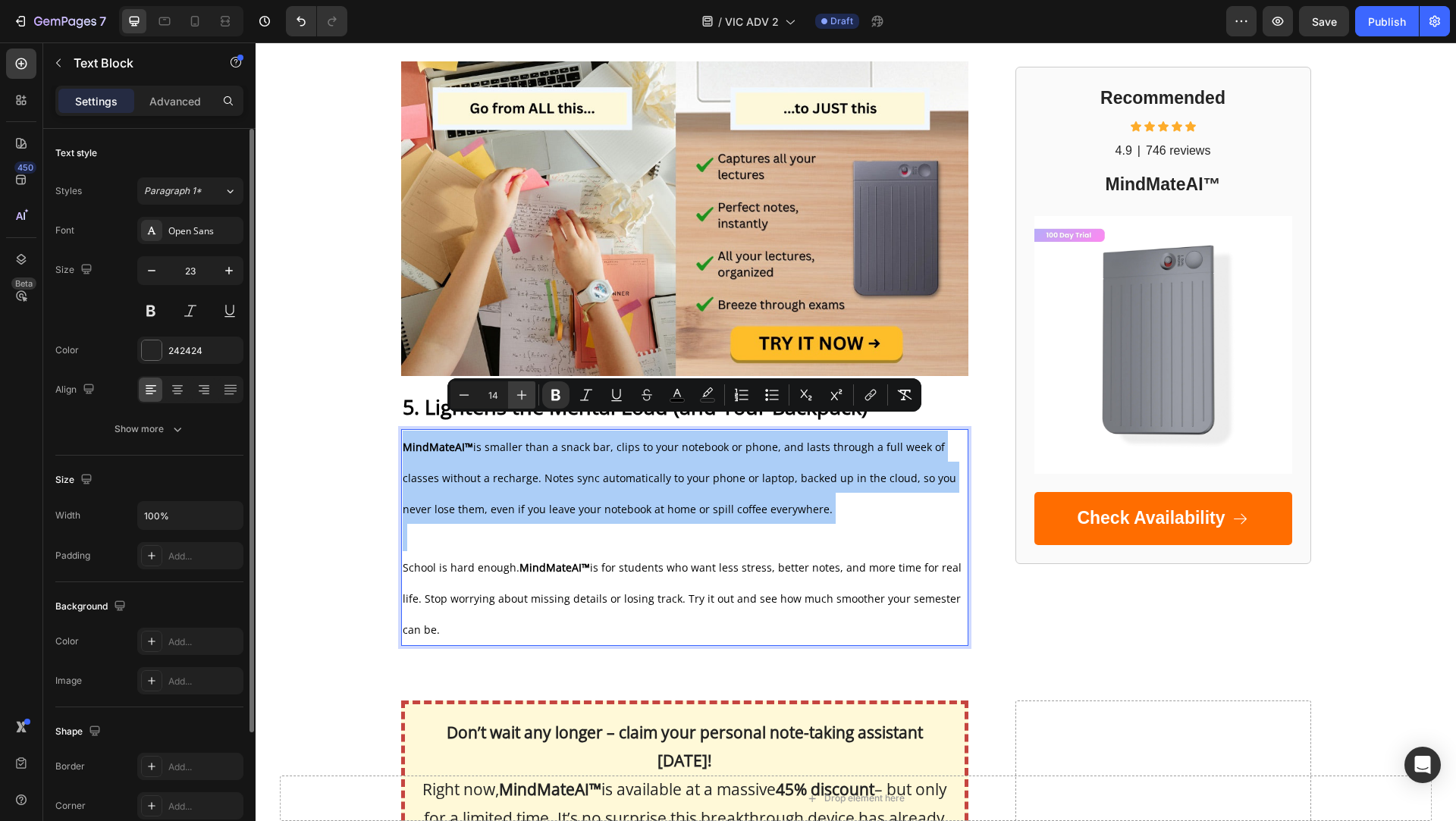
click at [521, 400] on icon "Editor contextual toolbar" at bounding box center [521, 395] width 15 height 15
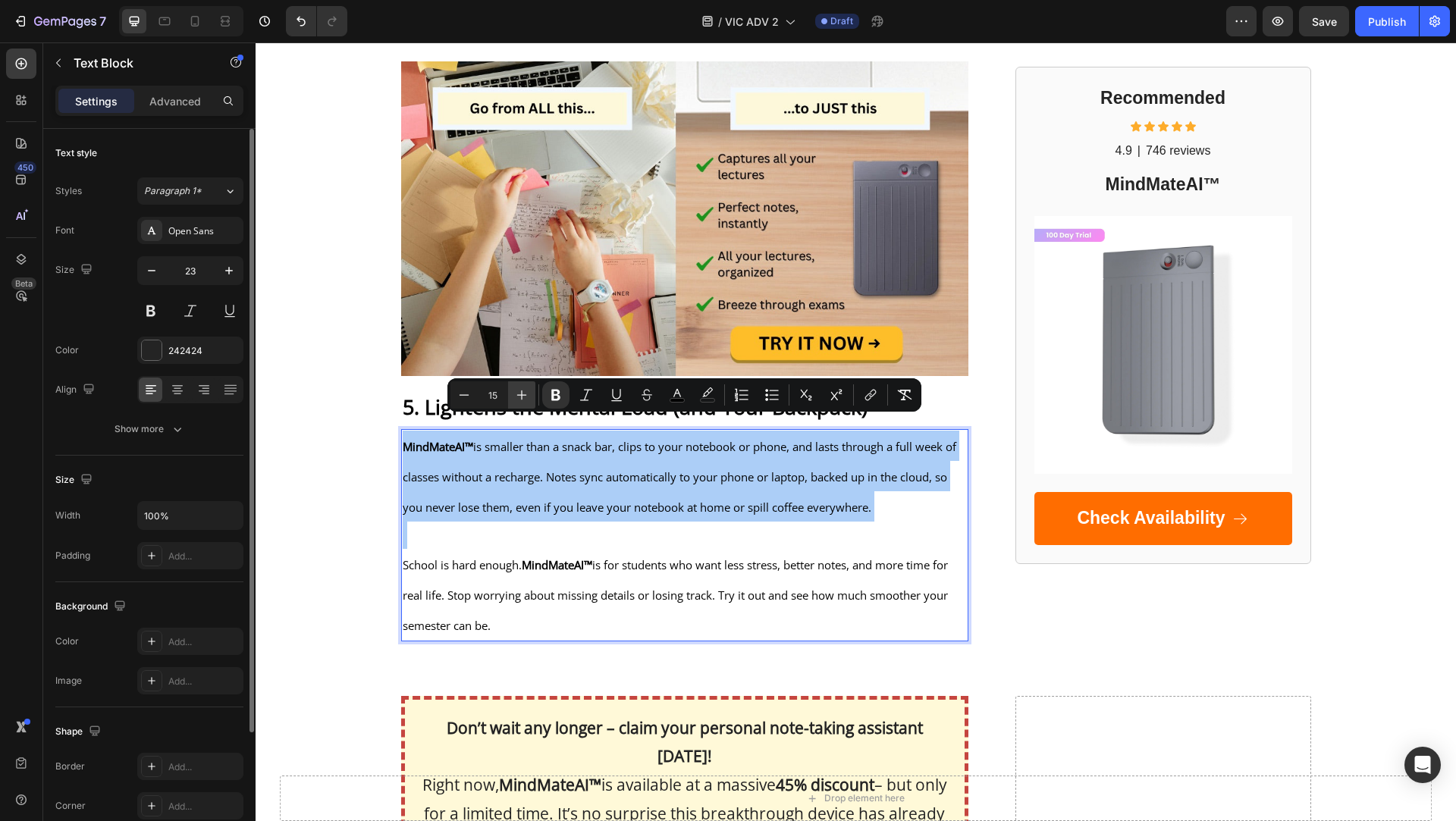
click at [521, 400] on icon "Editor contextual toolbar" at bounding box center [521, 395] width 15 height 15
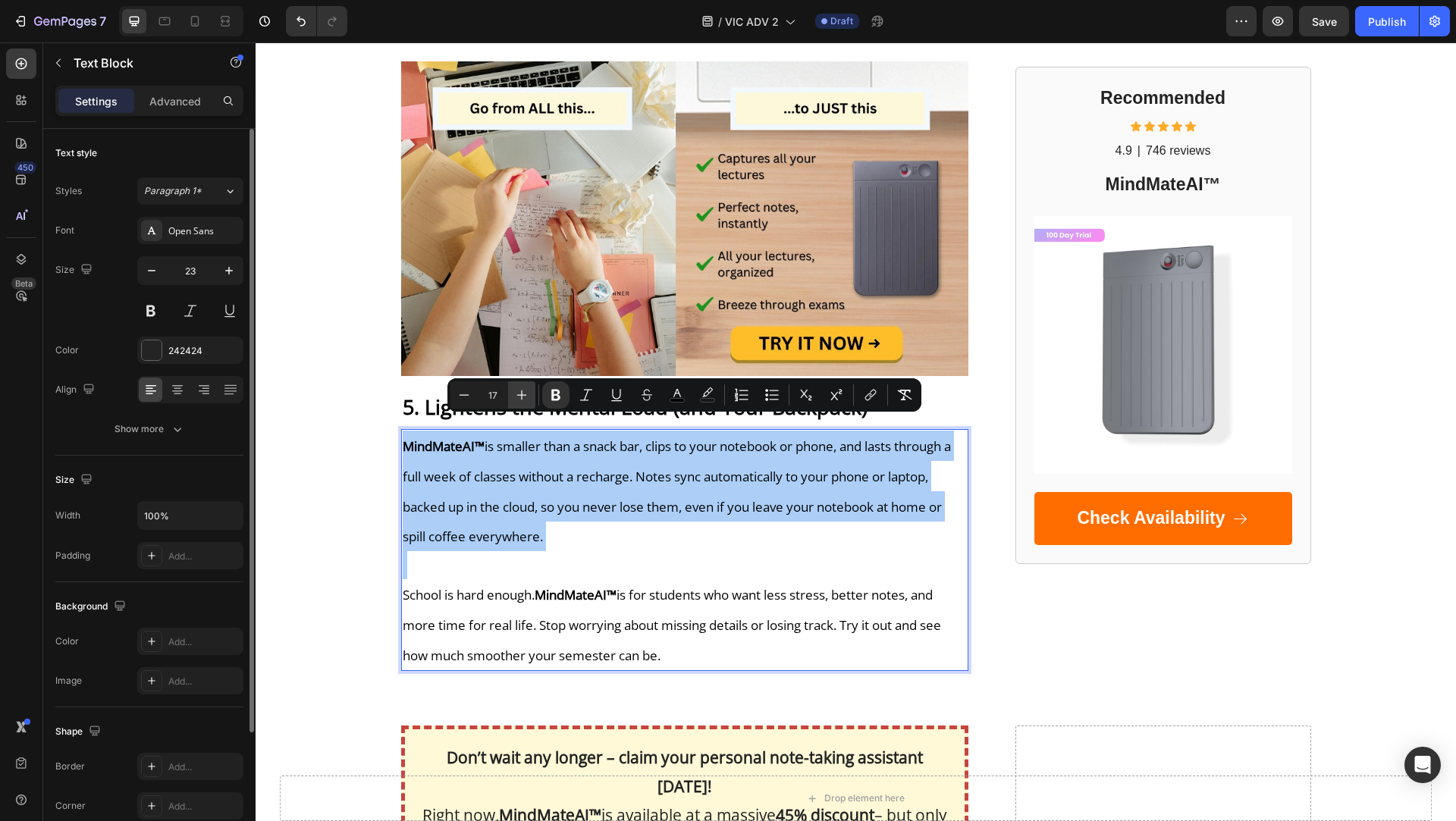
click at [521, 400] on icon "Editor contextual toolbar" at bounding box center [521, 395] width 15 height 15
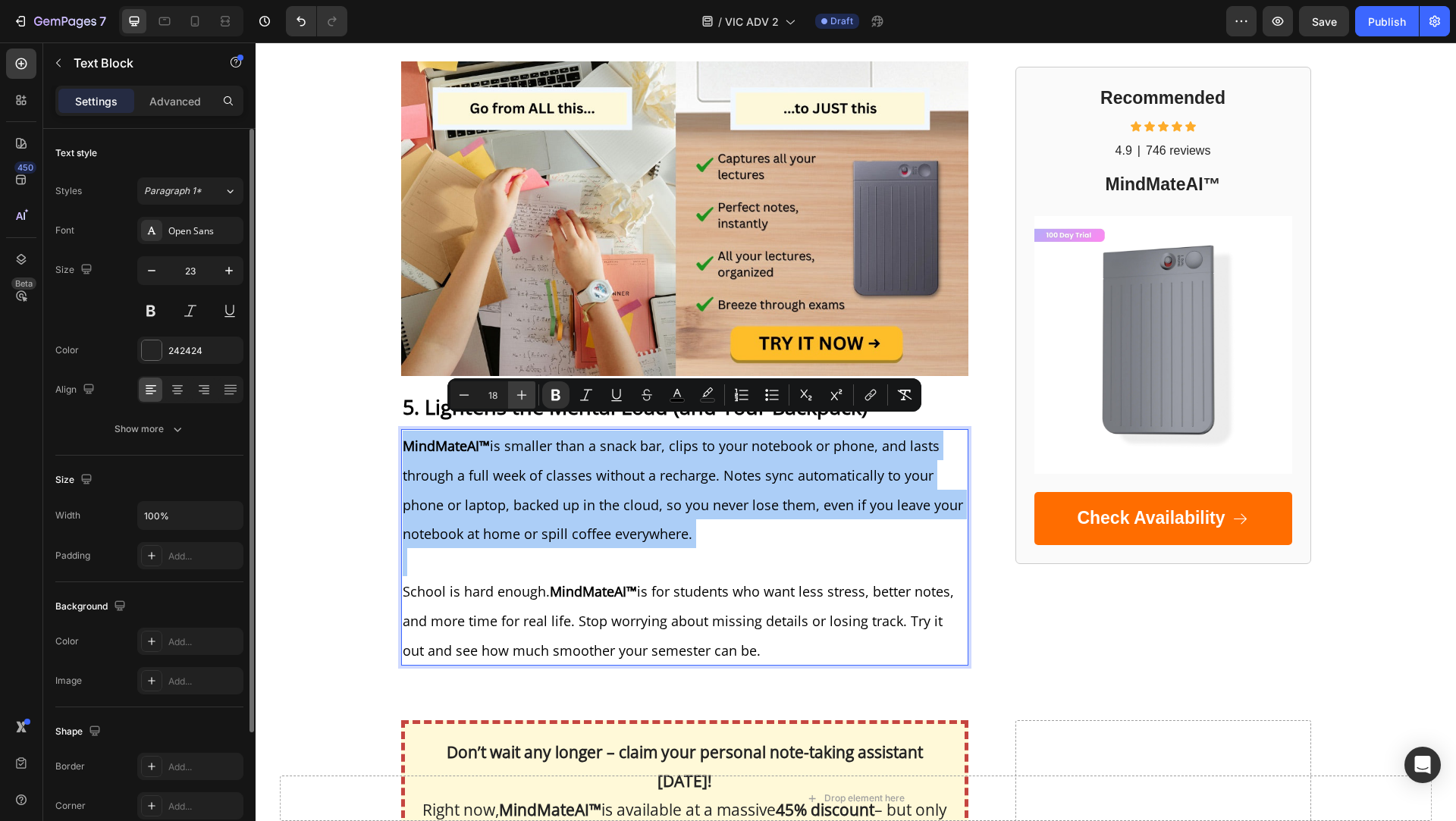
click at [521, 400] on icon "Editor contextual toolbar" at bounding box center [521, 395] width 15 height 15
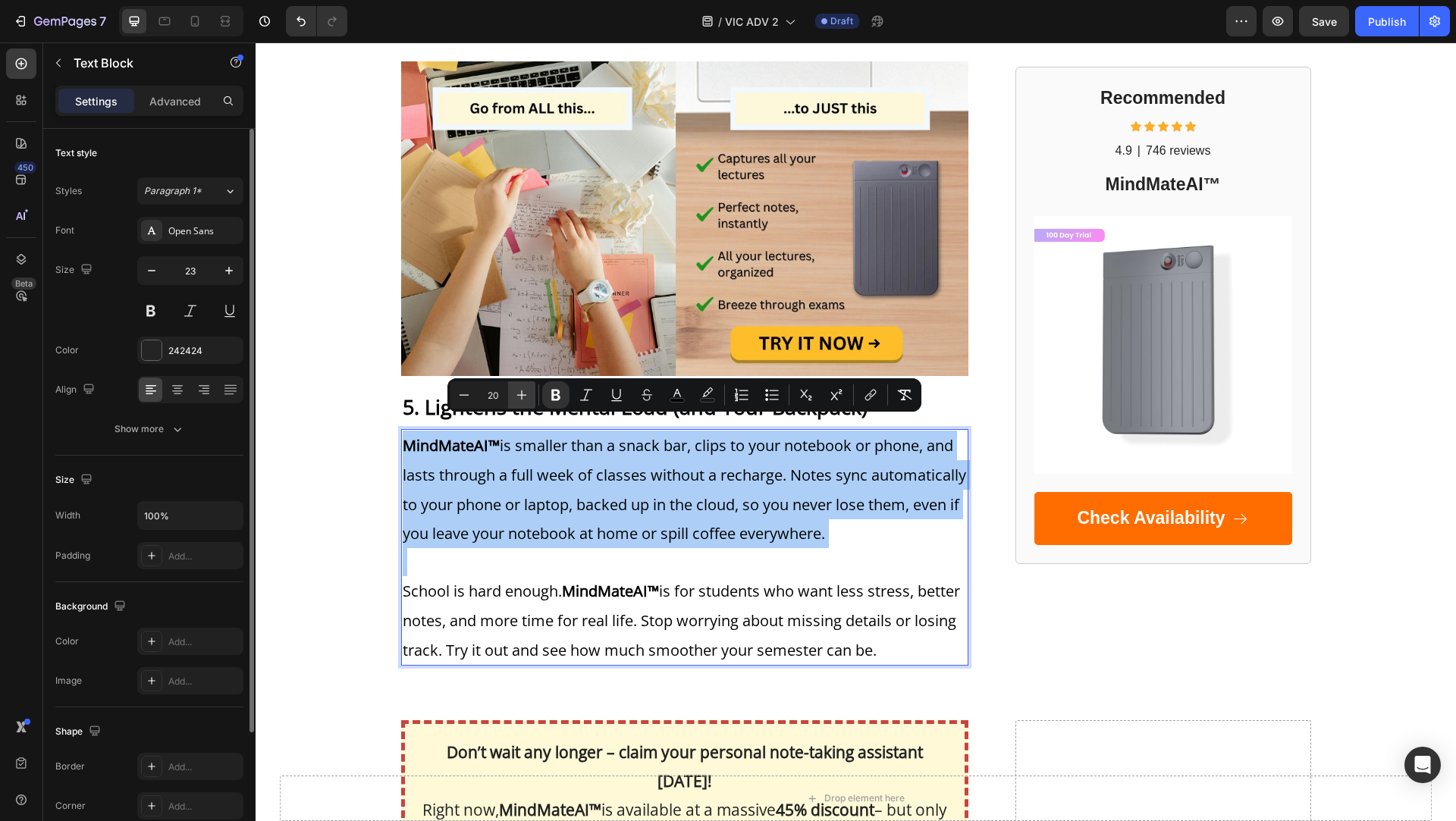
click at [521, 400] on icon "Editor contextual toolbar" at bounding box center [521, 395] width 15 height 15
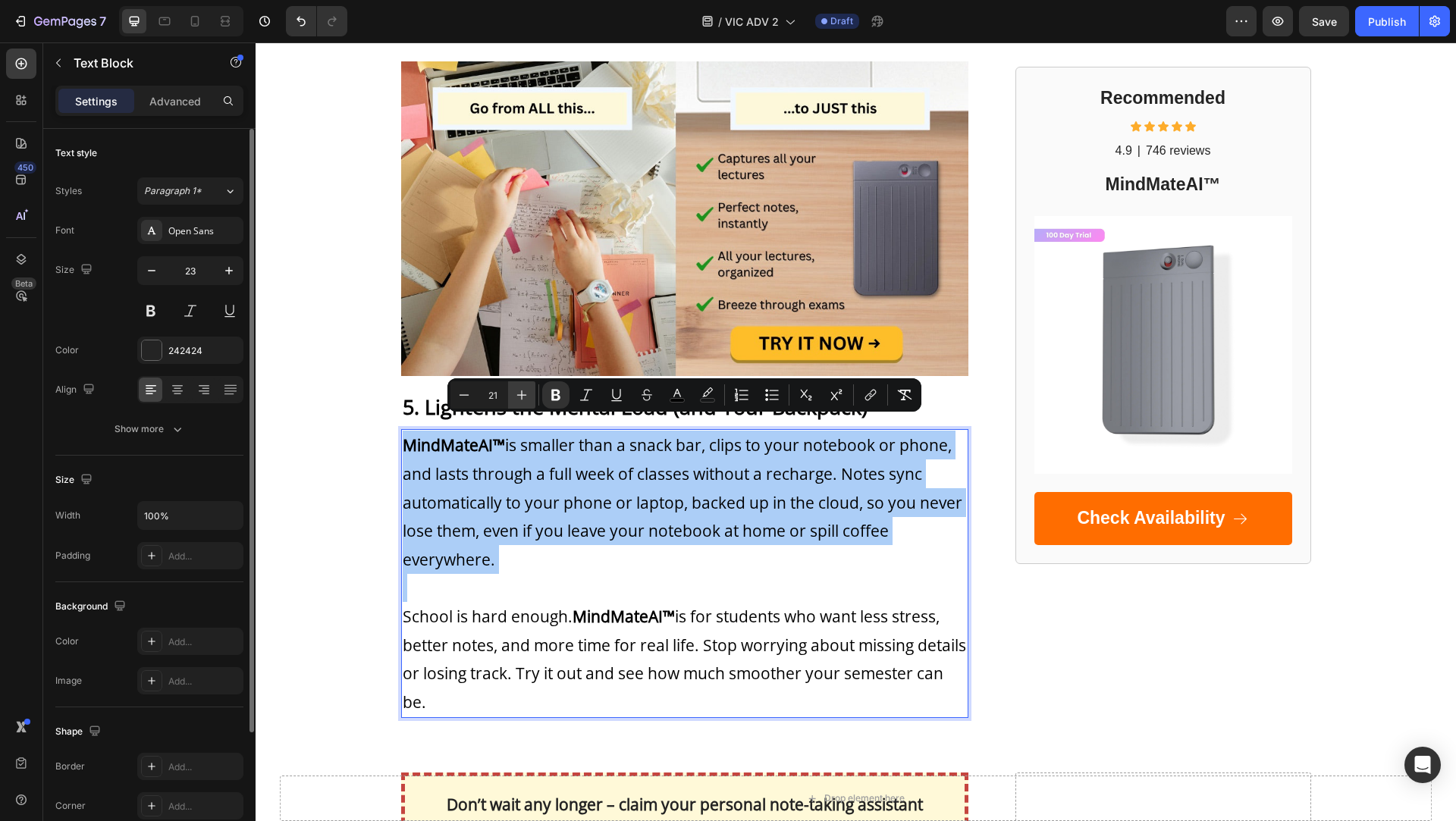
click at [521, 400] on icon "Editor contextual toolbar" at bounding box center [521, 395] width 15 height 15
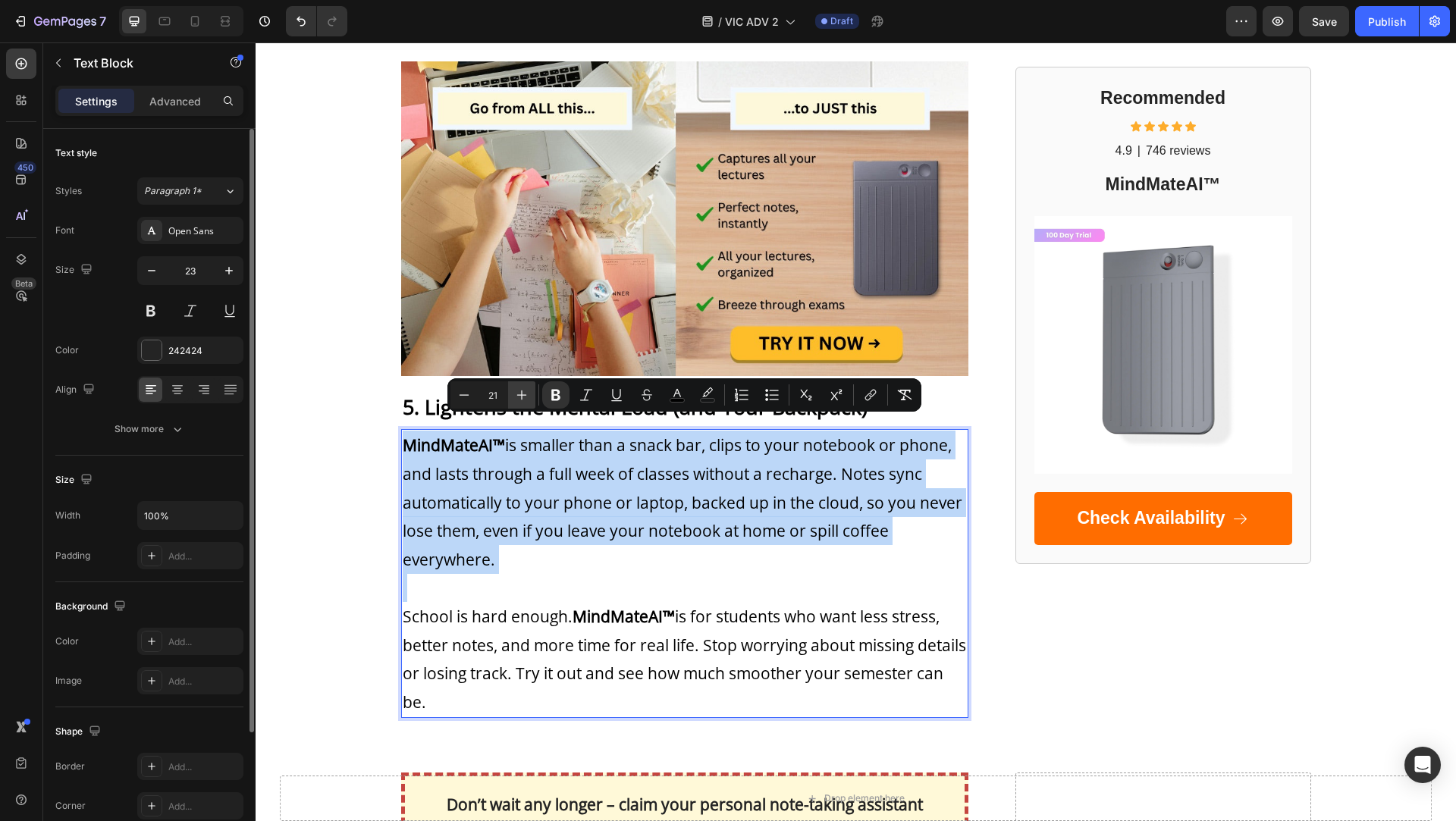
type input "22"
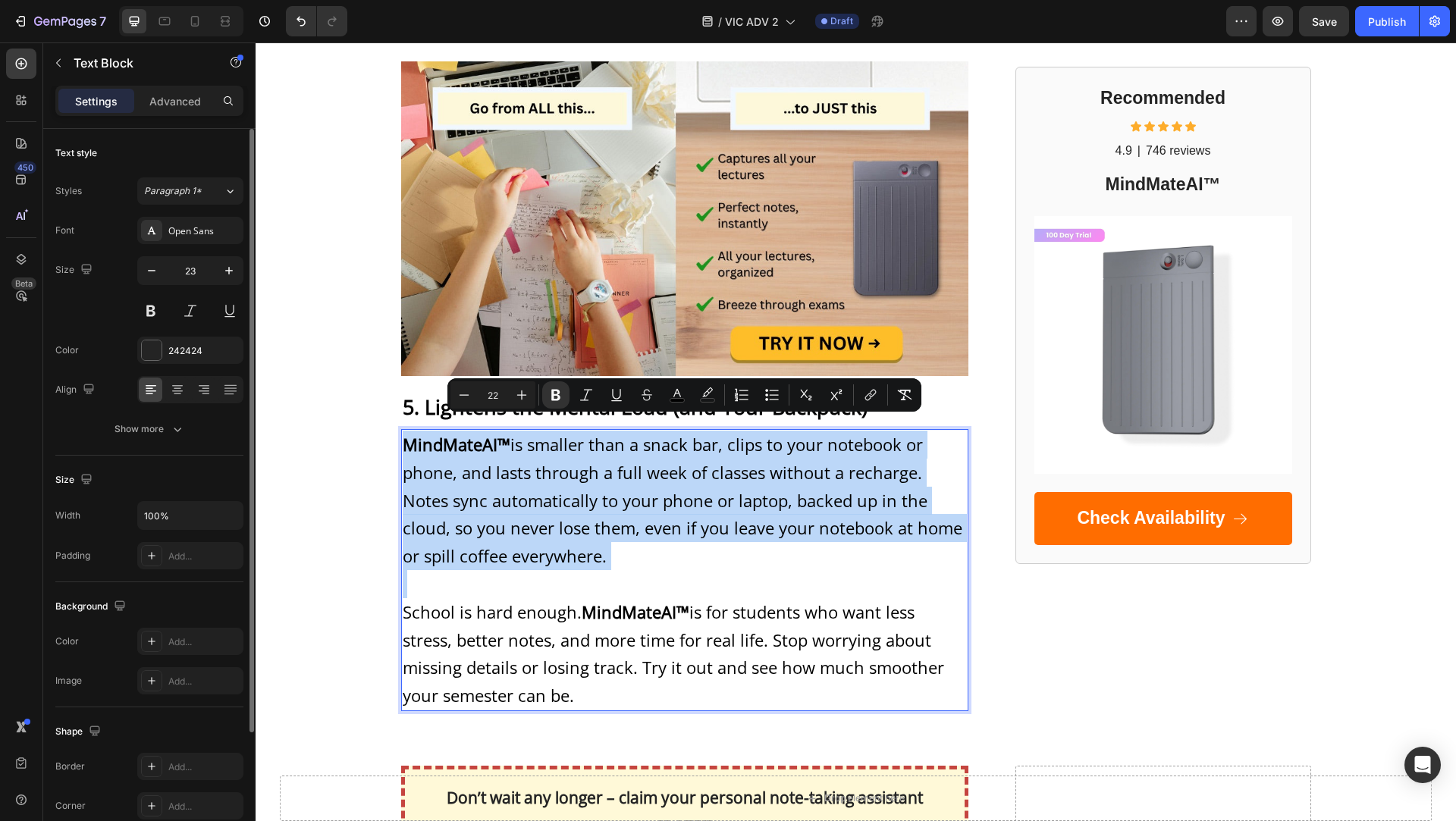
click at [523, 481] on span "MindMateAI™ is smaller than a snack bar, clips to your notebook or phone, and l…" at bounding box center [682, 500] width 560 height 134
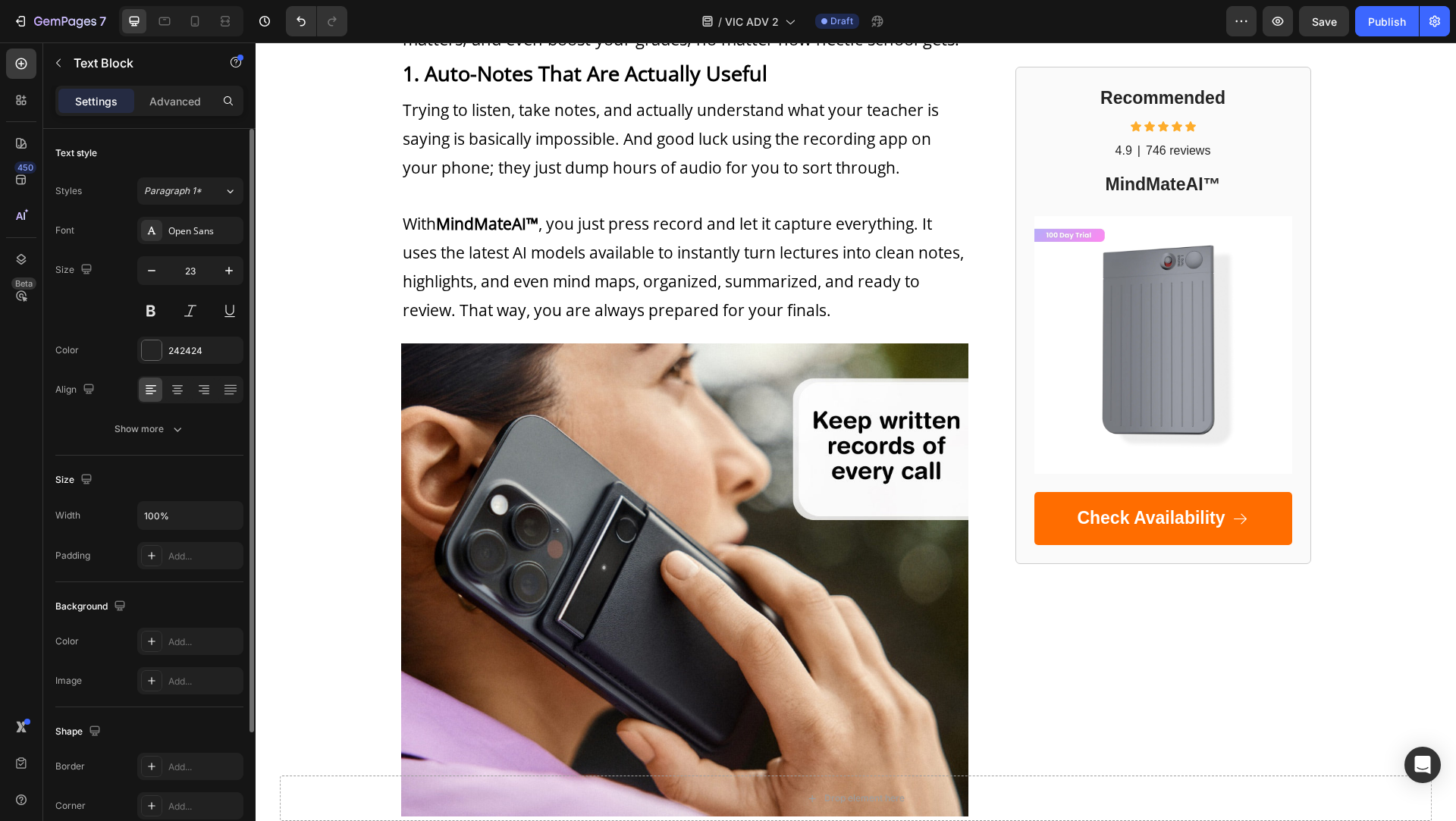
scroll to position [0, 0]
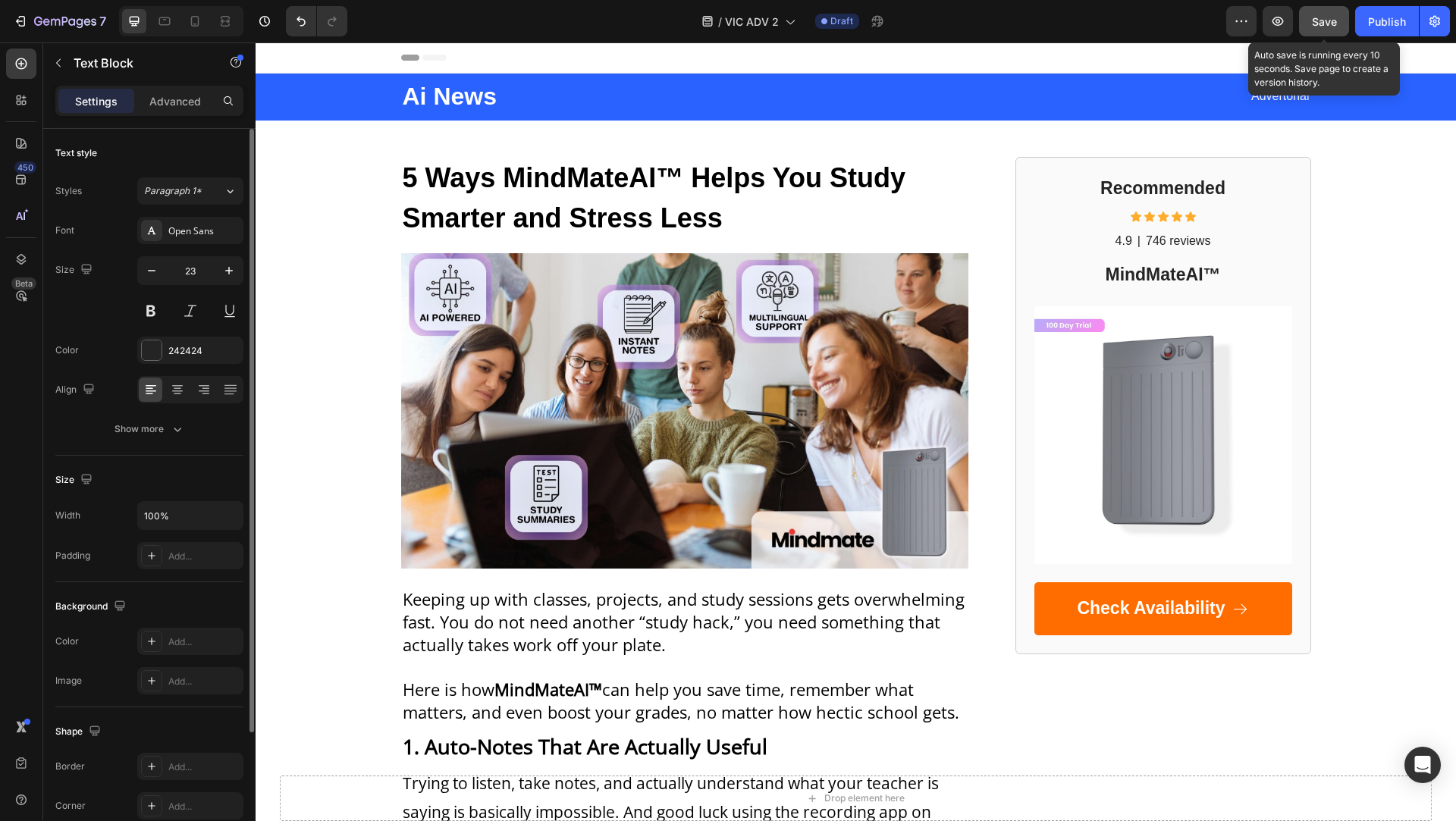
click at [1321, 15] on span "Save" at bounding box center [1324, 21] width 25 height 12
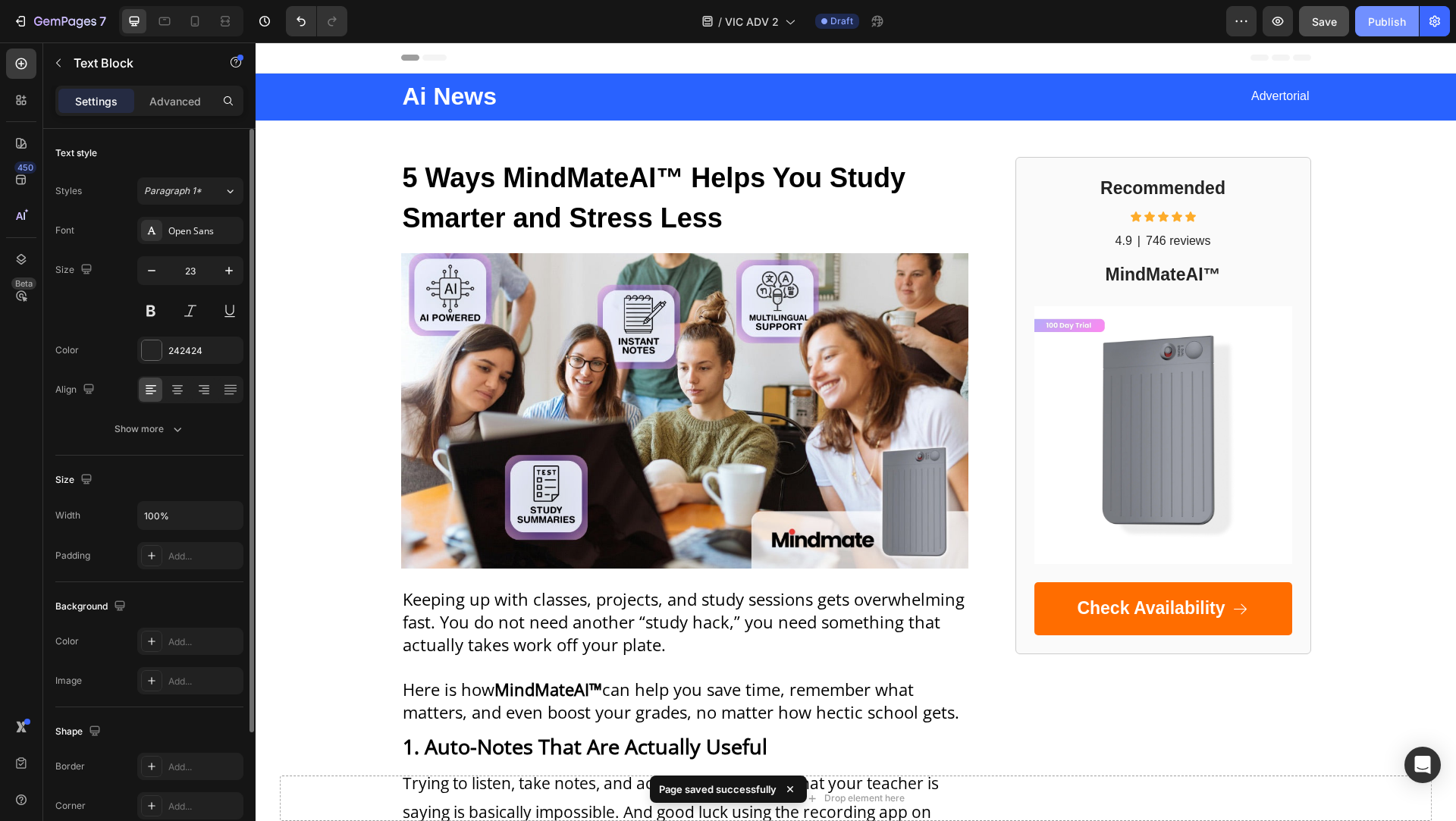
click at [1382, 20] on div "Publish" at bounding box center [1387, 21] width 38 height 16
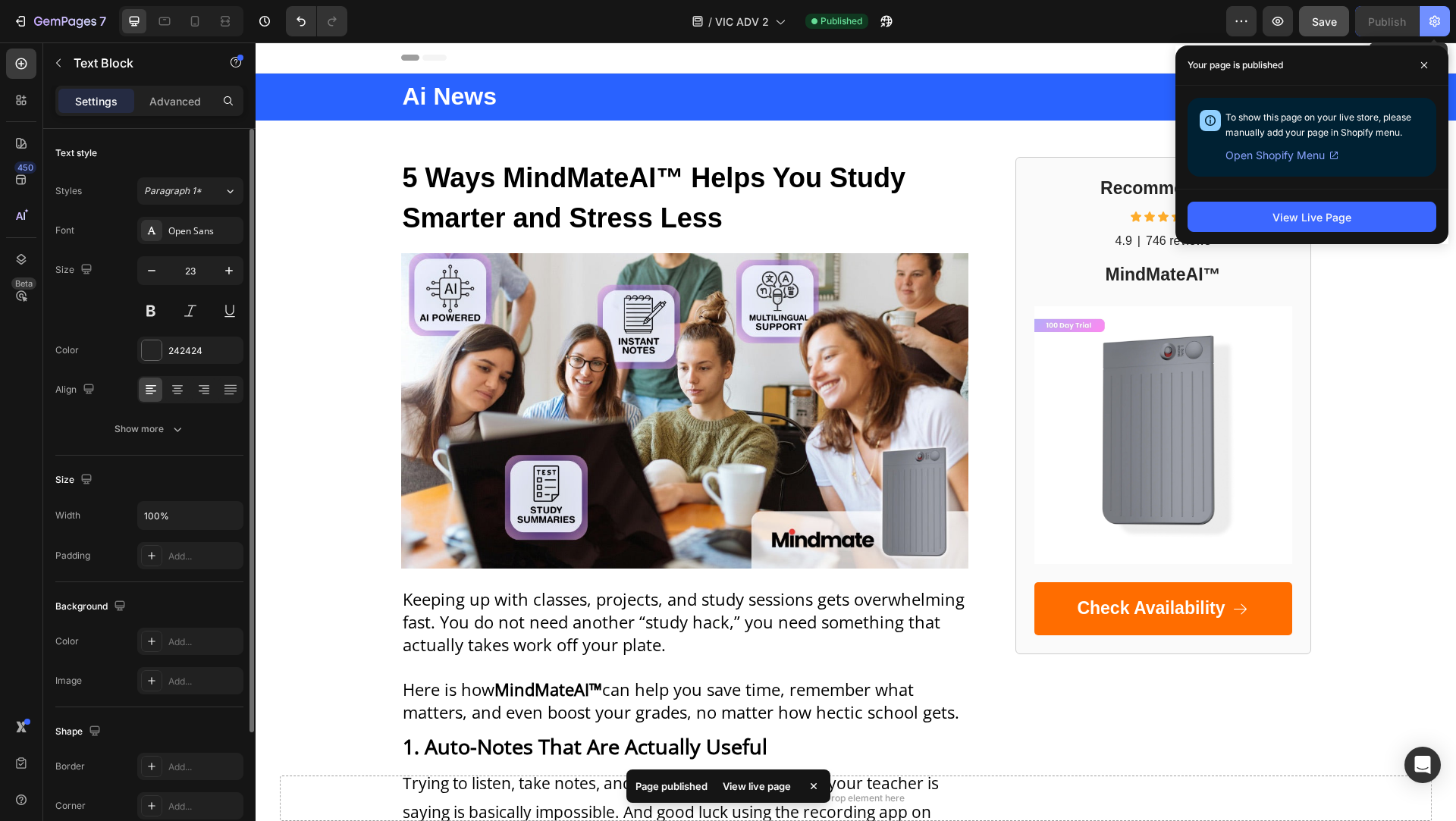
click at [1439, 27] on icon "button" at bounding box center [1435, 21] width 15 height 15
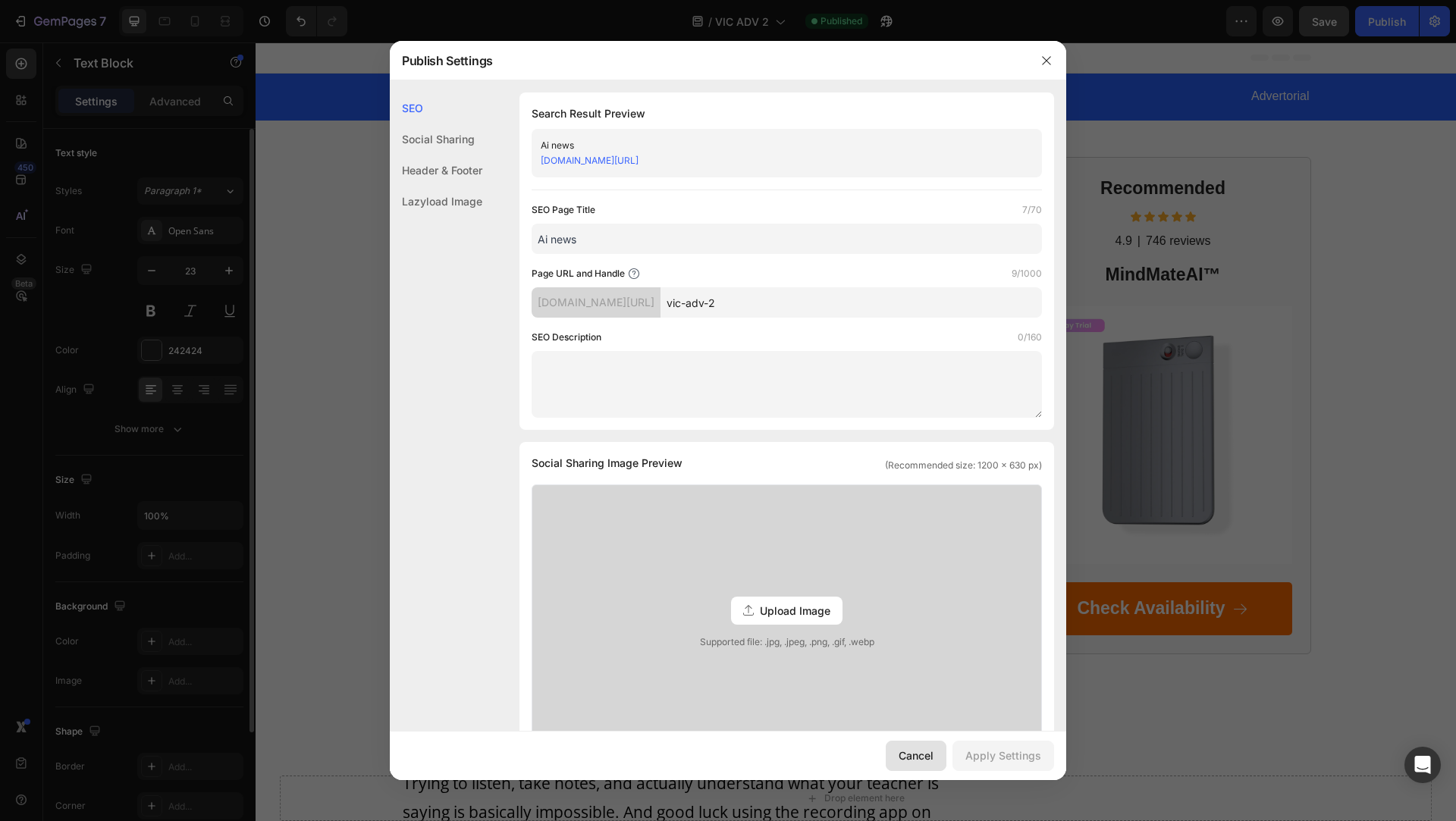
click at [926, 751] on div "Cancel" at bounding box center [916, 755] width 34 height 16
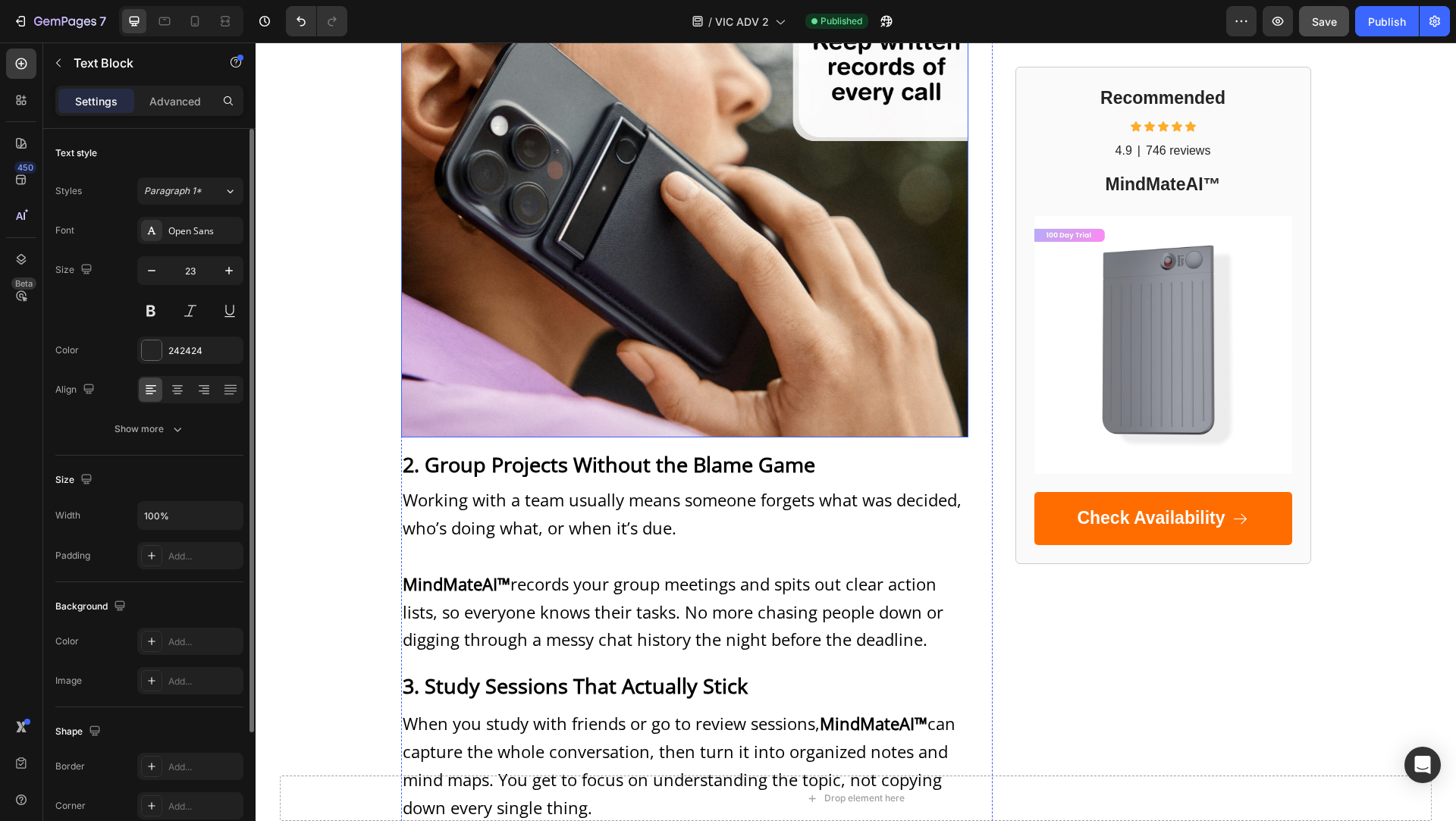
scroll to position [1041, 0]
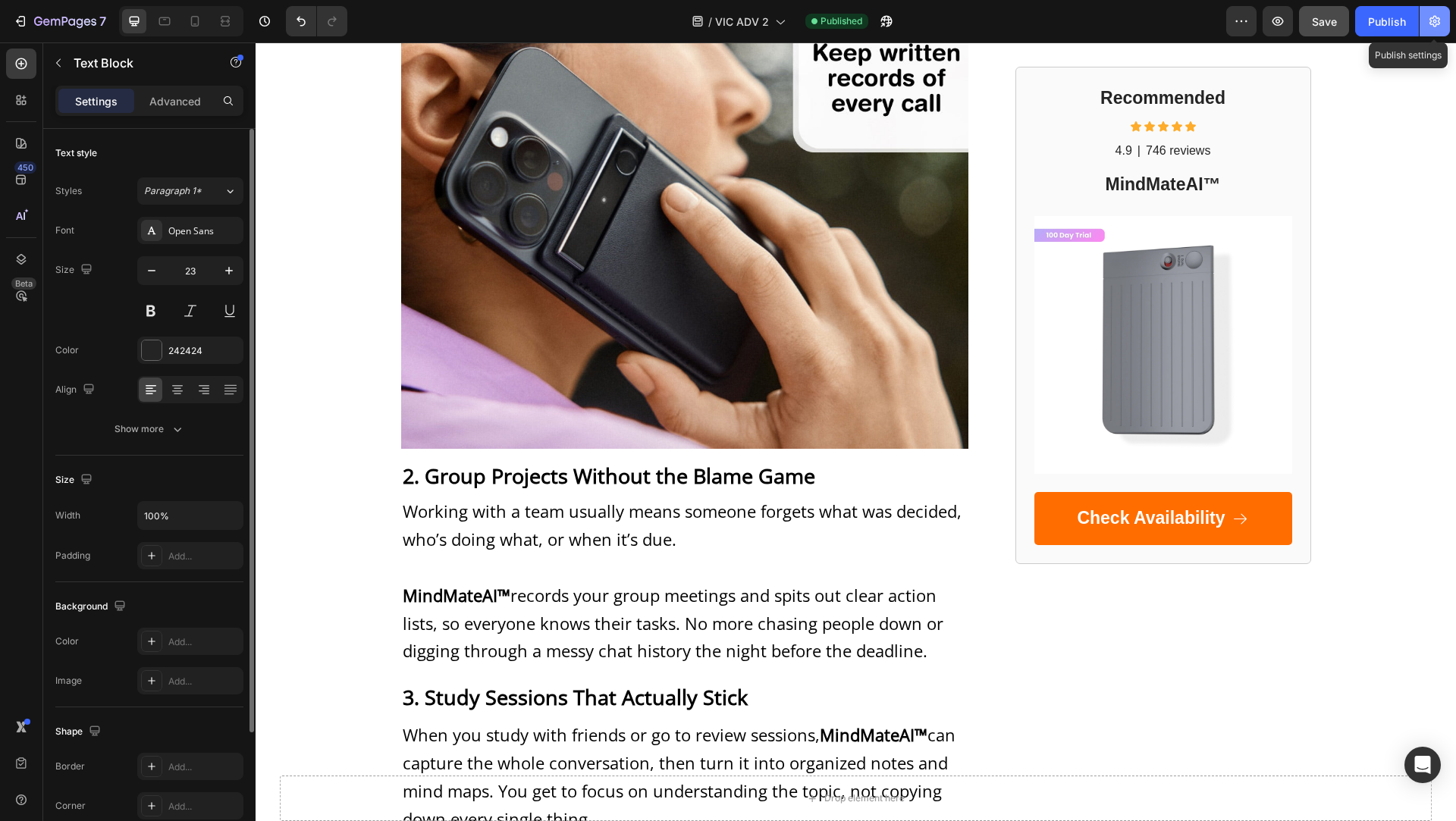
click at [1431, 34] on button "button" at bounding box center [1435, 21] width 31 height 31
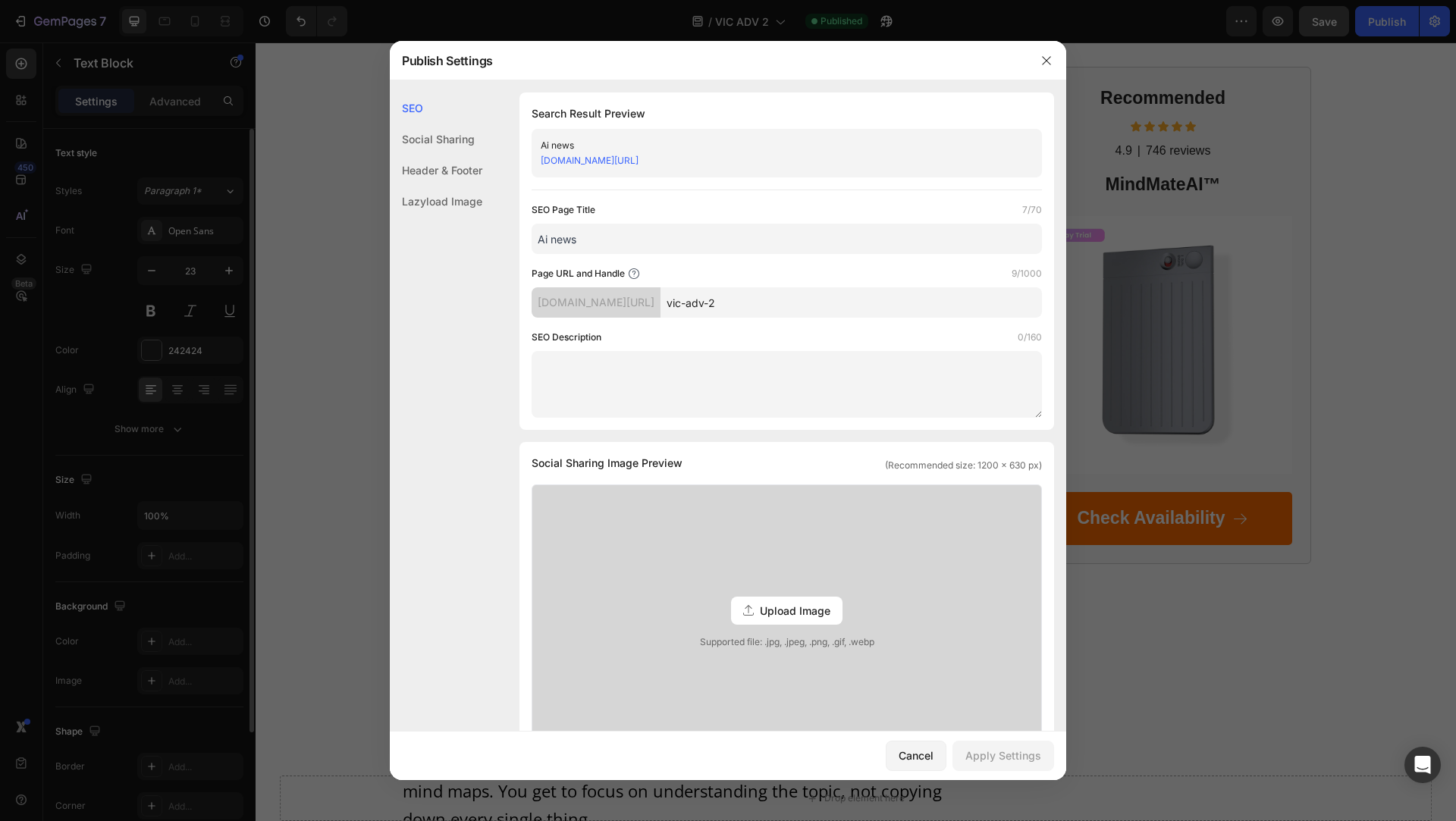
click at [733, 301] on input "vic-adv-2" at bounding box center [850, 302] width 382 height 31
type input "ai-news-2"
click at [971, 755] on div "Apply Settings" at bounding box center [1003, 755] width 76 height 16
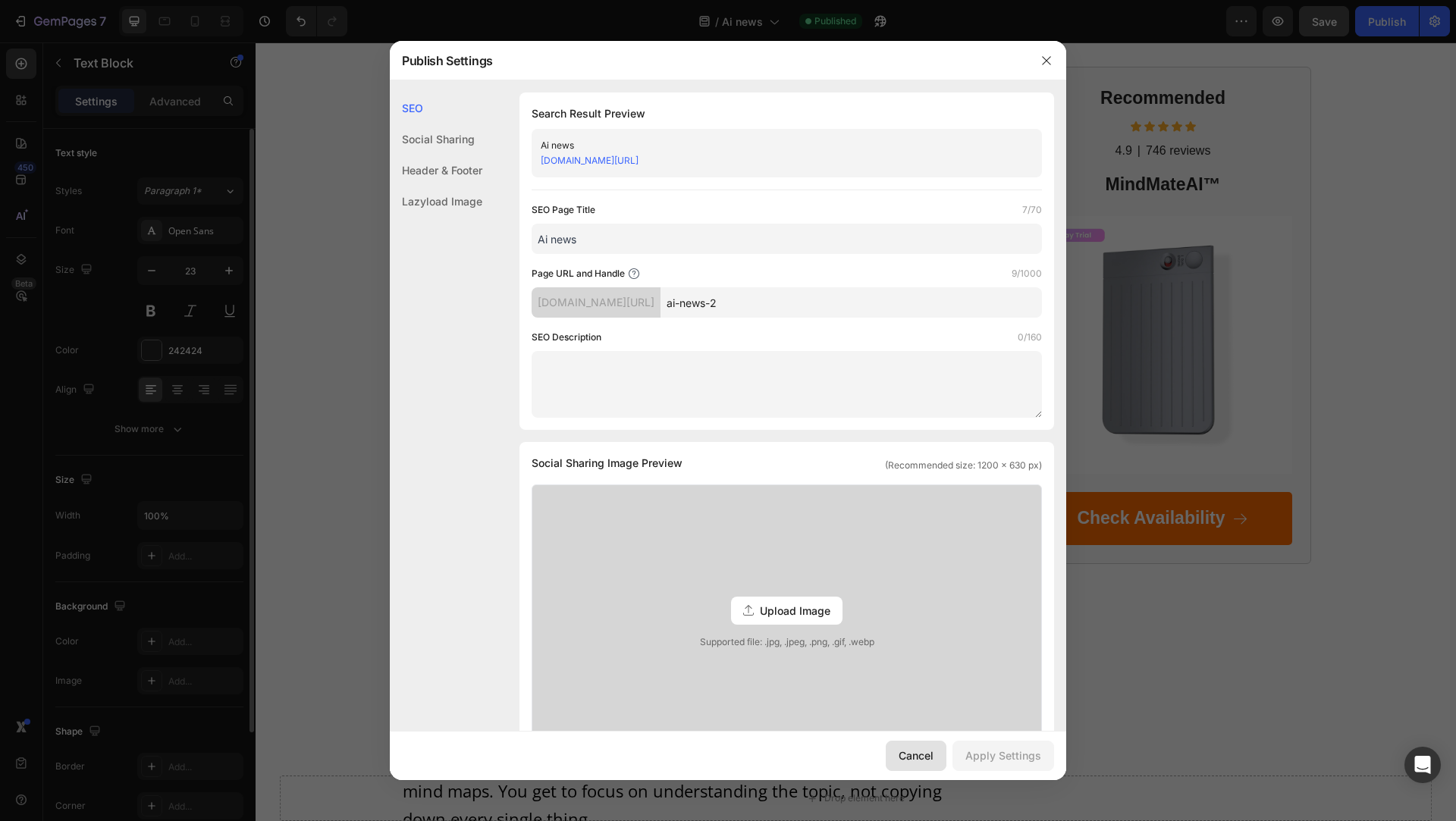
click at [934, 753] on div "Cancel" at bounding box center [916, 755] width 34 height 16
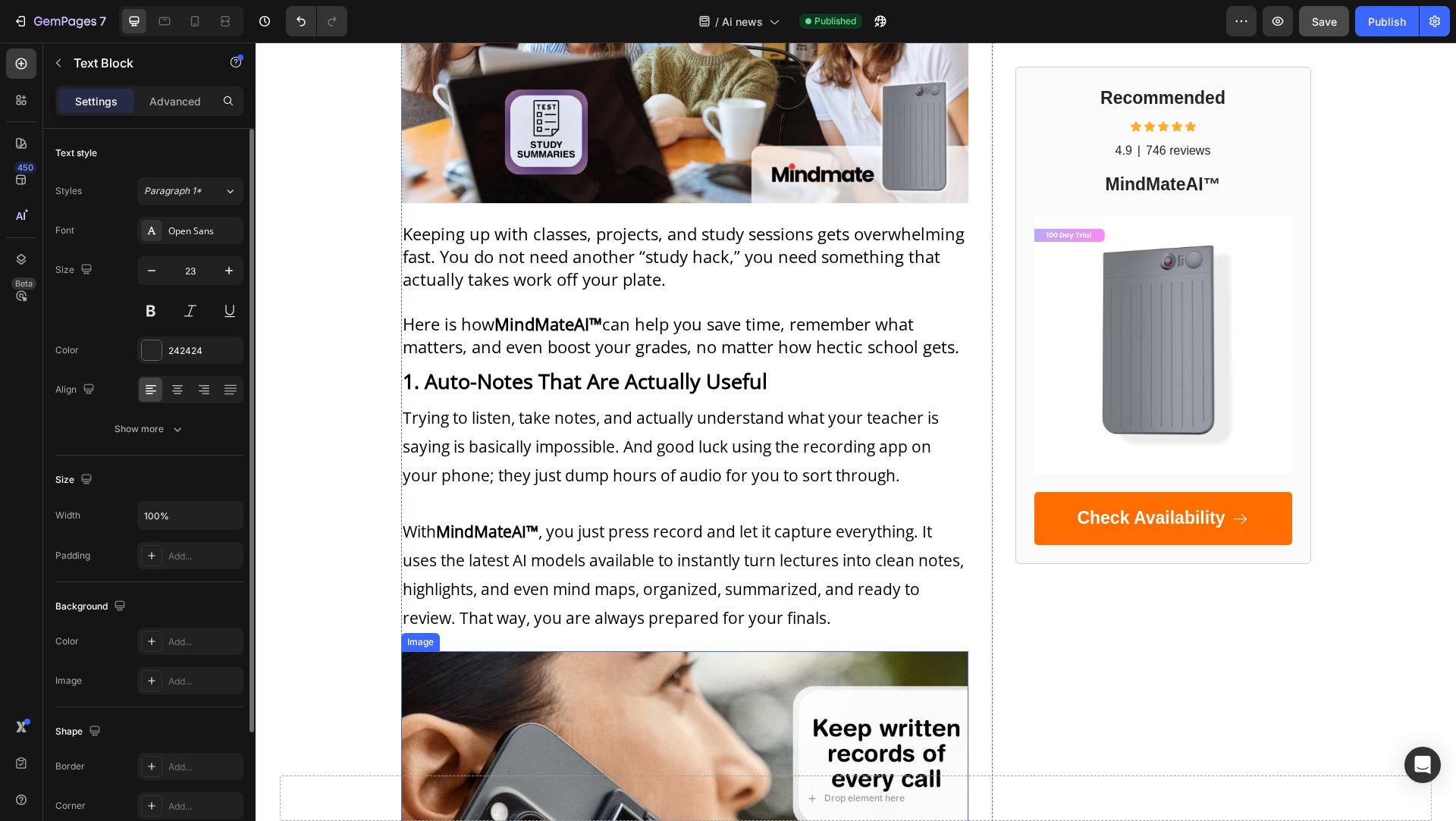
scroll to position [376, 0]
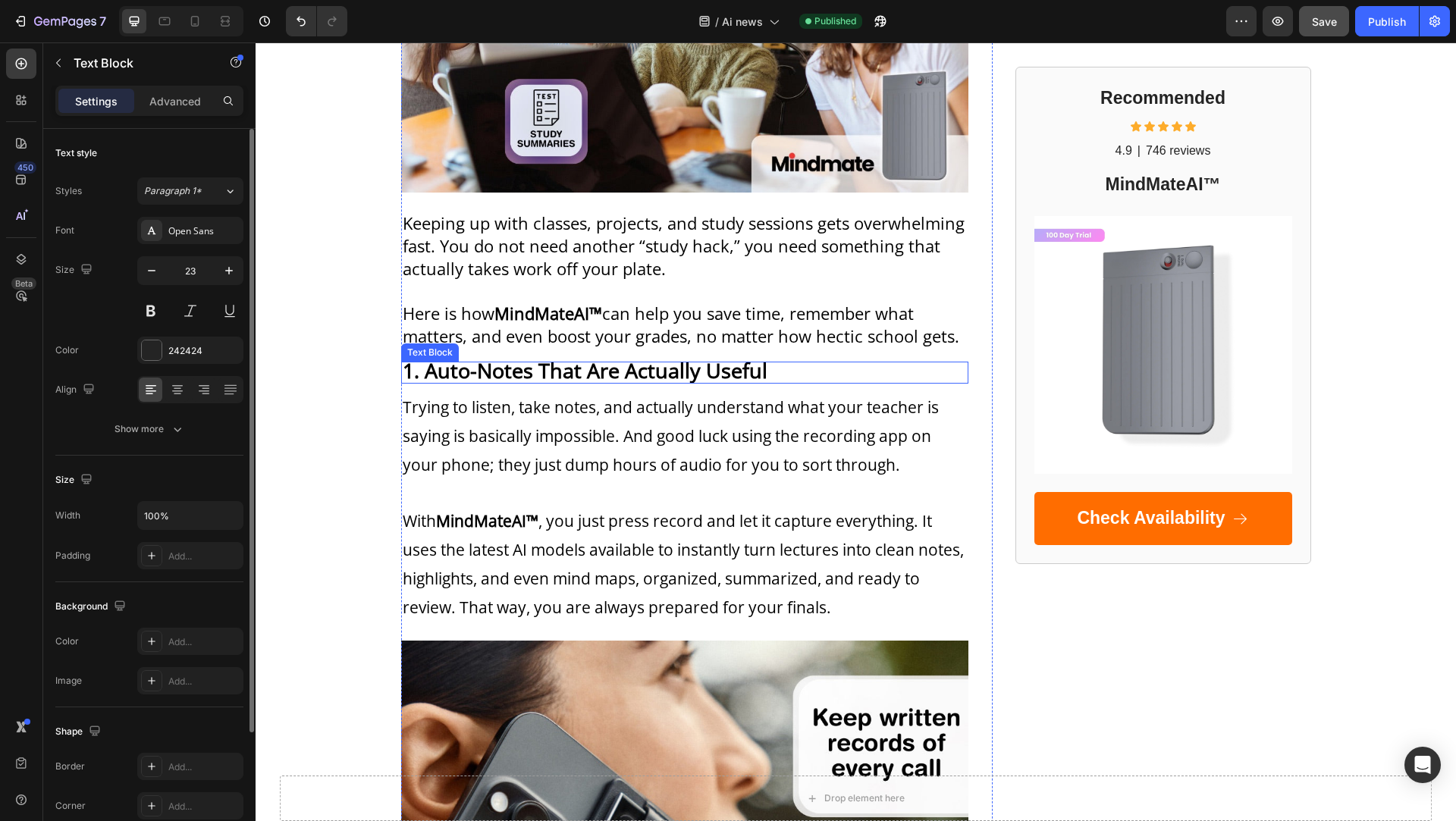
click at [697, 384] on strong "1. Auto-Notes That Are Actually Useful" at bounding box center [585, 370] width 364 height 28
click at [697, 376] on strong "1. Auto-Notes That Are Actually Useful" at bounding box center [585, 370] width 364 height 28
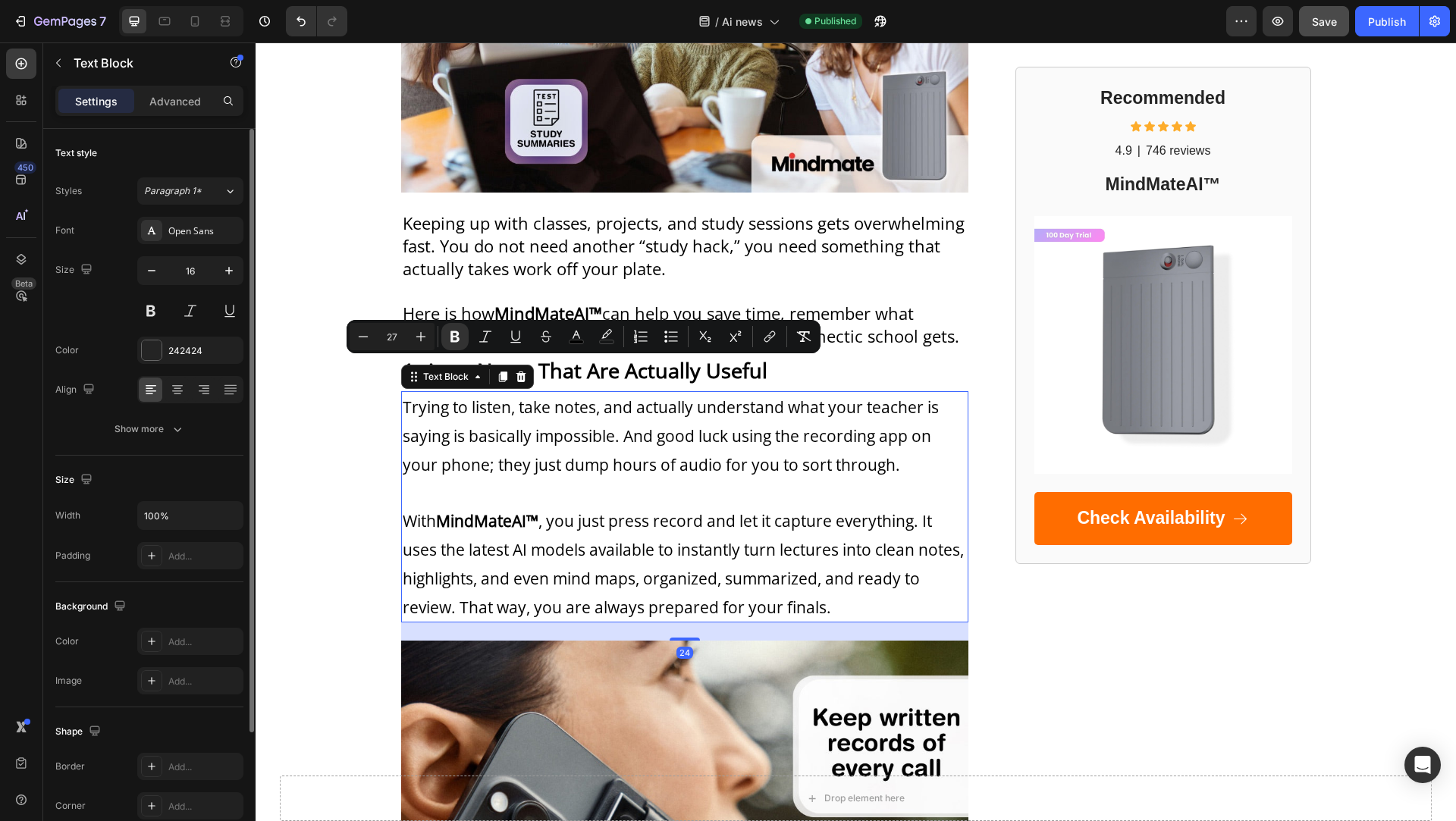
click at [593, 437] on span "Trying to listen, take notes, and actually understand what your teacher is sayi…" at bounding box center [671, 436] width 536 height 78
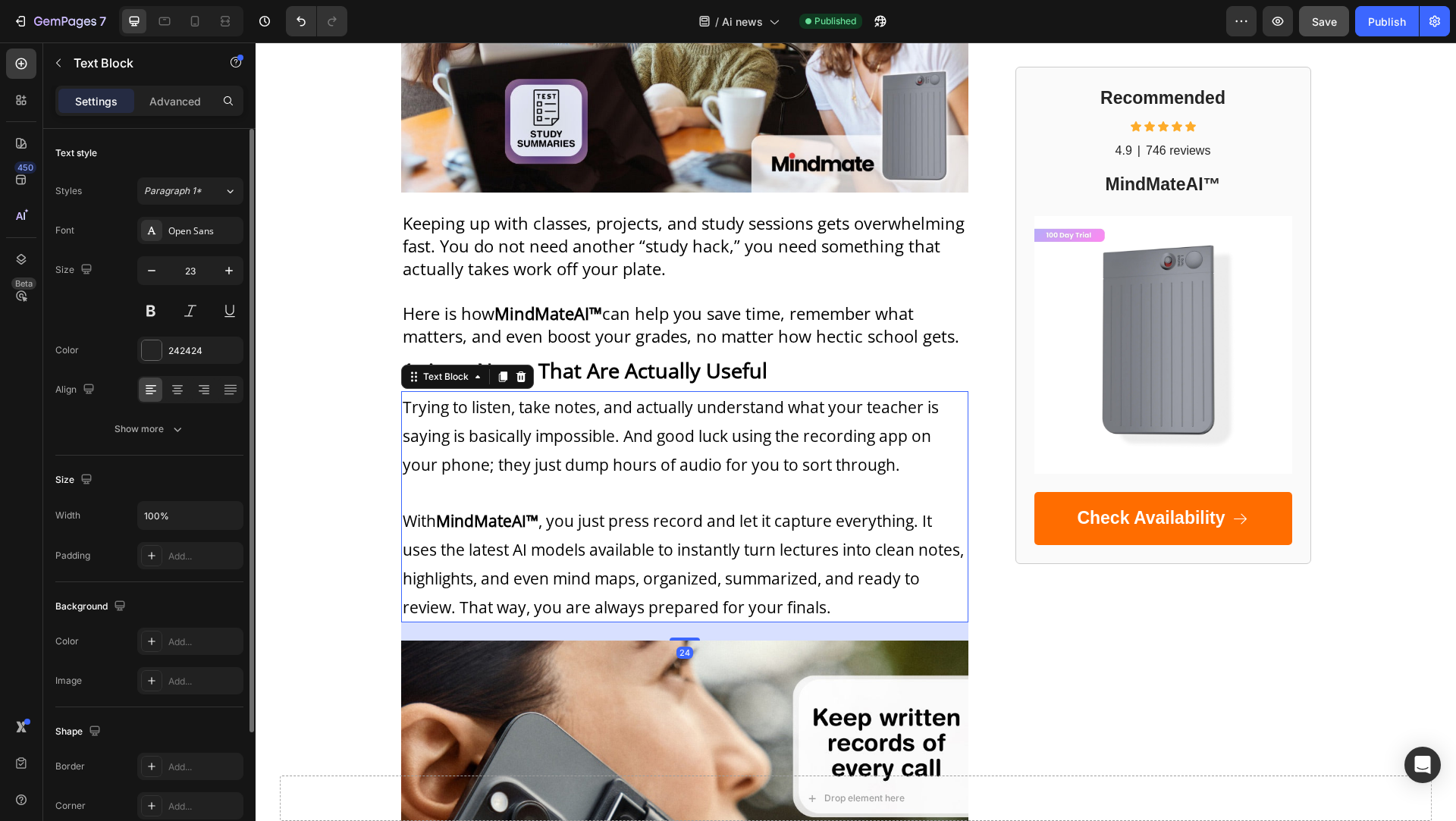
click at [593, 437] on span "Trying to listen, take notes, and actually understand what your teacher is sayi…" at bounding box center [671, 436] width 536 height 78
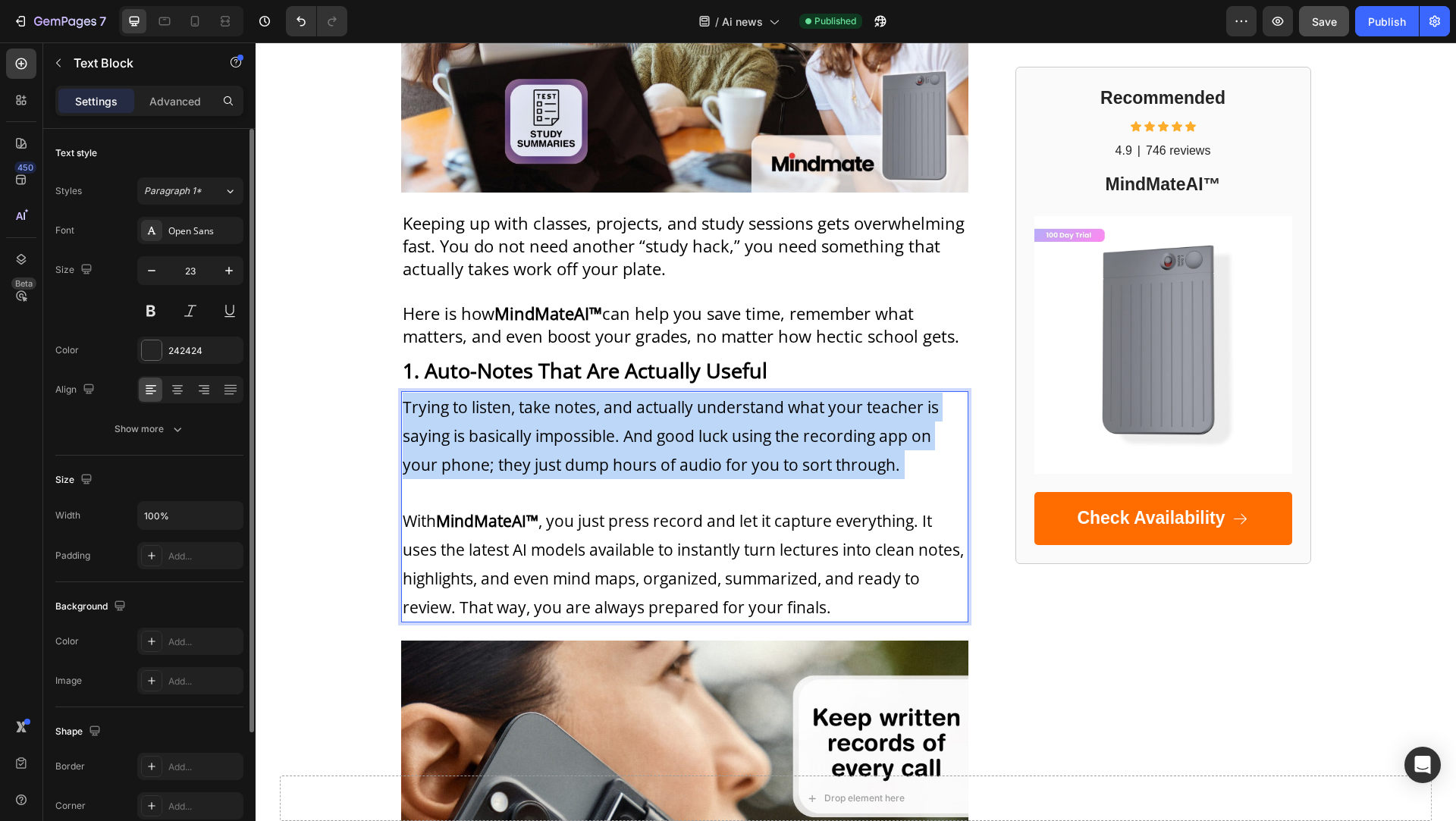
click at [593, 437] on span "Trying to listen, take notes, and actually understand what your teacher is sayi…" at bounding box center [671, 436] width 536 height 78
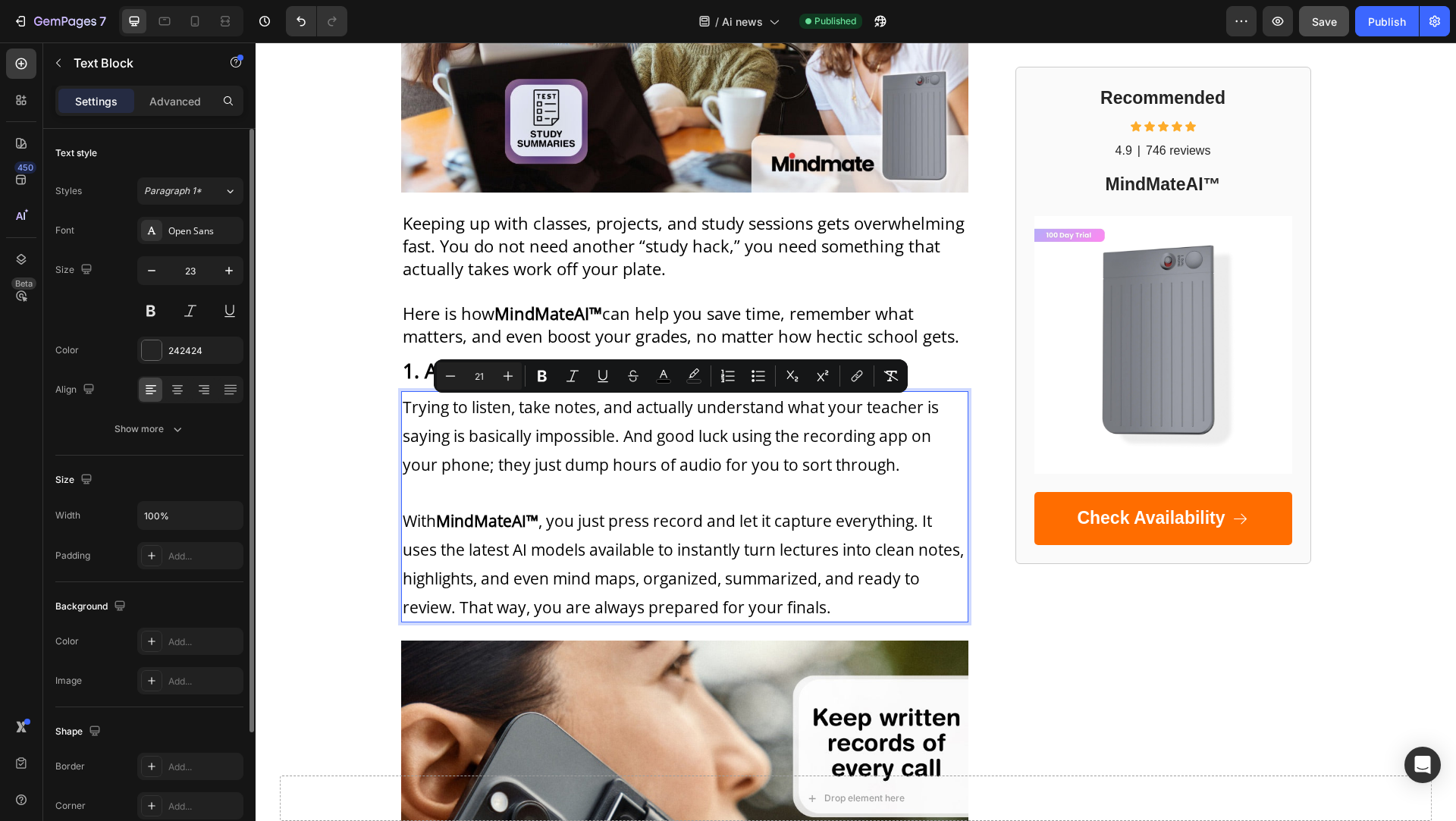
click at [608, 513] on span "With MindMateAI™ , you just press record and let it capture everything. It uses…" at bounding box center [683, 564] width 561 height 107
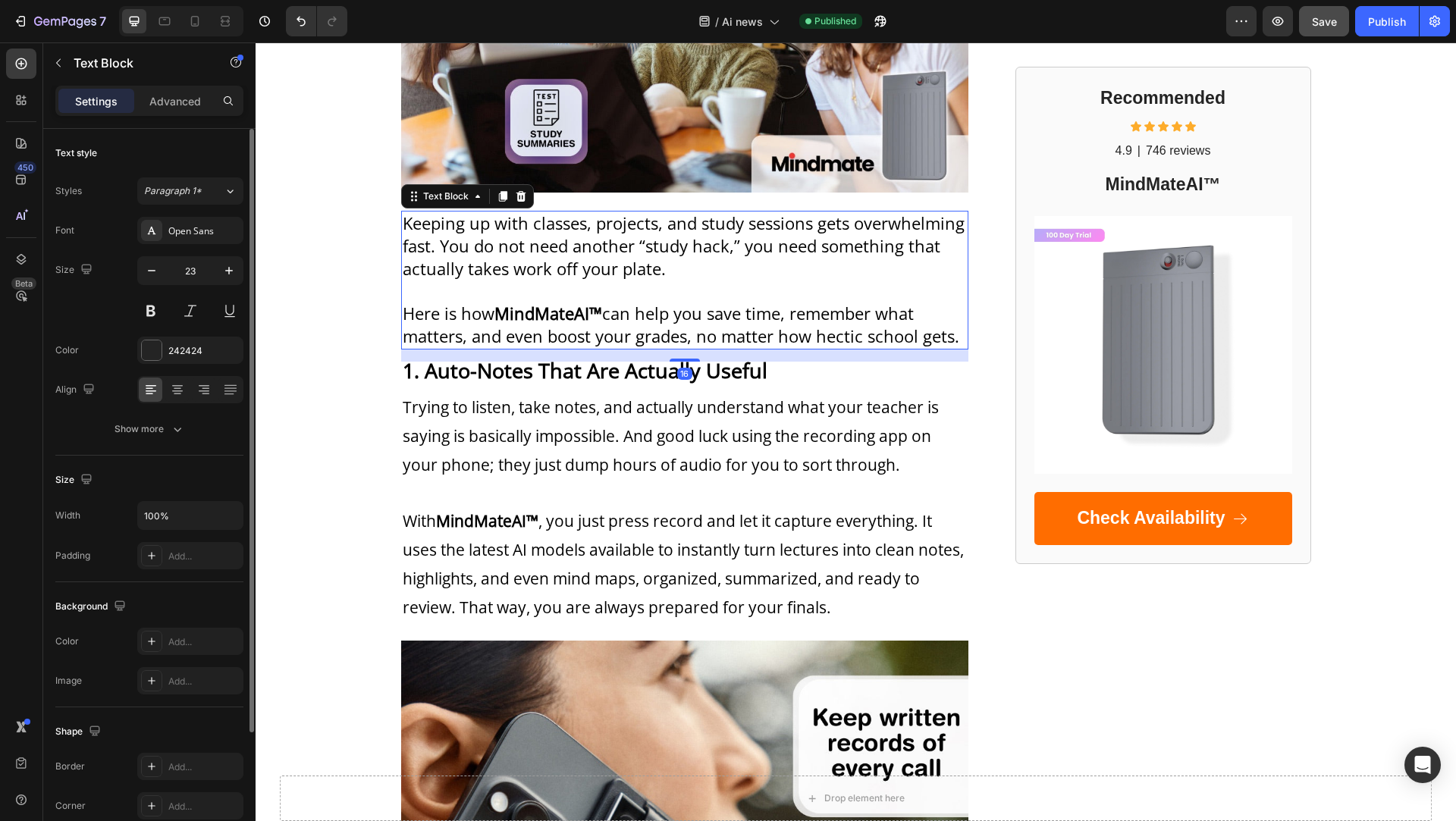
click at [735, 324] on span "Here is how MindMateAI™ can help you save time, remember what matters, and even…" at bounding box center [681, 324] width 557 height 46
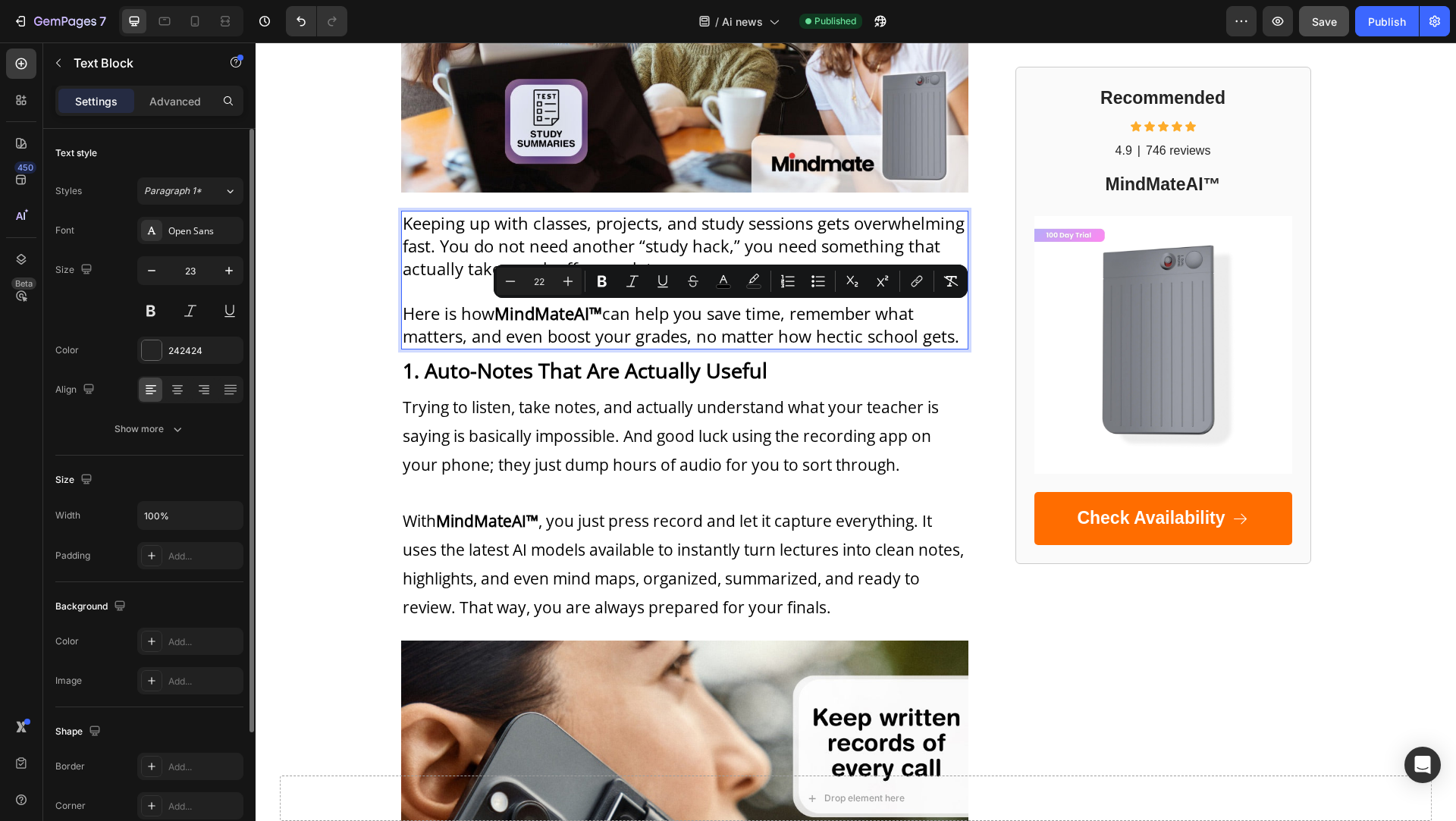
click at [583, 338] on span "Here is how MindMateAI™ can help you save time, remember what matters, and even…" at bounding box center [681, 324] width 557 height 46
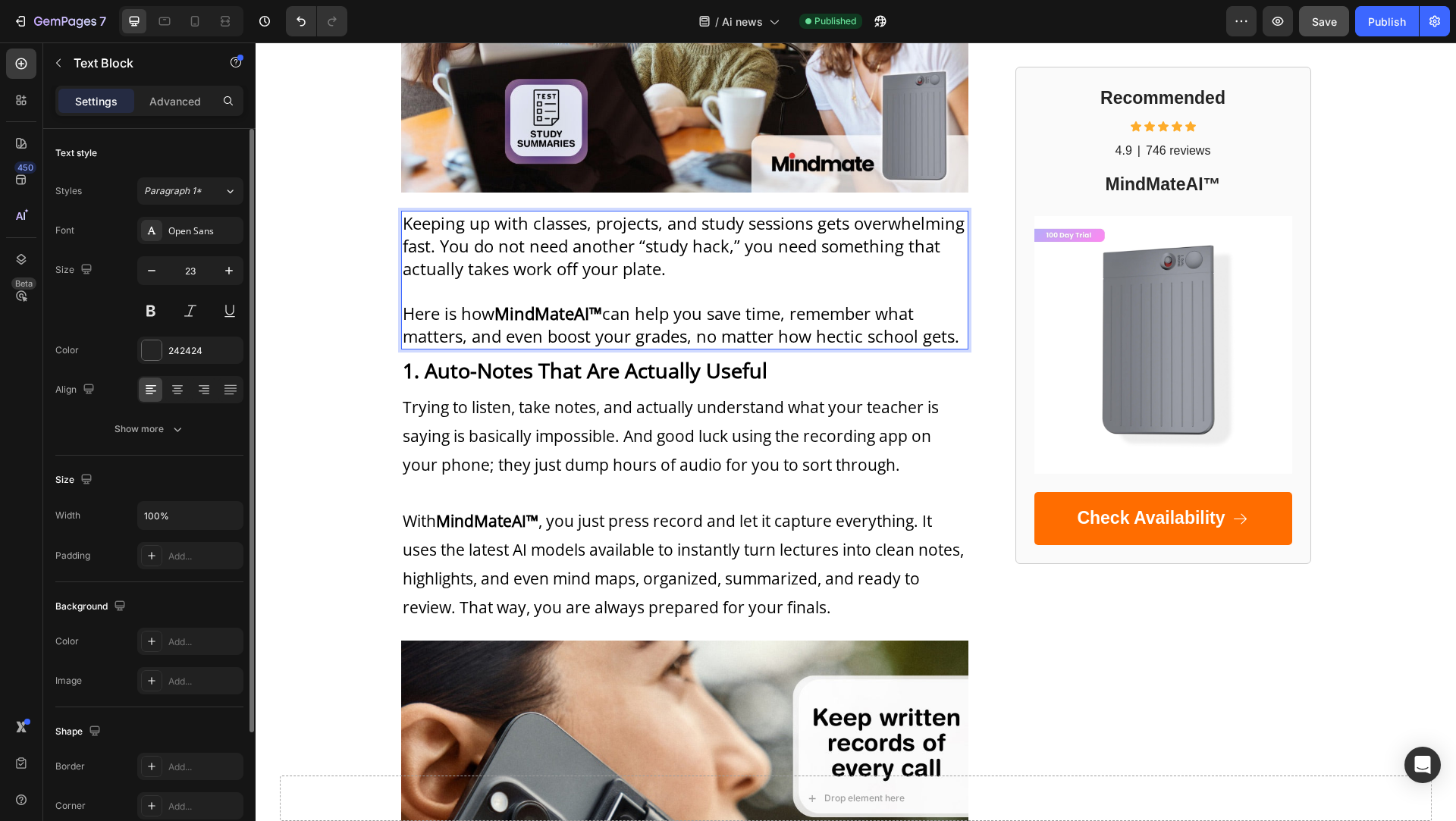
click at [583, 338] on span "Here is how MindMateAI™ can help you save time, remember what matters, and even…" at bounding box center [681, 324] width 557 height 46
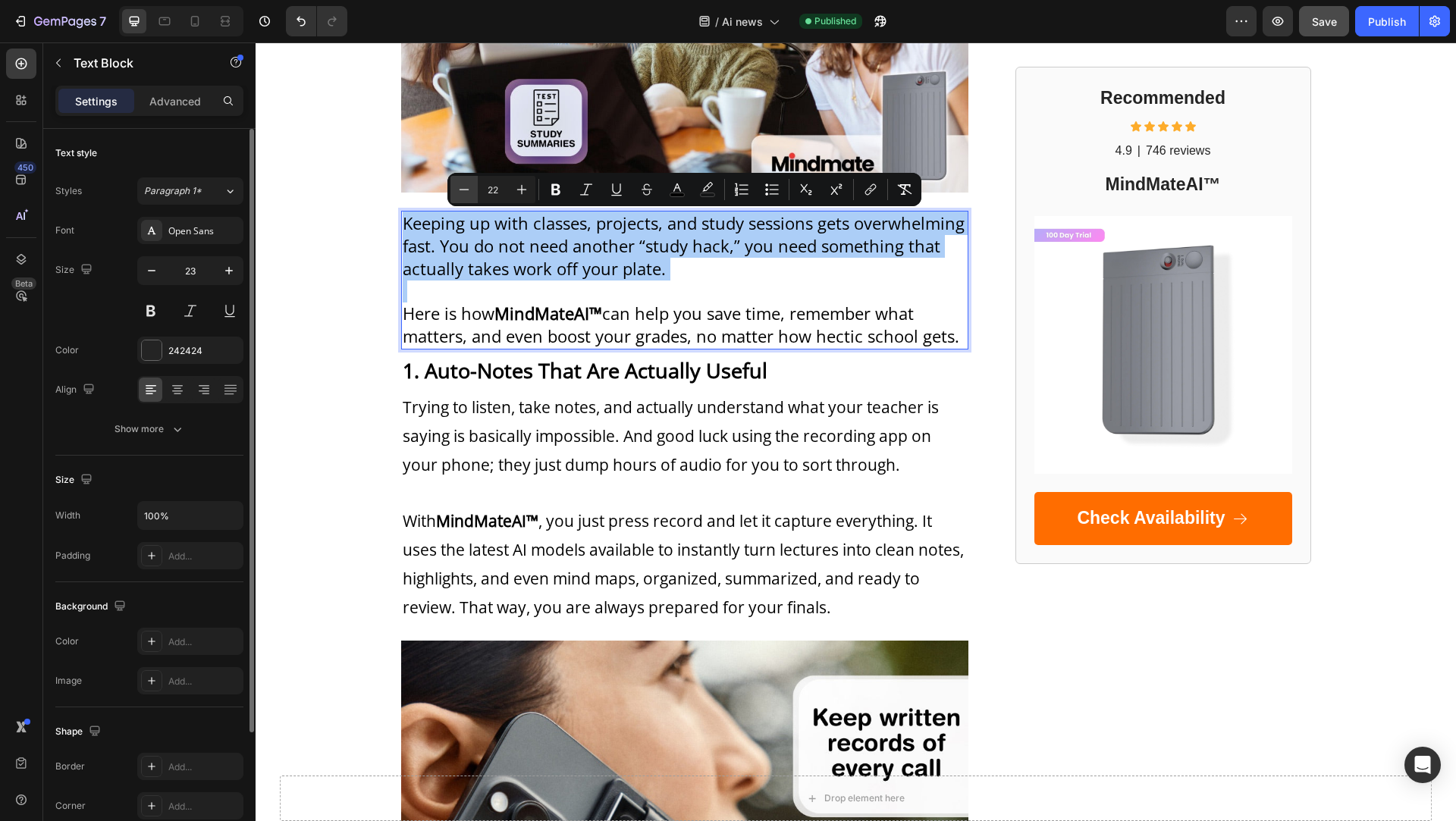
click at [467, 186] on icon "Editor contextual toolbar" at bounding box center [464, 189] width 15 height 15
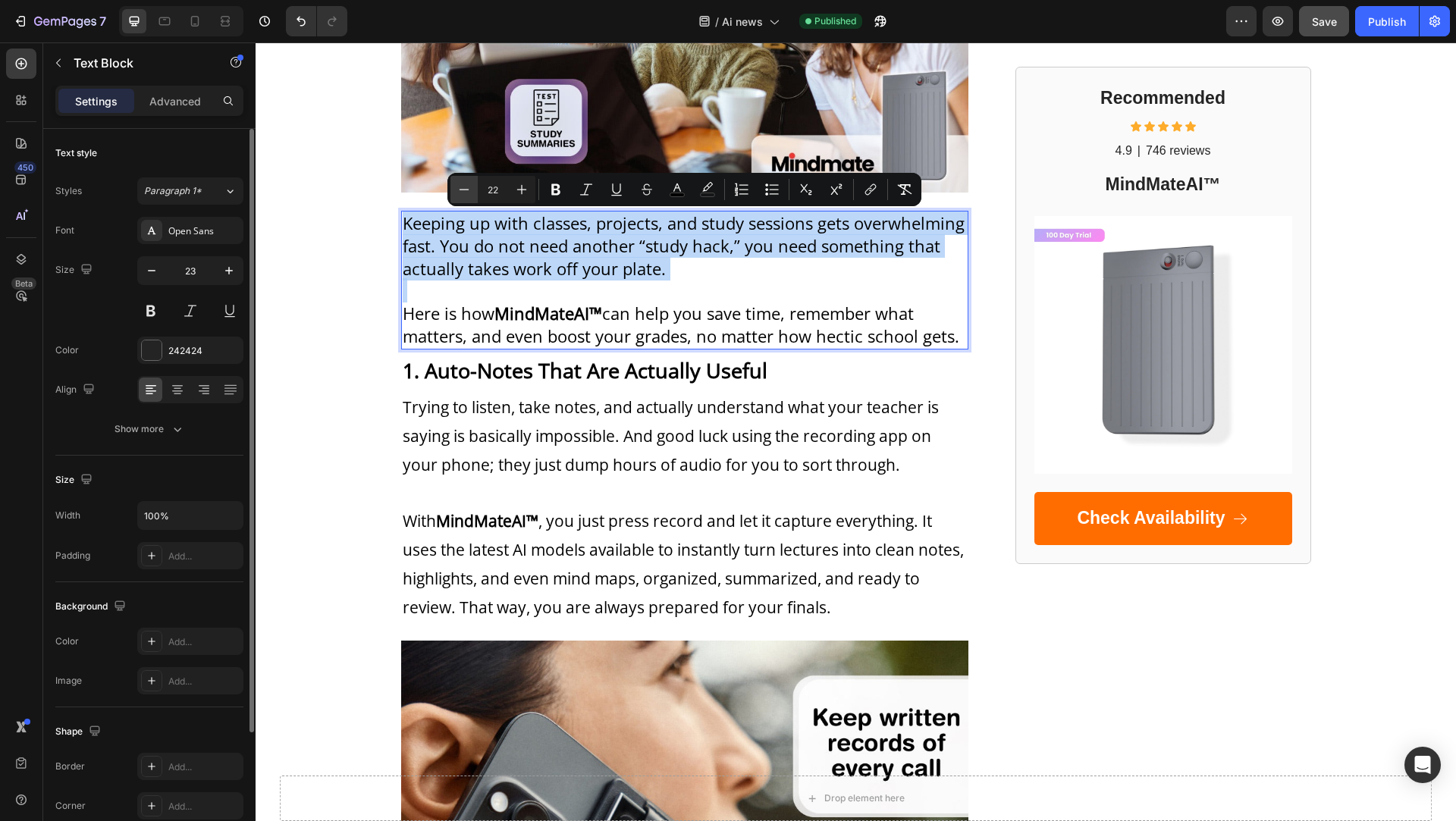
type input "21"
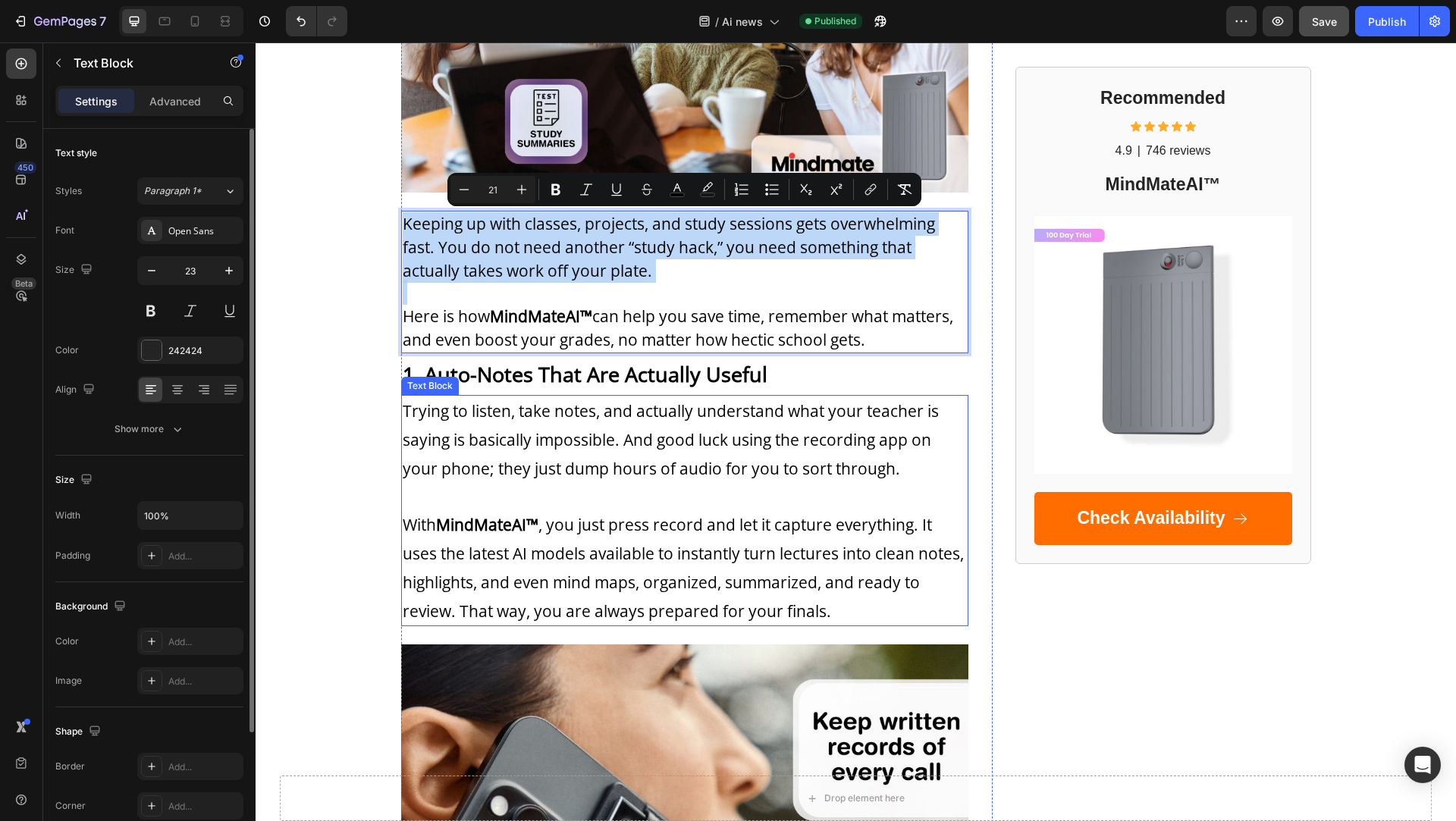
click at [563, 454] on p "Trying to listen, take notes, and actually understand what your teacher is sayi…" at bounding box center [685, 511] width 564 height 229
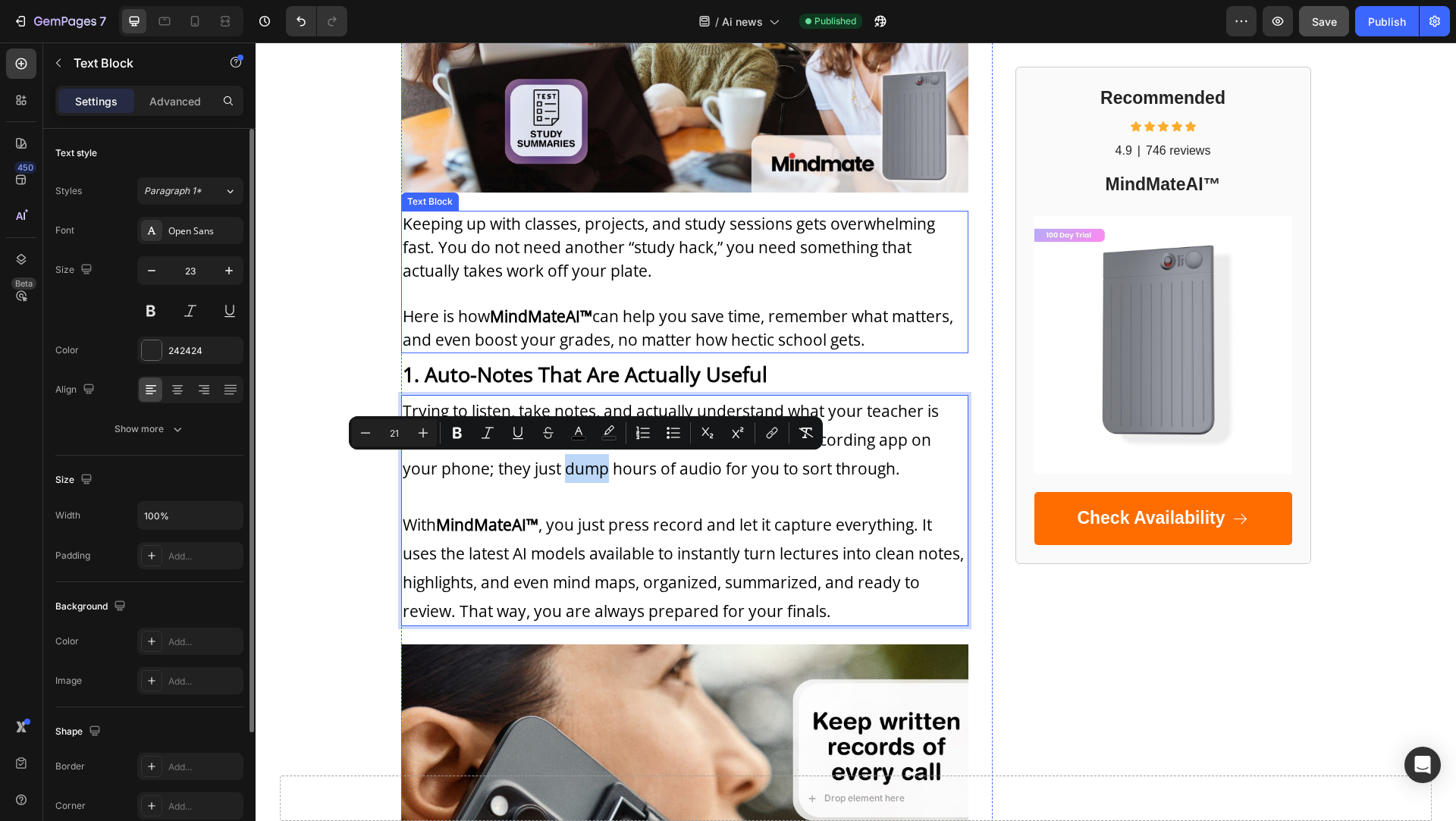
click at [575, 337] on span "Here is how MindMateAI™ can help you save time, remember what matters, and even…" at bounding box center [677, 327] width 550 height 45
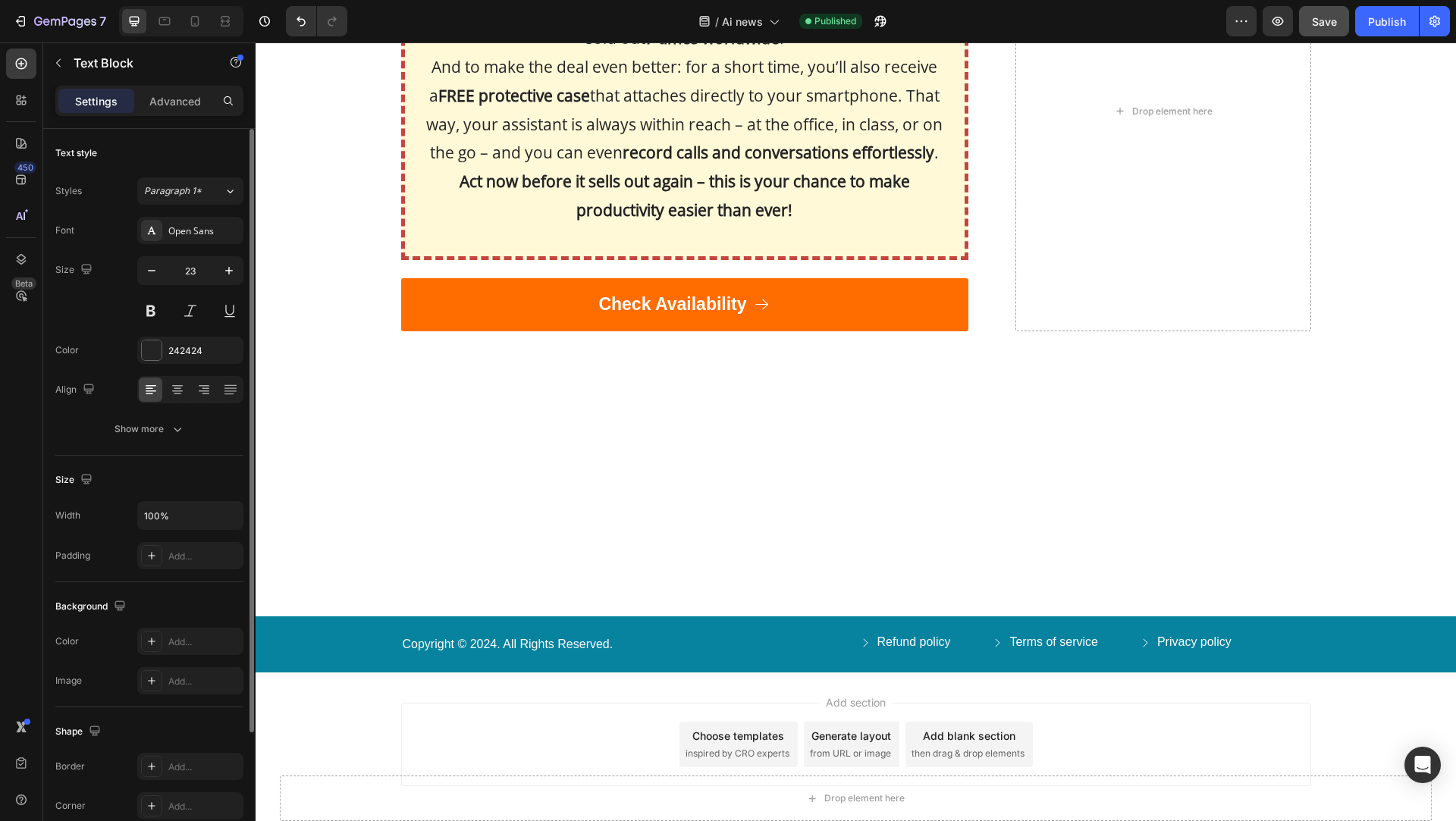
scroll to position [2517, 0]
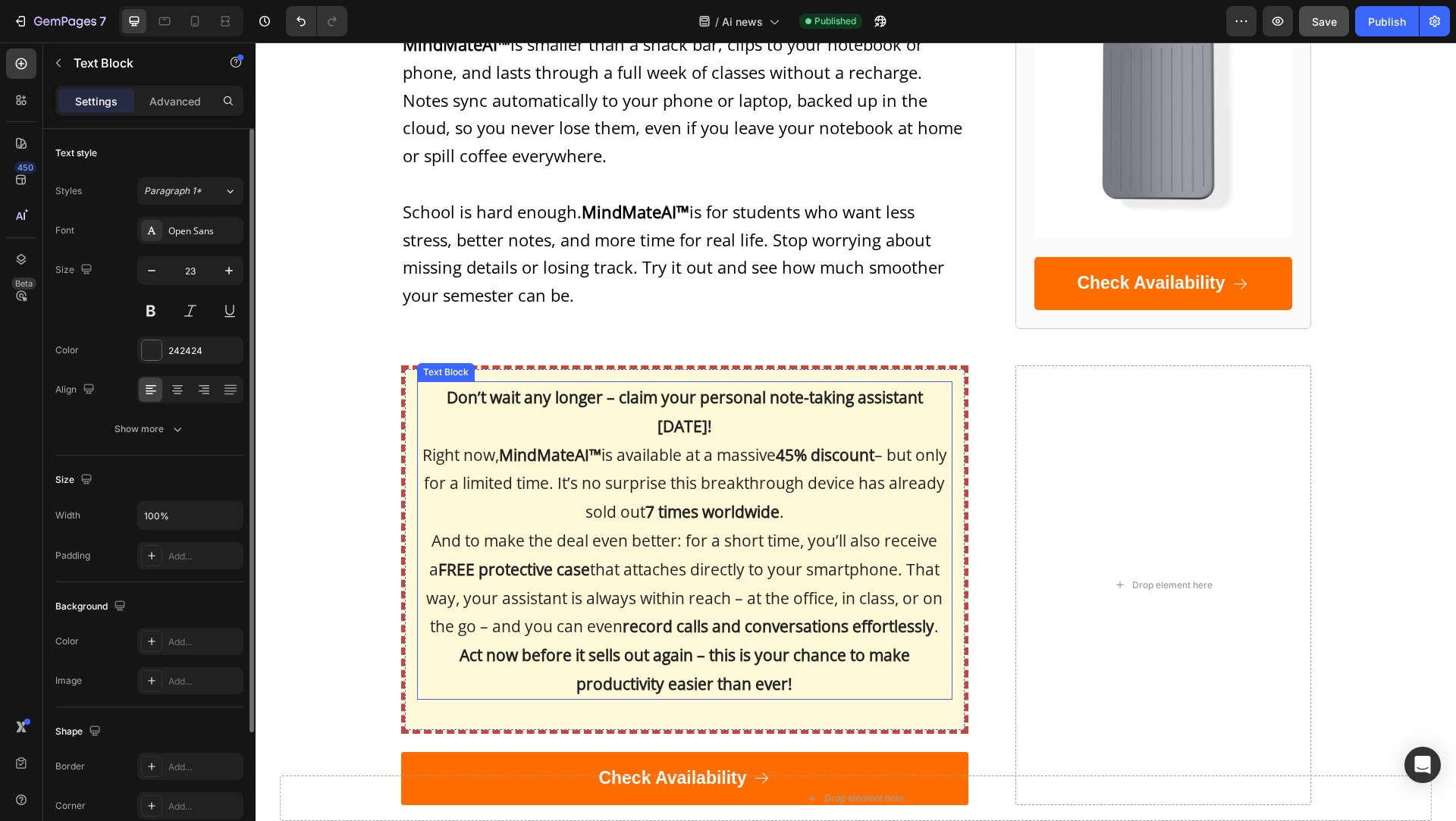
click at [588, 387] on strong "Don’t wait any longer – claim your personal note-taking assistant [DATE]!" at bounding box center [685, 411] width 476 height 50
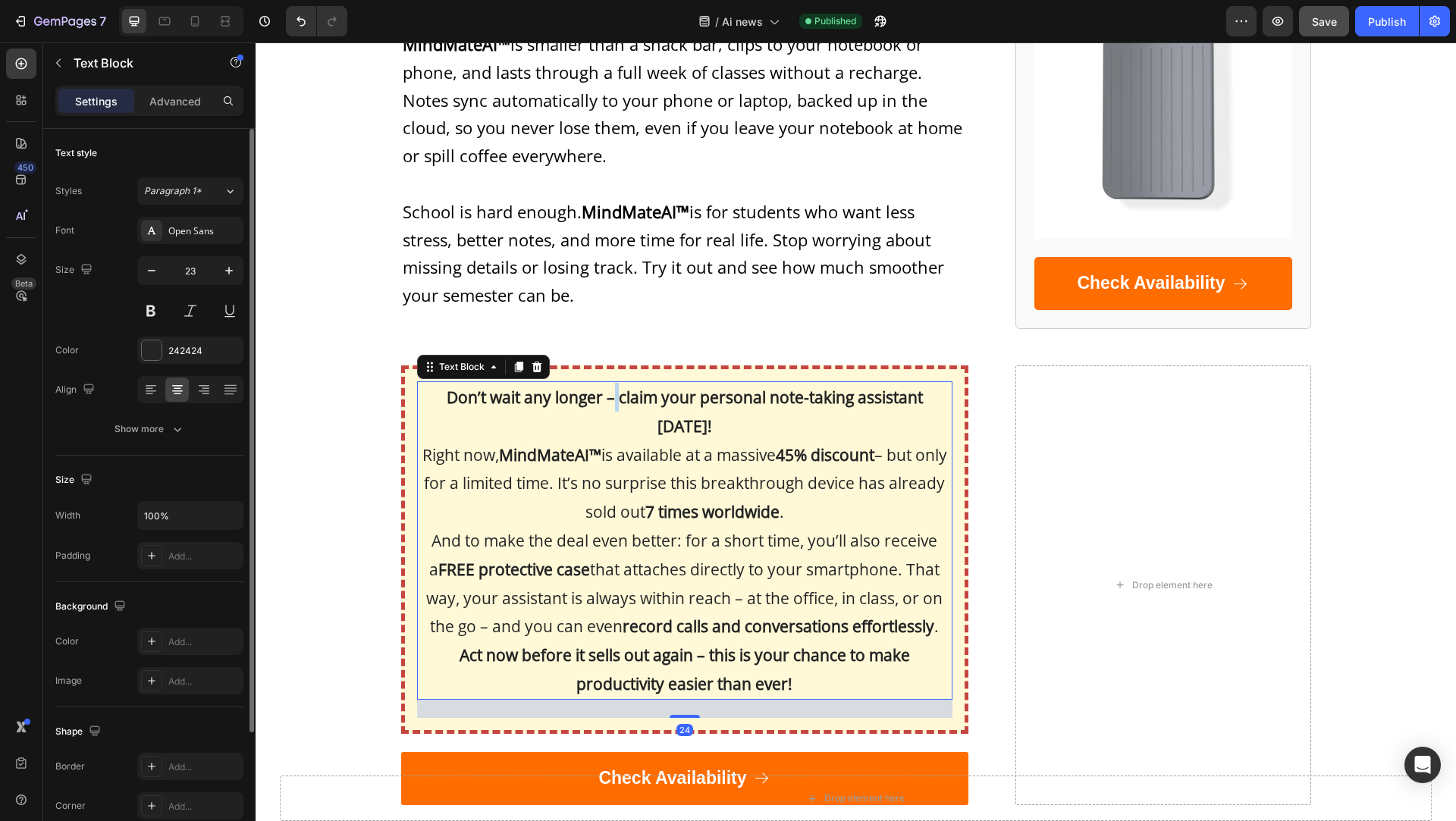
click at [588, 387] on strong "Don’t wait any longer – claim your personal note-taking assistant [DATE]!" at bounding box center [685, 411] width 476 height 50
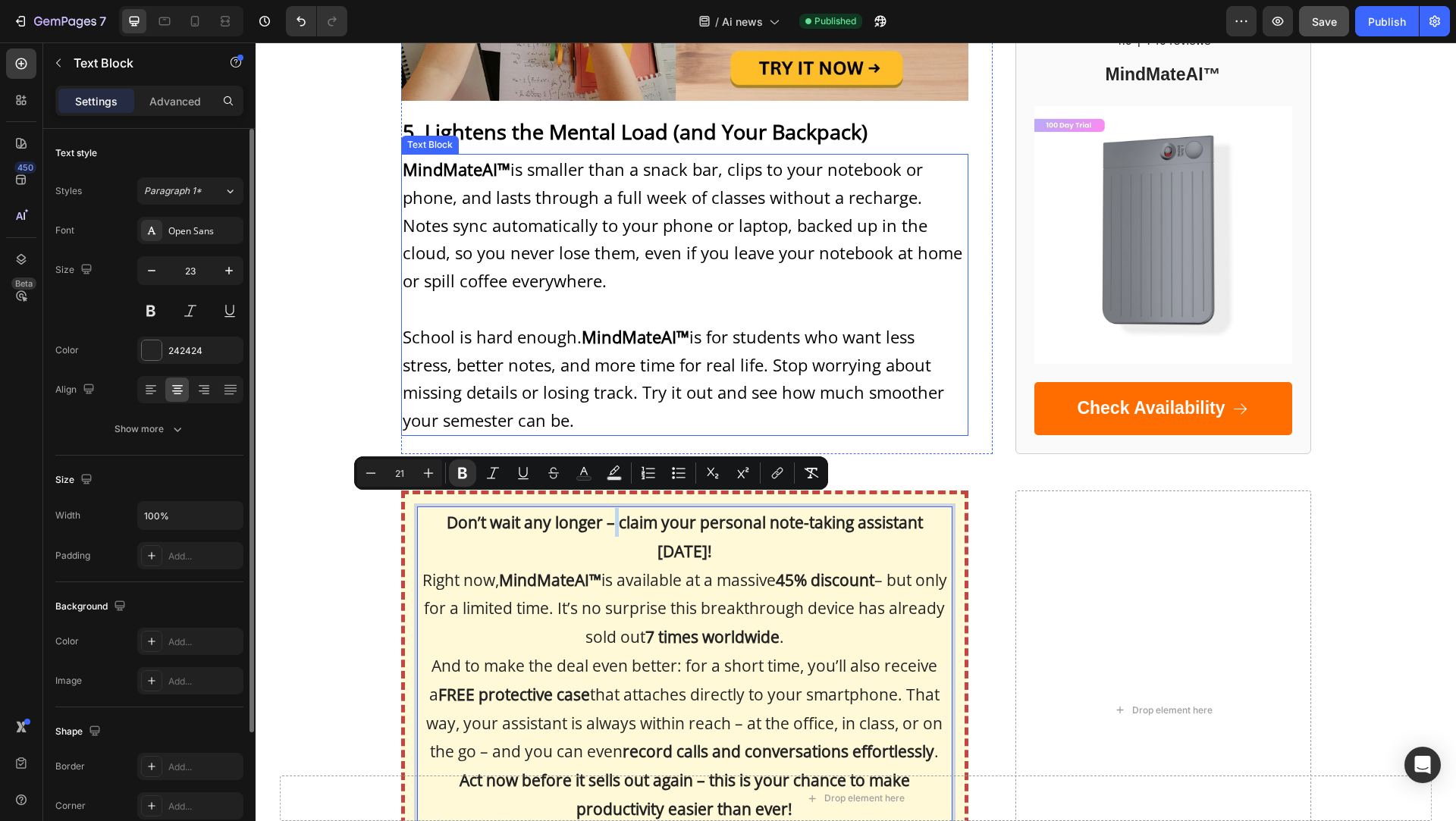
scroll to position [2385, 0]
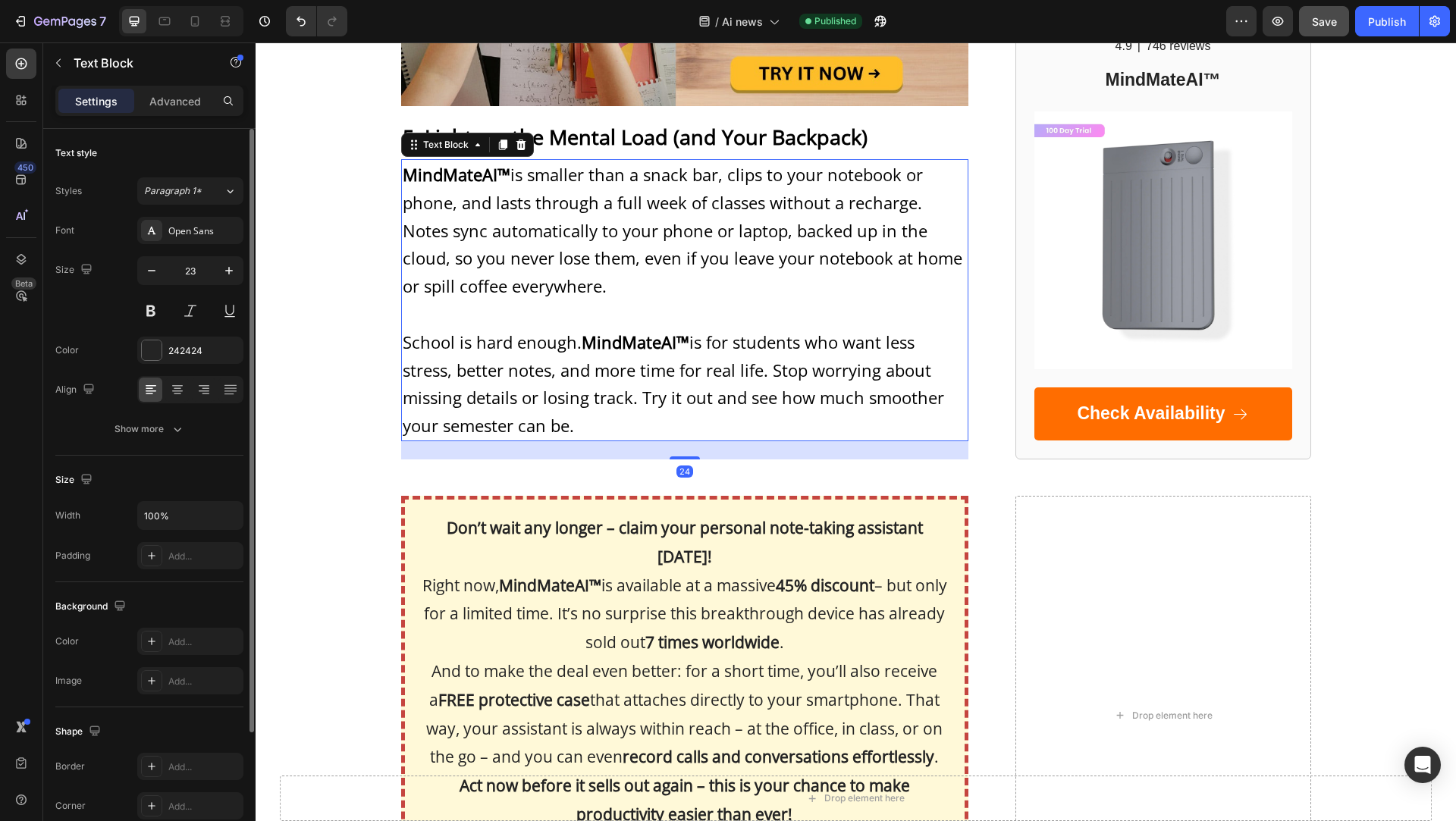
click at [611, 338] on span "School is hard enough. MindMateAI™ is for students who want less stress, better…" at bounding box center [673, 384] width 541 height 106
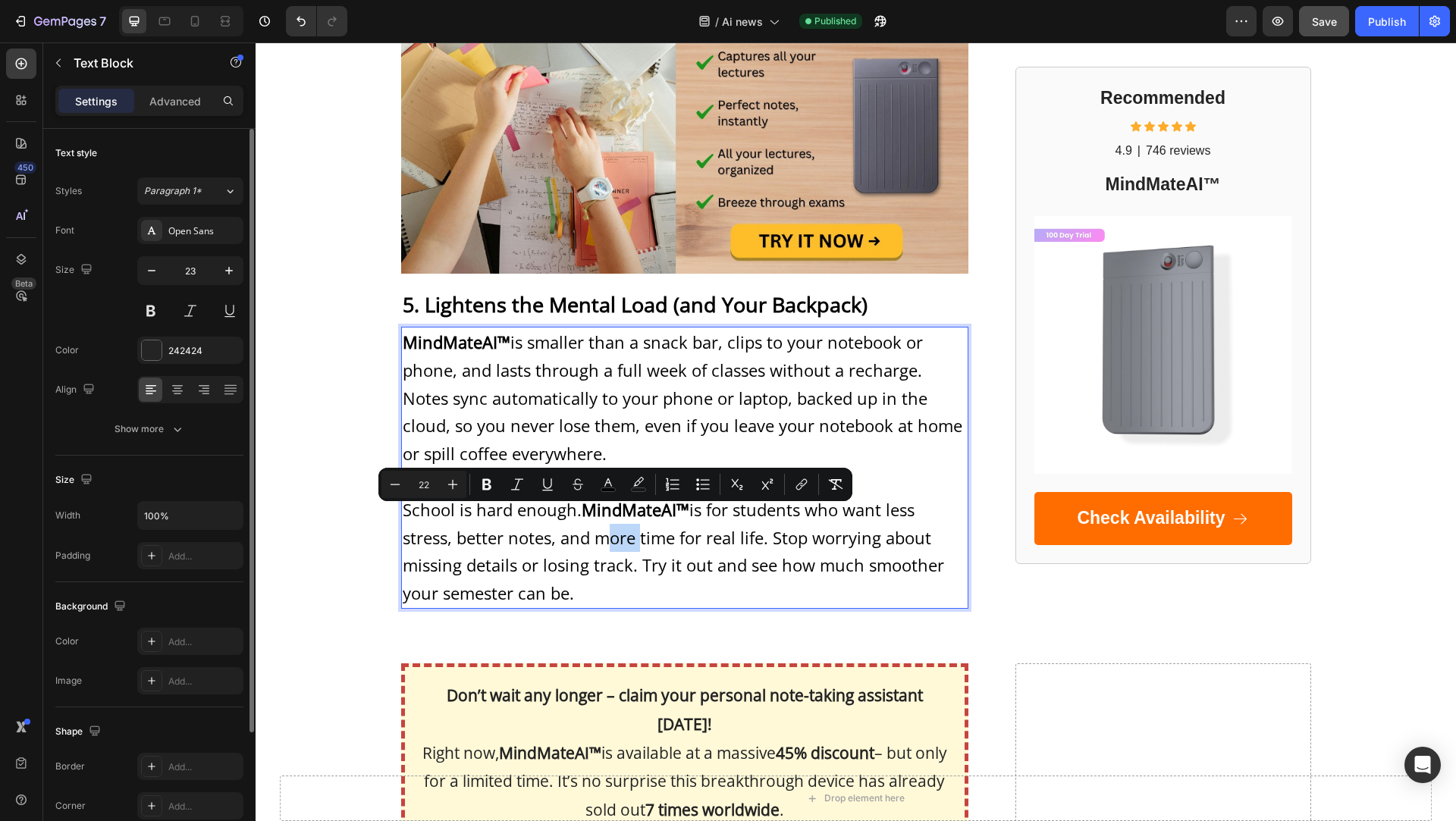
scroll to position [2215, 0]
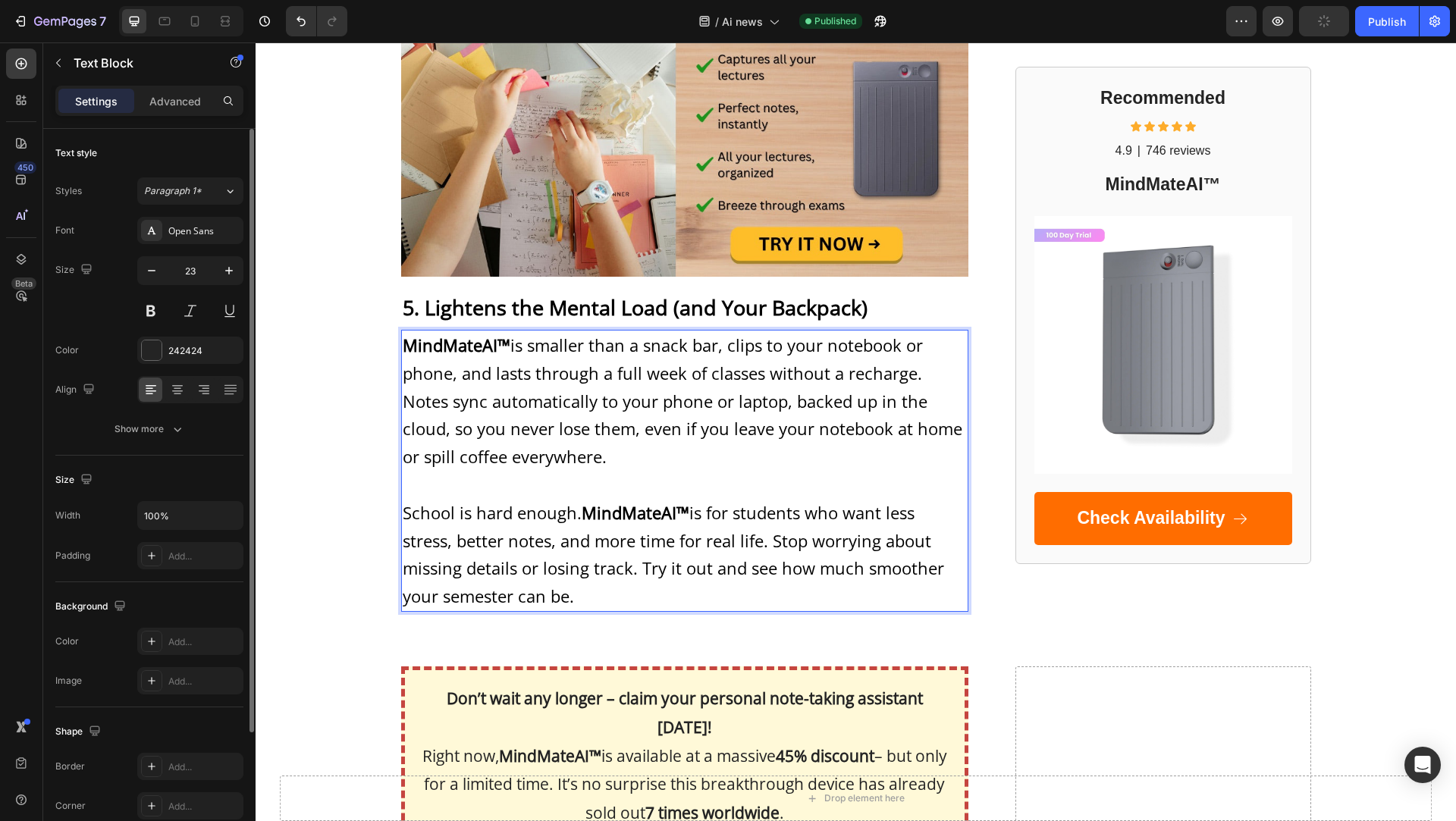
click at [611, 338] on span "MindMateAI™ is smaller than a snack bar, clips to your notebook or phone, and l…" at bounding box center [682, 401] width 560 height 134
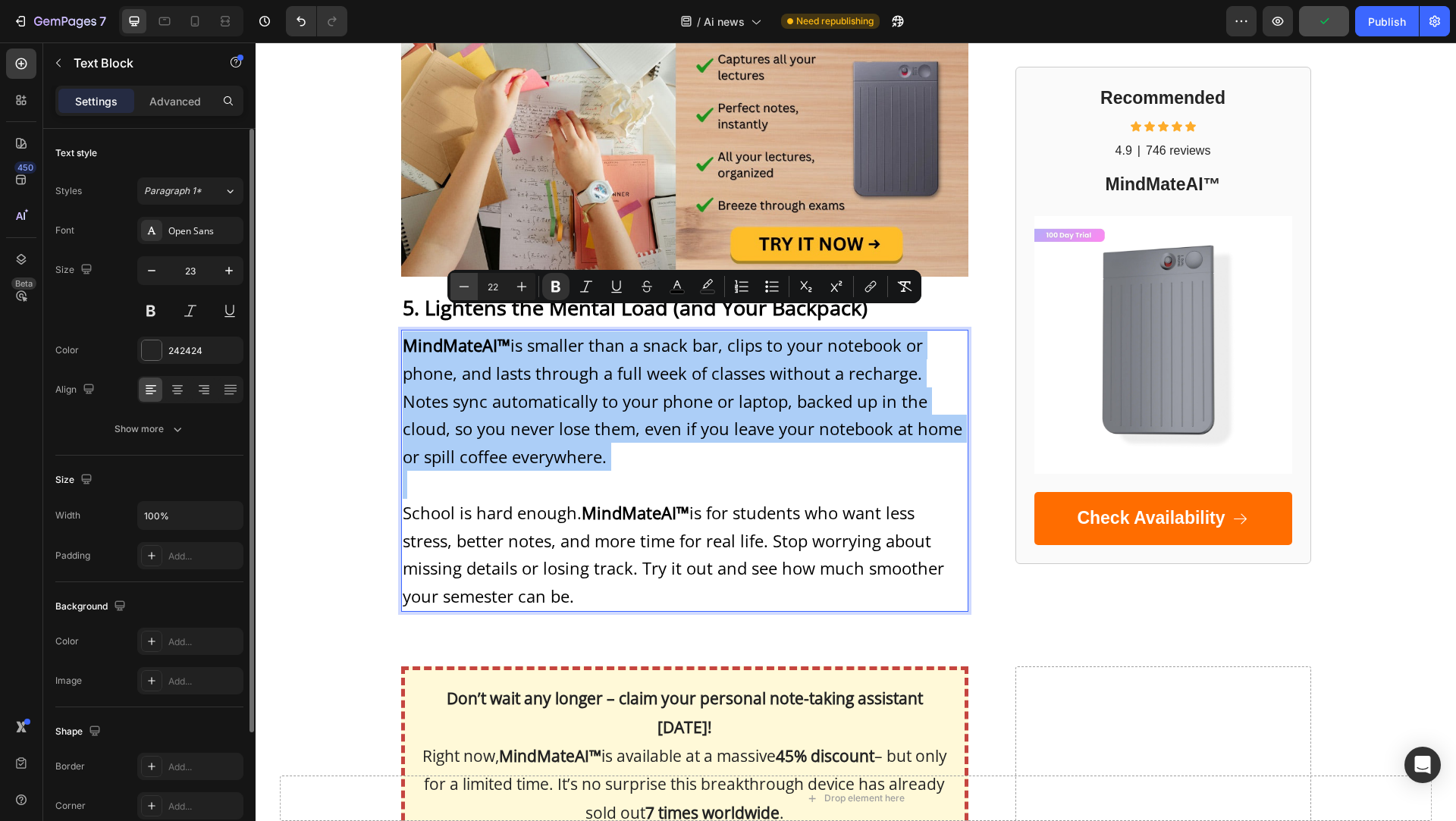
click at [462, 284] on icon "Editor contextual toolbar" at bounding box center [464, 287] width 15 height 15
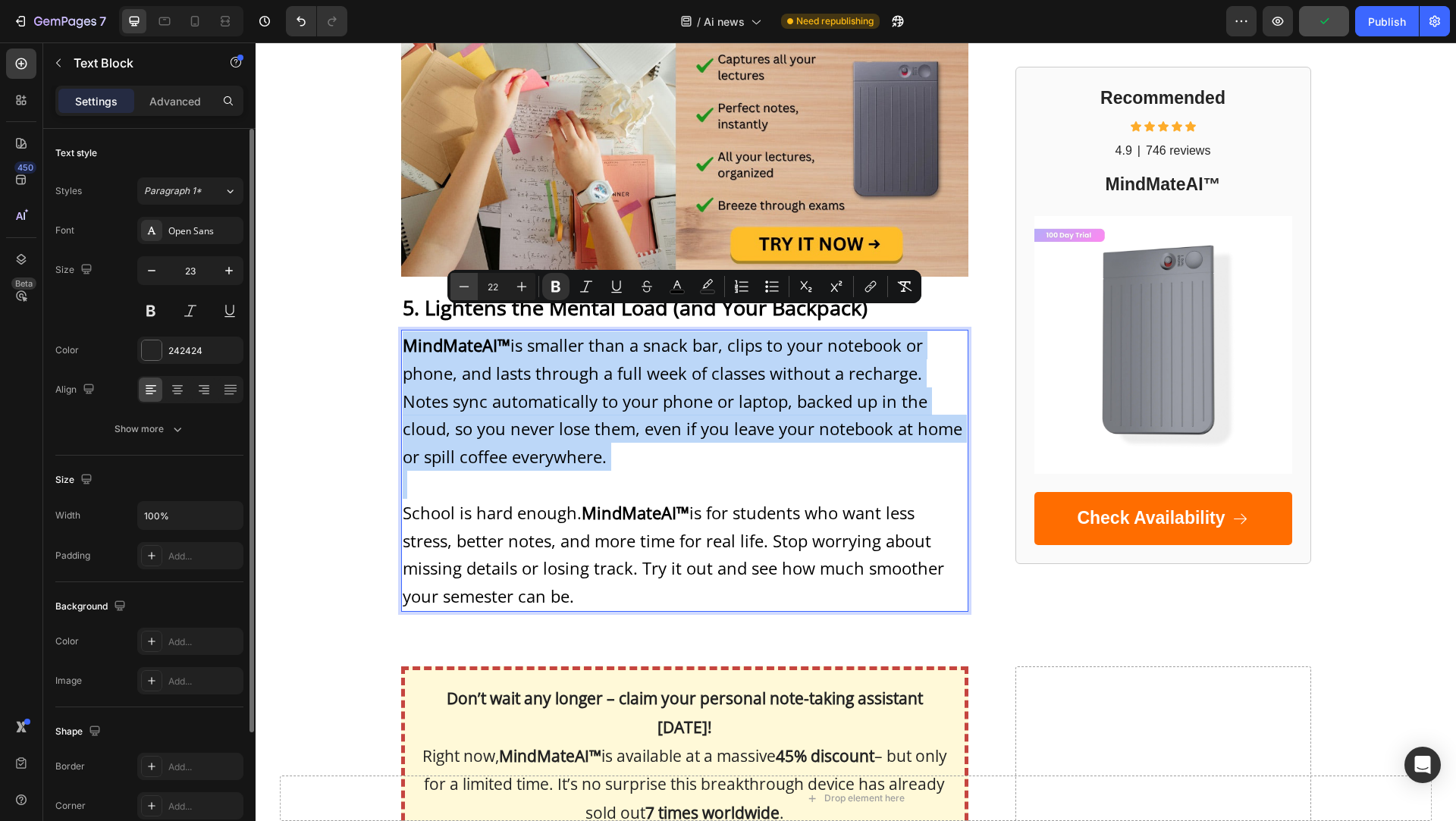
type input "21"
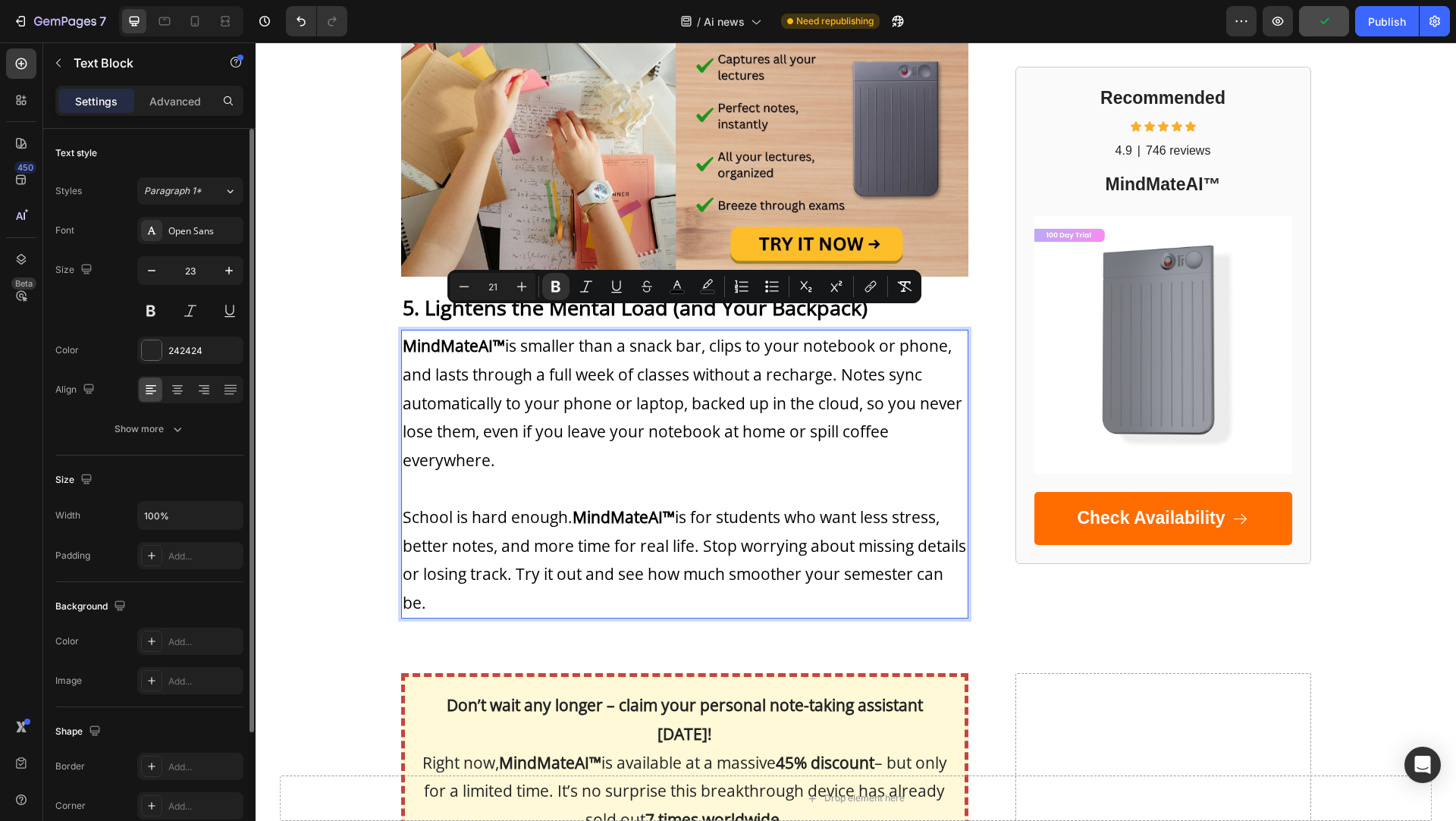
click at [555, 388] on span "MindMateAI™ is smaller than a snack bar, clips to your notebook or phone, and l…" at bounding box center [682, 403] width 560 height 136
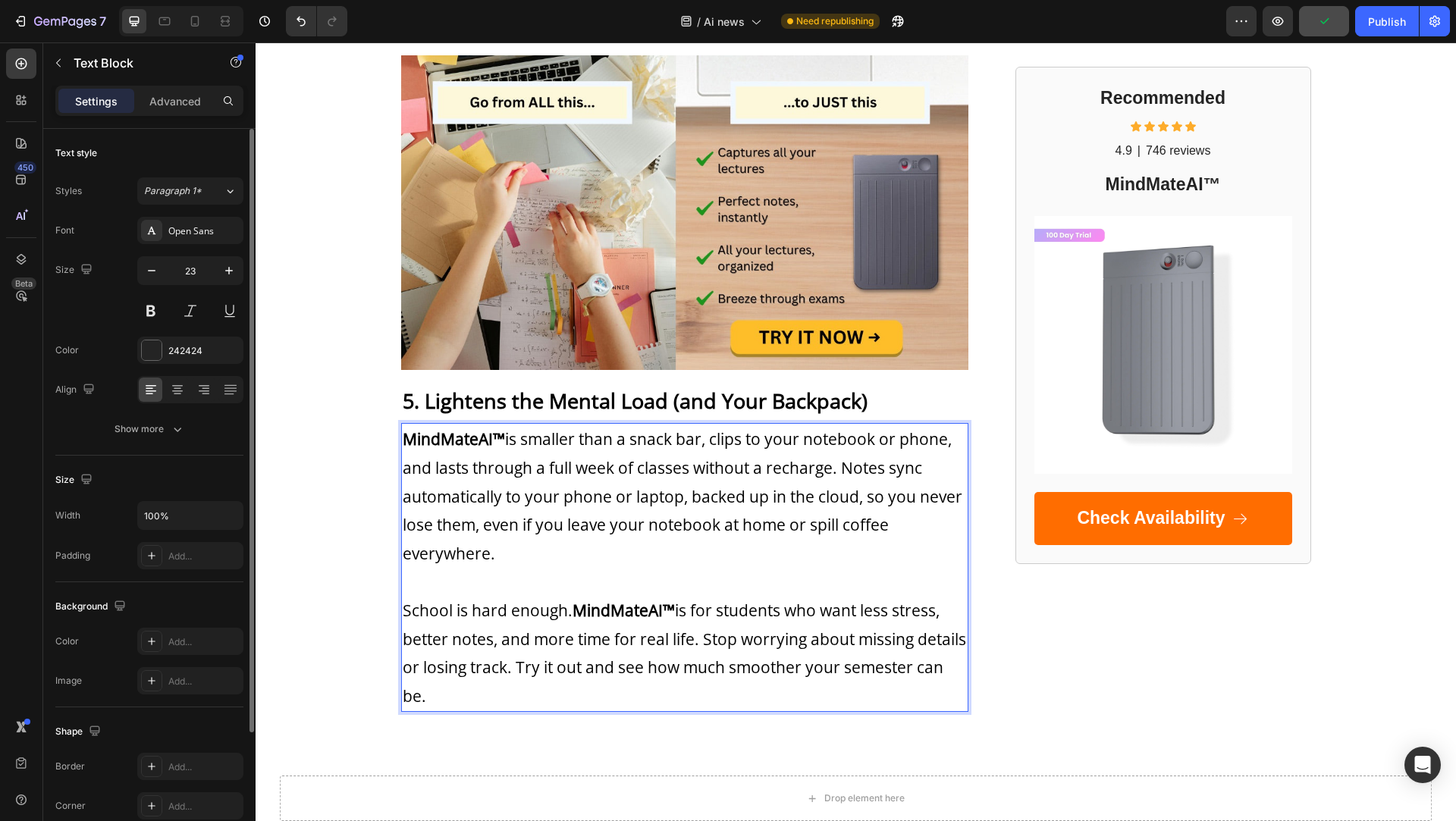
scroll to position [1687, 0]
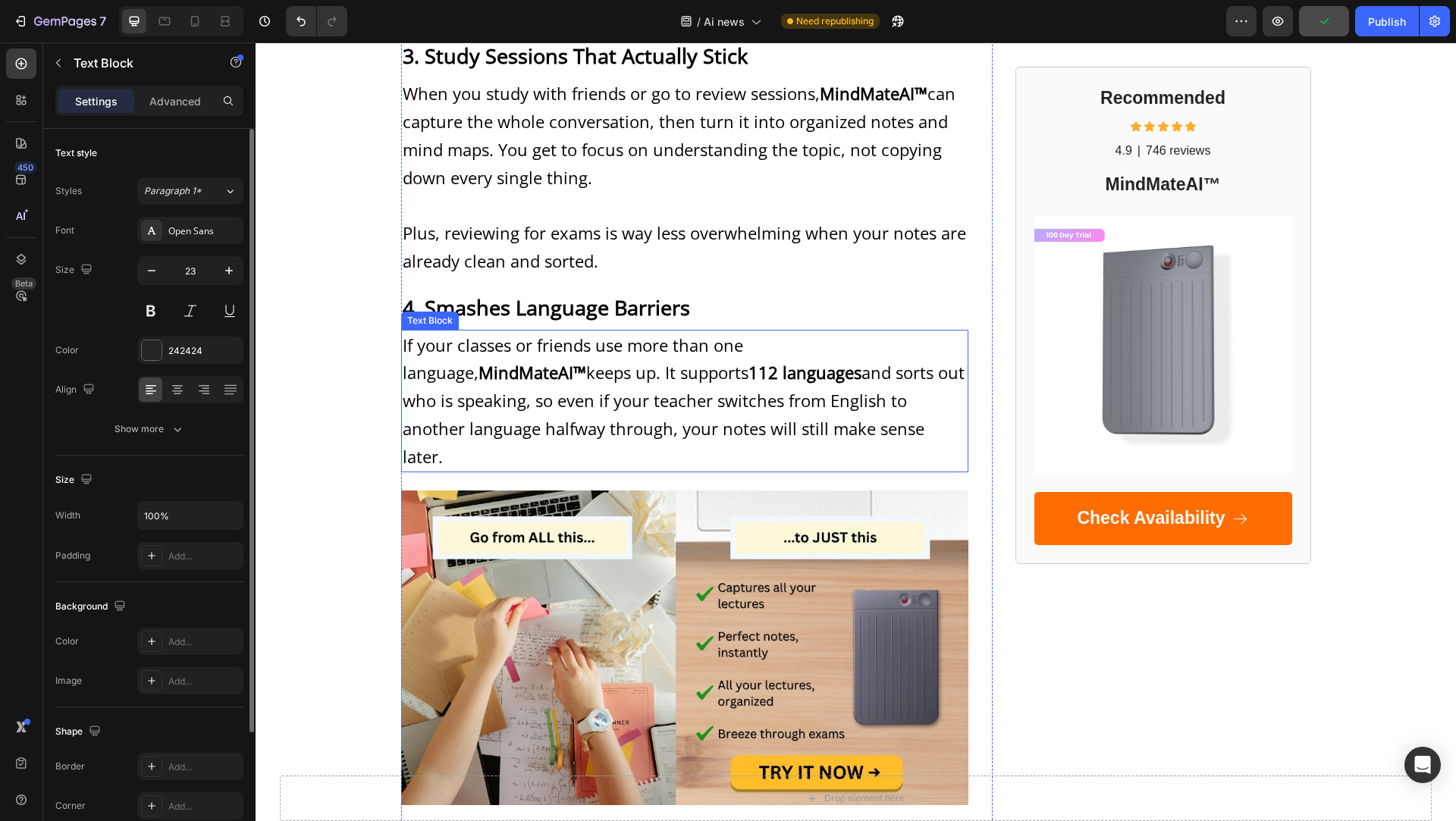
click at [558, 360] on p "If your classes or friends use more than one language, MindMateAI™ keeps up. It…" at bounding box center [685, 401] width 564 height 140
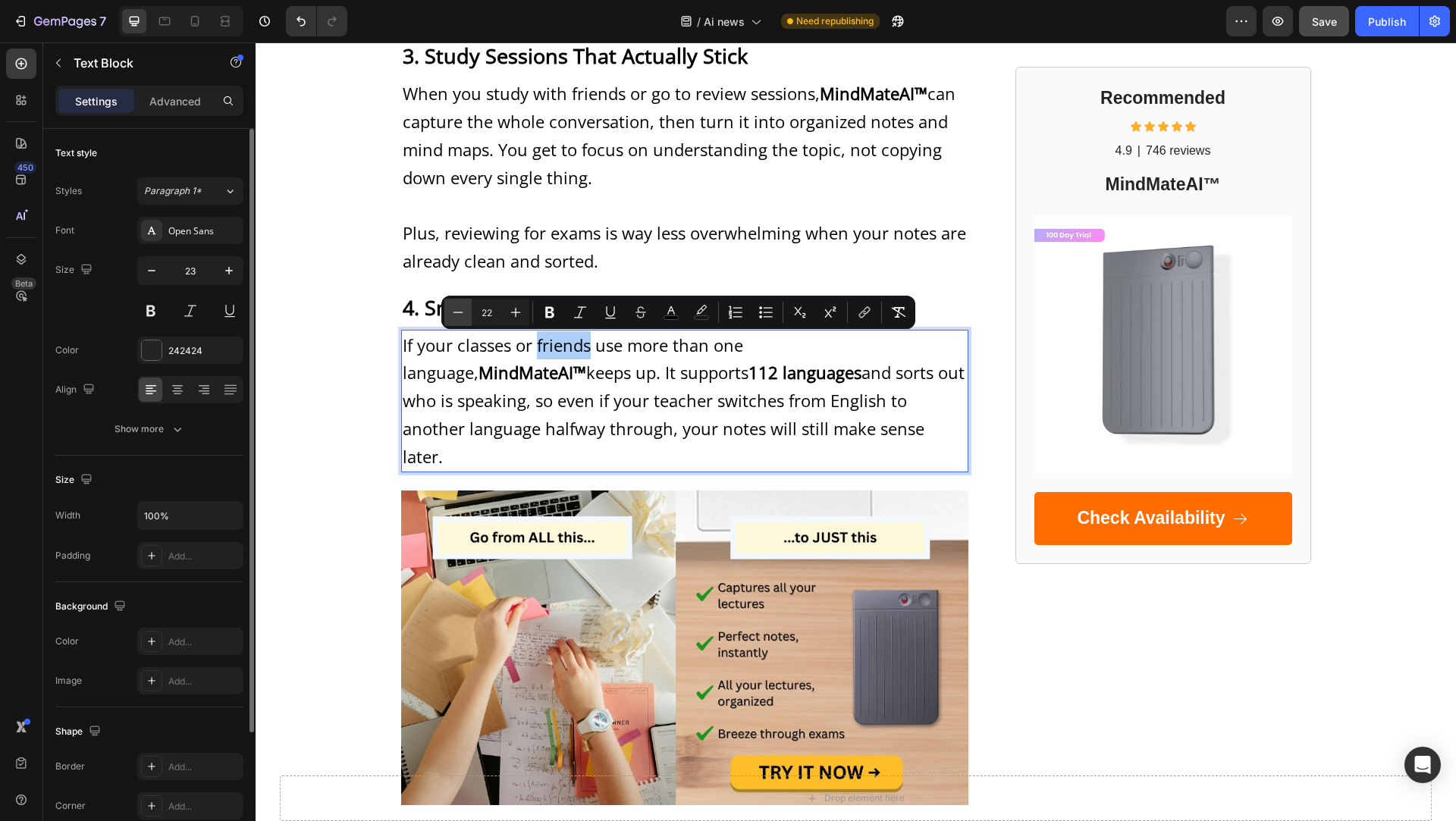
click at [462, 310] on icon "Editor contextual toolbar" at bounding box center [458, 313] width 15 height 15
type input "21"
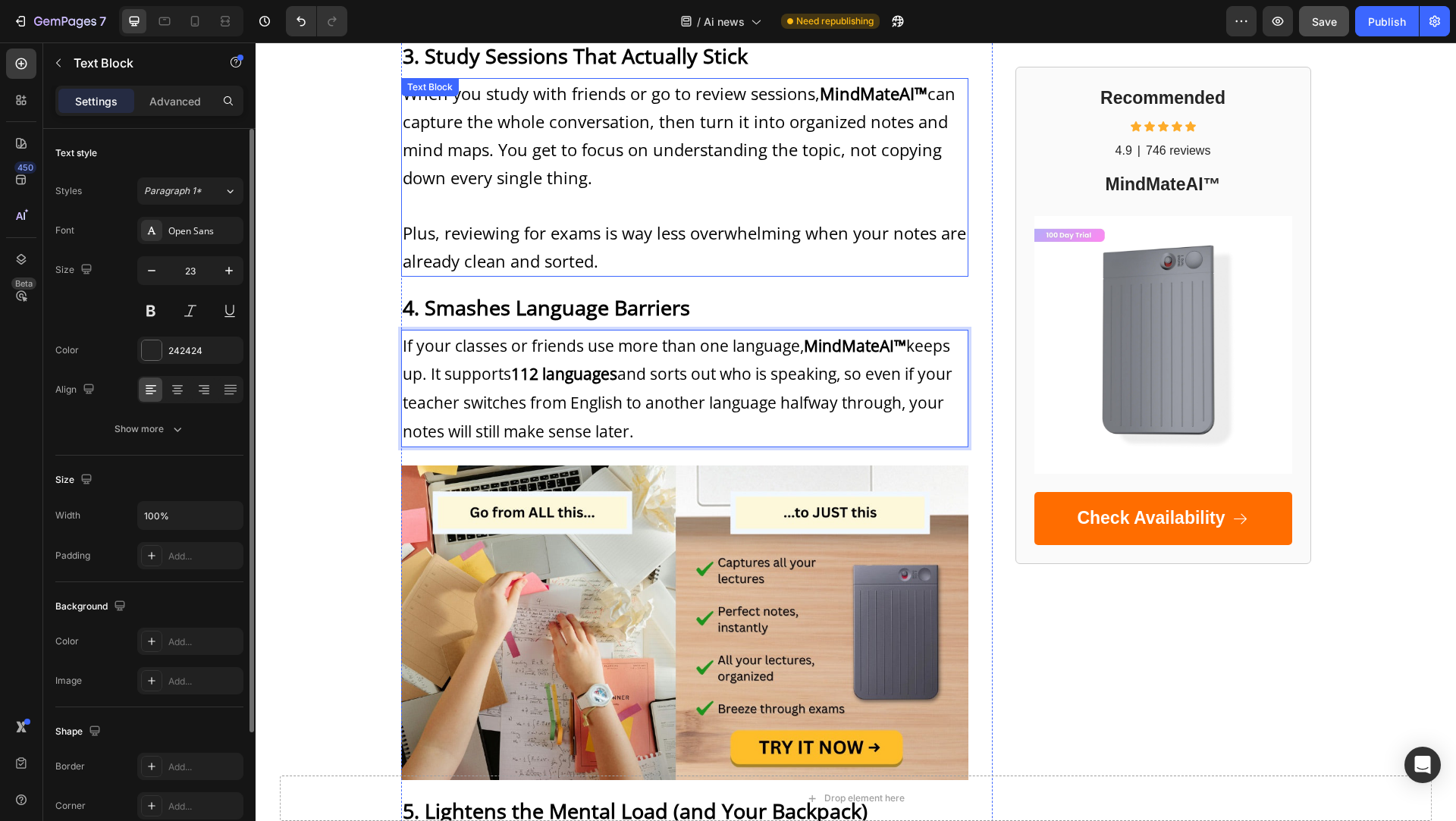
click at [531, 234] on span "Plus, reviewing for exams is way less overwhelming when your notes are already …" at bounding box center [684, 246] width 563 height 51
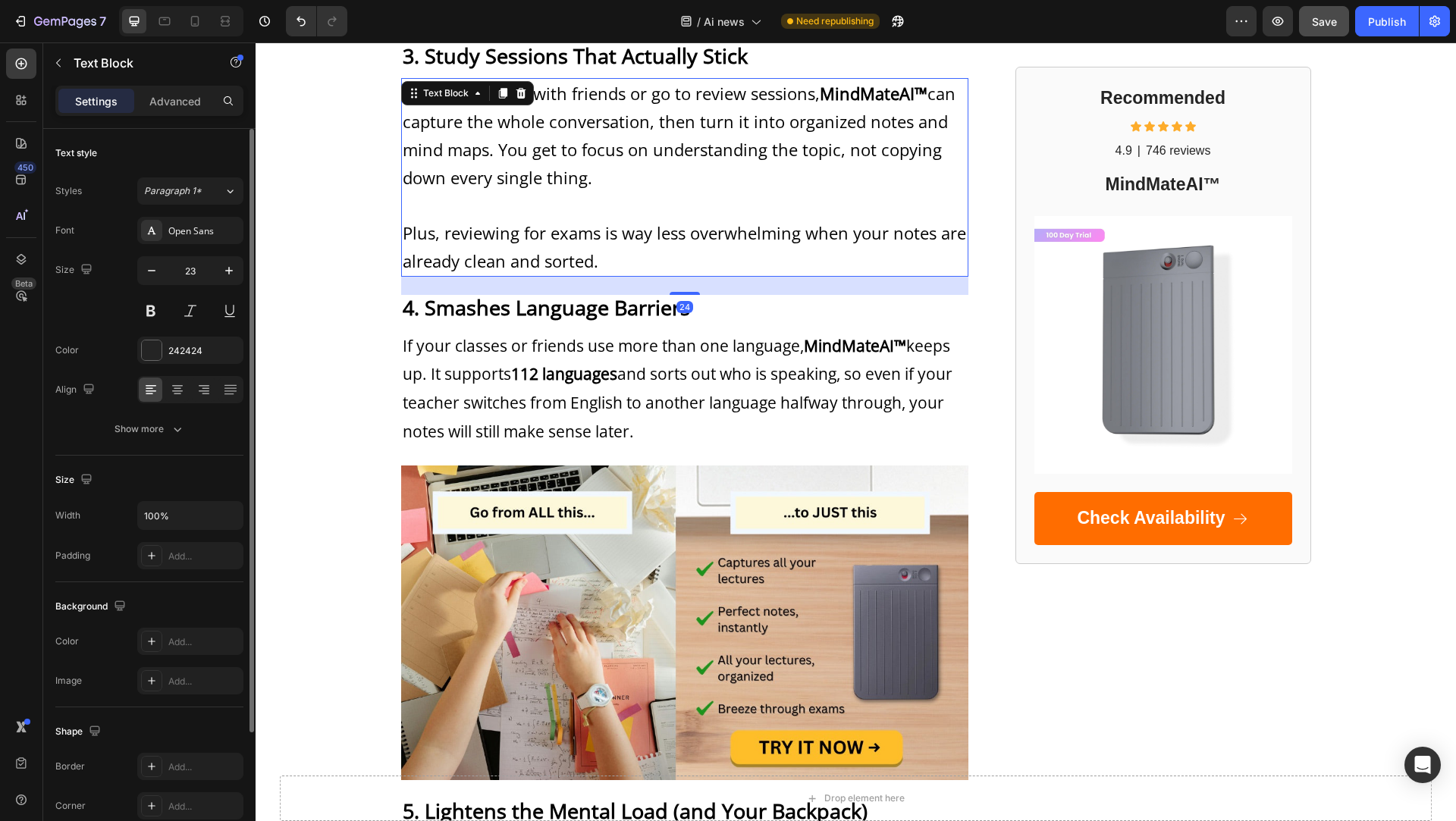
click at [531, 234] on span "Plus, reviewing for exams is way less overwhelming when your notes are already …" at bounding box center [684, 246] width 563 height 51
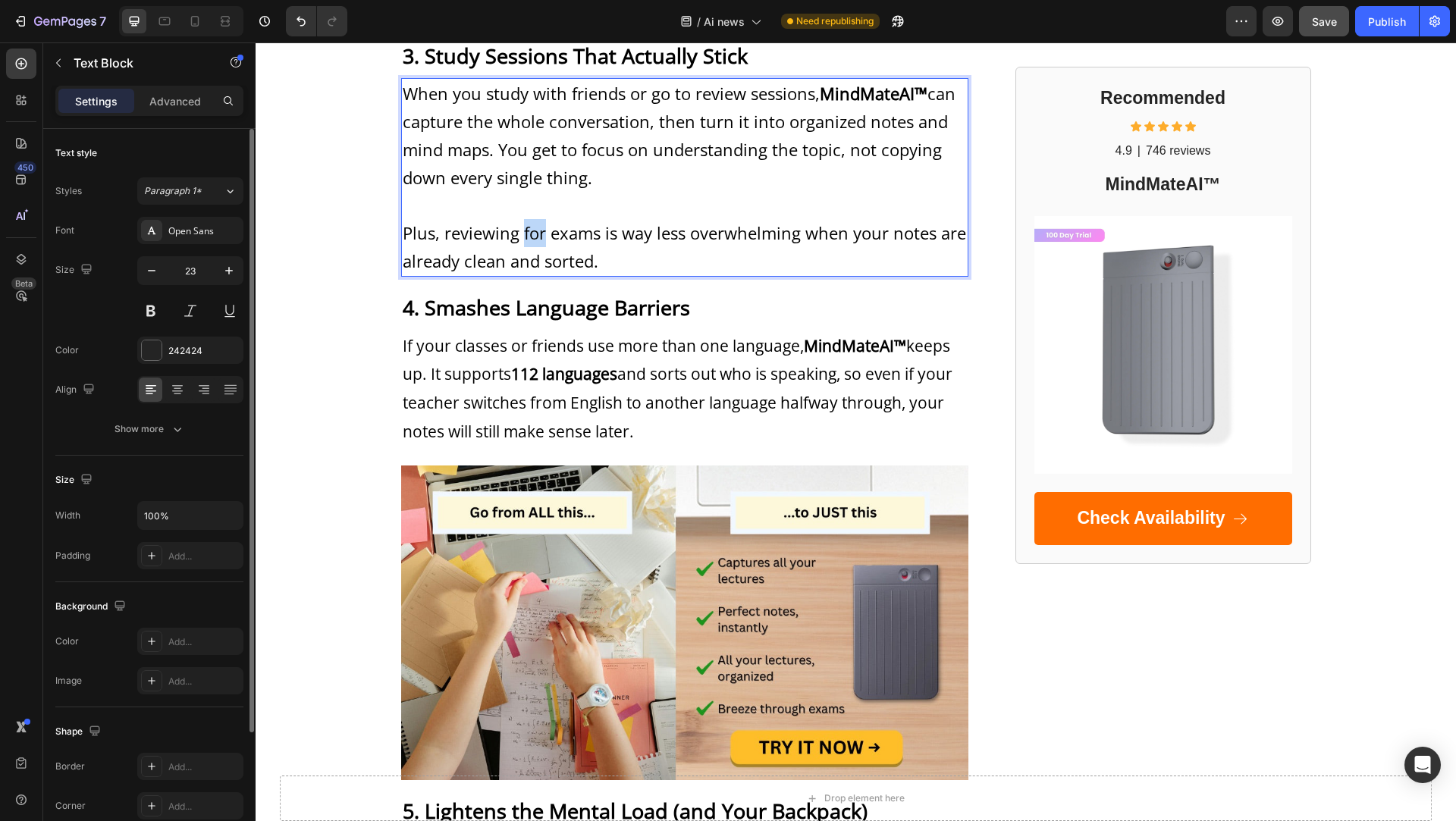
click at [531, 234] on span "Plus, reviewing for exams is way less overwhelming when your notes are already …" at bounding box center [684, 246] width 563 height 51
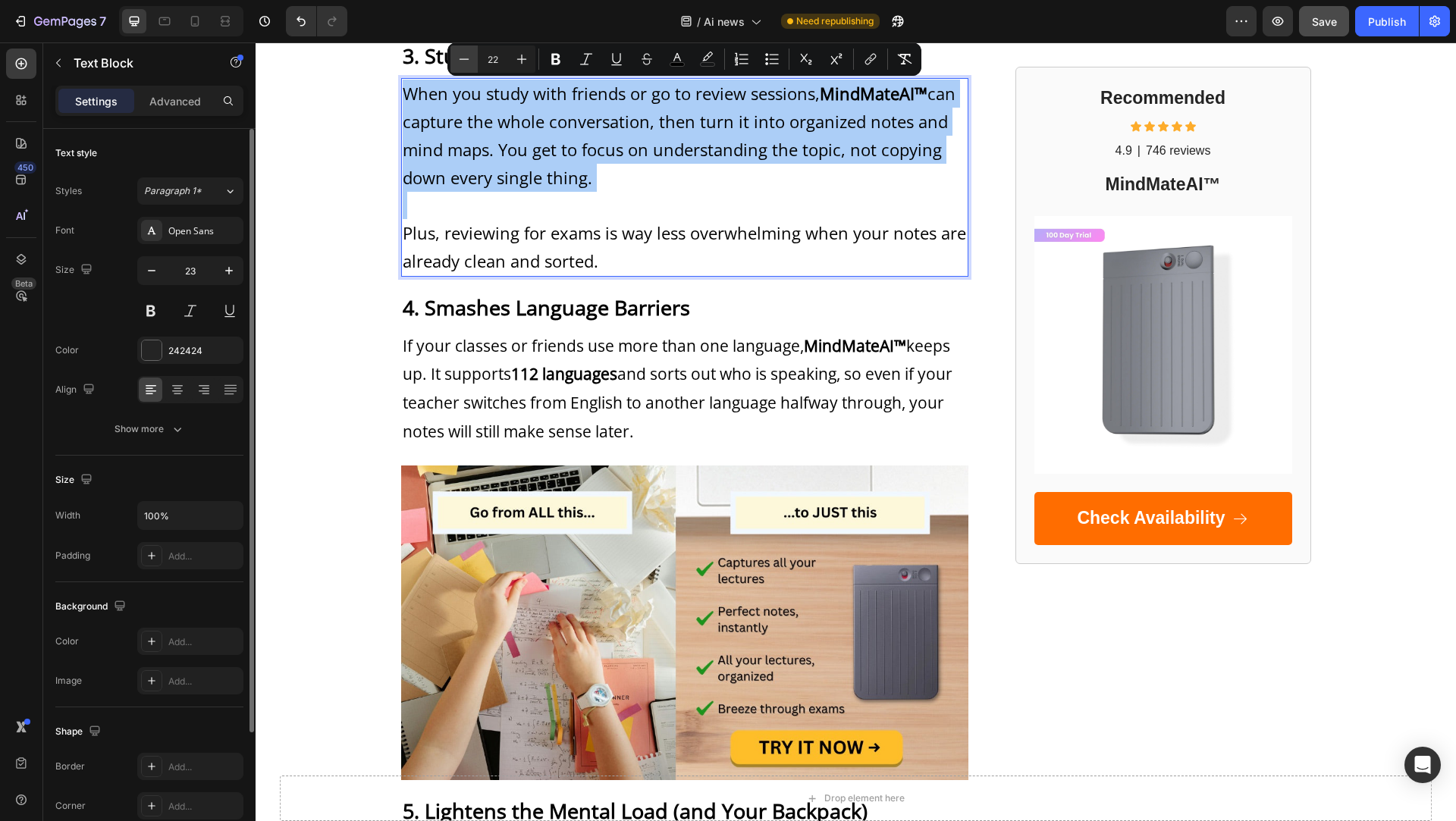
click at [459, 55] on icon "Editor contextual toolbar" at bounding box center [464, 59] width 15 height 15
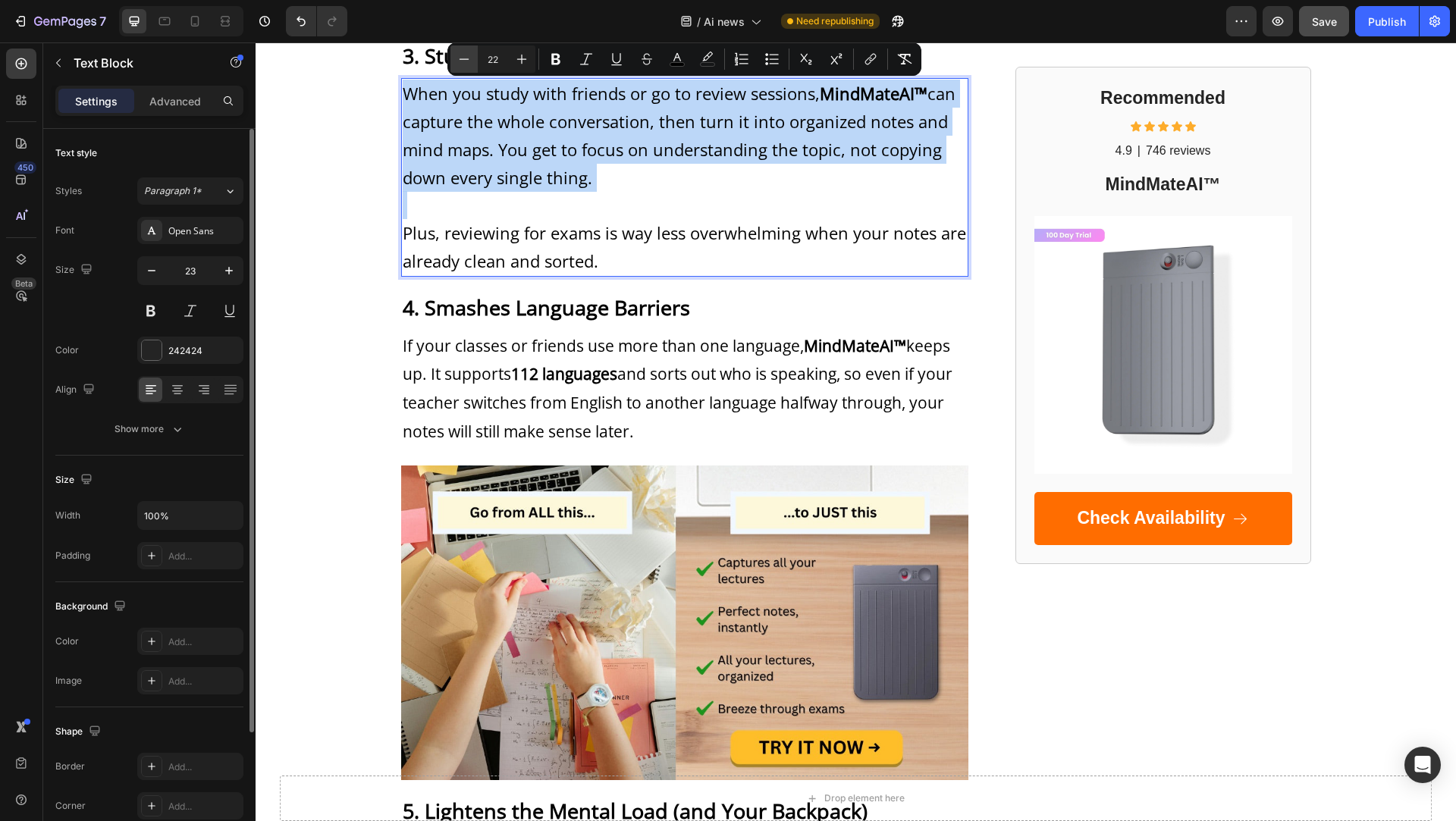
type input "21"
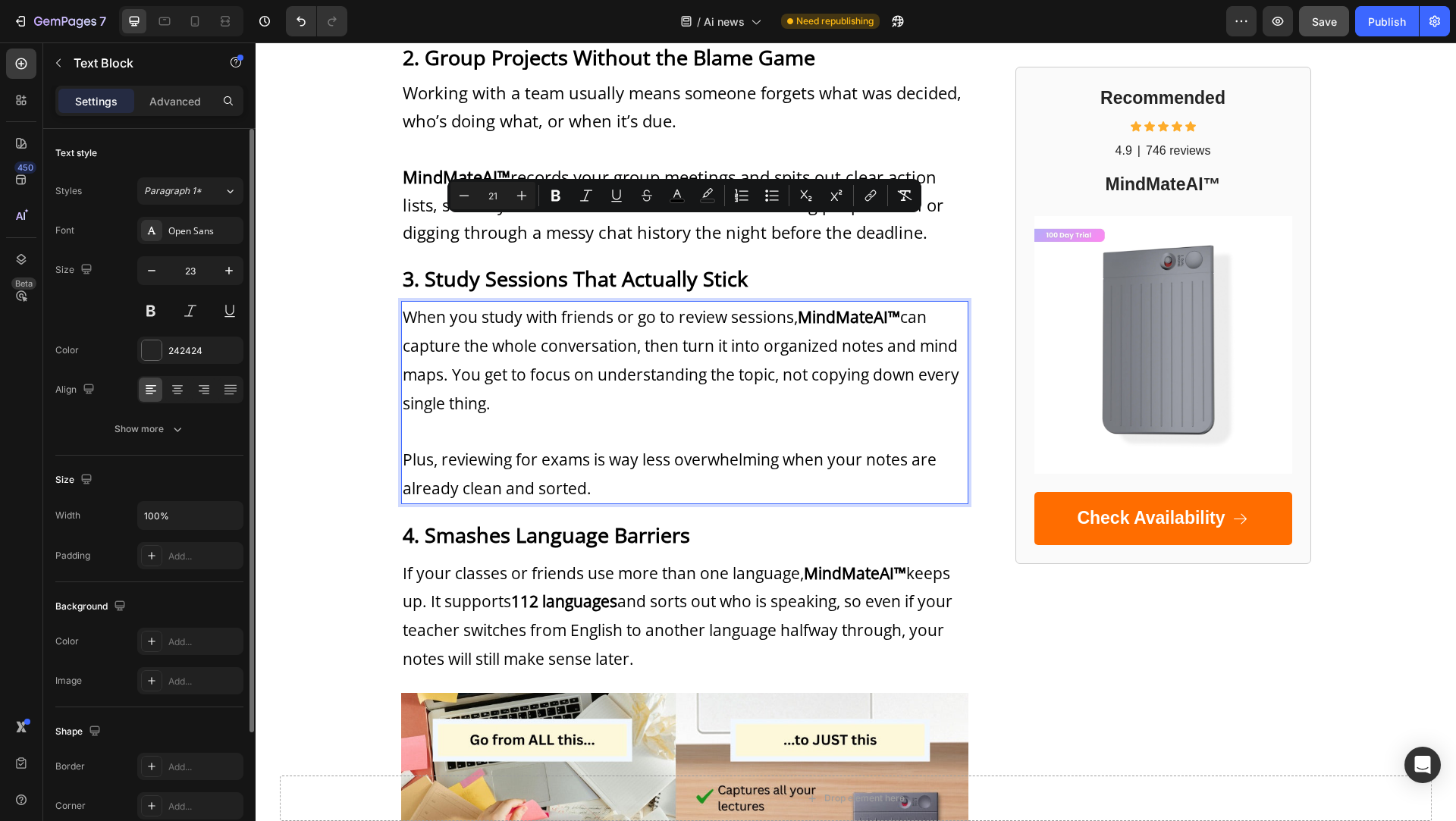
scroll to position [1231, 0]
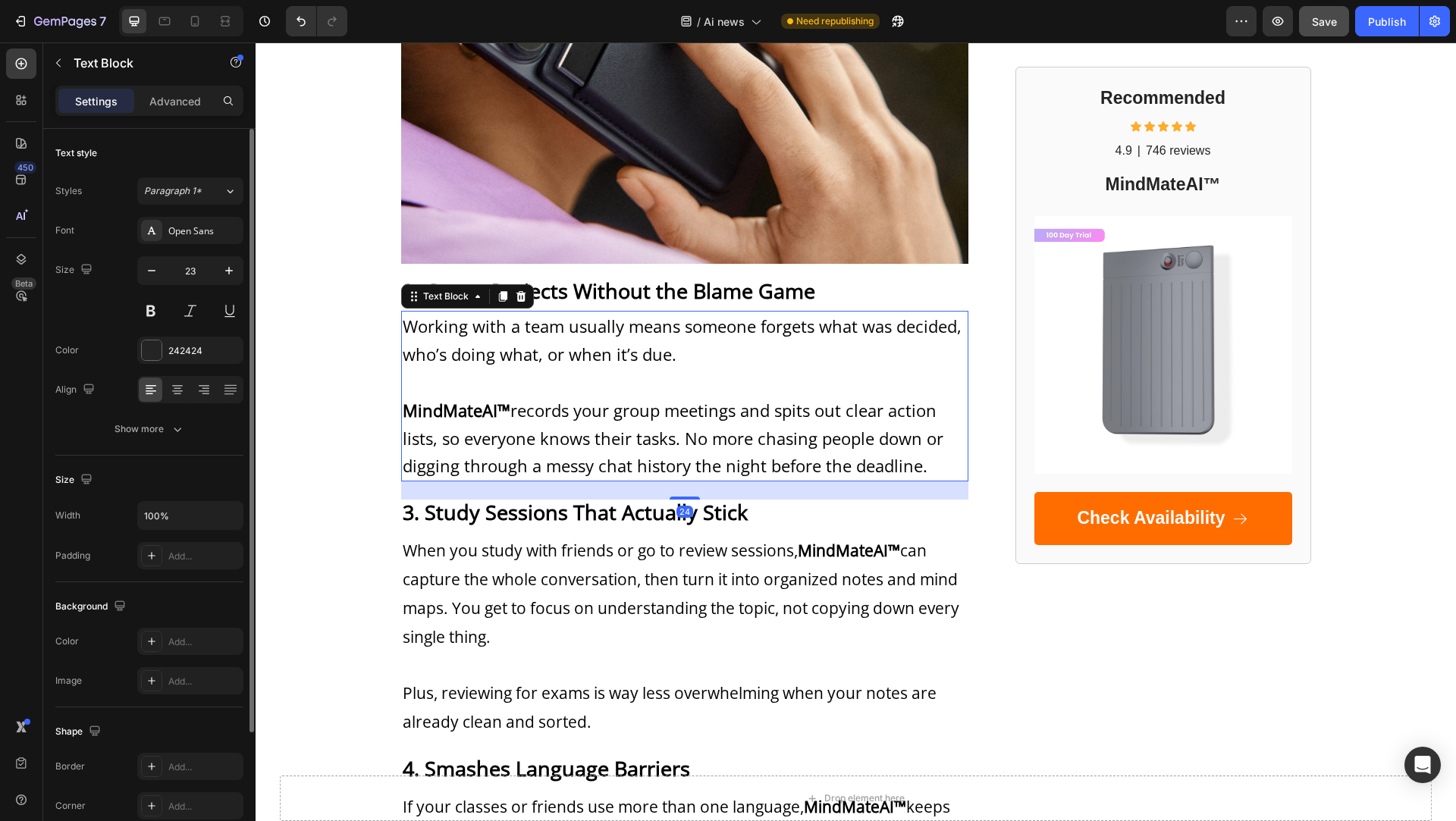
click at [503, 418] on strong "MindMateAI™" at bounding box center [456, 410] width 108 height 23
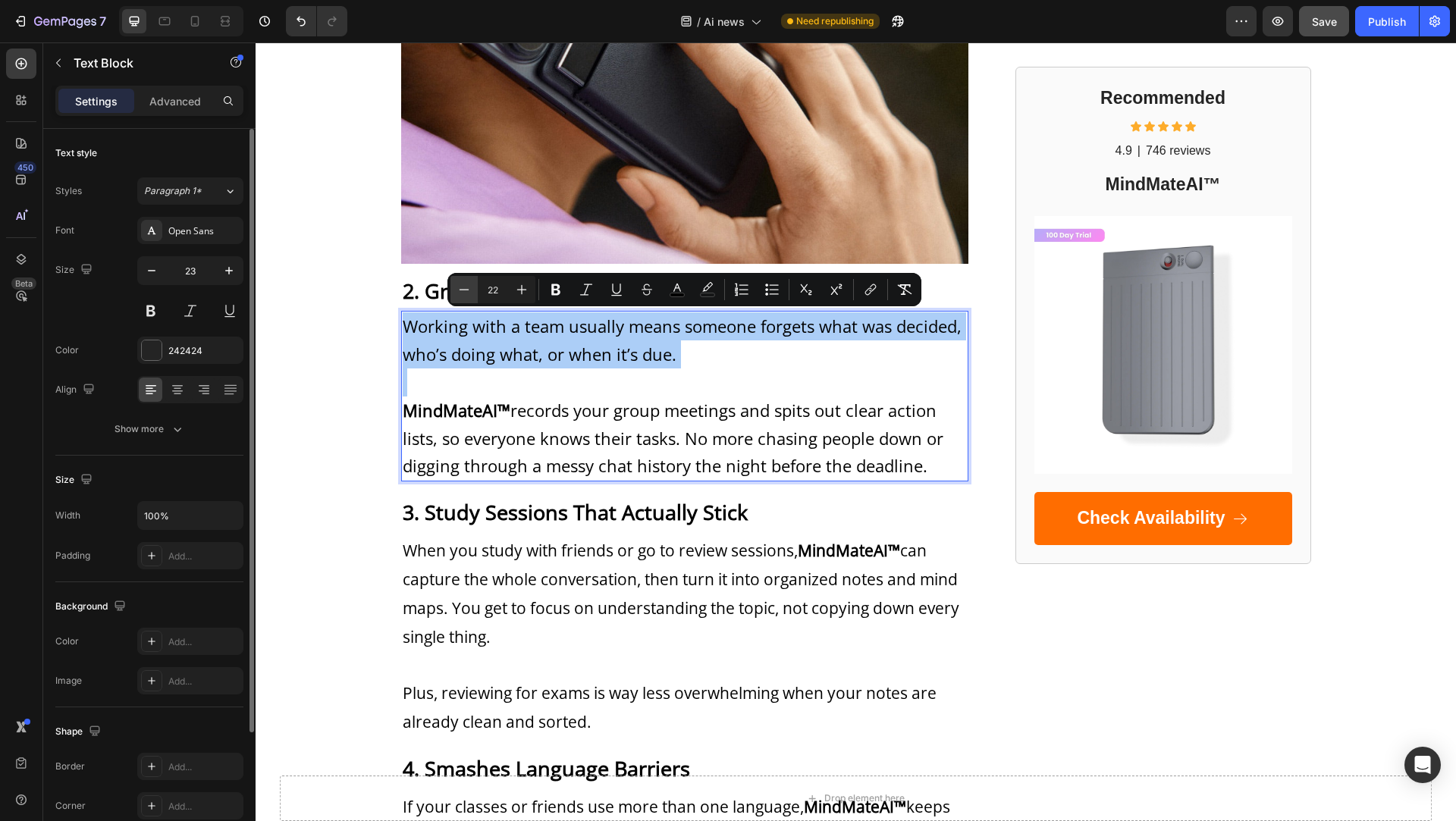
click at [474, 282] on button "Minus" at bounding box center [464, 289] width 28 height 28
type input "21"
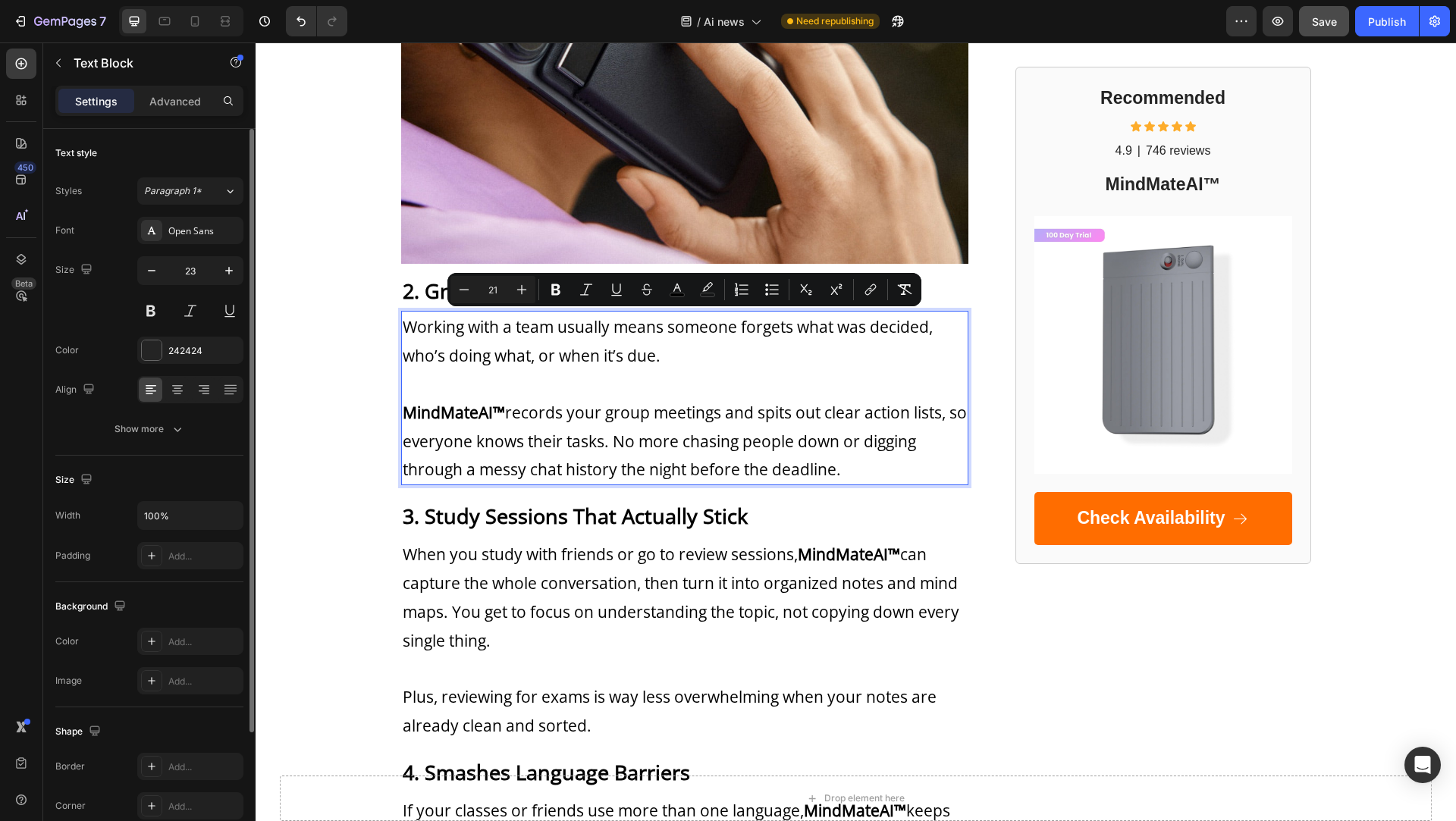
click at [522, 445] on span "MindMateAI™ records your group meetings and spits out clear action lists, so ev…" at bounding box center [685, 441] width 564 height 78
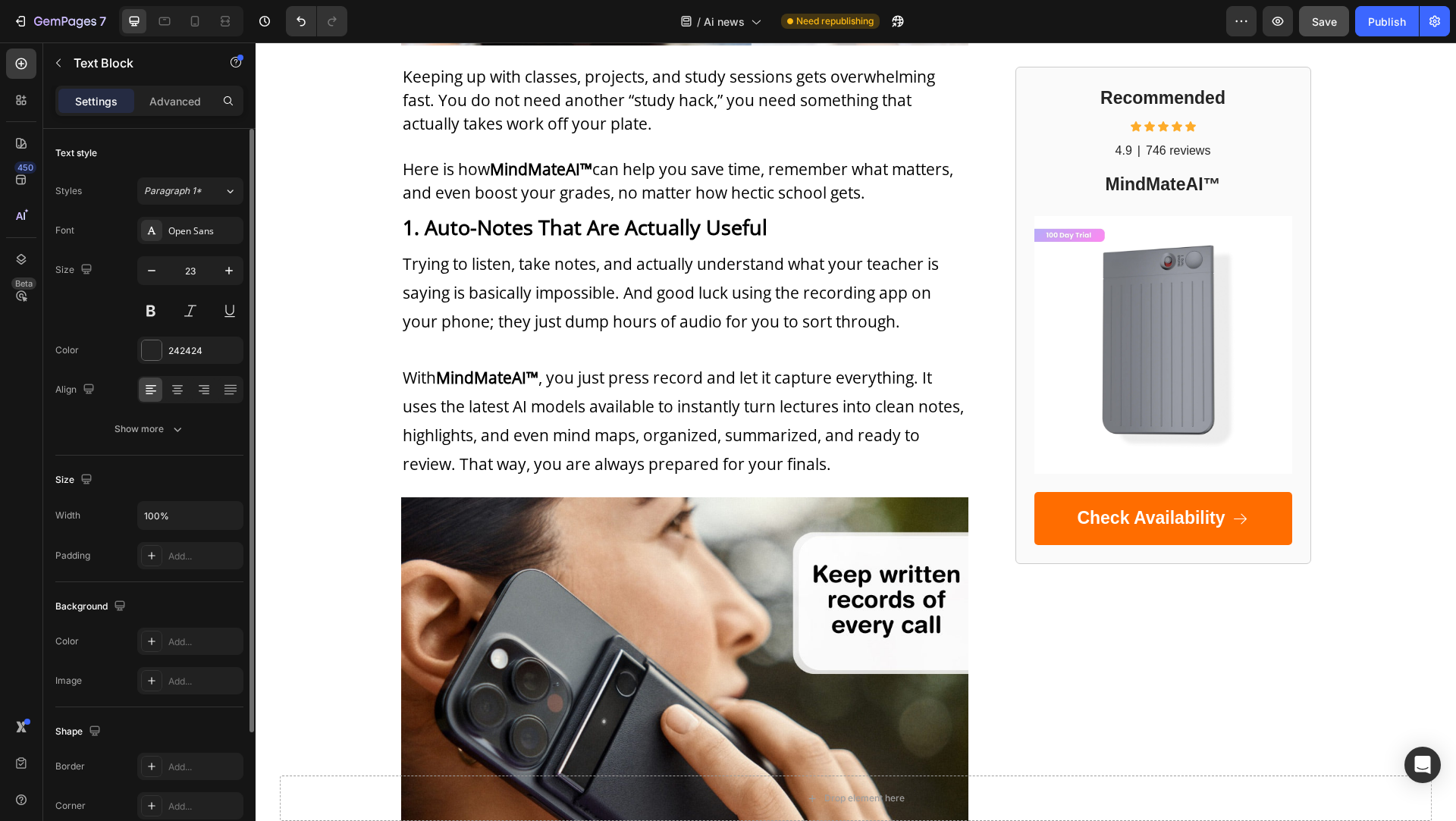
scroll to position [524, 0]
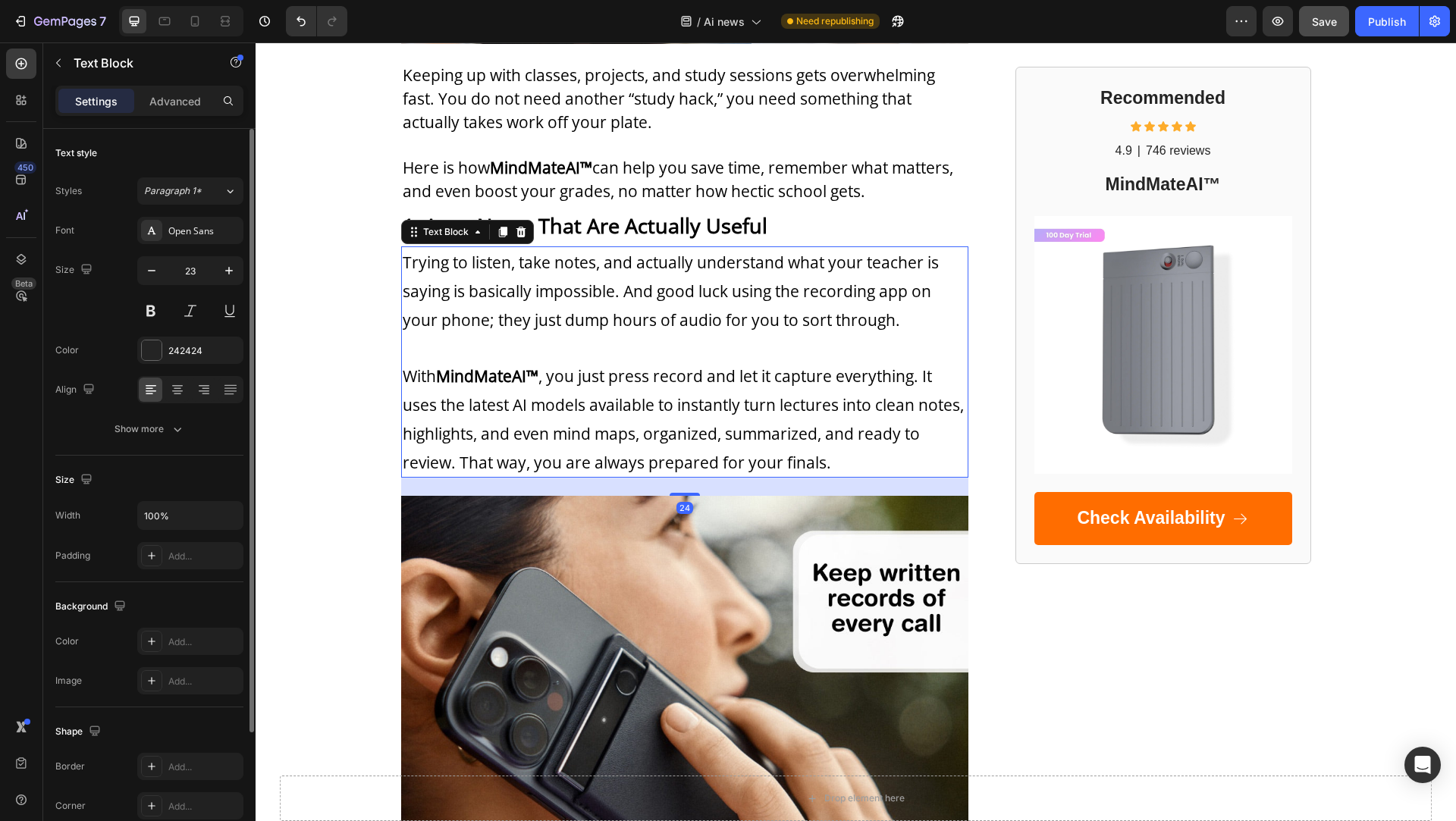
click at [530, 344] on p "Trying to listen, take notes, and actually understand what your teacher is sayi…" at bounding box center [685, 362] width 564 height 229
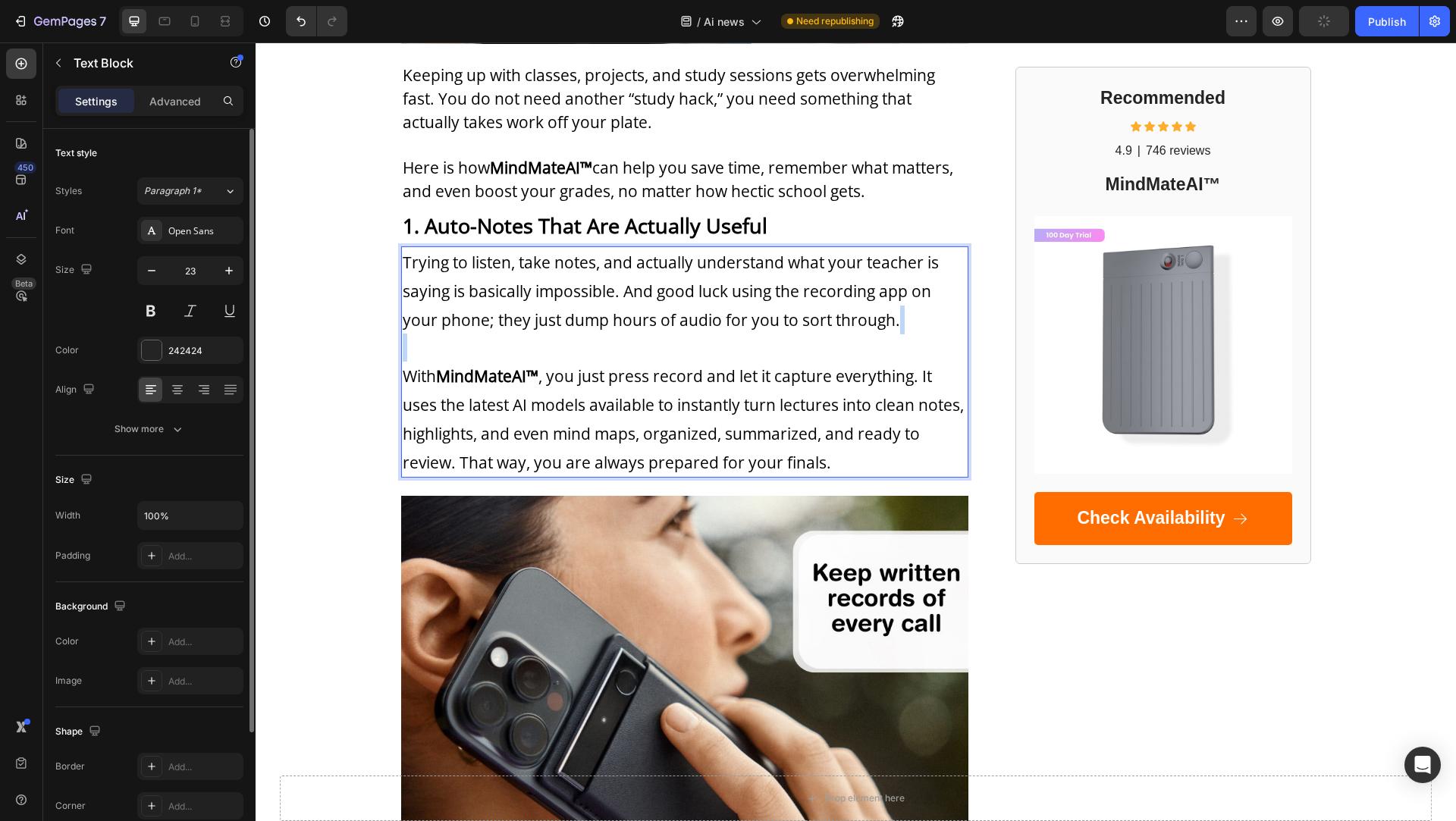
click at [530, 344] on p "Trying to listen, take notes, and actually understand what your teacher is sayi…" at bounding box center [685, 362] width 564 height 229
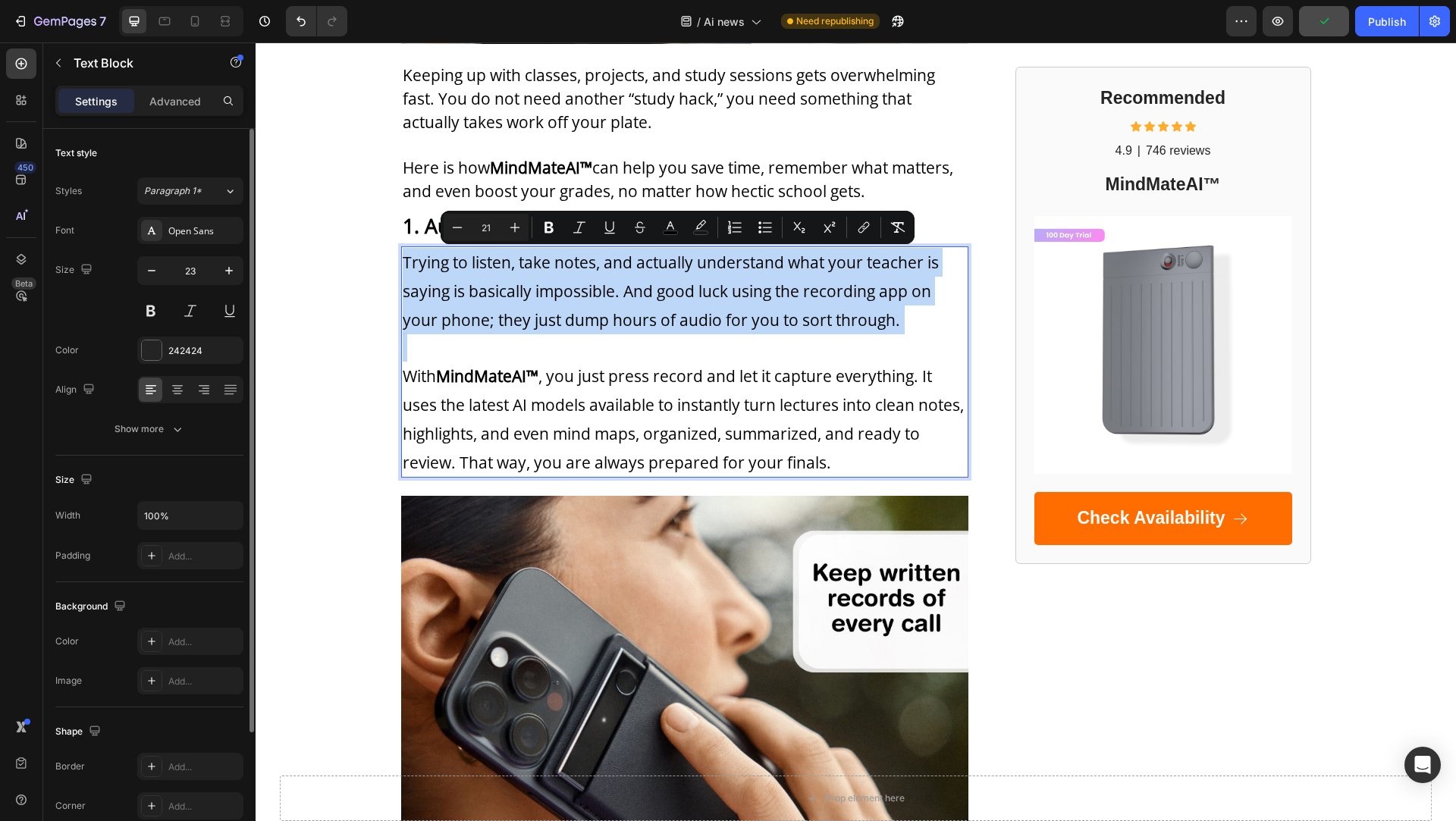
click at [521, 320] on span "Trying to listen, take notes, and actually understand what your teacher is sayi…" at bounding box center [671, 291] width 536 height 78
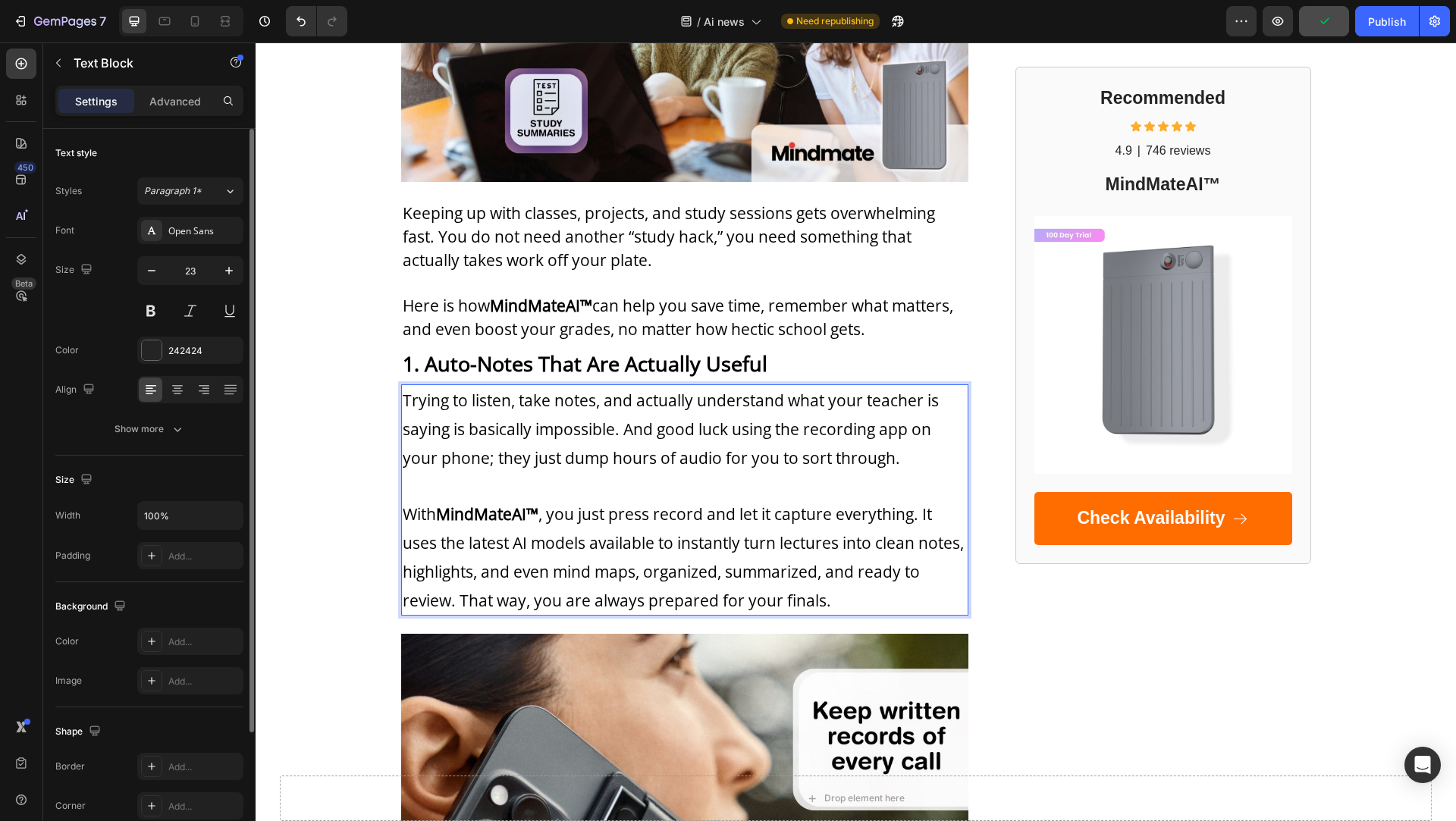
scroll to position [0, 0]
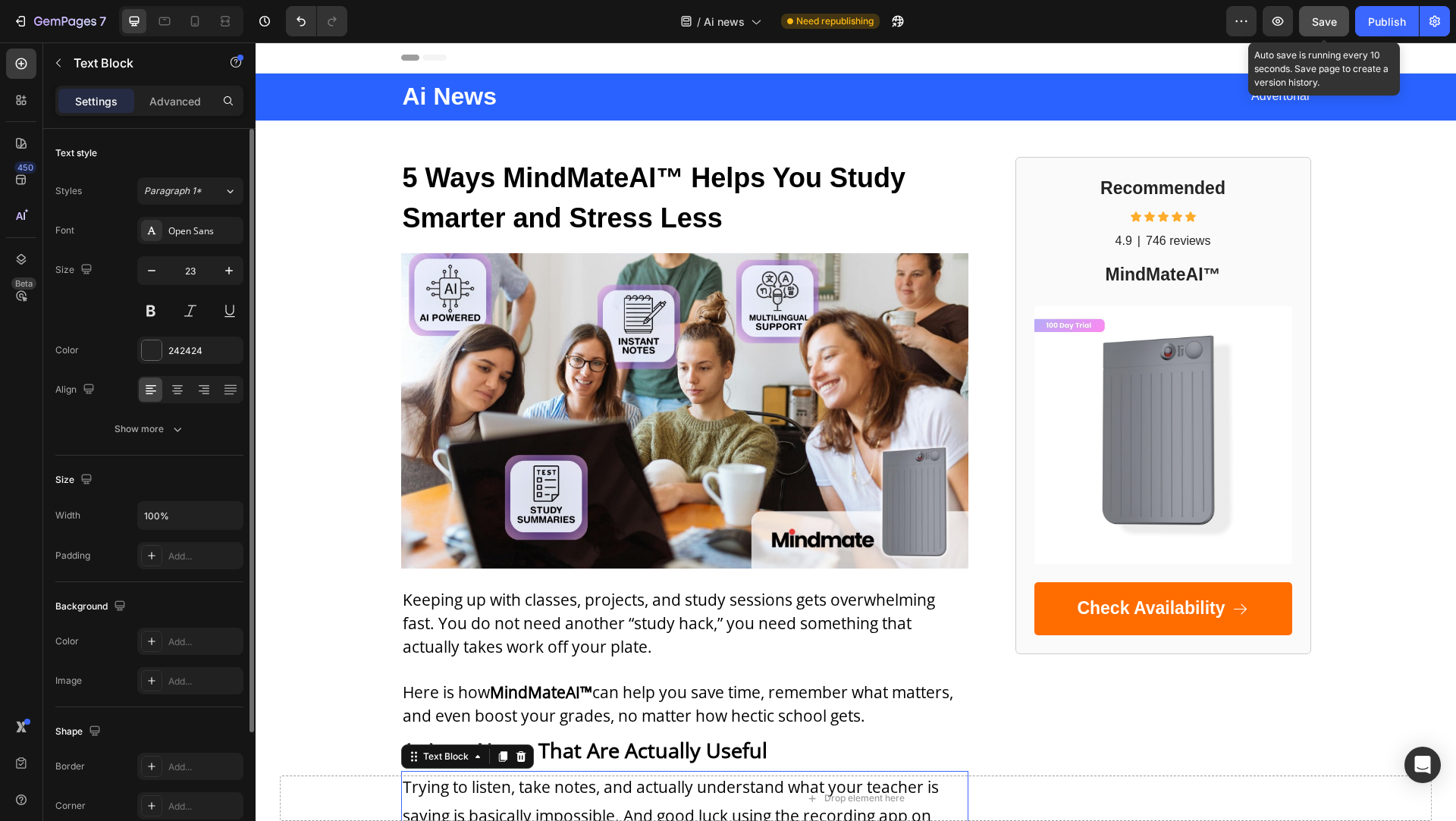
click at [1329, 27] on span "Save" at bounding box center [1324, 21] width 25 height 12
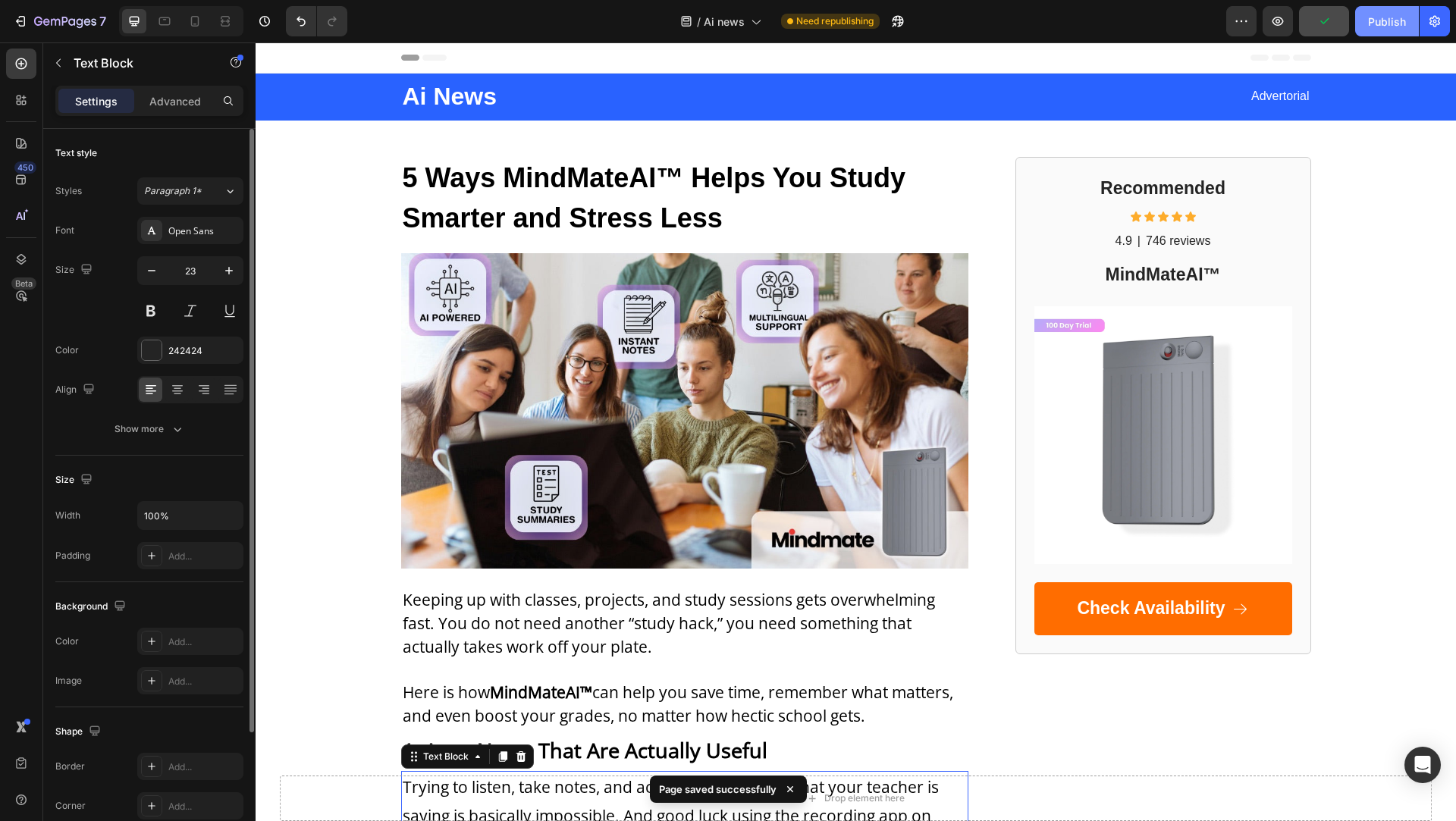
click at [1401, 31] on button "Publish" at bounding box center [1386, 21] width 64 height 31
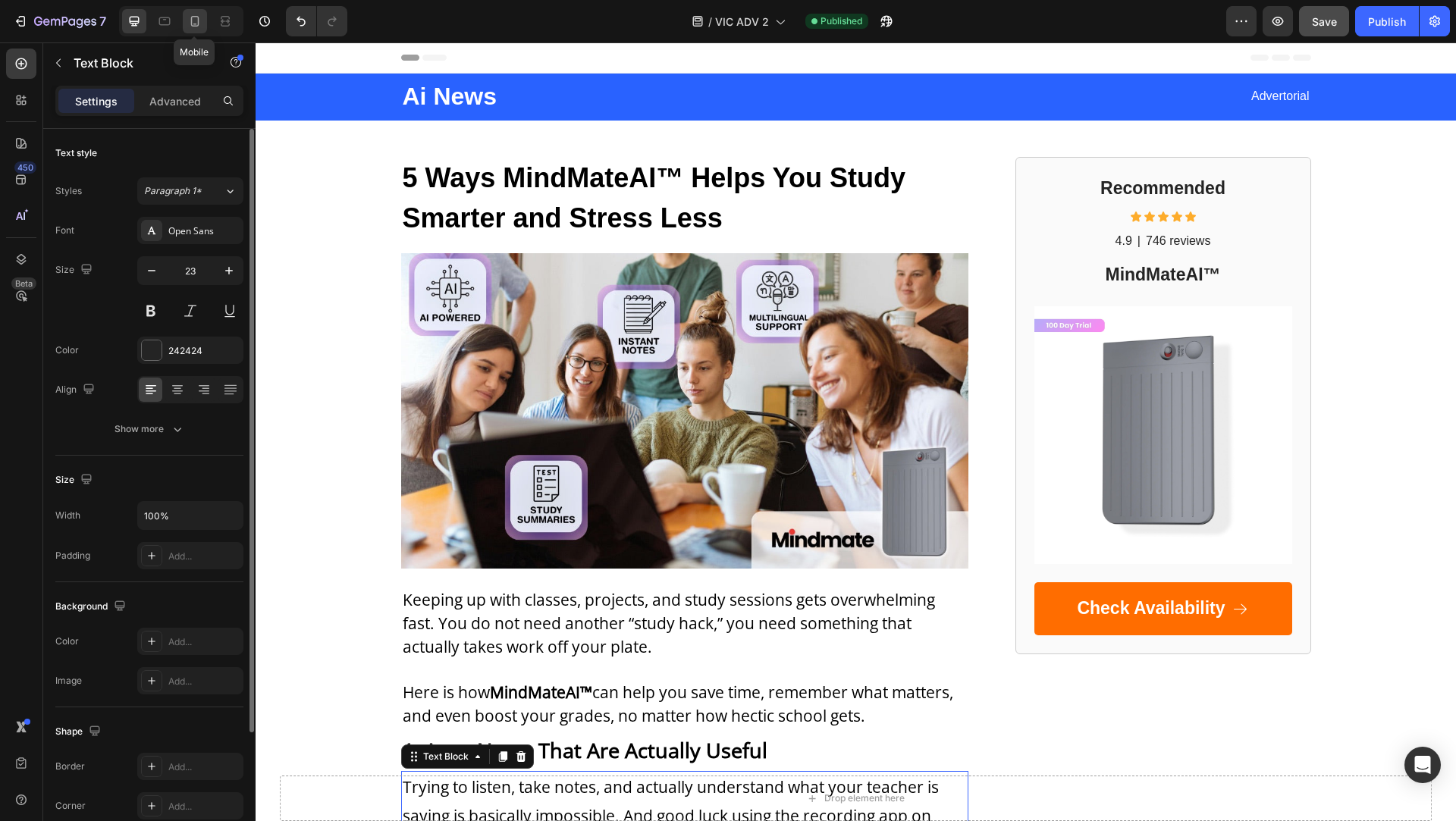
click at [189, 24] on icon at bounding box center [195, 21] width 15 height 15
type input "21"
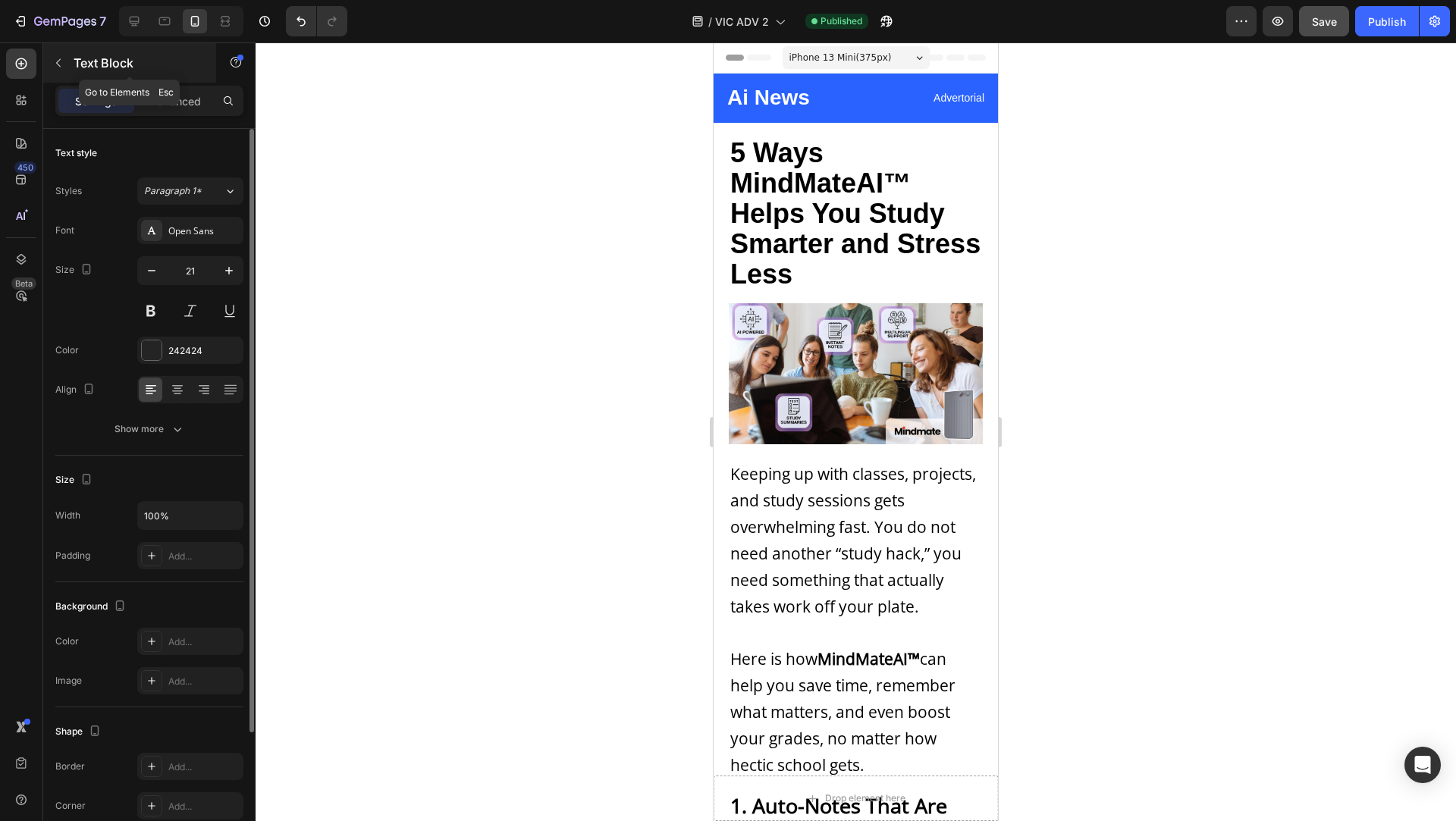
click at [57, 59] on icon "button" at bounding box center [58, 62] width 12 height 12
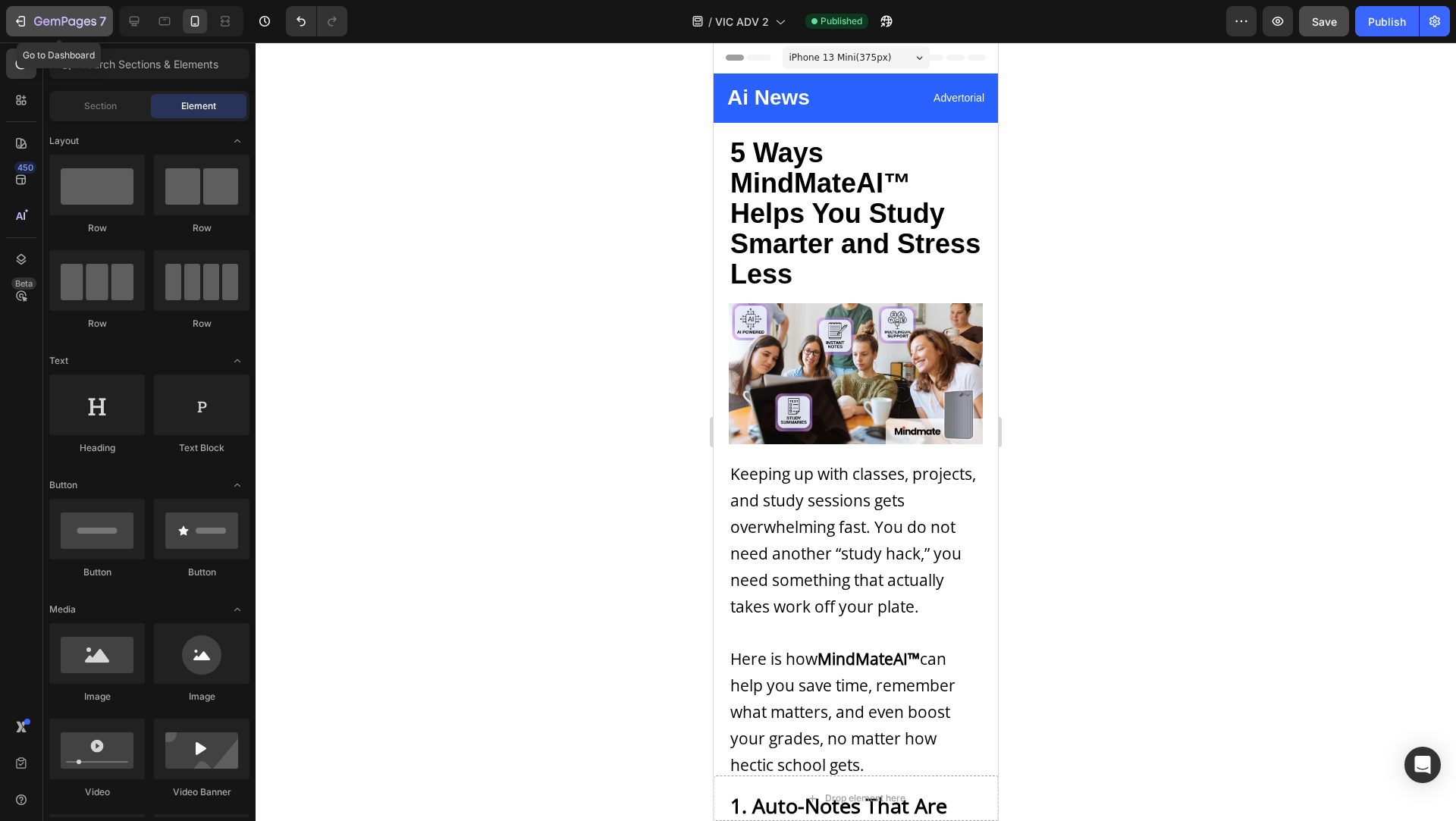
click at [35, 28] on icon "button" at bounding box center [65, 22] width 62 height 12
